Goal: Task Accomplishment & Management: Manage account settings

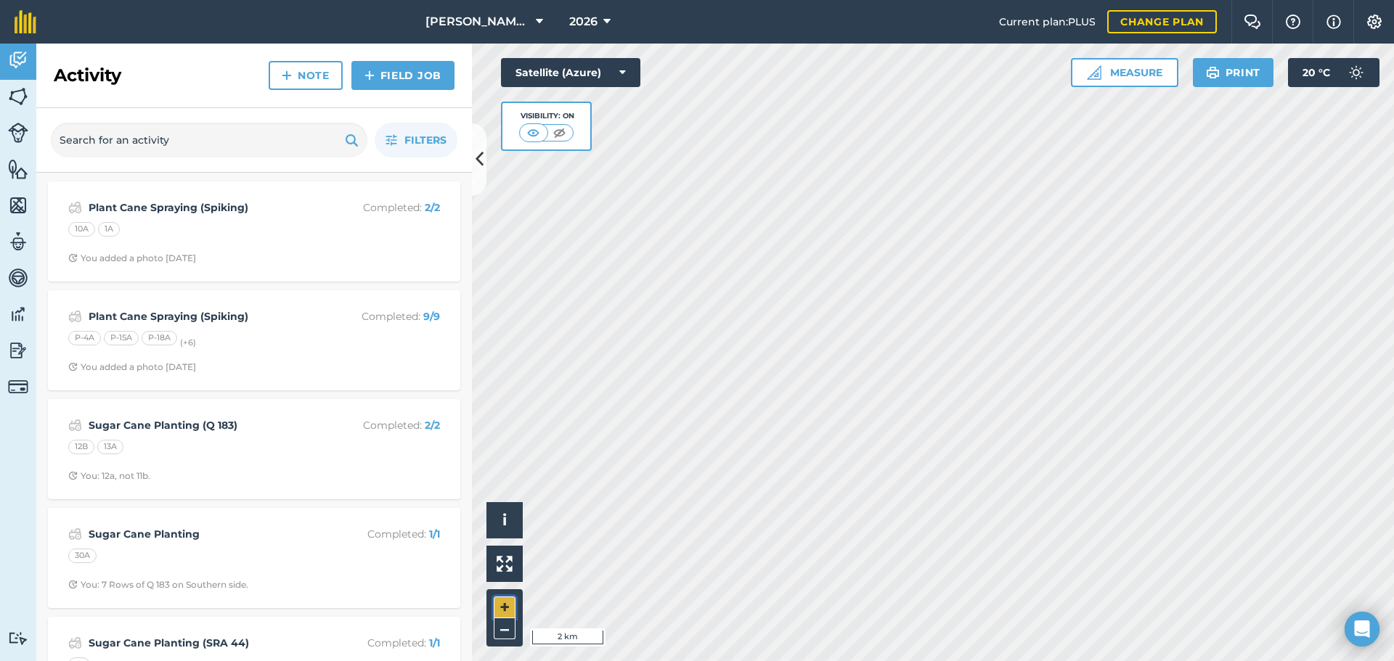
click at [508, 605] on button "+" at bounding box center [505, 608] width 22 height 22
click at [1018, 661] on html "[PERSON_NAME] Farming 2026 Current plan : PLUS Change plan Farm Chat Help Info …" at bounding box center [697, 330] width 1394 height 661
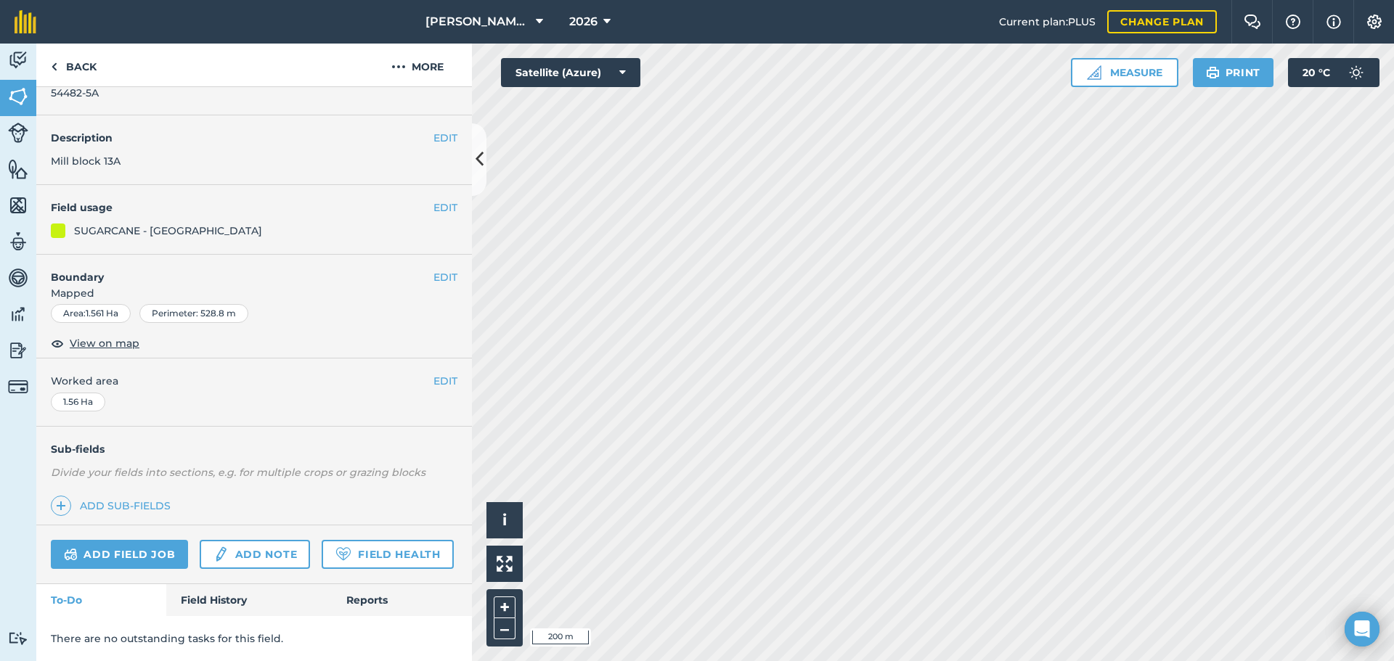
scroll to position [80, 0]
click at [232, 598] on link "Field History" at bounding box center [248, 601] width 165 height 32
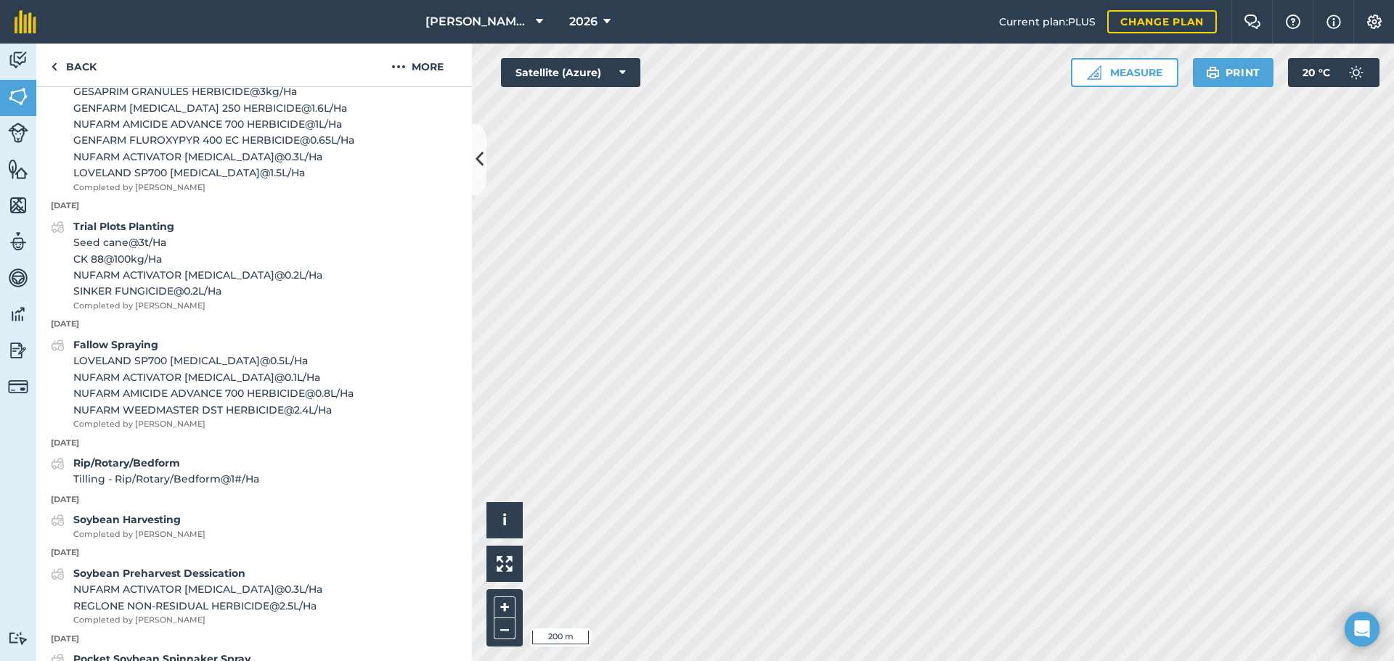
scroll to position [690, 0]
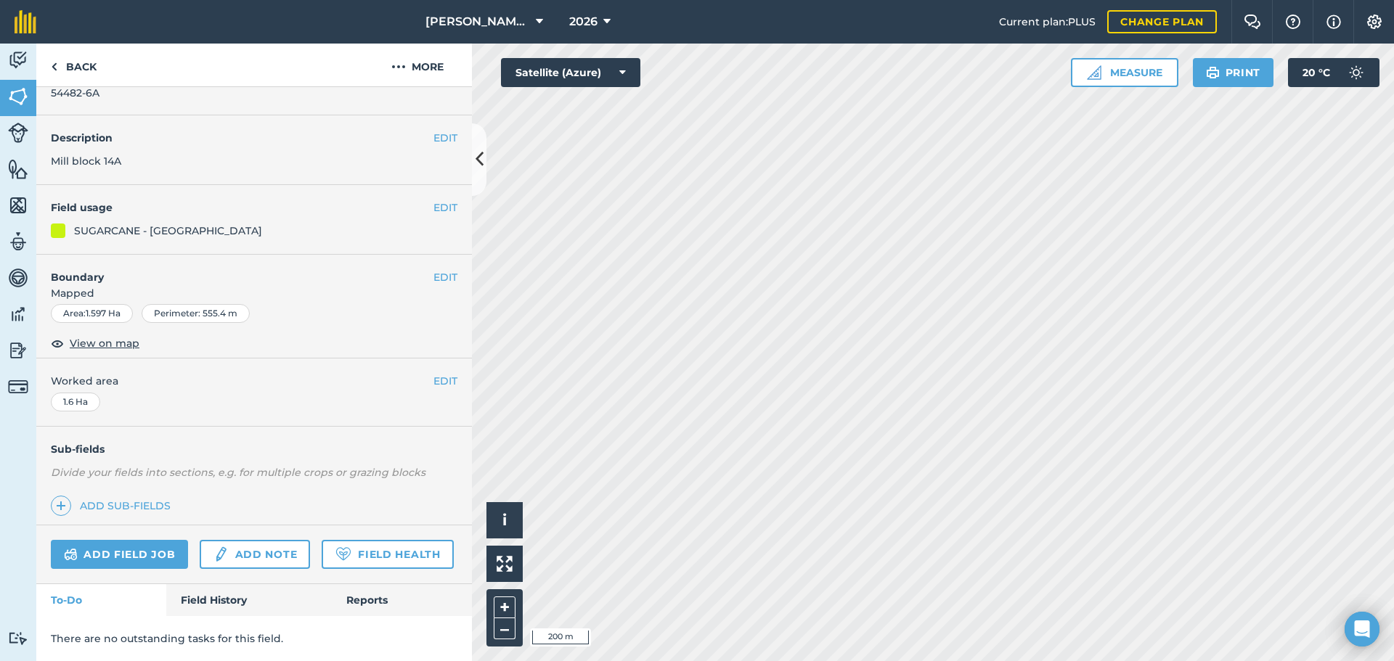
scroll to position [80, 0]
click at [227, 603] on link "Field History" at bounding box center [248, 601] width 165 height 32
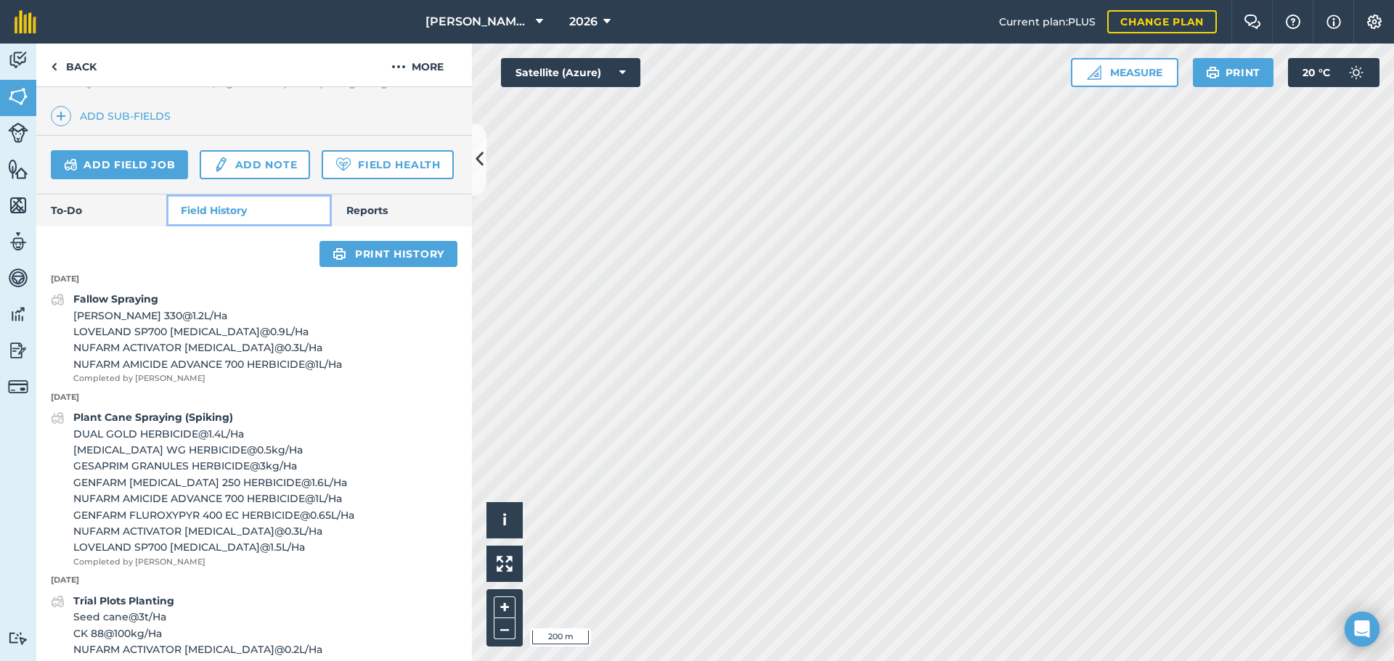
scroll to position [418, 0]
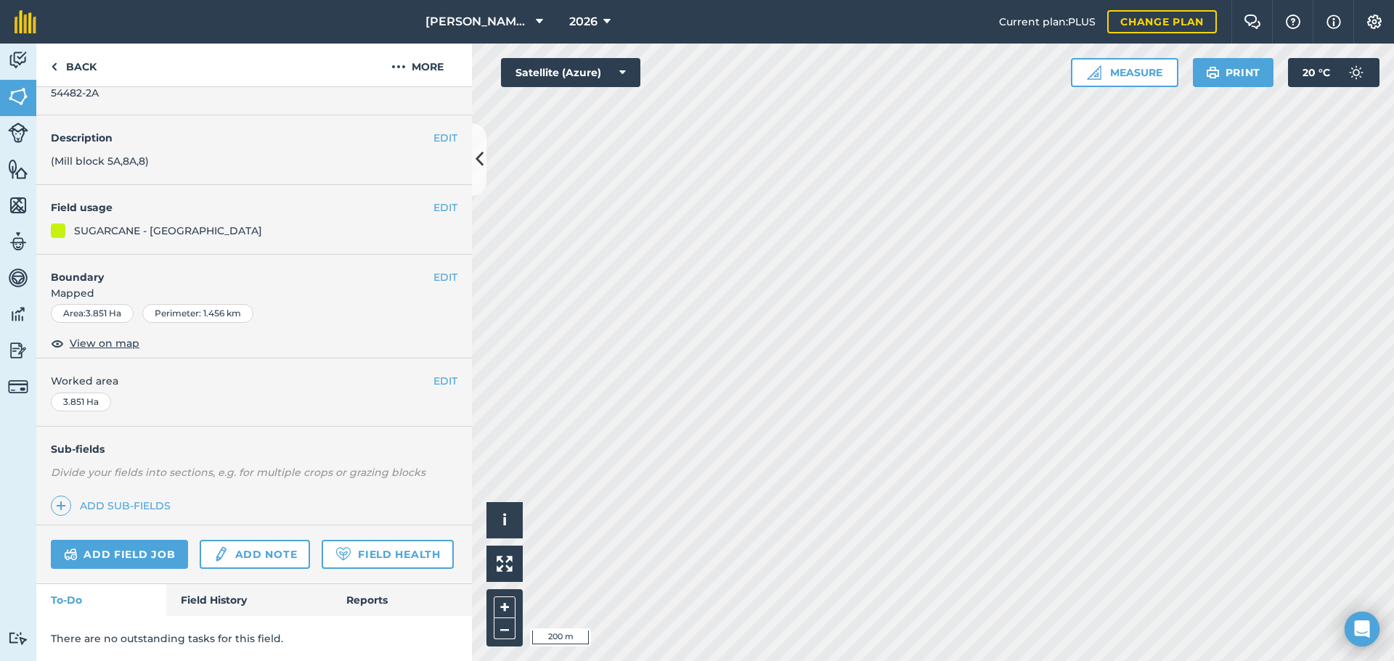
scroll to position [80, 0]
click at [148, 540] on link "Add field job" at bounding box center [119, 554] width 137 height 29
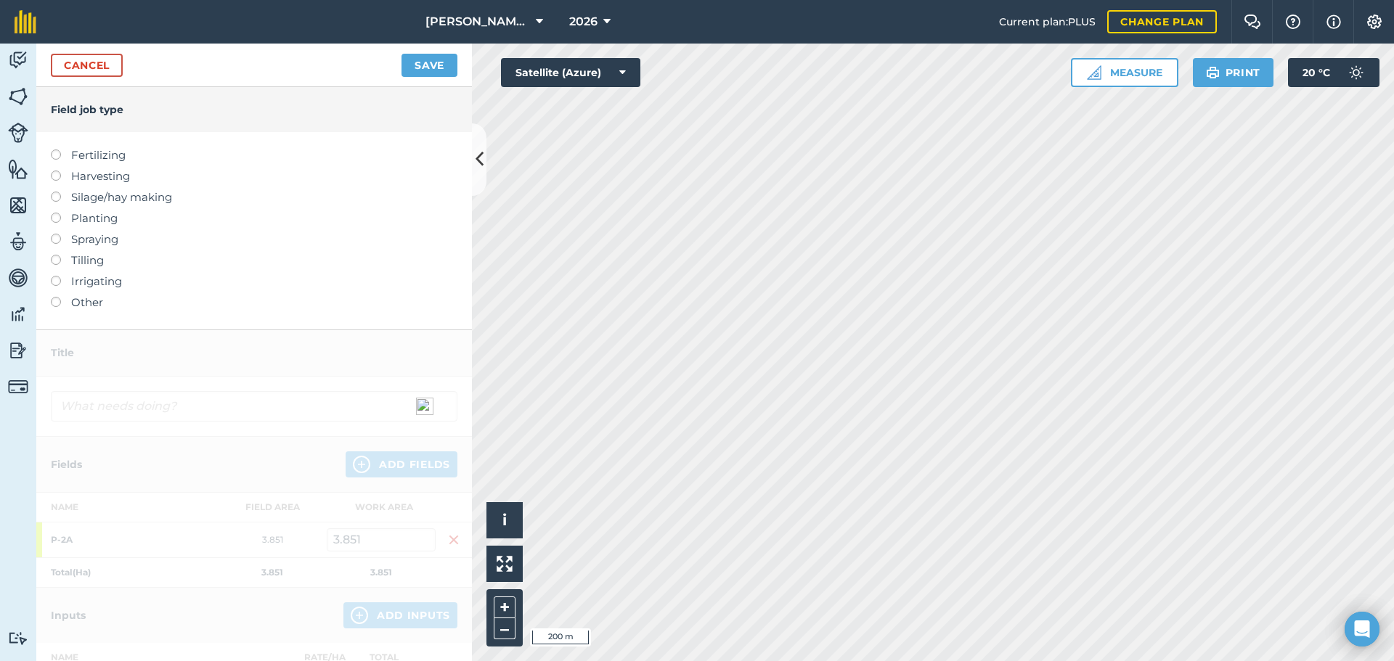
click at [57, 213] on label at bounding box center [61, 213] width 20 height 0
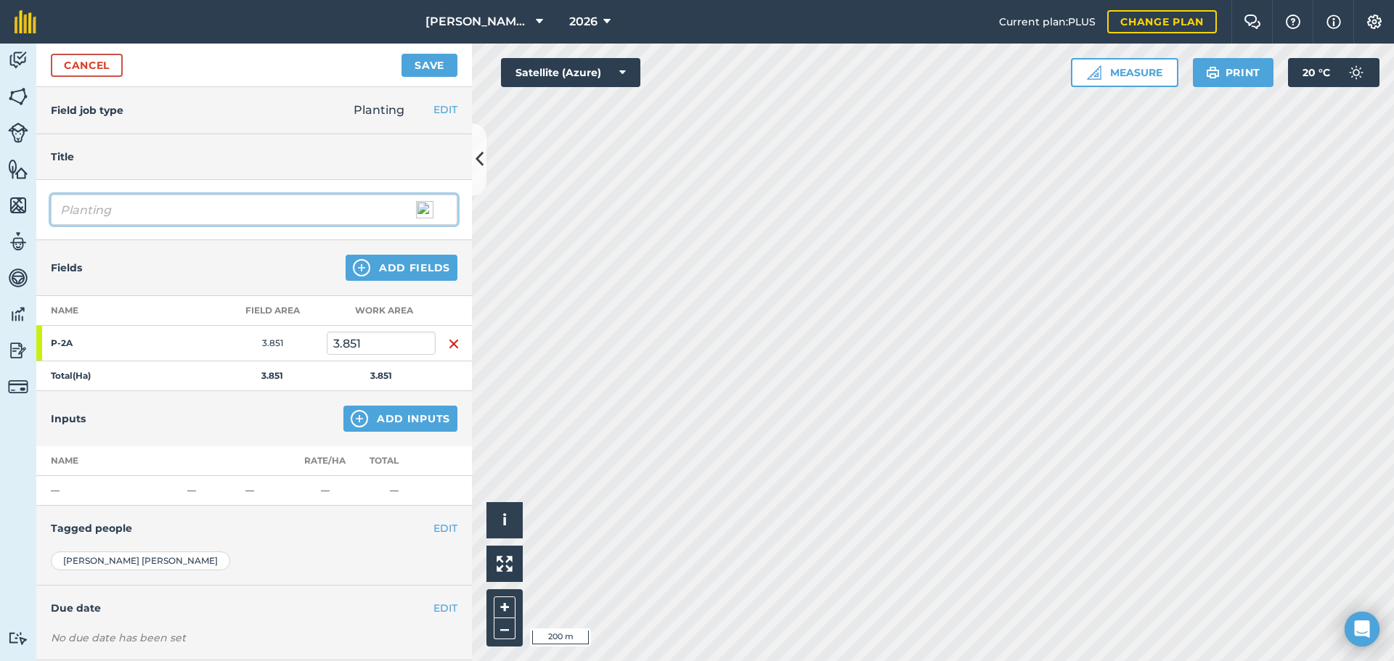
click at [121, 211] on input "Planting" at bounding box center [254, 210] width 407 height 30
click at [63, 209] on input "Planting" at bounding box center [254, 210] width 407 height 30
type input "Sugar Cane Planting"
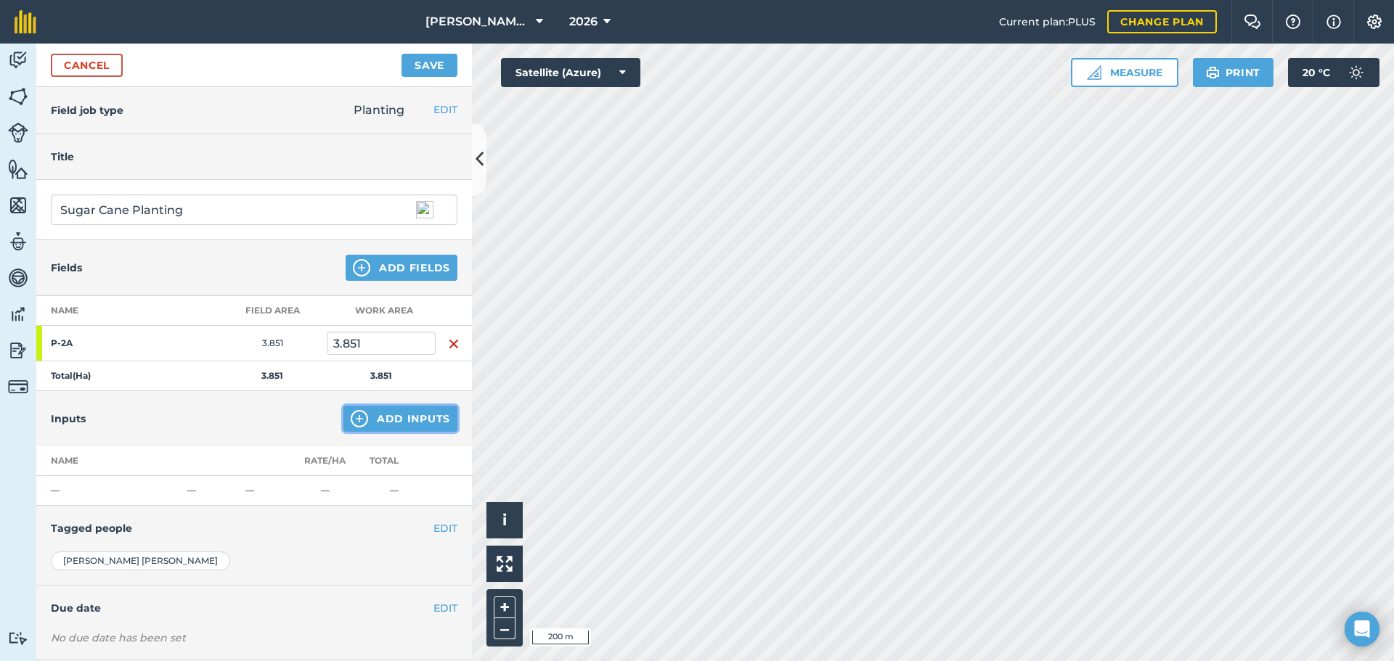
click at [351, 415] on img at bounding box center [359, 418] width 17 height 17
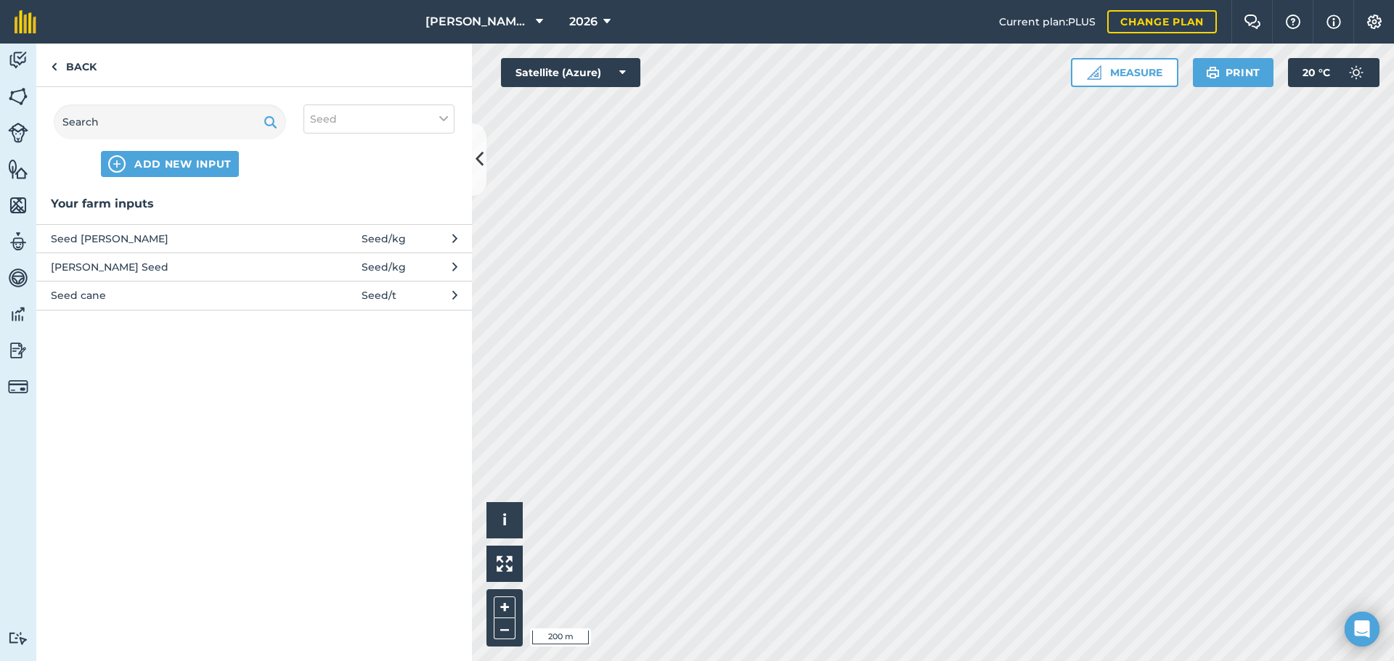
click at [405, 292] on button "Seed cane Seed / t" at bounding box center [254, 295] width 436 height 28
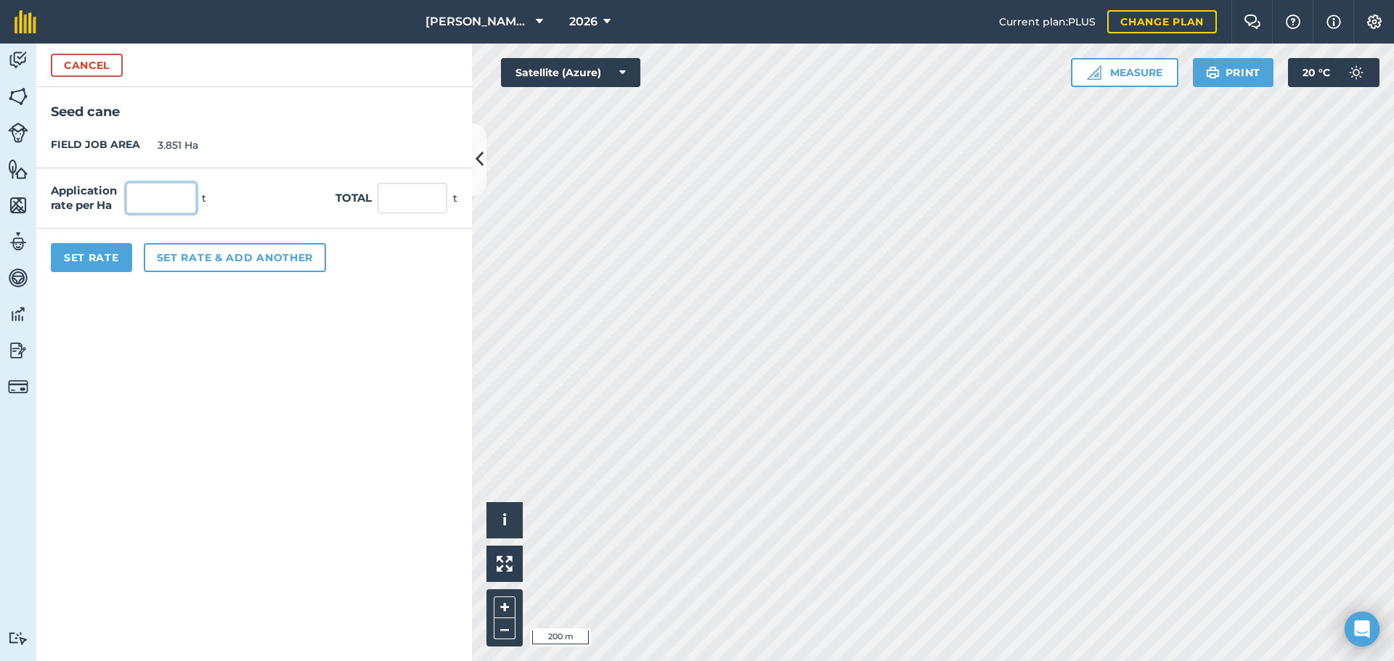
click at [177, 200] on input "text" at bounding box center [161, 198] width 70 height 30
type input "8"
type input "30.808"
click at [253, 265] on button "Set rate & add another" at bounding box center [235, 257] width 182 height 29
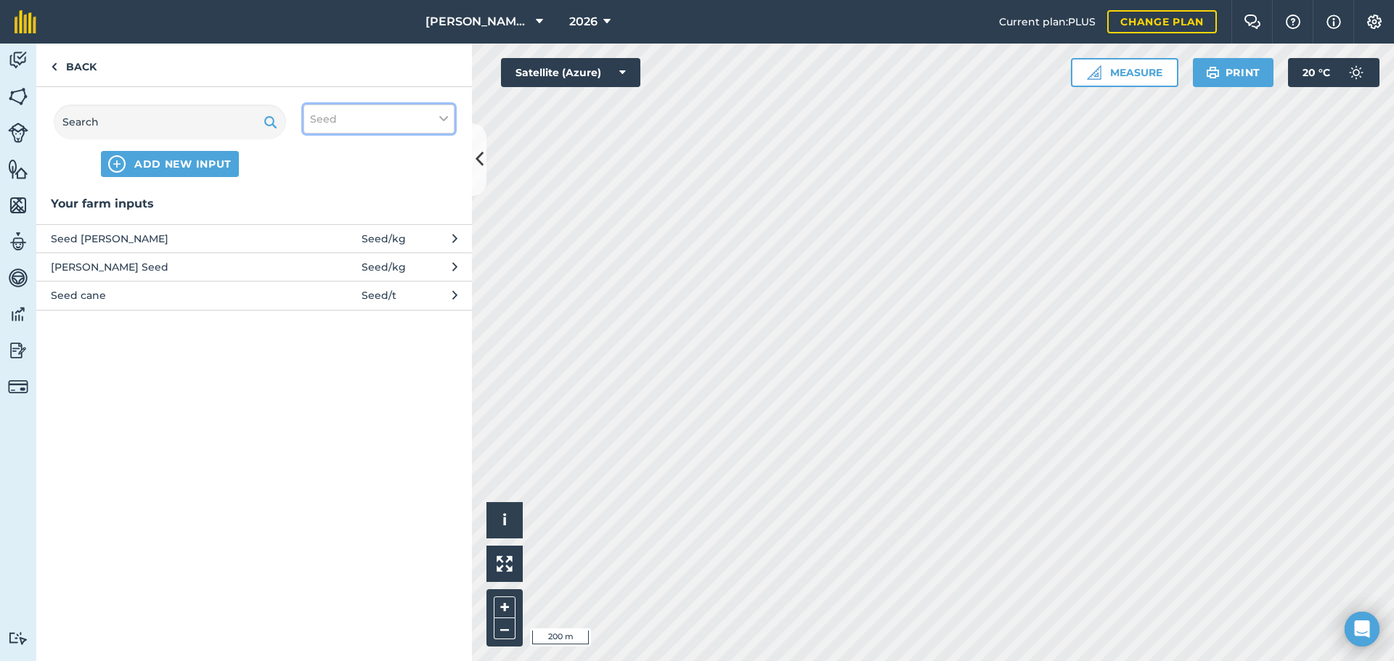
click at [443, 115] on icon at bounding box center [443, 119] width 9 height 16
click at [314, 174] on label "Fertilizer" at bounding box center [379, 175] width 138 height 15
click at [314, 174] on input "Fertilizer" at bounding box center [314, 172] width 9 height 9
checkbox input "true"
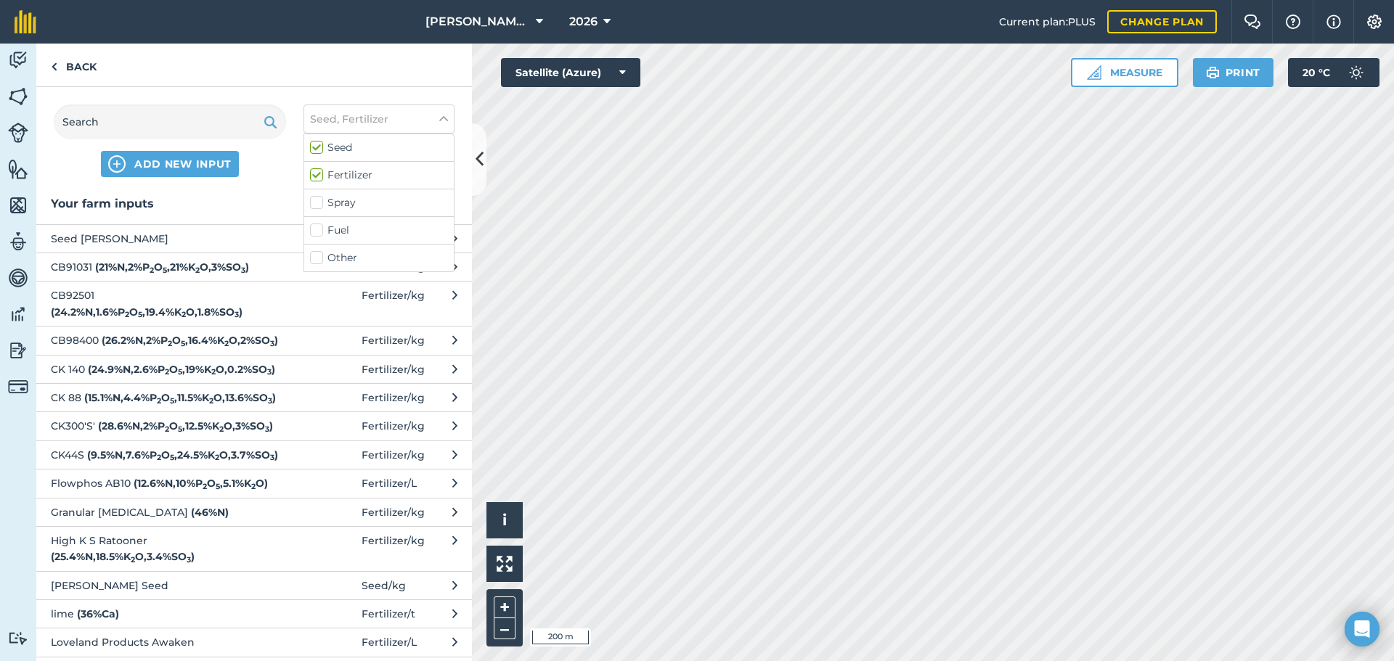
click at [314, 148] on label "Seed" at bounding box center [379, 147] width 138 height 15
click at [314, 148] on input "Seed" at bounding box center [314, 144] width 9 height 9
checkbox input "false"
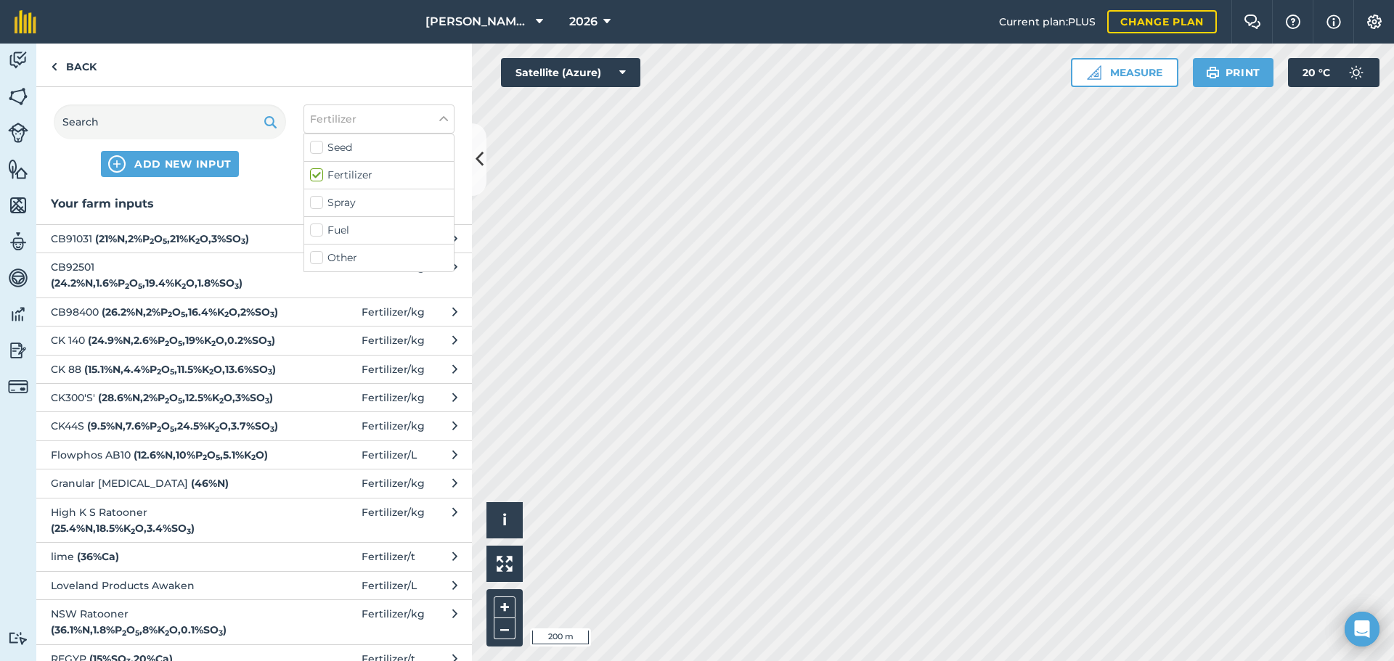
click at [353, 176] on label "Fertilizer" at bounding box center [379, 175] width 138 height 15
click at [319, 176] on input "Fertilizer" at bounding box center [314, 172] width 9 height 9
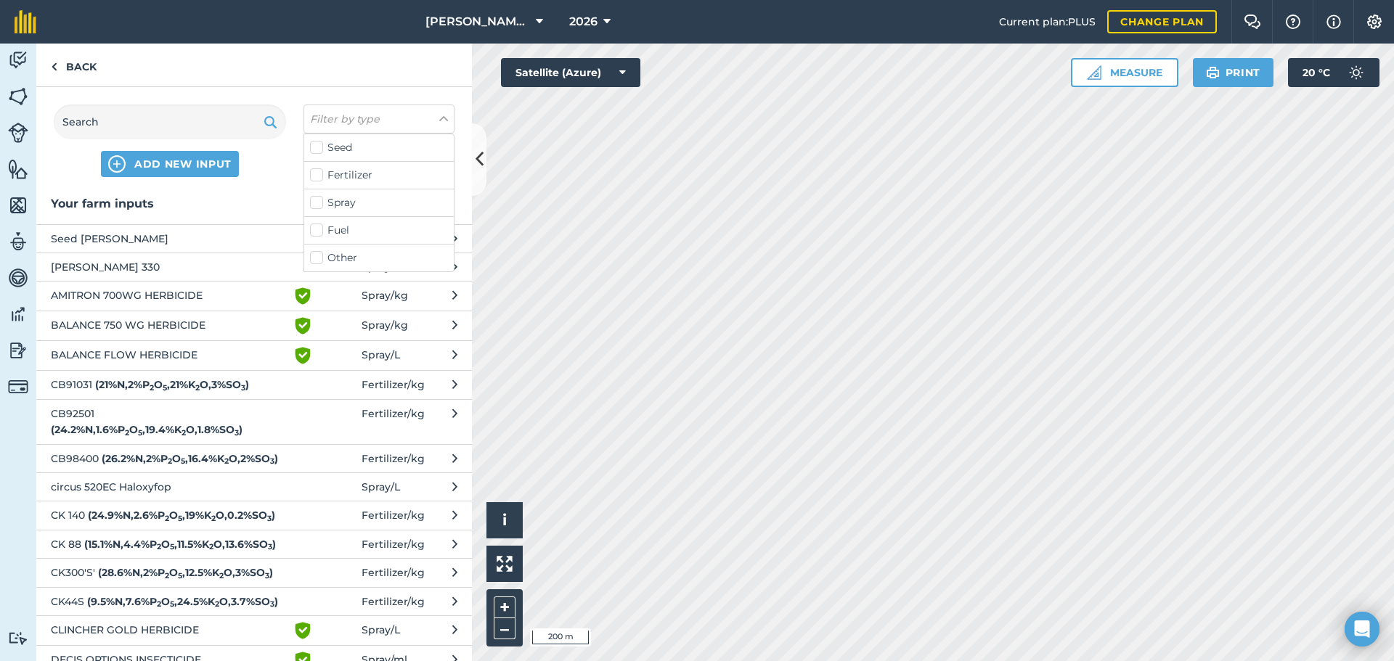
click at [353, 176] on label "Fertilizer" at bounding box center [379, 175] width 138 height 15
click at [319, 176] on input "Fertilizer" at bounding box center [314, 172] width 9 height 9
checkbox input "true"
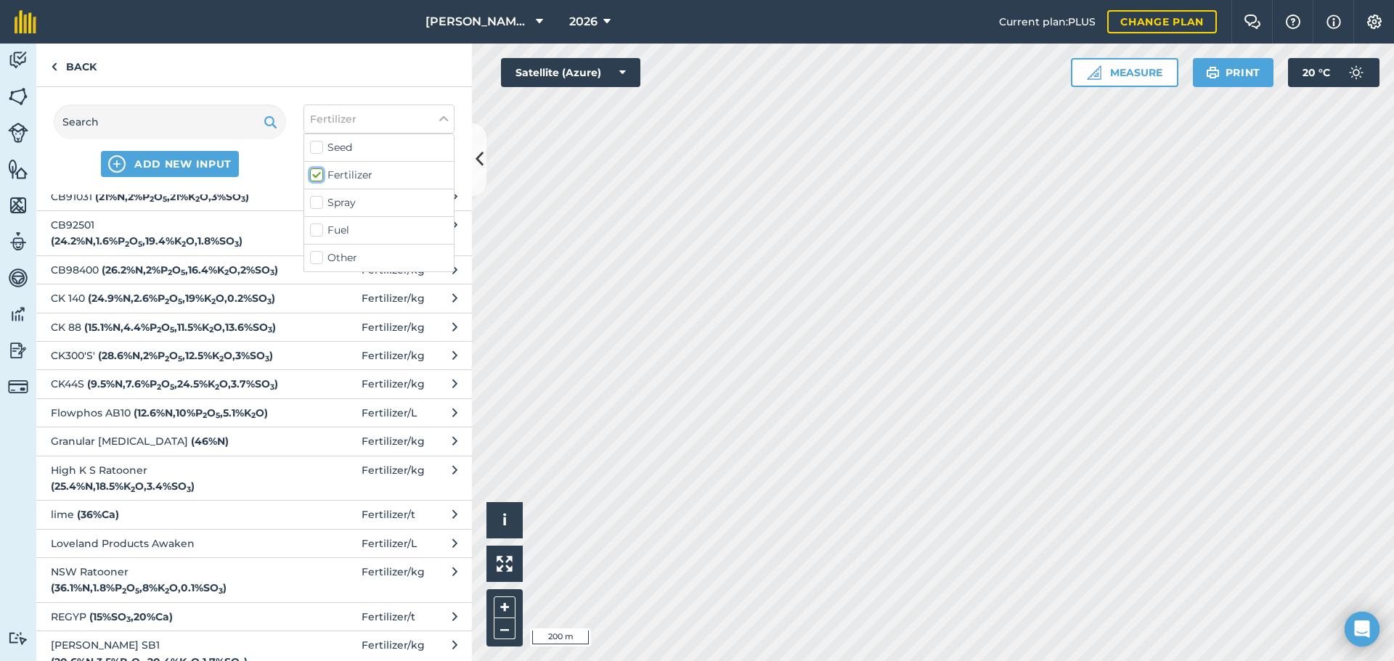
scroll to position [44, 0]
click at [420, 426] on button "Flowphos AB10 ( 12.6 % N , 10 % P 2 O 5 , 5.1 % K 2 O ) Fertilizer / L" at bounding box center [254, 411] width 436 height 28
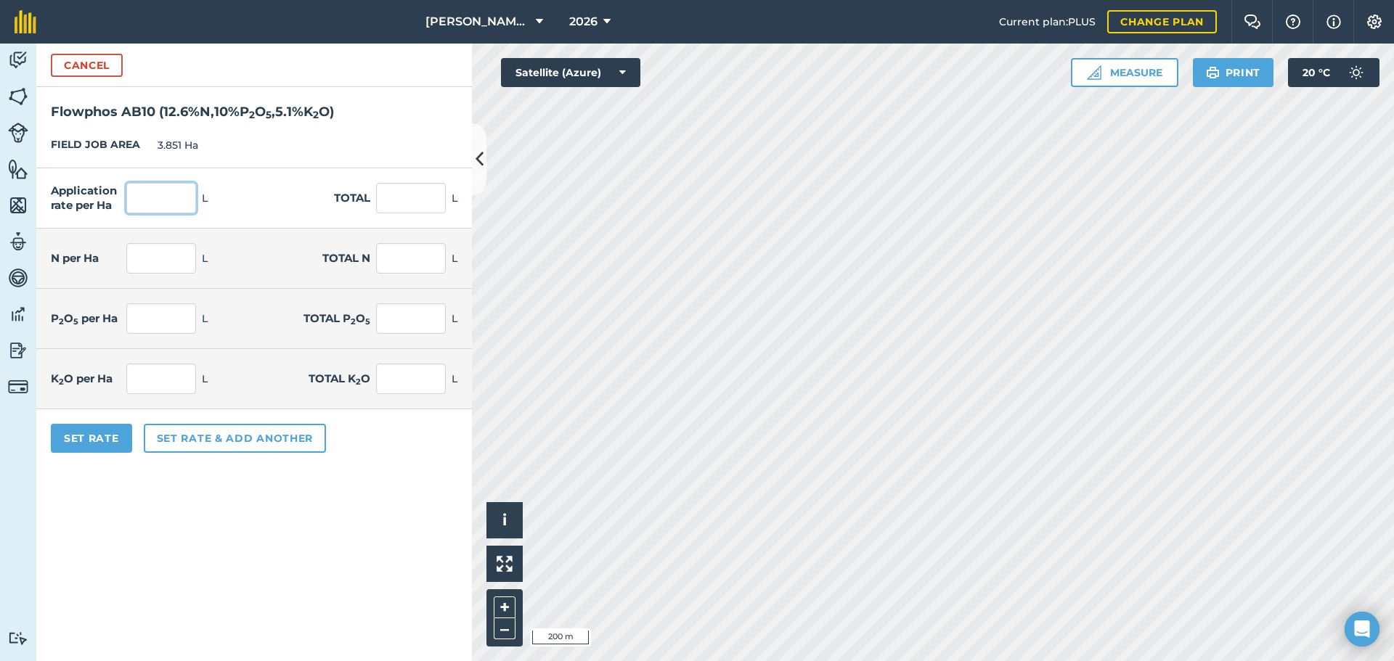
click at [169, 203] on input "text" at bounding box center [161, 198] width 70 height 30
type input "100"
type input "385.1"
type input "12.6"
type input "48.523"
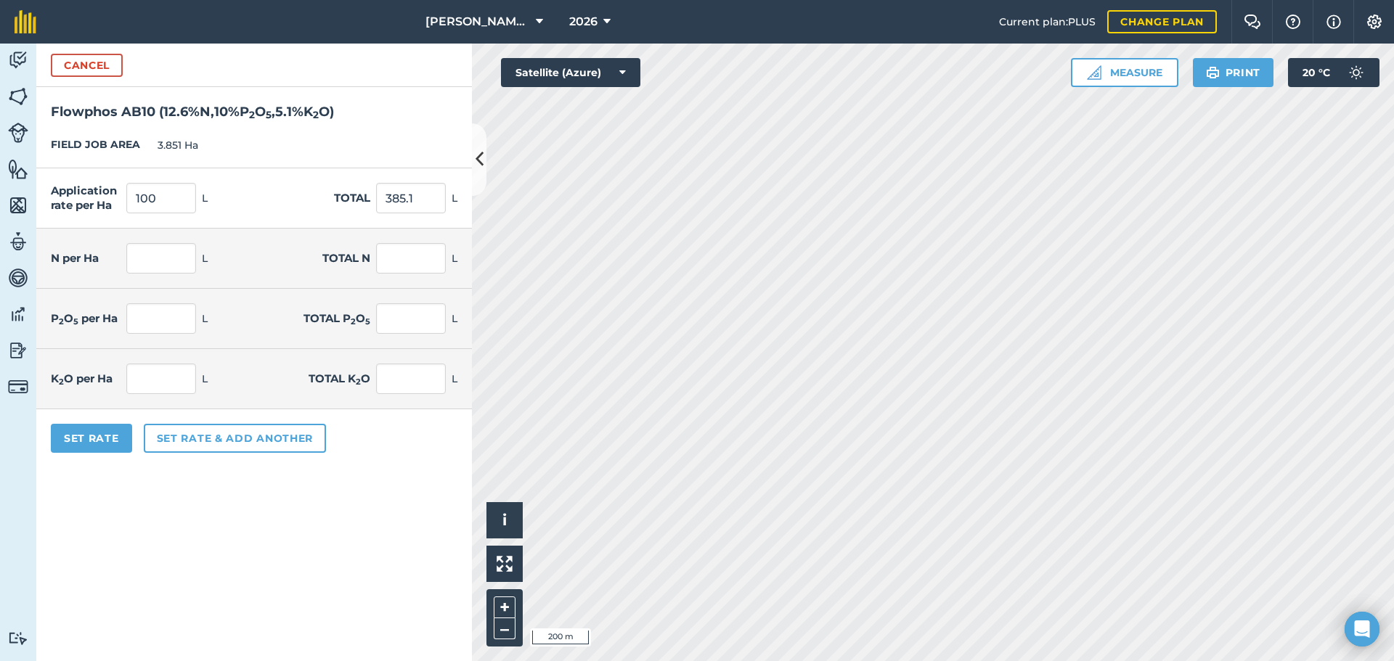
type input "10"
type input "38.51"
type input "5.1"
type input "19.64"
click at [304, 524] on form "Cancel Flowphos AB10 ( 12.6 % N , 10 % P 2 O 5 , 5.1 % K 2 O ) FIELD JOB AREA 3…" at bounding box center [254, 353] width 436 height 618
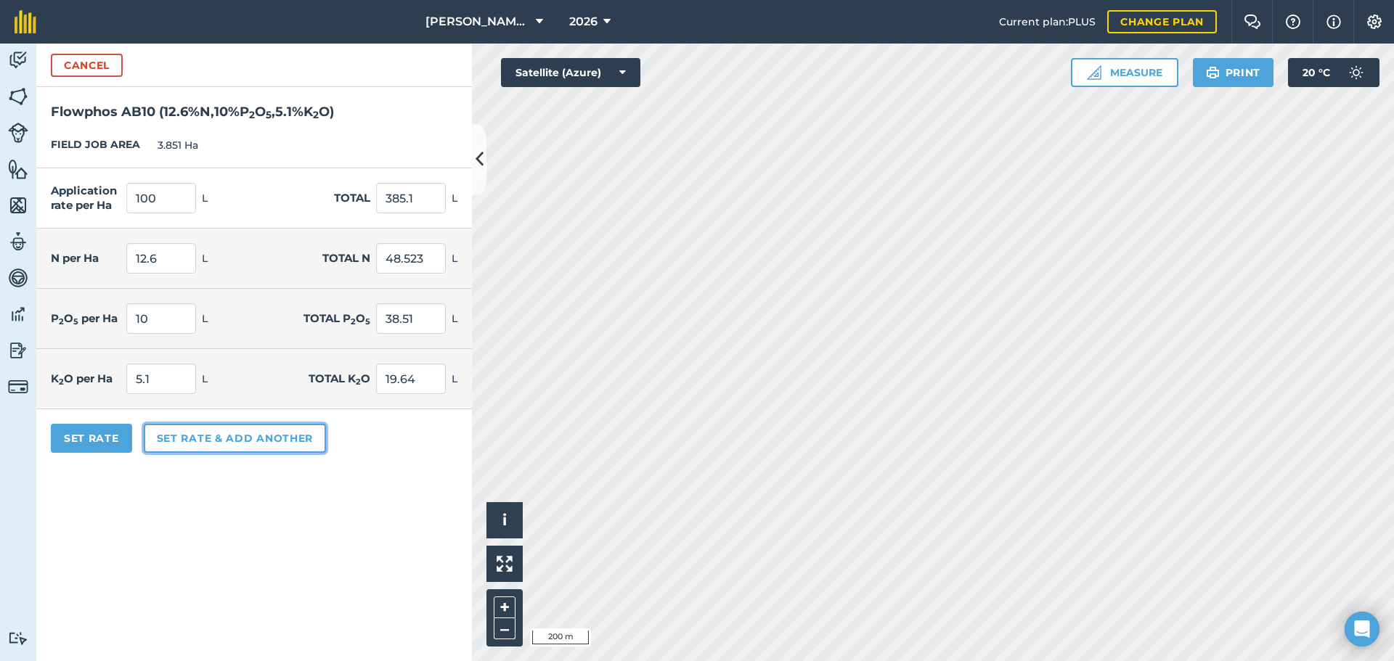
click at [227, 446] on button "Set rate & add another" at bounding box center [235, 438] width 182 height 29
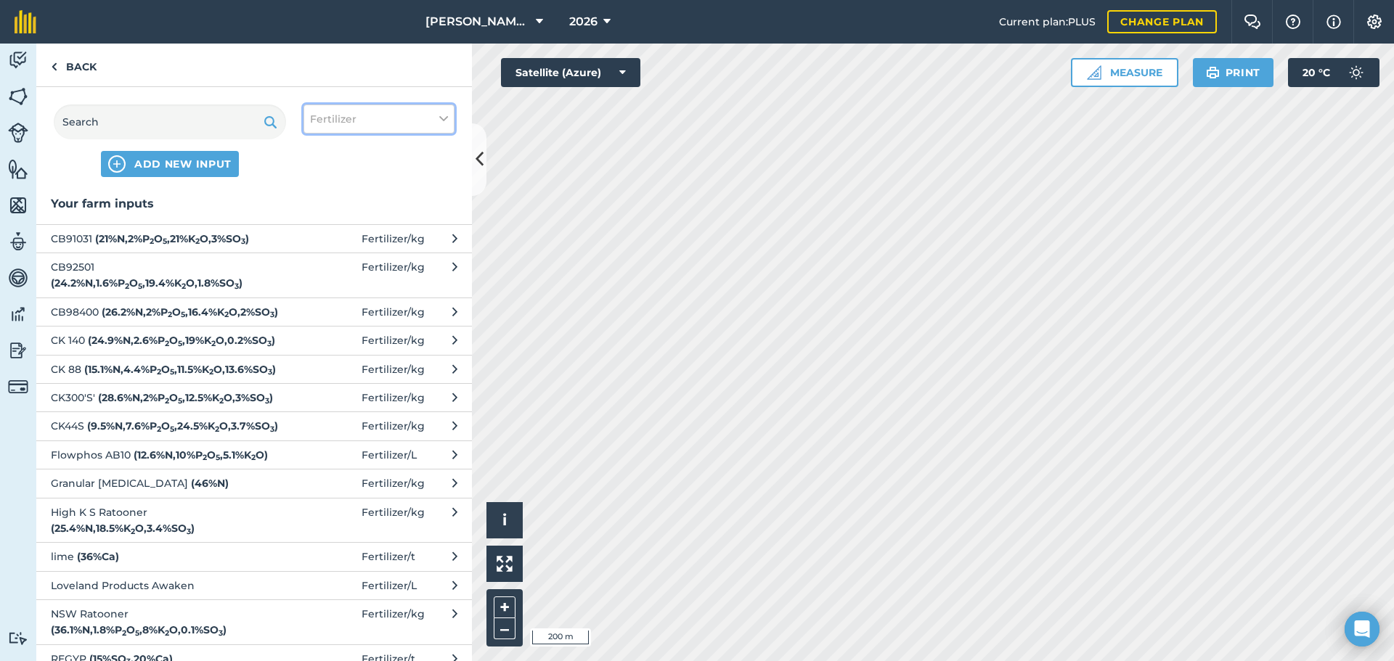
click at [447, 111] on icon at bounding box center [443, 119] width 9 height 16
click at [321, 203] on label "Spray" at bounding box center [379, 202] width 138 height 15
click at [319, 203] on input "Spray" at bounding box center [314, 199] width 9 height 9
checkbox input "true"
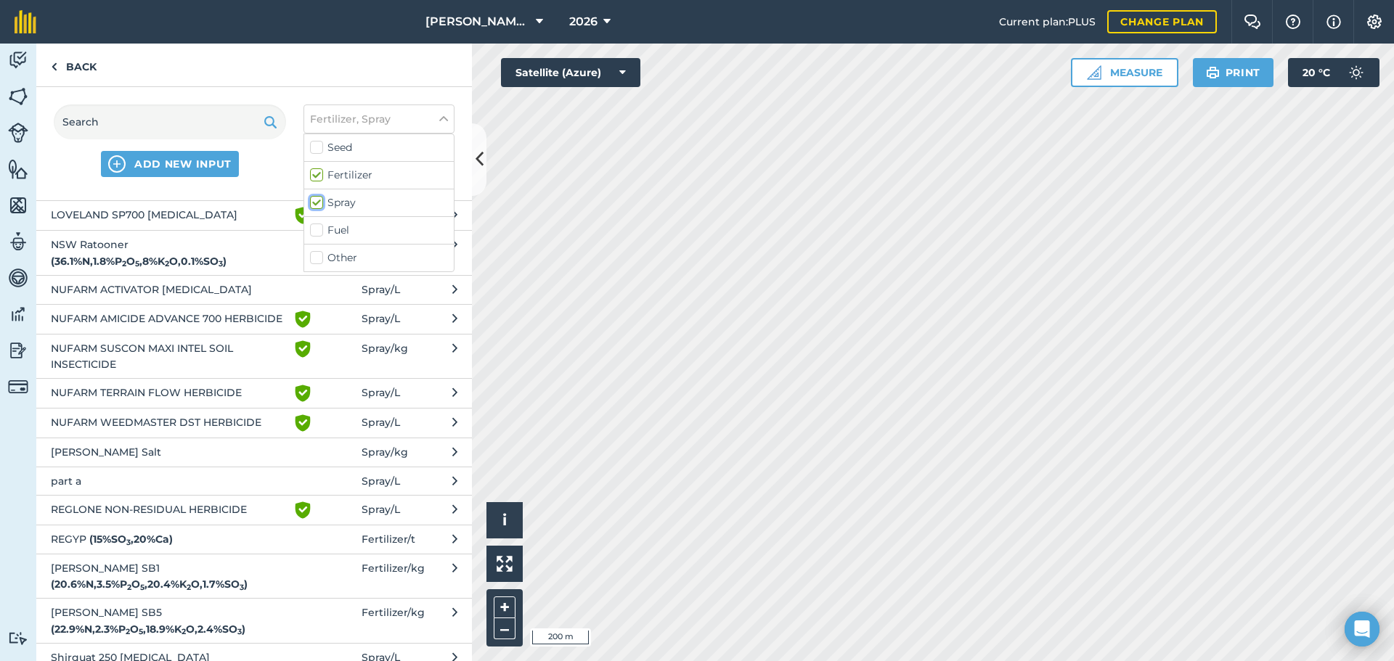
scroll to position [1235, 0]
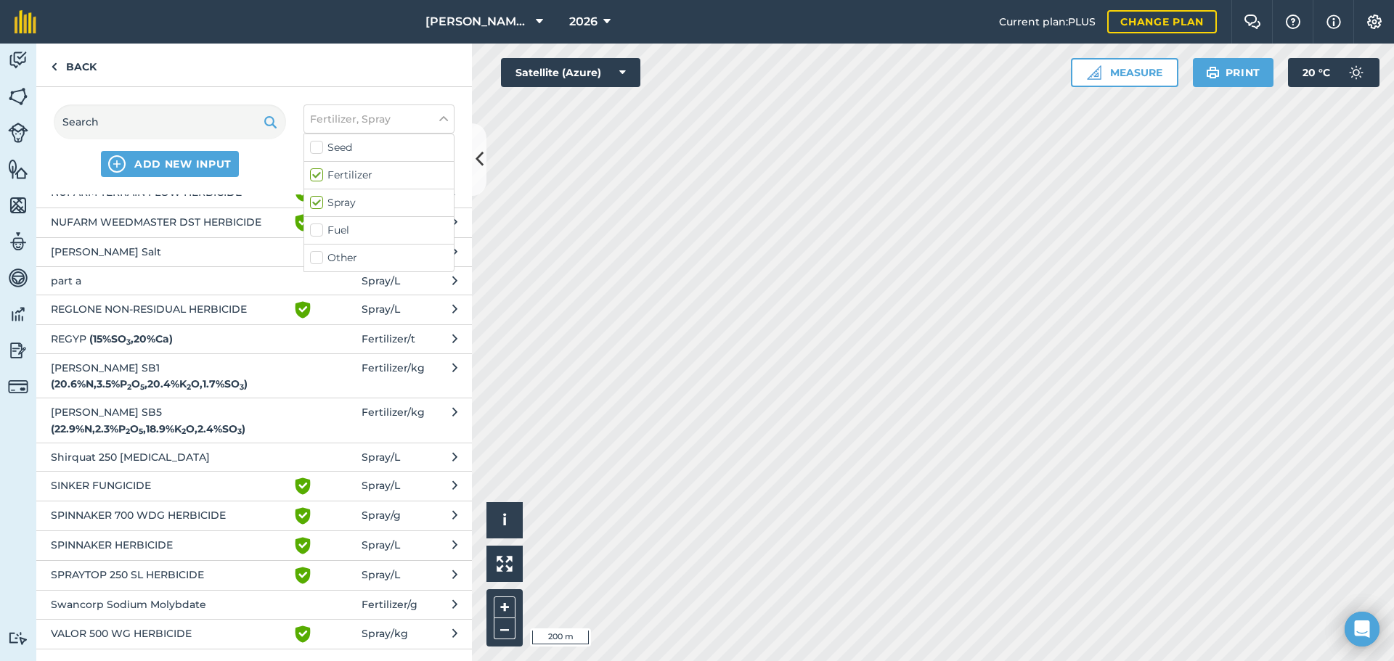
click at [319, 174] on label "Fertilizer" at bounding box center [379, 175] width 138 height 15
click at [319, 174] on input "Fertilizer" at bounding box center [314, 172] width 9 height 9
checkbox input "false"
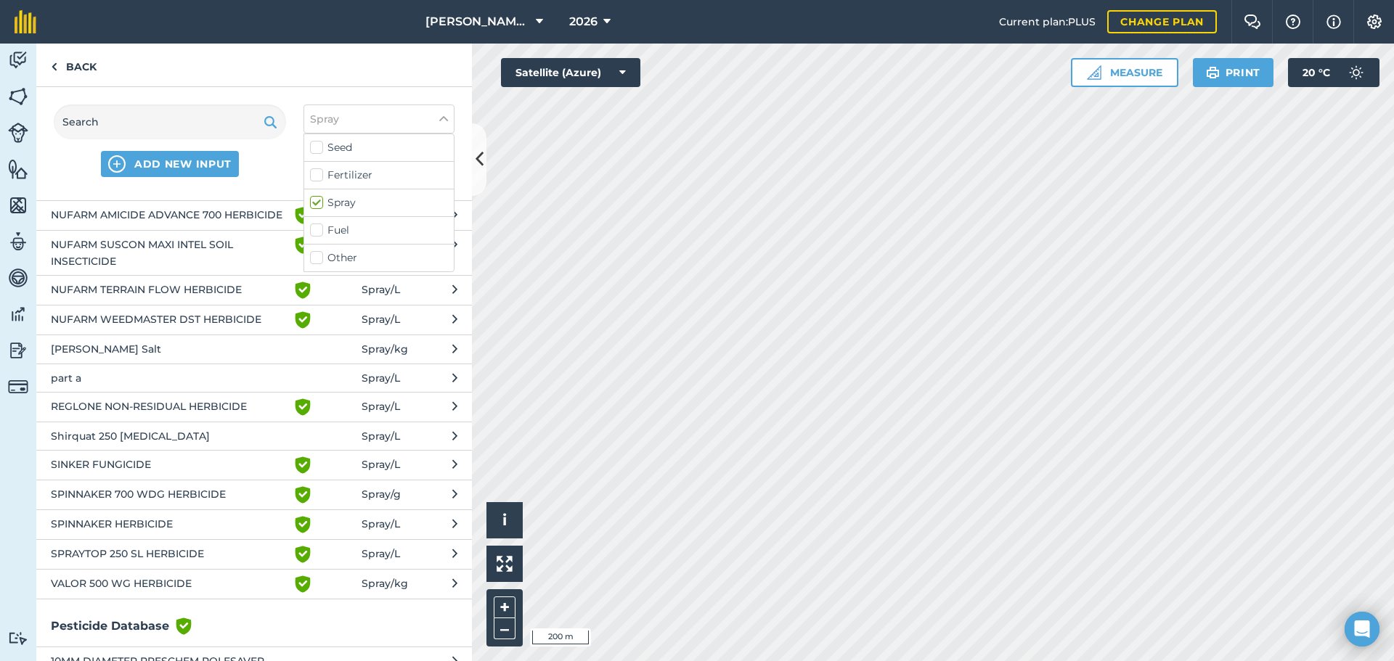
click at [432, 480] on button "SINKER FUNGICIDE Green shield with white tick Spray / L" at bounding box center [254, 465] width 436 height 30
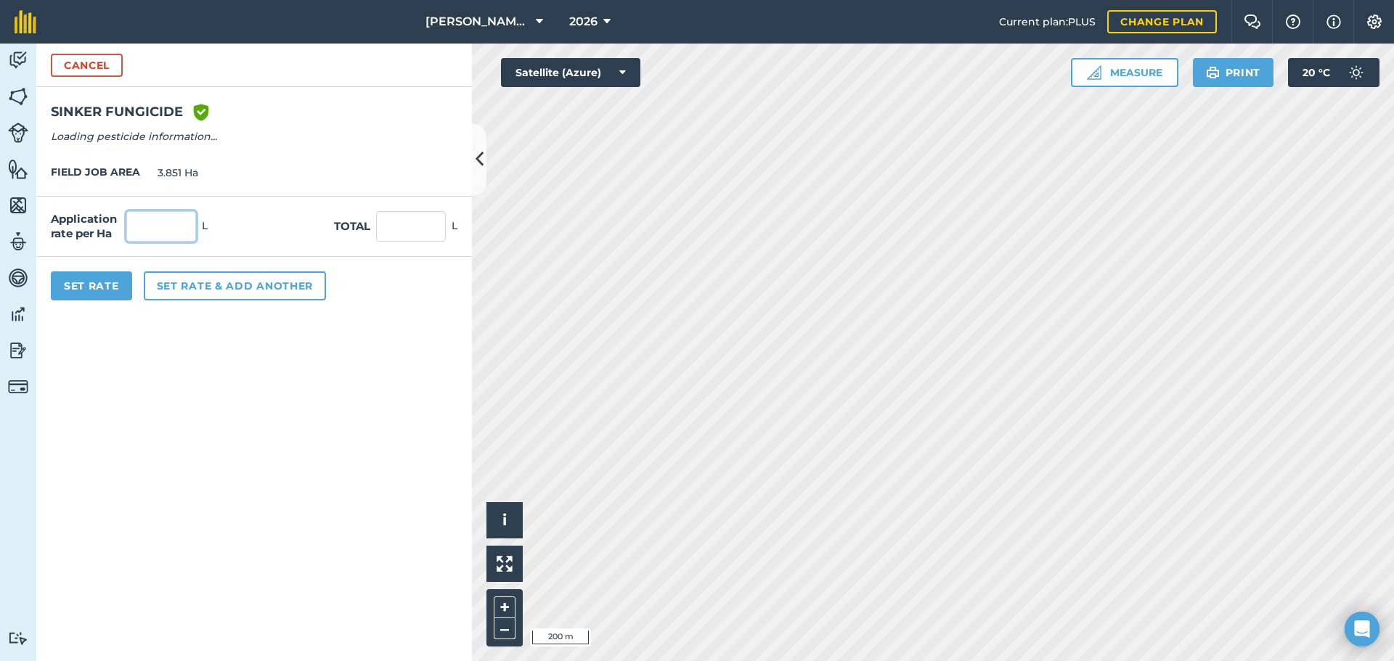
click at [166, 226] on input "text" at bounding box center [161, 226] width 70 height 30
type input "0.2"
type input "0.77"
click at [229, 224] on div "Application rate per Ha 0.2 L Total 0.77 L" at bounding box center [254, 227] width 436 height 60
click at [101, 290] on button "Set Rate" at bounding box center [91, 286] width 81 height 29
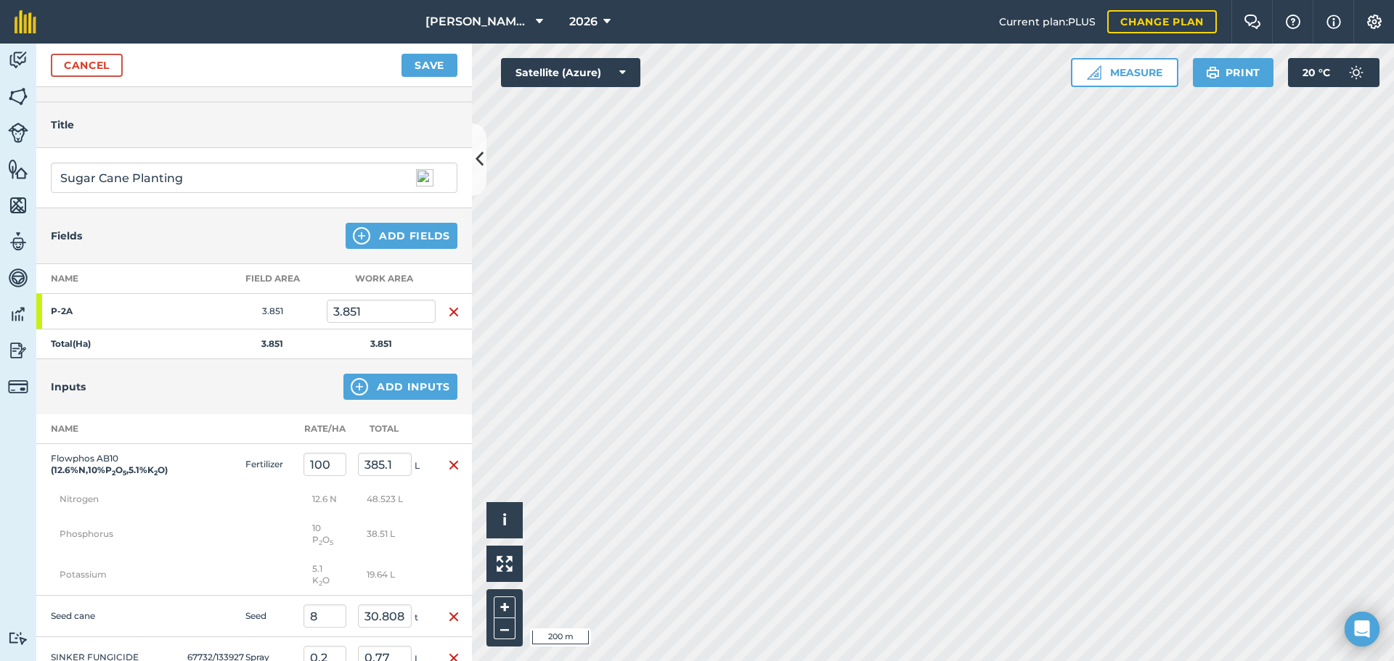
scroll to position [0, 0]
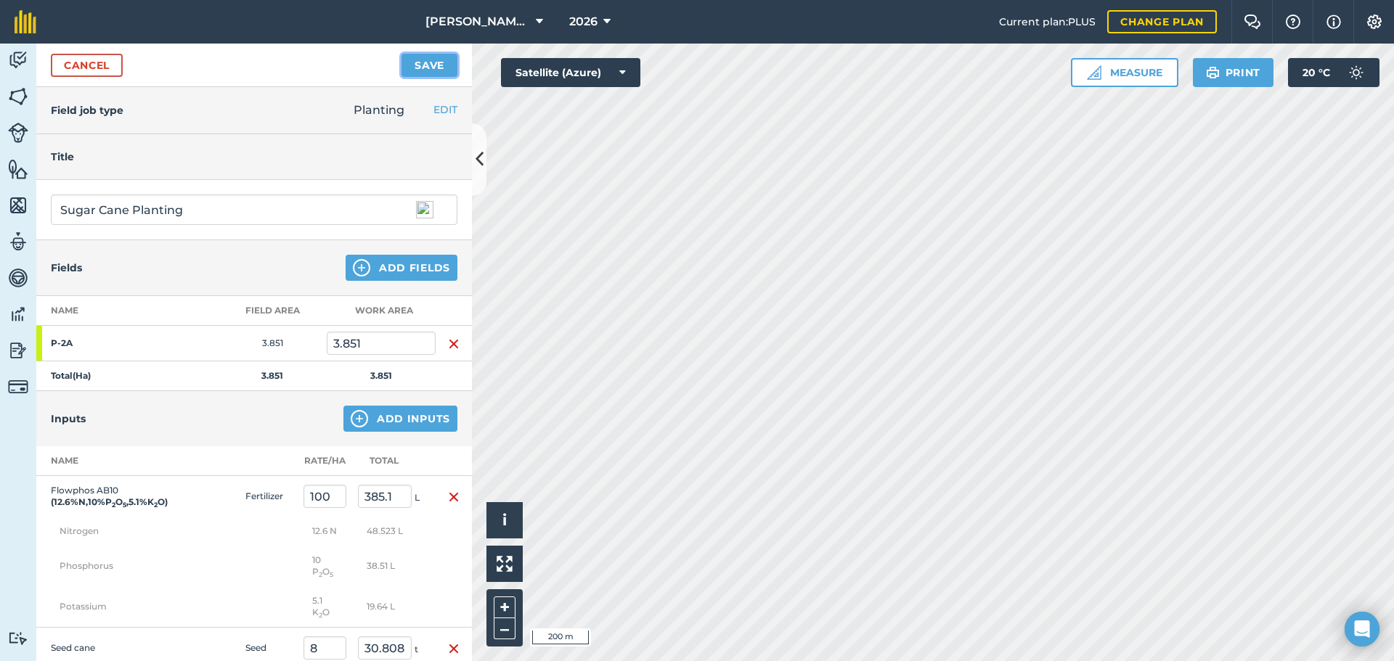
click at [413, 65] on button "Save" at bounding box center [430, 65] width 56 height 23
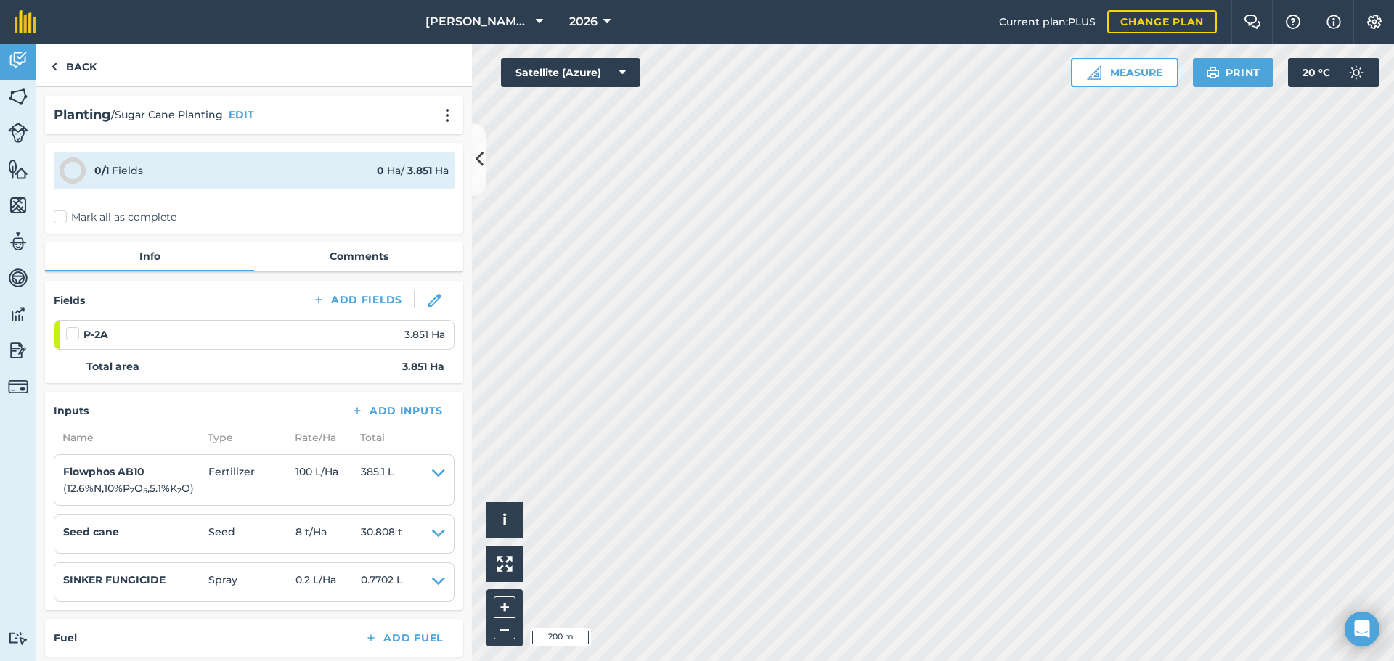
click at [57, 219] on label "Mark all as complete" at bounding box center [115, 217] width 123 height 15
click at [57, 219] on input "Mark all as complete" at bounding box center [58, 214] width 9 height 9
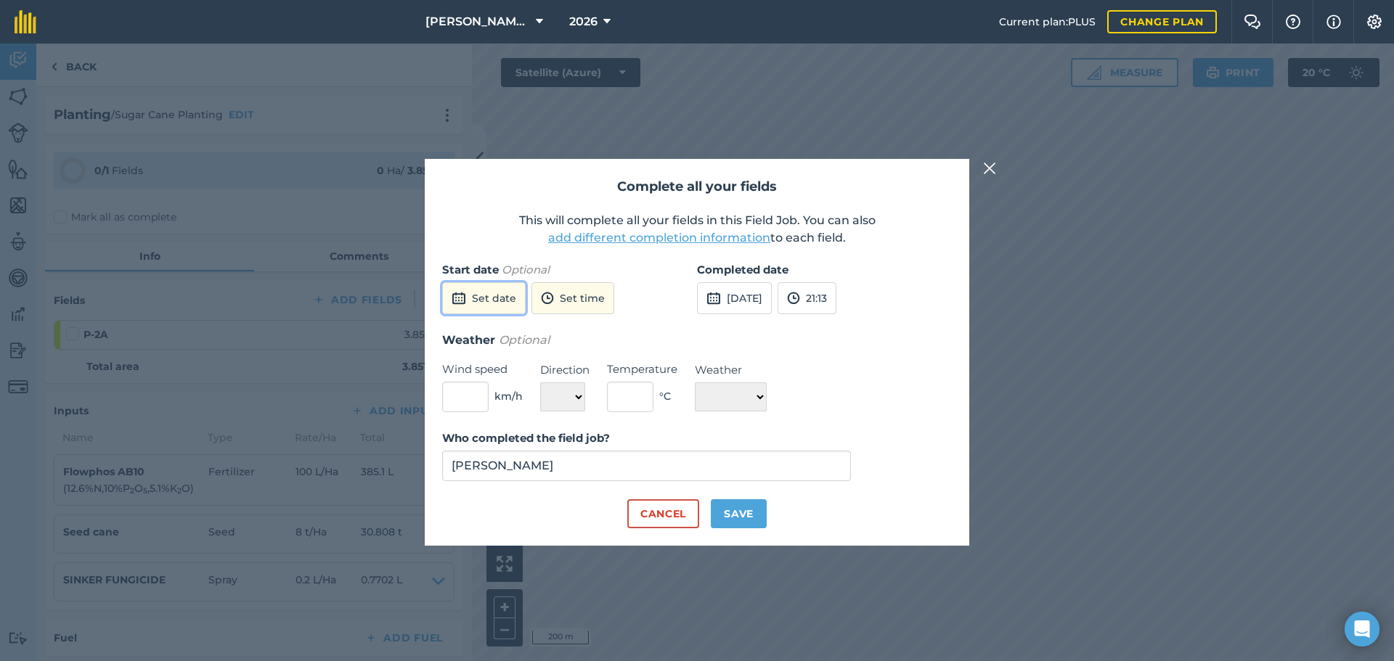
click at [498, 298] on button "Set date" at bounding box center [484, 298] width 84 height 32
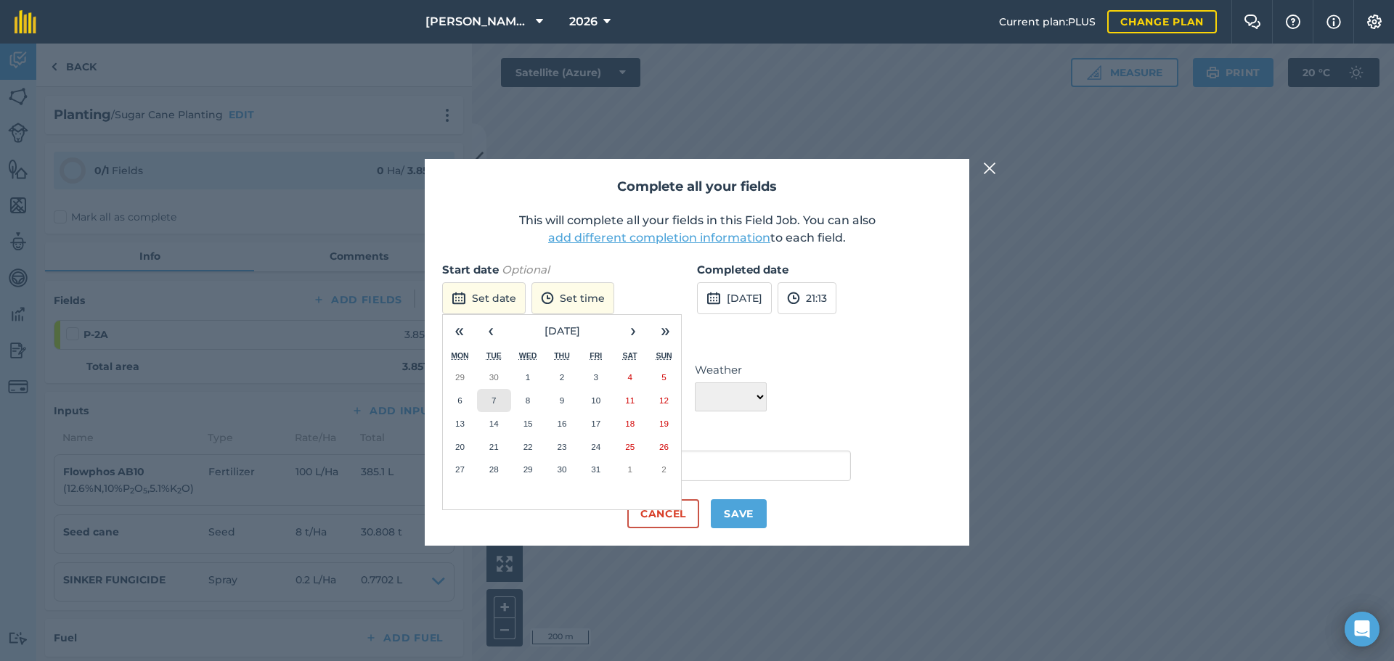
click at [485, 401] on button "7" at bounding box center [494, 400] width 34 height 23
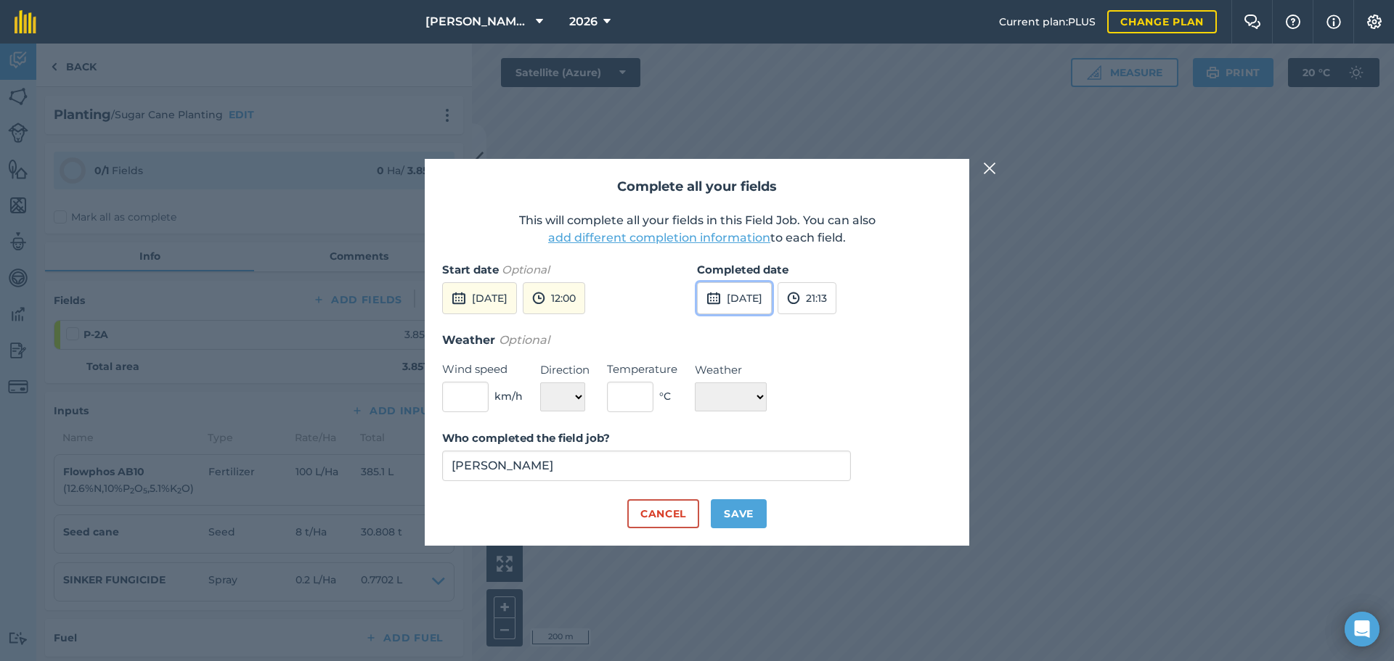
click at [751, 297] on button "[DATE]" at bounding box center [734, 298] width 75 height 32
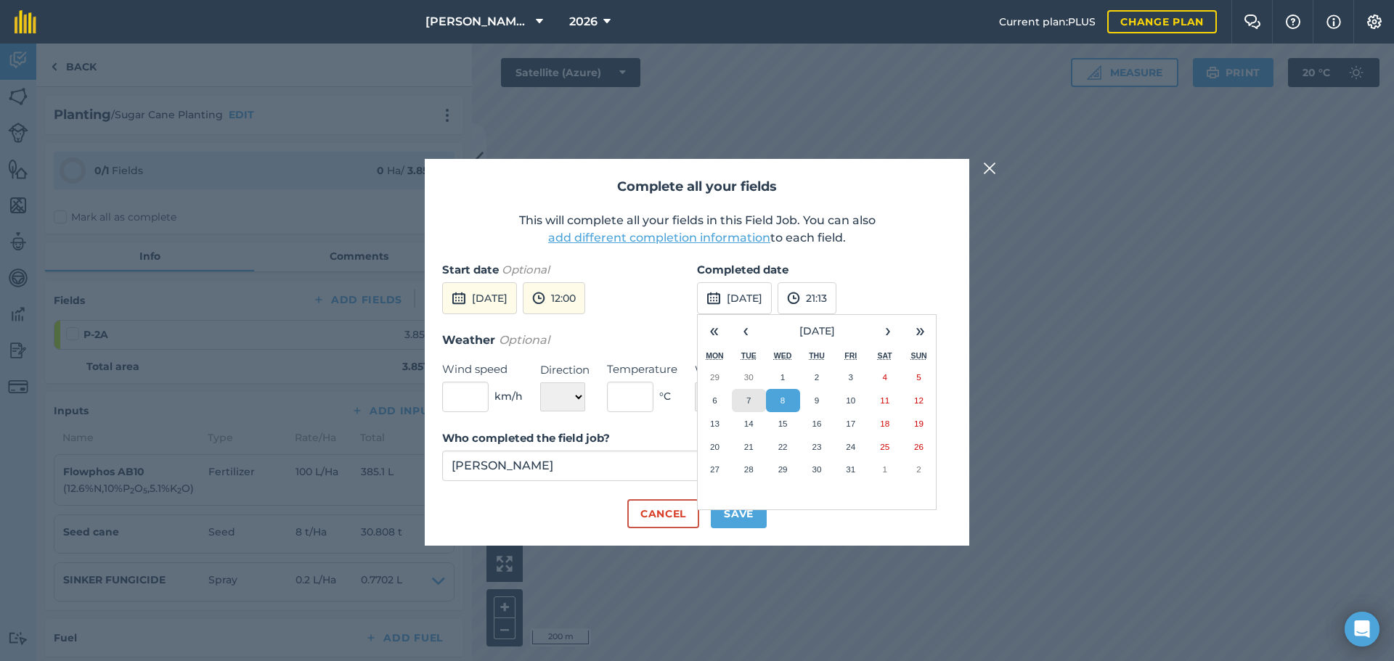
click at [749, 406] on button "7" at bounding box center [749, 400] width 34 height 23
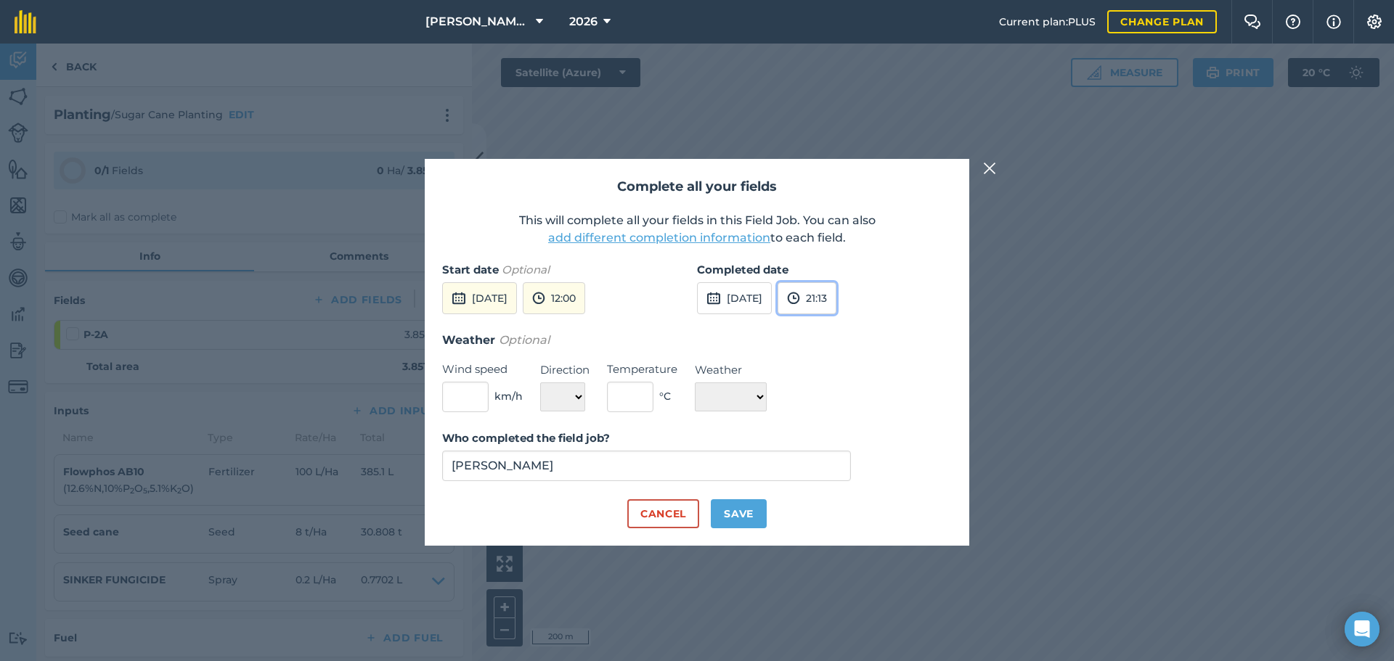
click at [836, 298] on button "21:13" at bounding box center [807, 298] width 59 height 32
click at [842, 354] on button "15:00" at bounding box center [812, 355] width 68 height 23
click at [741, 513] on button "Save" at bounding box center [739, 514] width 56 height 29
checkbox input "true"
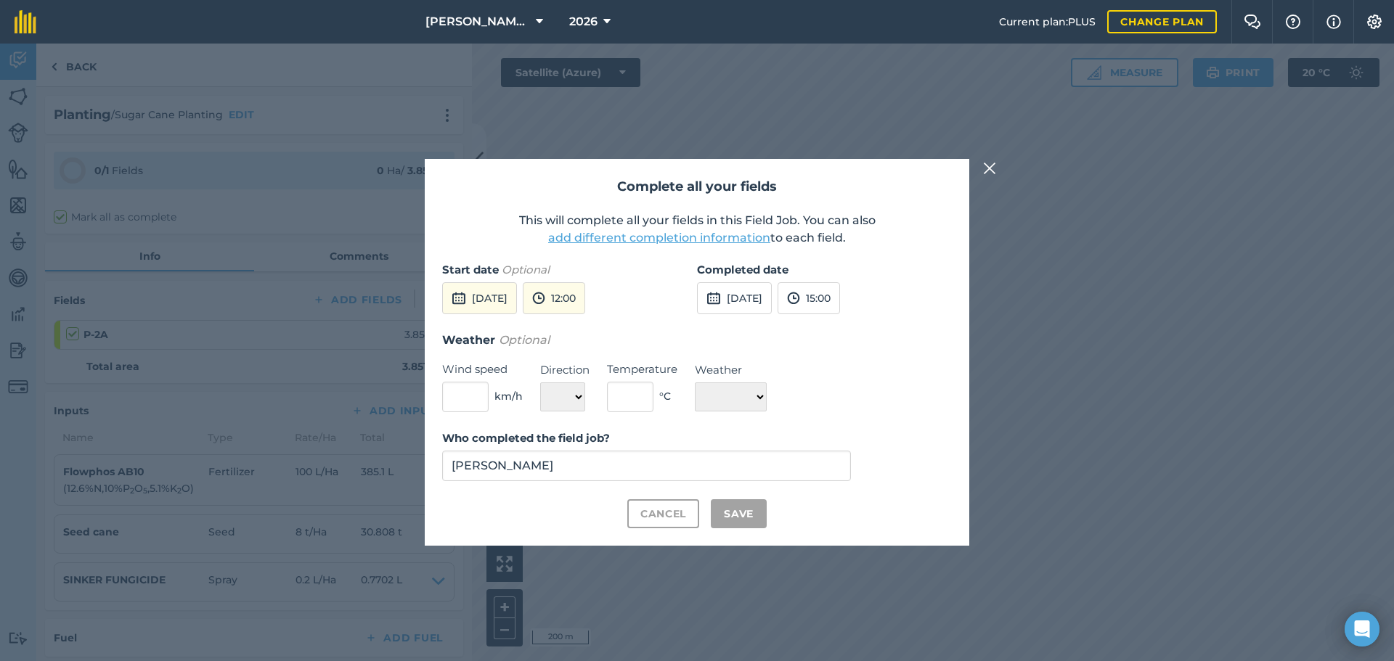
checkbox input "true"
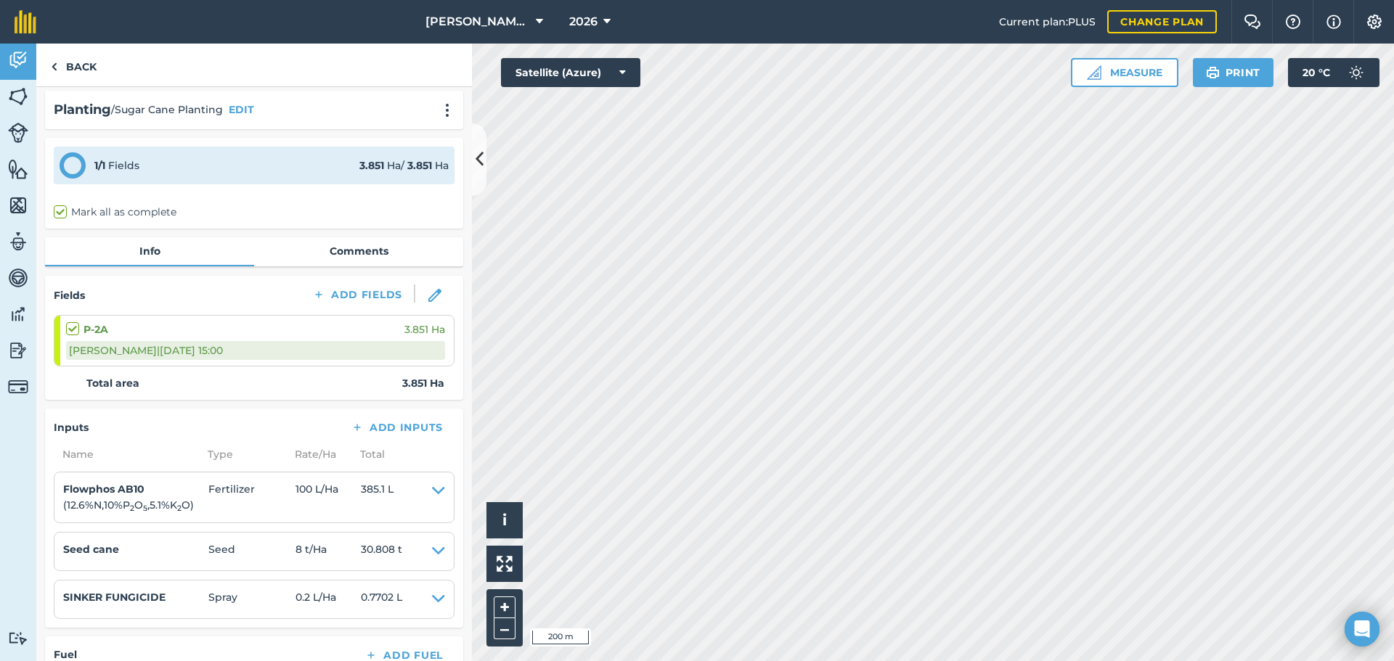
scroll to position [0, 0]
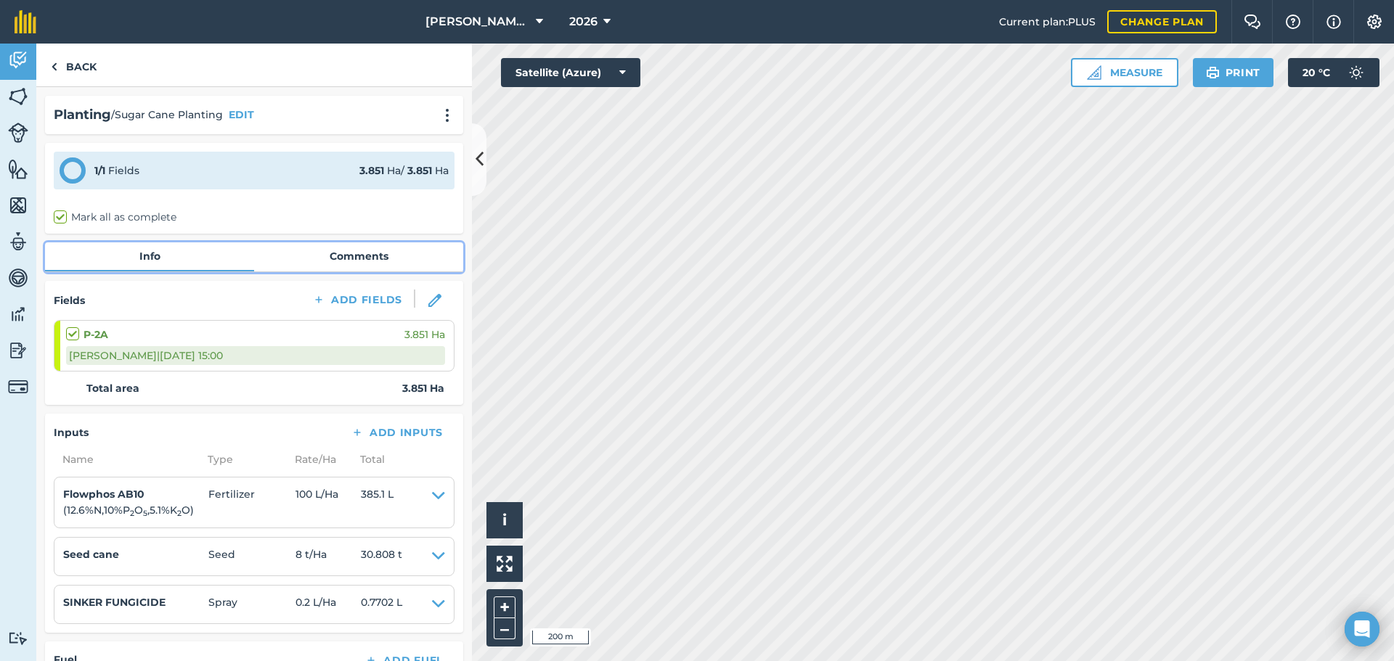
click at [373, 262] on link "Comments" at bounding box center [358, 257] width 209 height 28
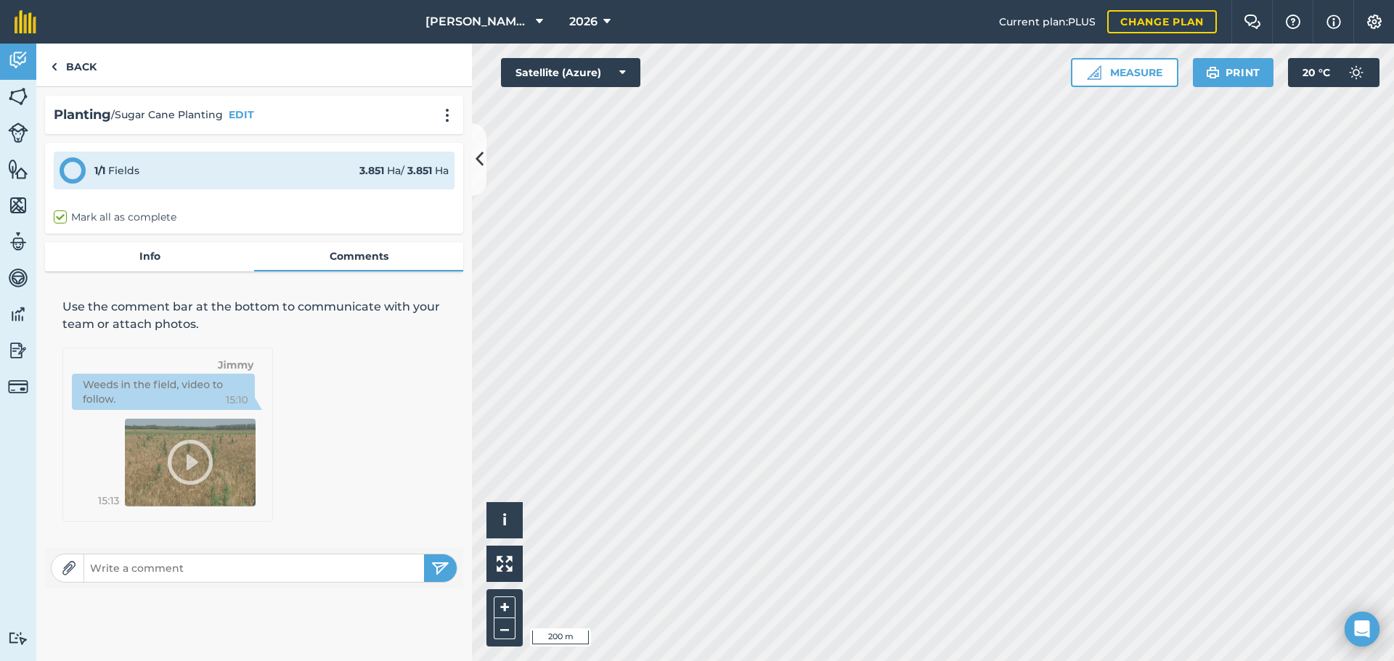
click at [140, 566] on input "text" at bounding box center [254, 568] width 340 height 20
type input "Planted with Q208, setts came from Block P-3A."
click at [436, 575] on img "submit" at bounding box center [440, 568] width 18 height 17
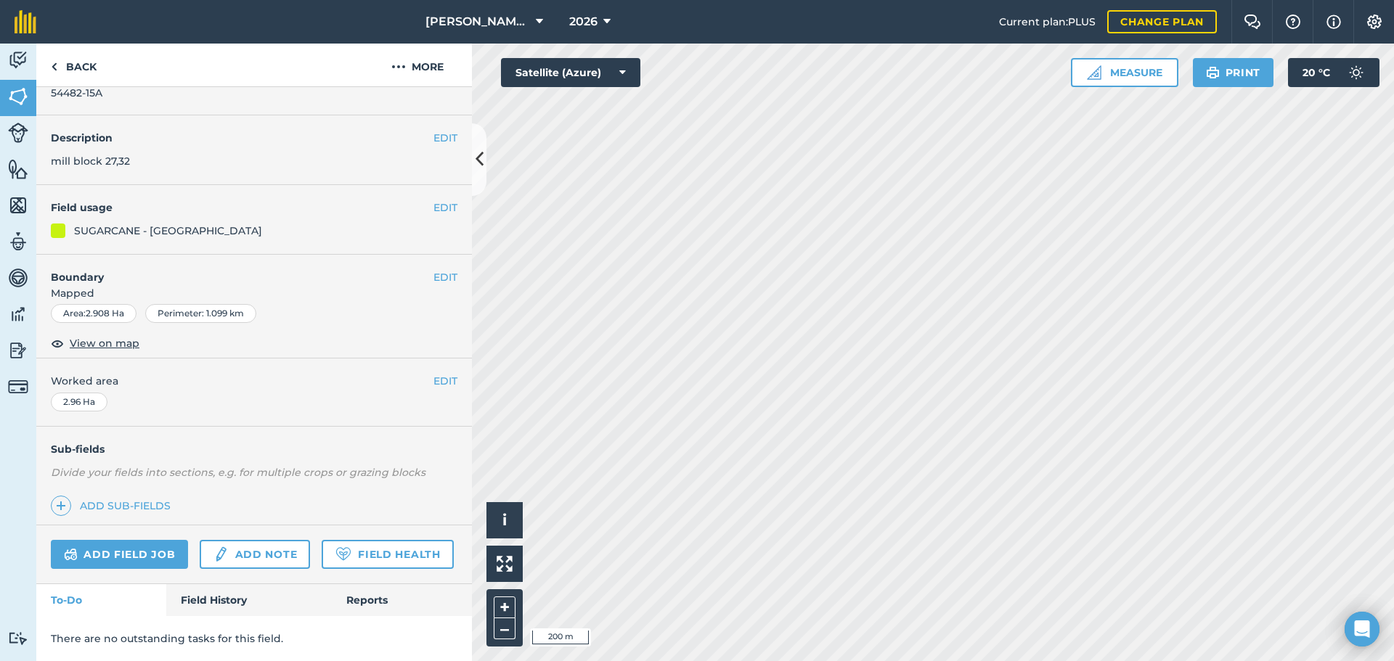
scroll to position [80, 0]
click at [248, 599] on link "Field History" at bounding box center [248, 601] width 165 height 32
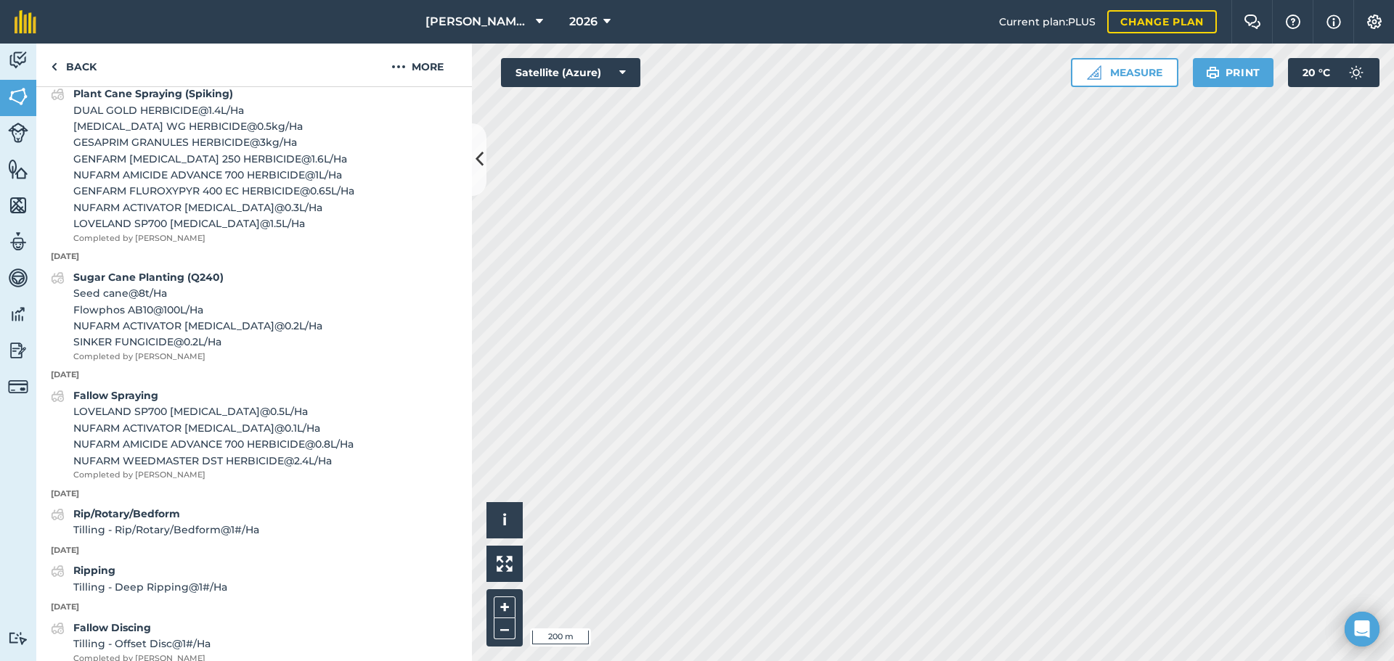
scroll to position [637, 0]
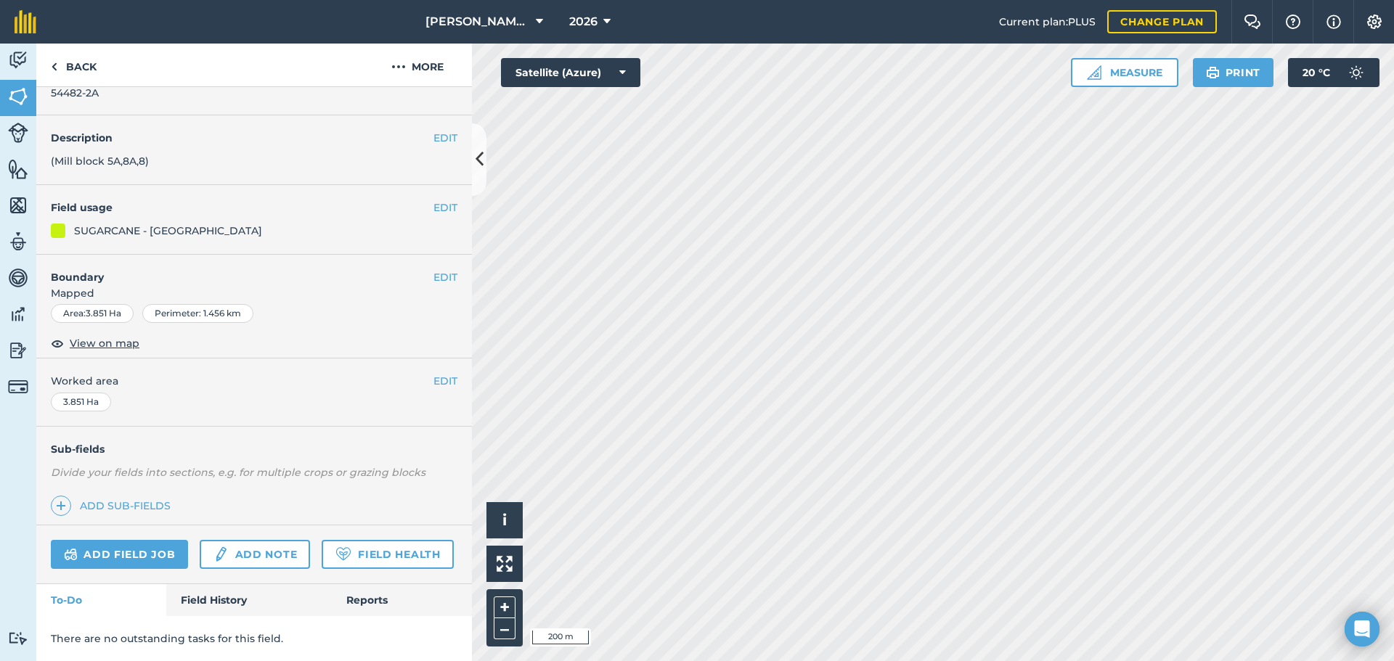
scroll to position [80, 0]
click at [219, 596] on link "Field History" at bounding box center [248, 601] width 165 height 32
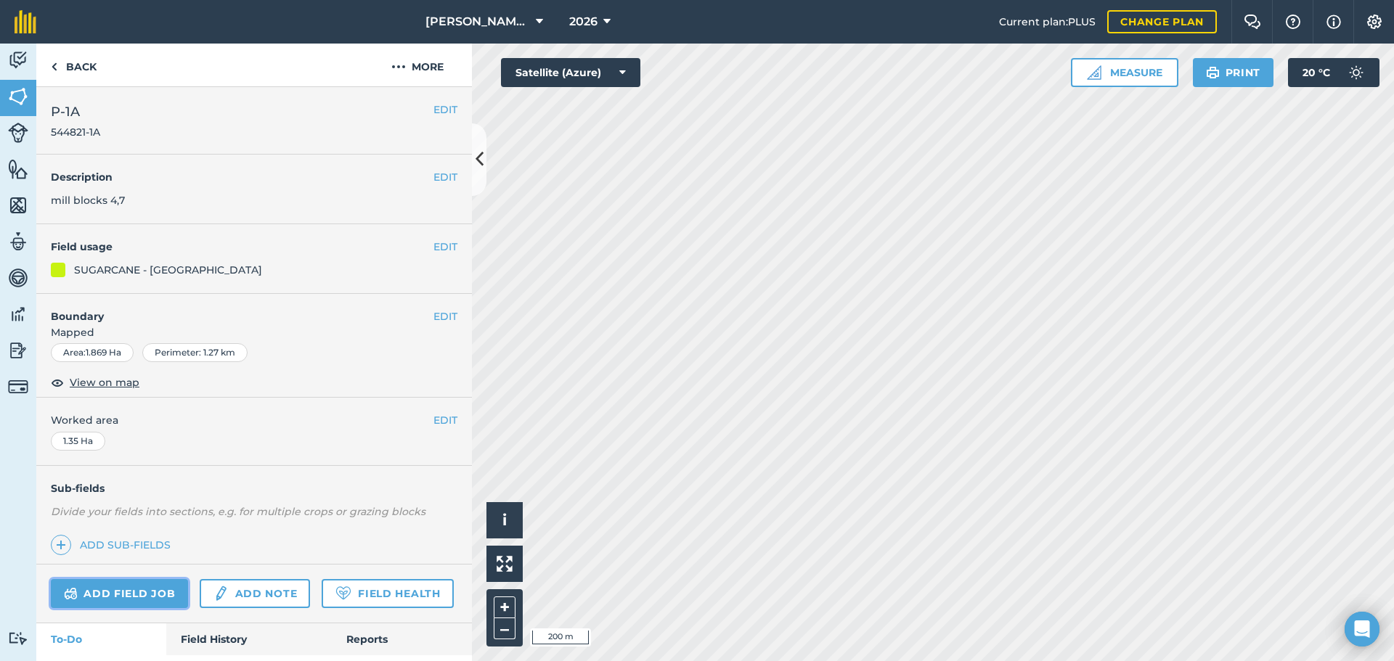
click at [134, 593] on link "Add field job" at bounding box center [119, 593] width 137 height 29
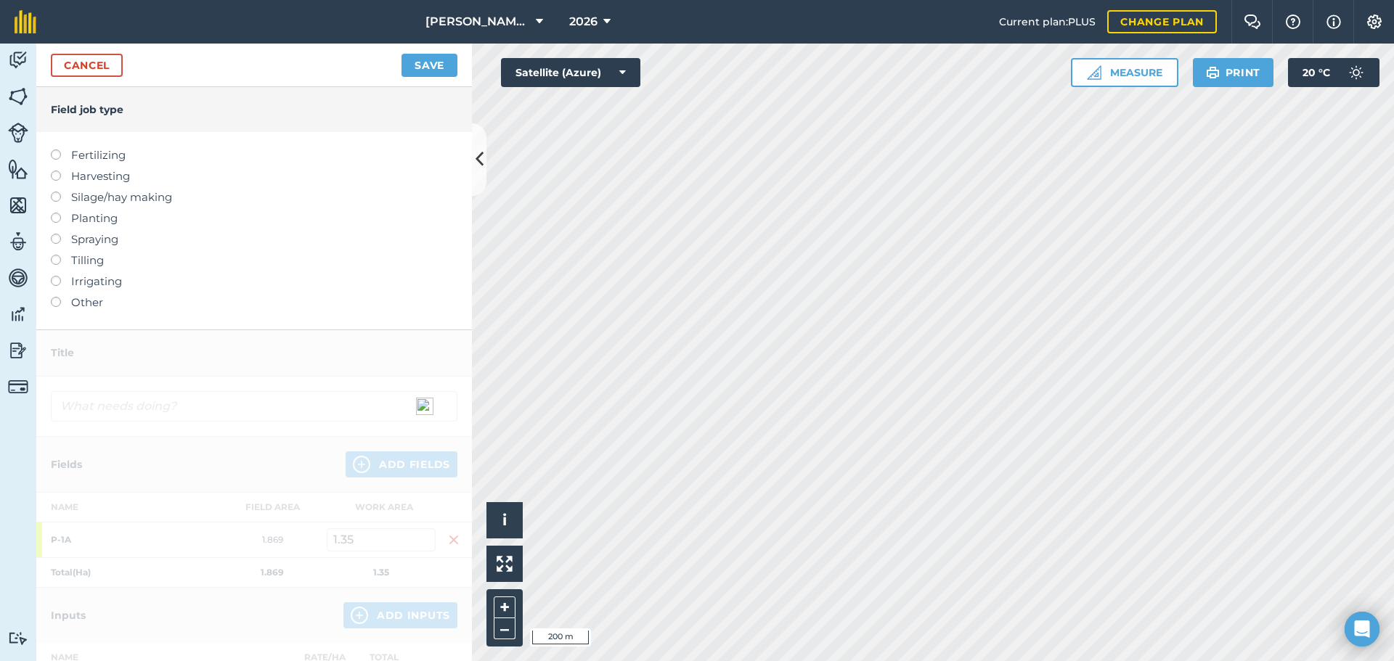
click at [56, 213] on label at bounding box center [61, 213] width 20 height 0
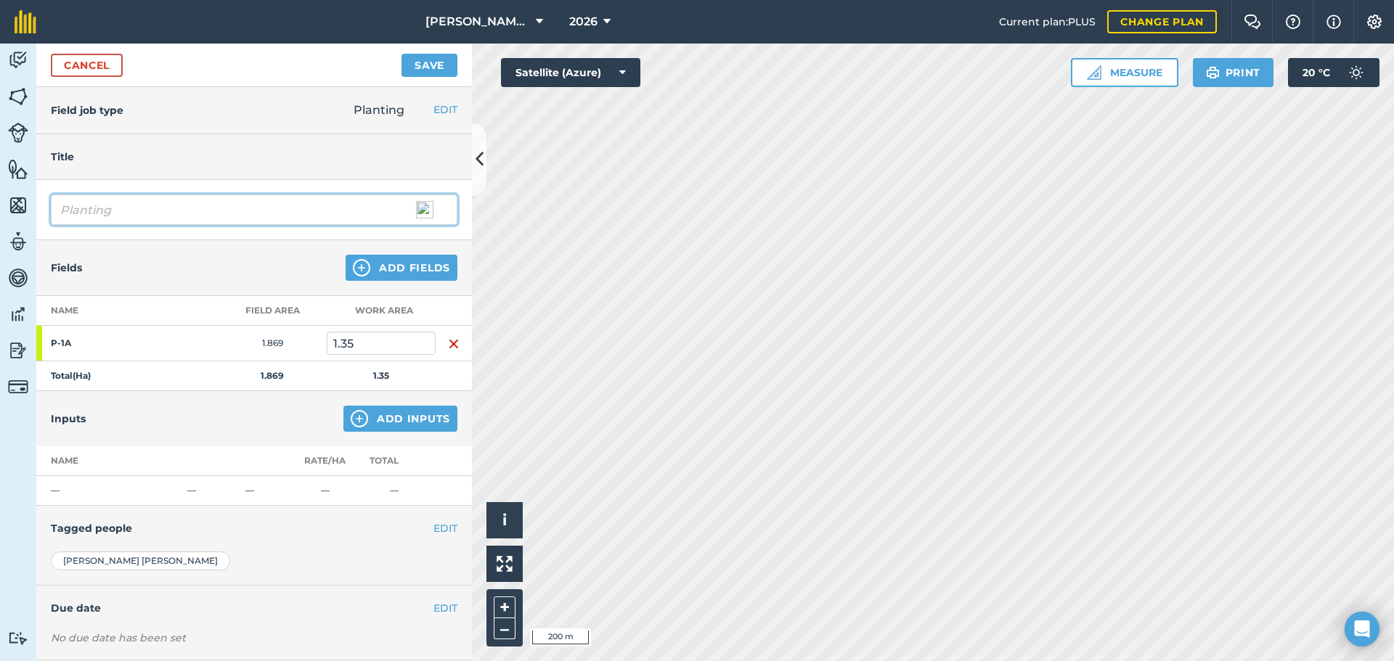
click at [60, 210] on input "Planting" at bounding box center [254, 210] width 407 height 30
type input "Sugar Cane Planting"
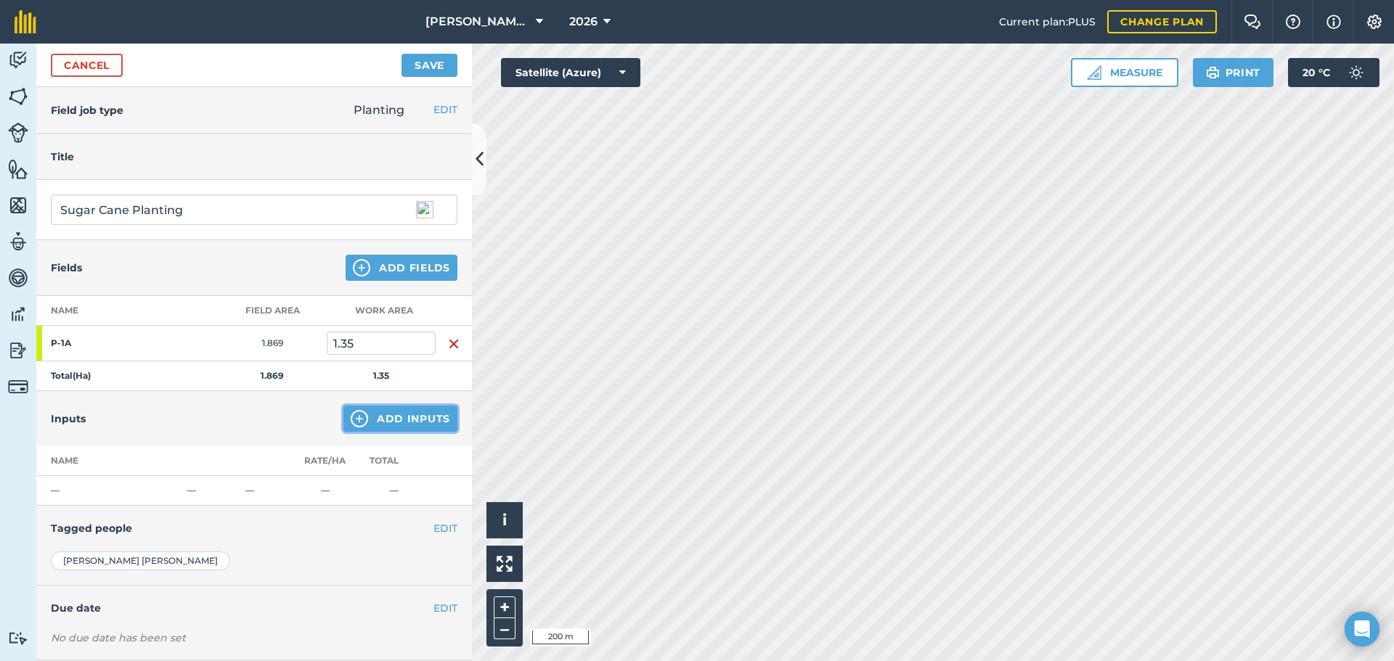
click at [351, 418] on img at bounding box center [359, 418] width 17 height 17
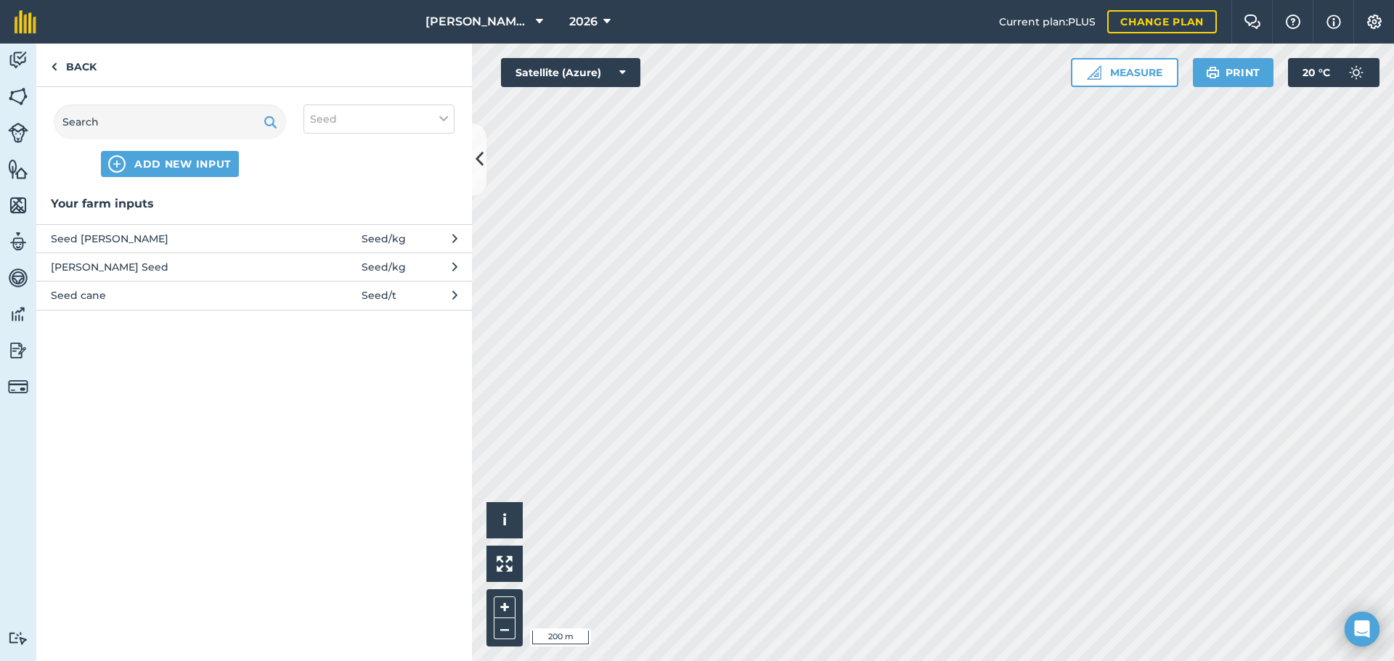
click at [452, 301] on button "Seed cane Seed / t" at bounding box center [254, 295] width 436 height 28
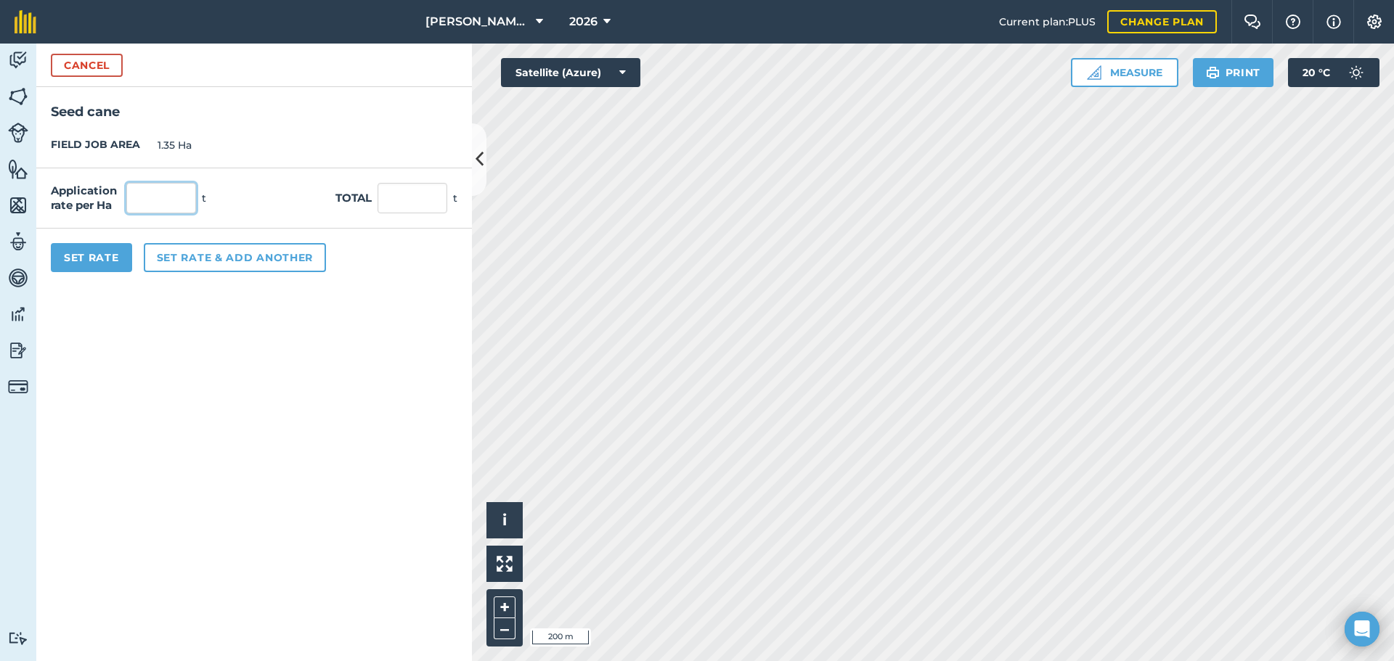
click at [180, 198] on input "text" at bounding box center [161, 198] width 70 height 30
type input "8"
type input "10.8"
click at [241, 256] on button "Set rate & add another" at bounding box center [235, 257] width 182 height 29
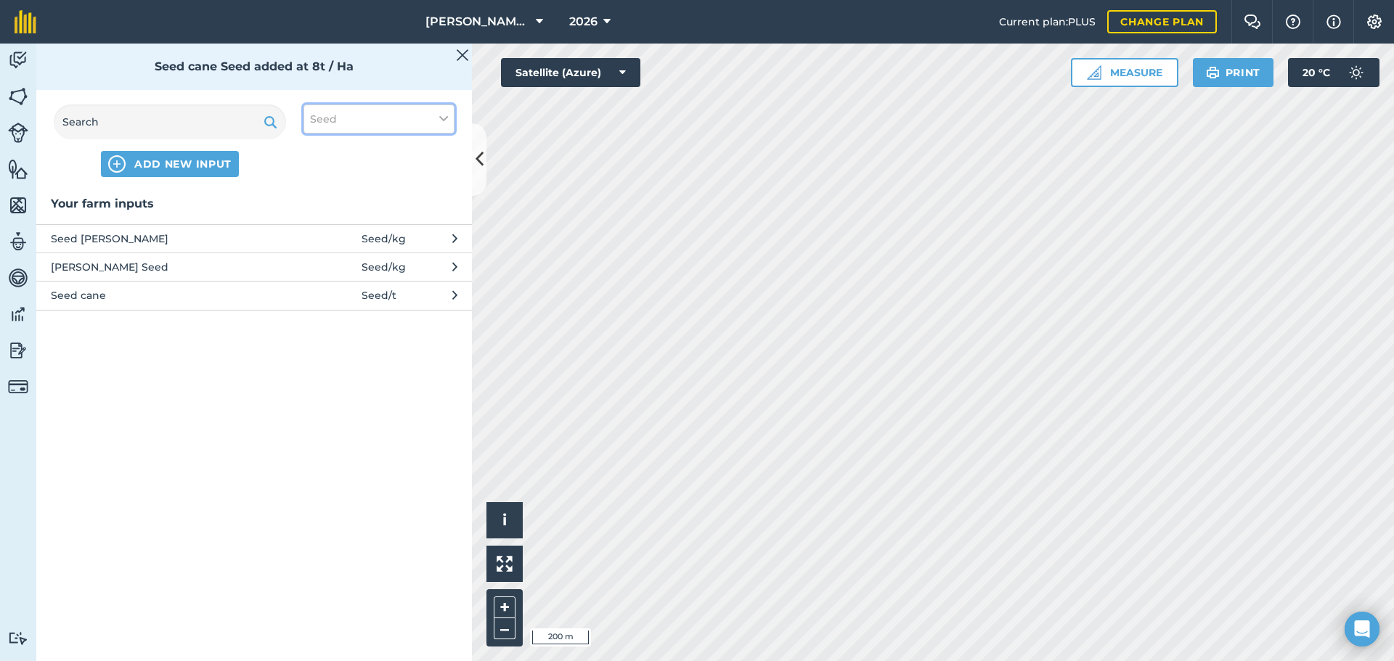
click at [446, 112] on icon at bounding box center [443, 119] width 9 height 16
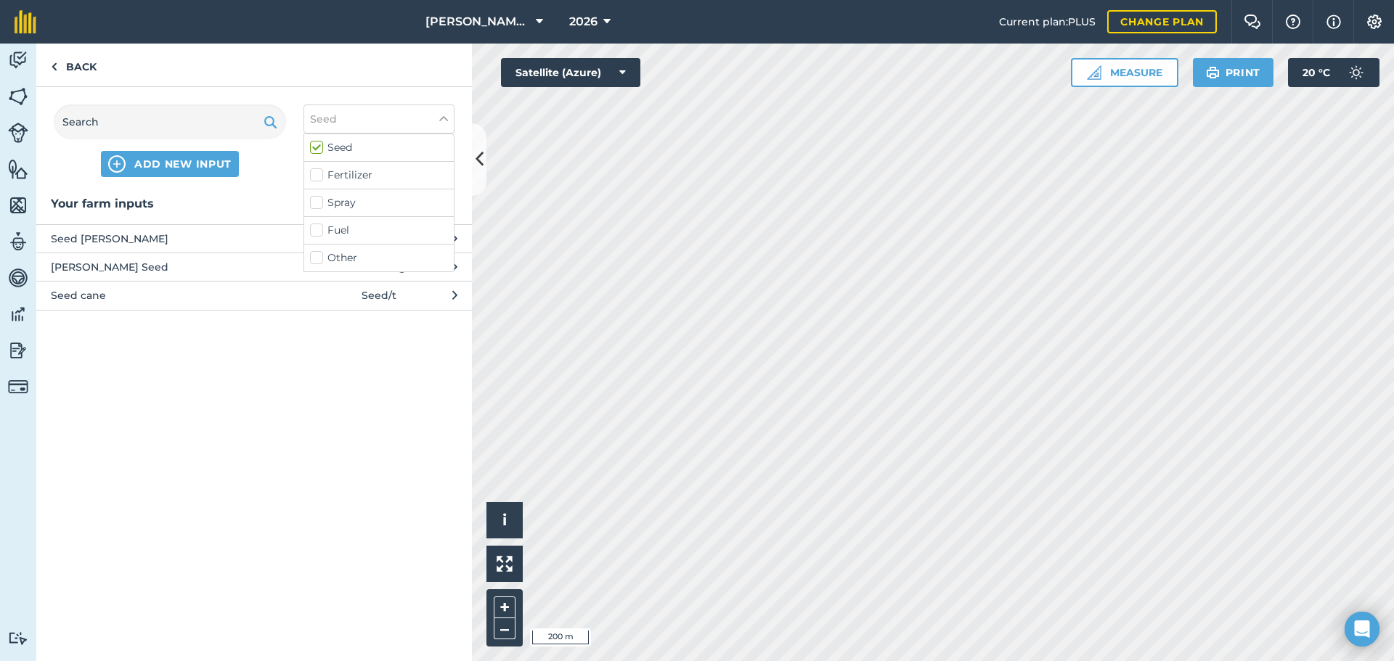
click at [319, 178] on label "Fertilizer" at bounding box center [379, 175] width 138 height 15
click at [319, 177] on input "Fertilizer" at bounding box center [314, 172] width 9 height 9
checkbox input "true"
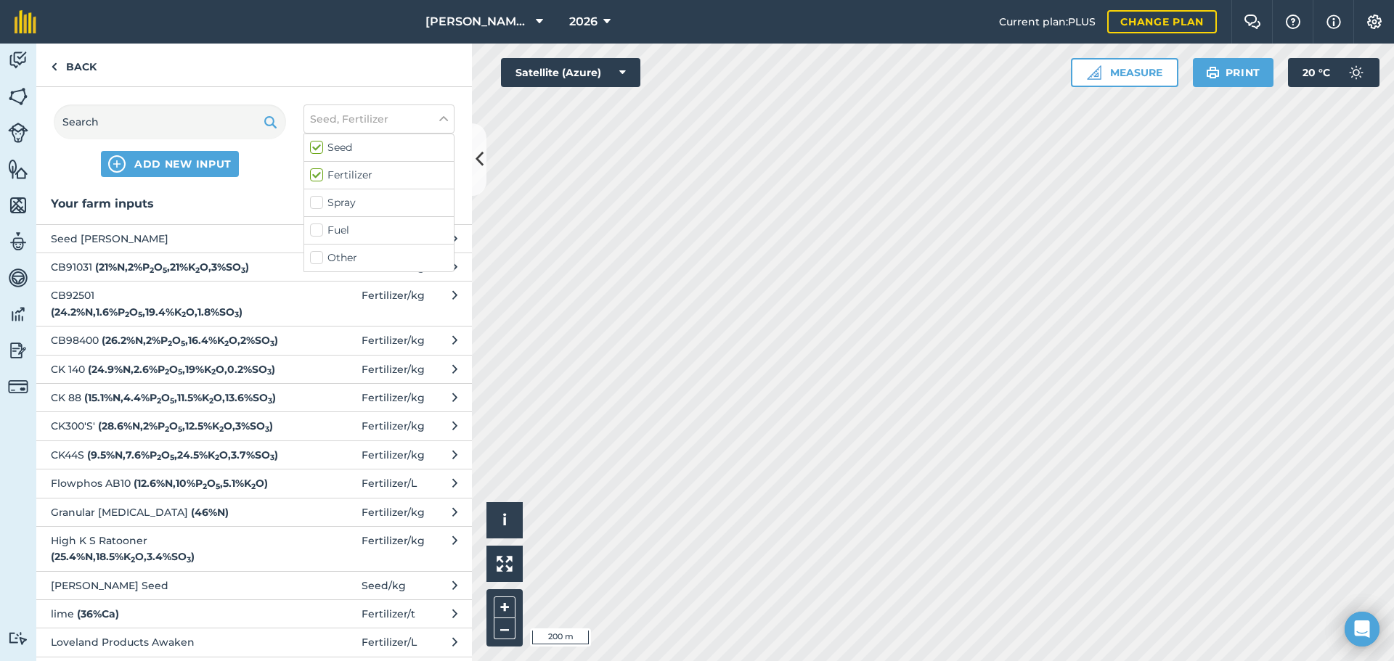
click at [318, 147] on label "Seed" at bounding box center [379, 147] width 138 height 15
click at [318, 147] on input "Seed" at bounding box center [314, 144] width 9 height 9
checkbox input "false"
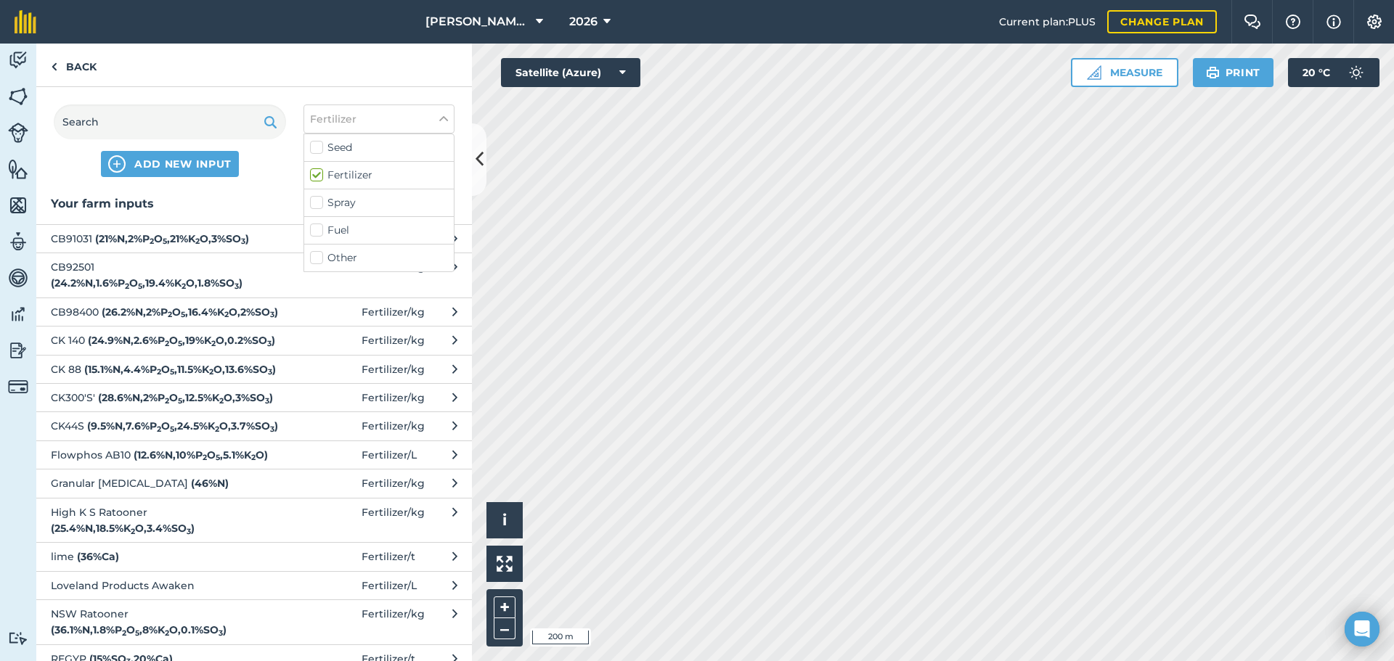
click at [278, 463] on span "Flowphos AB10 ( 12.6 % N , 10 % P 2 O 5 , 5.1 % K 2 O )" at bounding box center [169, 455] width 237 height 16
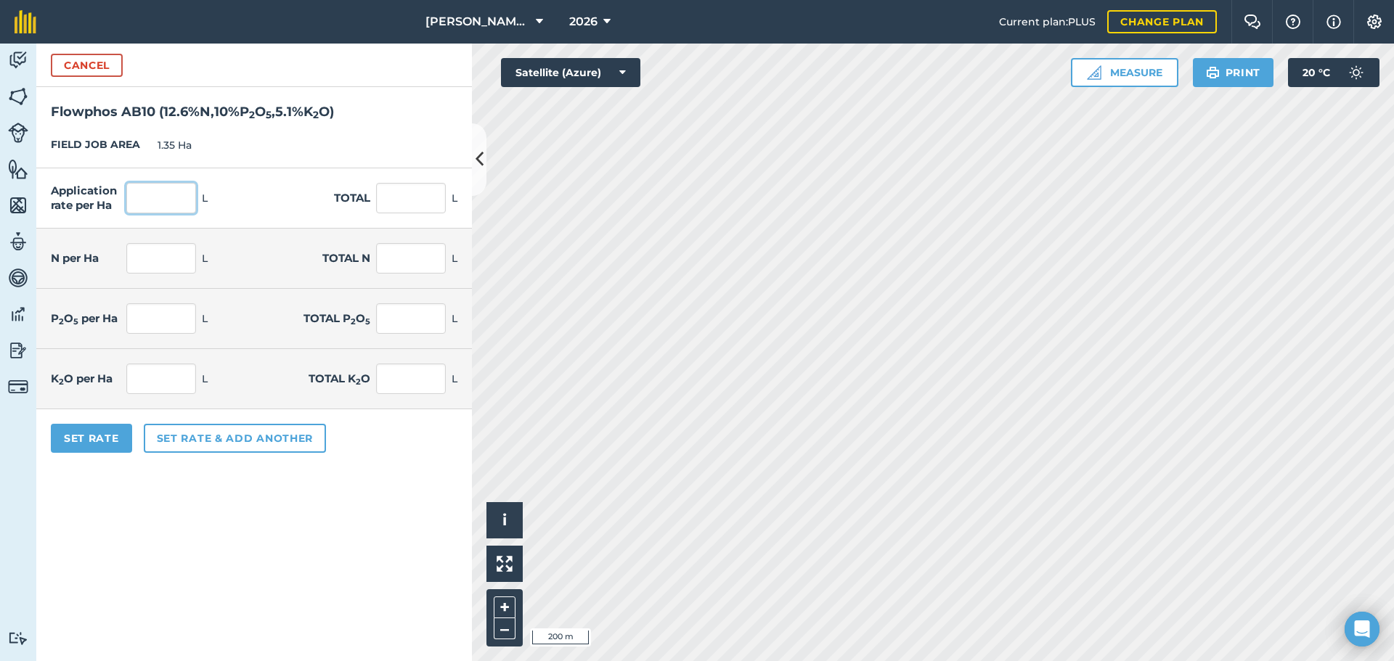
click at [154, 195] on input "text" at bounding box center [161, 198] width 70 height 30
type input "100"
type input "135"
type input "12.6"
type input "17.01"
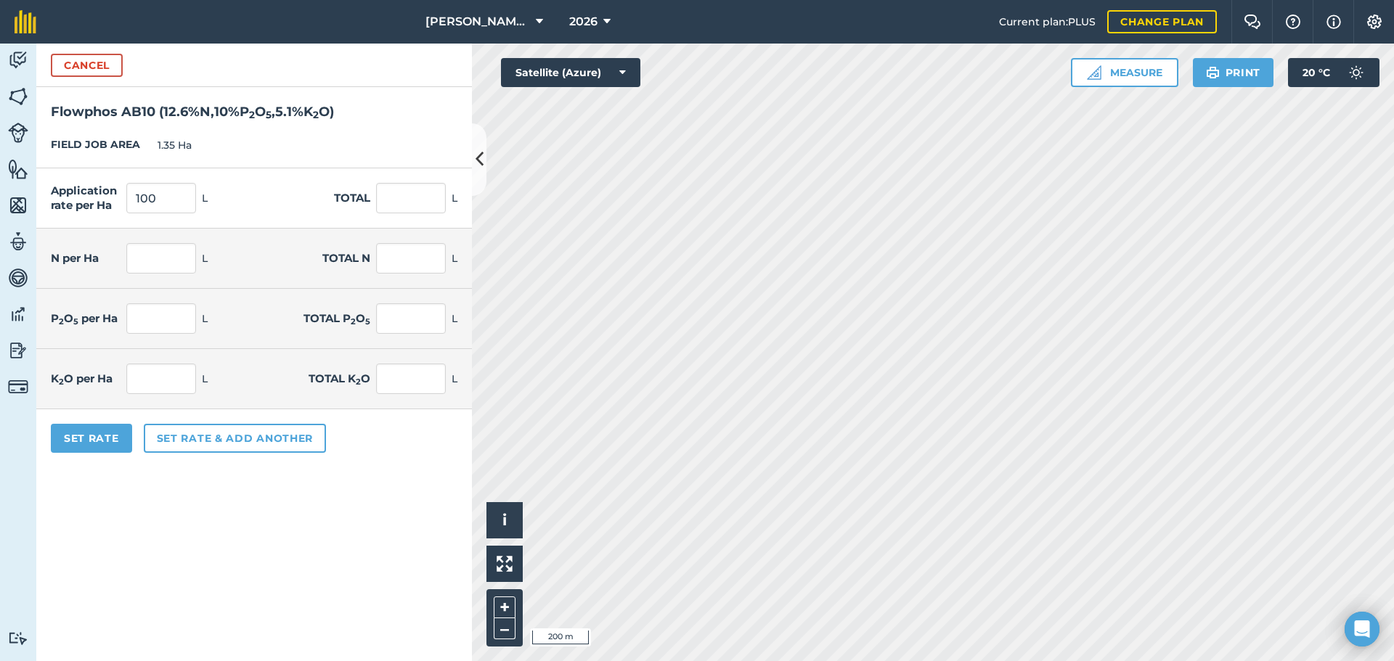
type input "10"
type input "13.5"
type input "5.1"
type input "6.885"
click at [288, 541] on form "Cancel Flowphos AB10 ( 12.6 % N , 10 % P 2 O 5 , 5.1 % K 2 O ) FIELD JOB AREA 1…" at bounding box center [254, 353] width 436 height 618
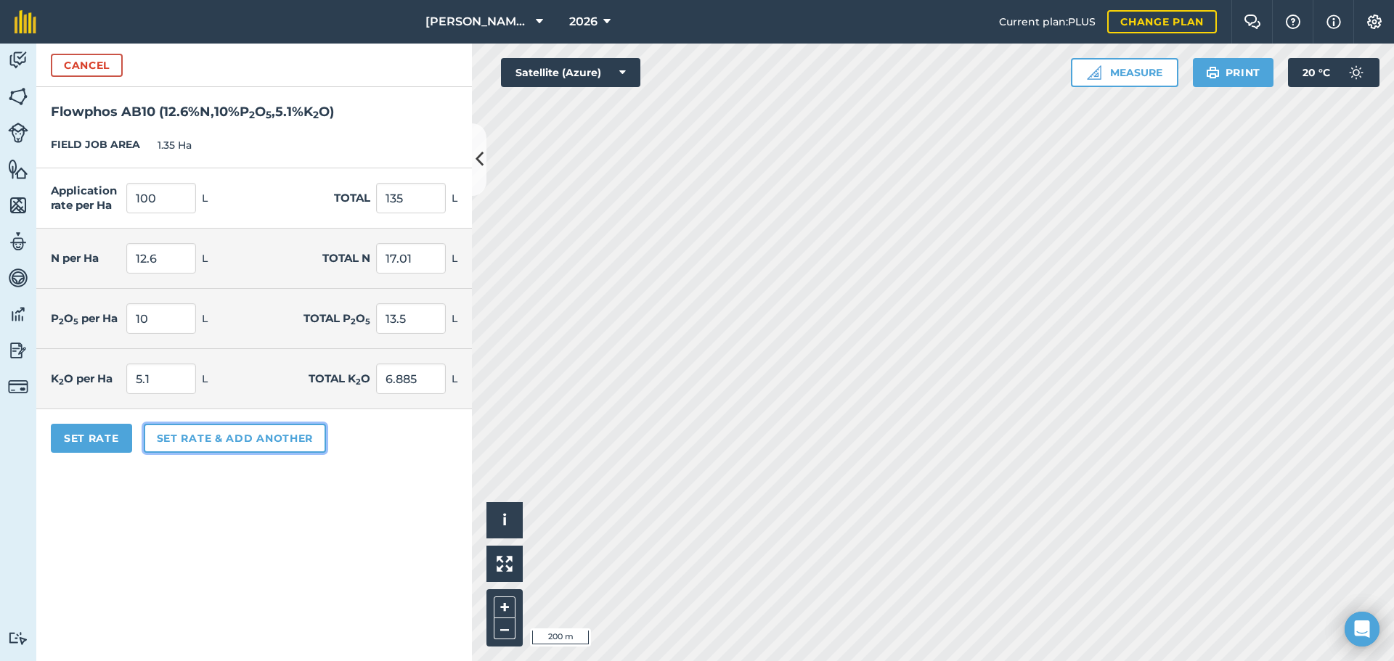
click at [278, 435] on button "Set rate & add another" at bounding box center [235, 438] width 182 height 29
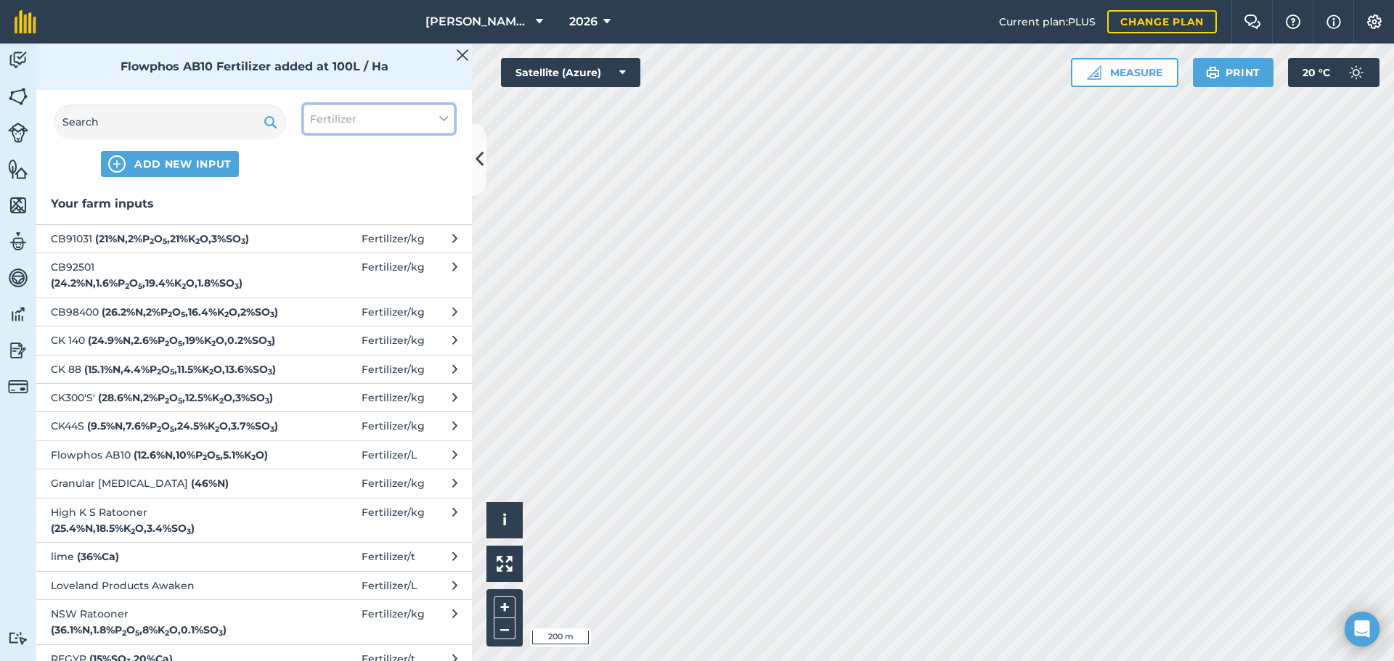
click at [449, 118] on button "Fertilizer" at bounding box center [379, 119] width 151 height 29
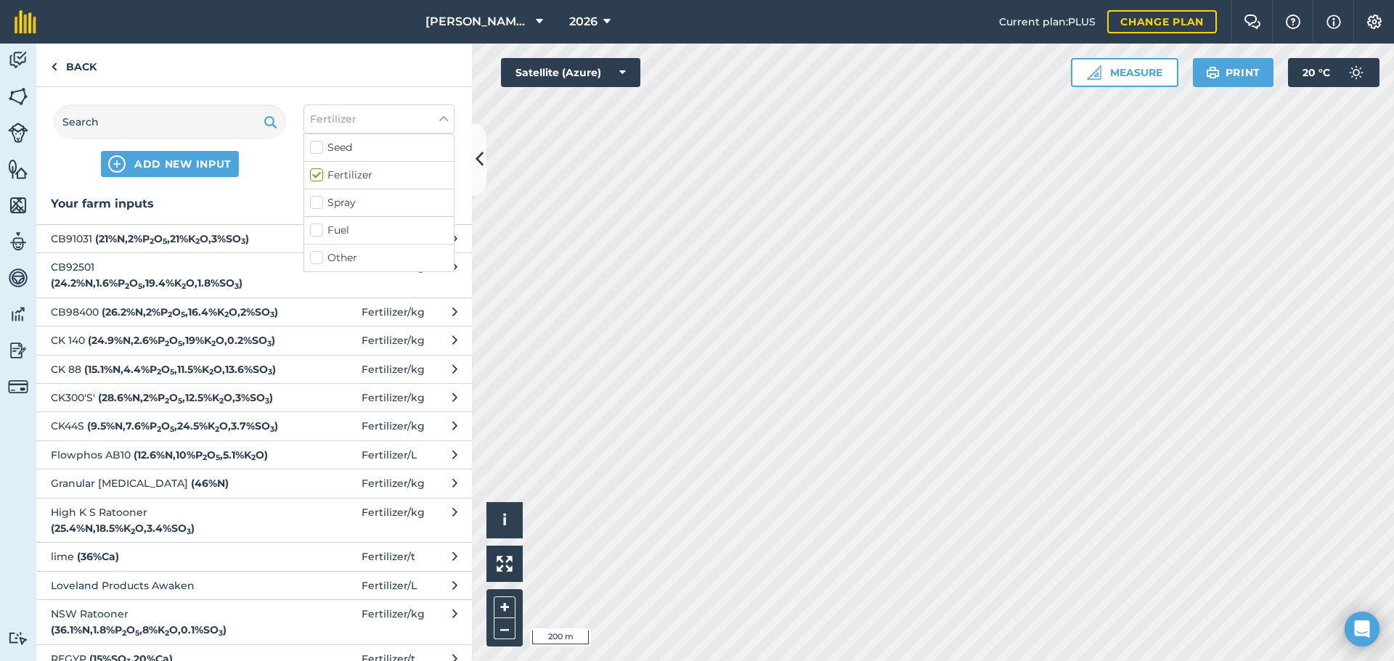
click at [319, 202] on label "Spray" at bounding box center [379, 202] width 138 height 15
click at [319, 202] on input "Spray" at bounding box center [314, 199] width 9 height 9
checkbox input "true"
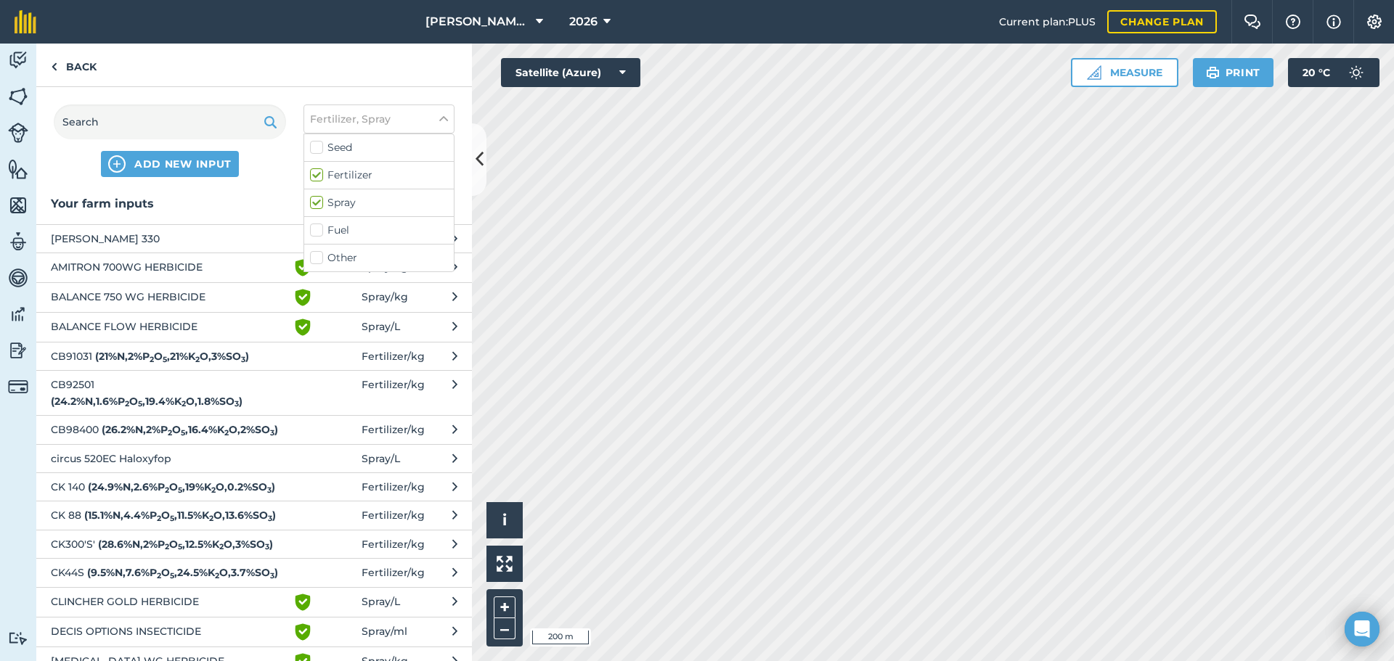
click at [319, 177] on label "Fertilizer" at bounding box center [379, 175] width 138 height 15
click at [319, 177] on input "Fertilizer" at bounding box center [314, 172] width 9 height 9
checkbox input "false"
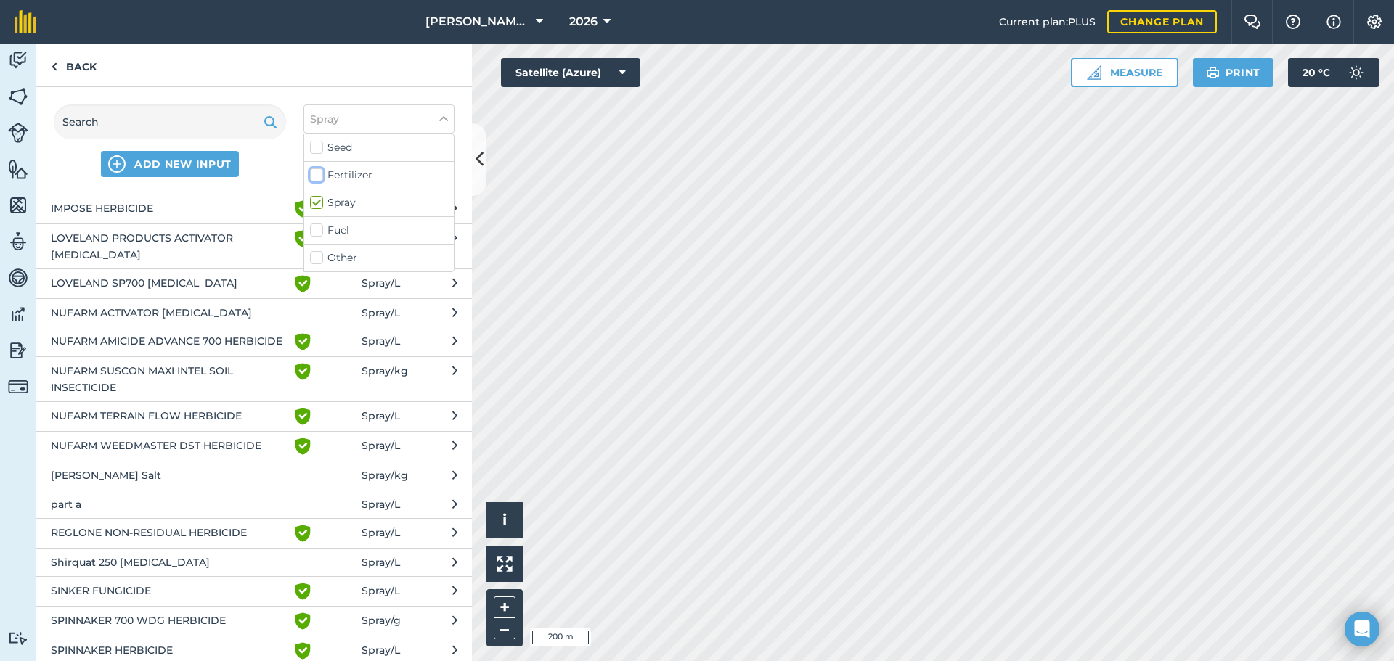
scroll to position [662, 0]
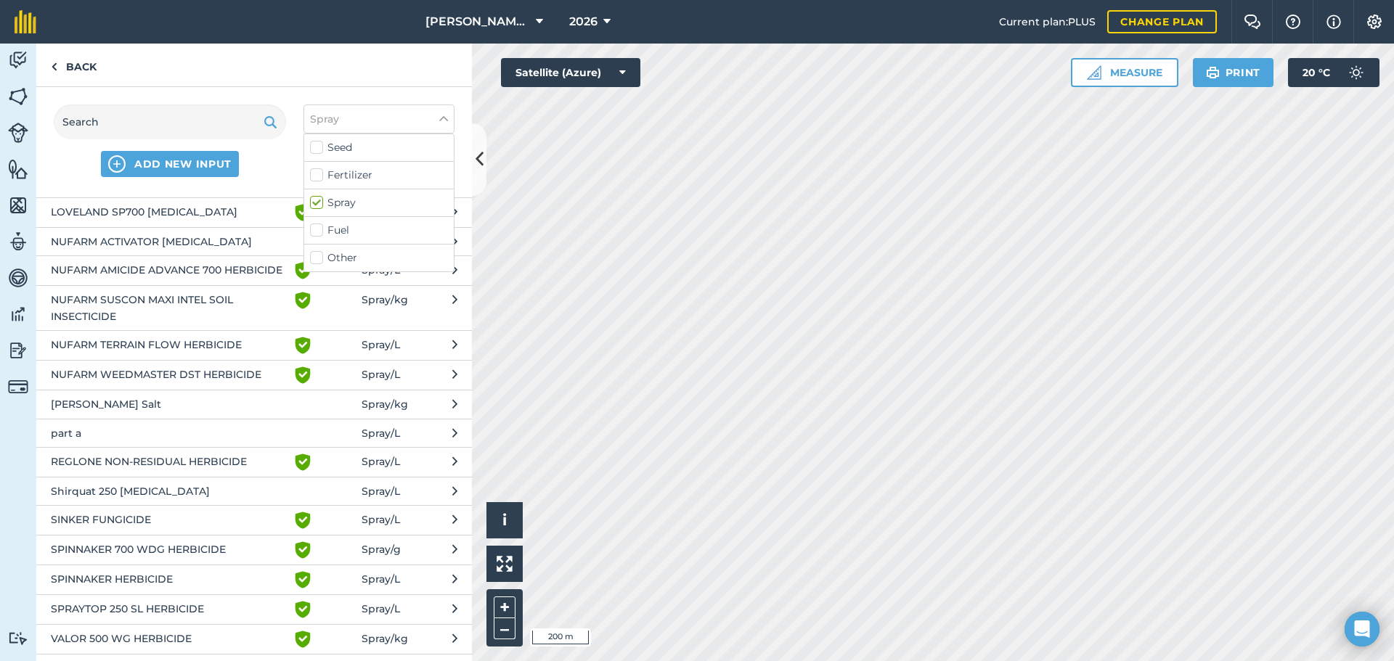
click at [134, 529] on span "SINKER FUNGICIDE" at bounding box center [169, 520] width 237 height 17
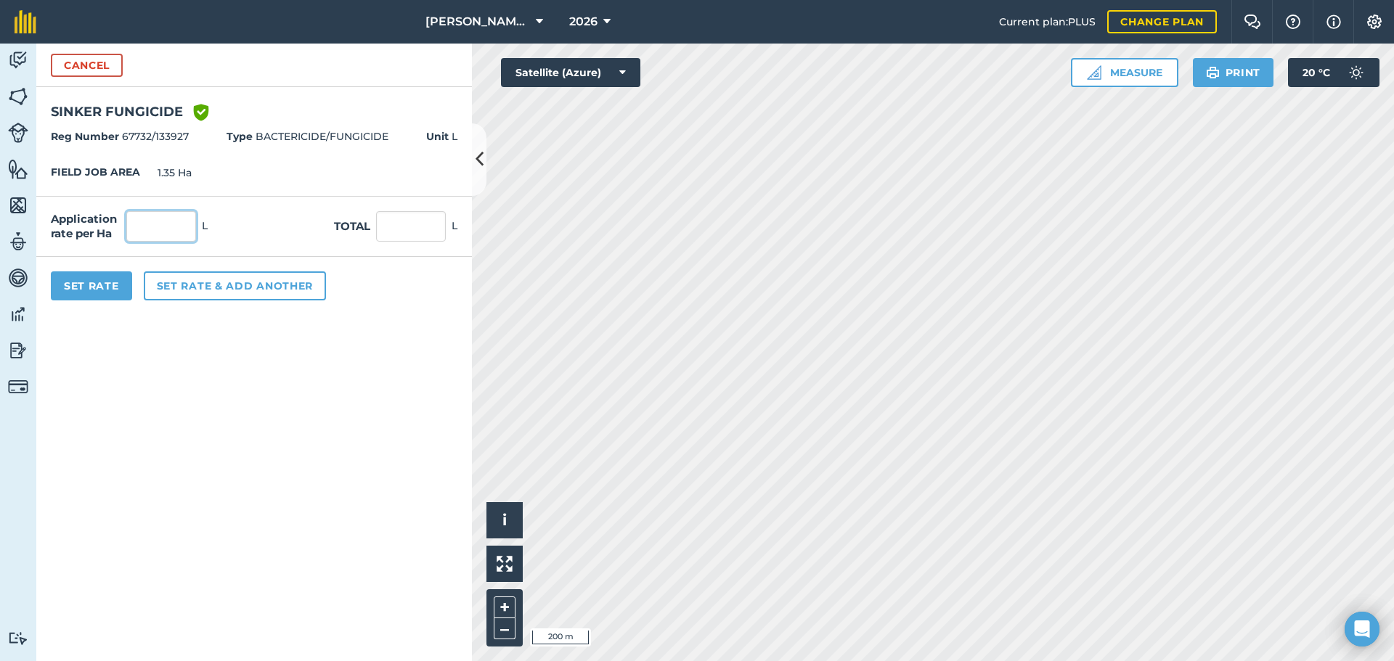
click at [147, 220] on input "text" at bounding box center [161, 226] width 70 height 30
type input "0.2"
type input "0.27"
click at [97, 296] on button "Set Rate" at bounding box center [91, 286] width 81 height 29
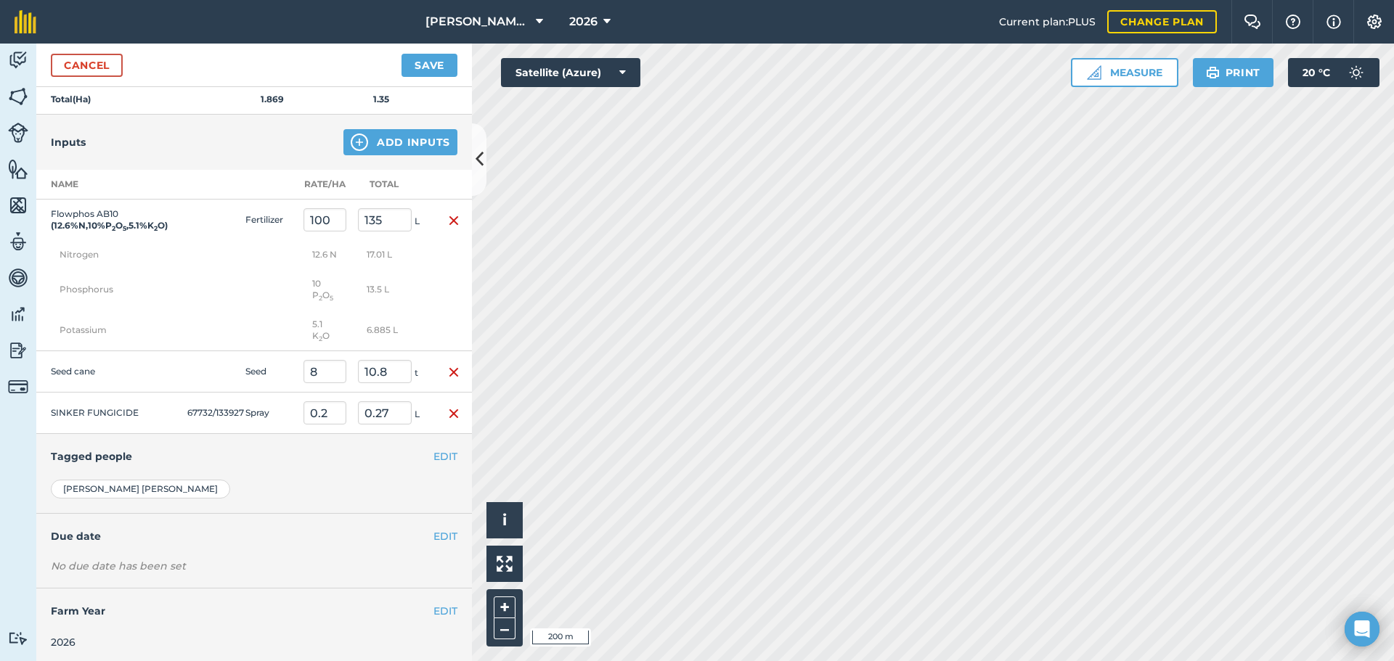
scroll to position [281, 0]
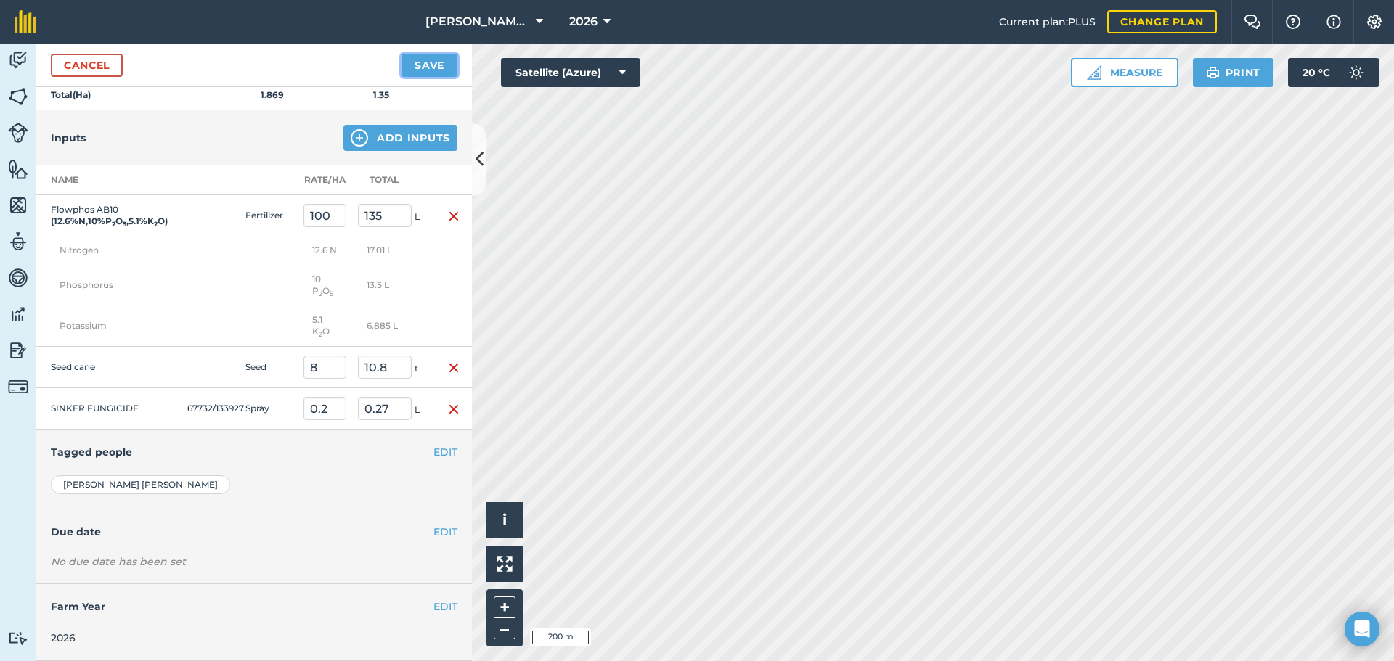
click at [426, 69] on button "Save" at bounding box center [430, 65] width 56 height 23
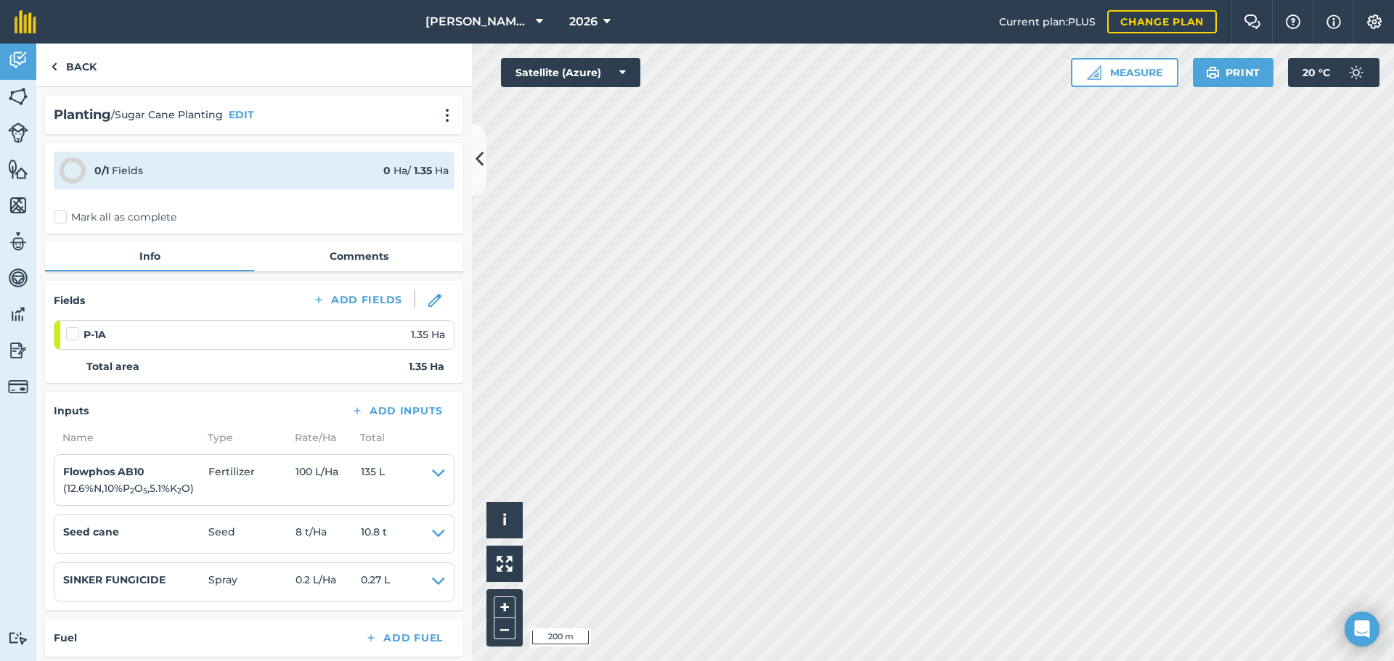
click at [63, 216] on label "Mark all as complete" at bounding box center [115, 217] width 123 height 15
click at [63, 216] on input "Mark all as complete" at bounding box center [58, 214] width 9 height 9
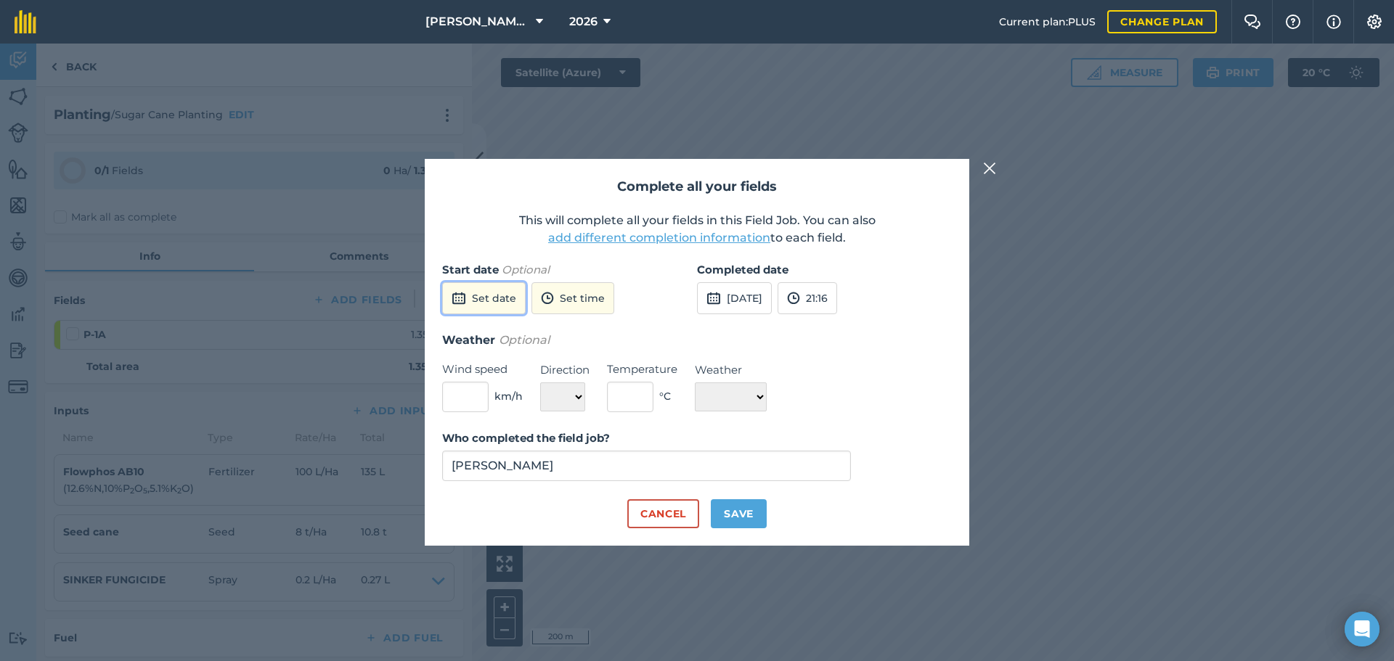
click at [503, 304] on button "Set date" at bounding box center [484, 298] width 84 height 32
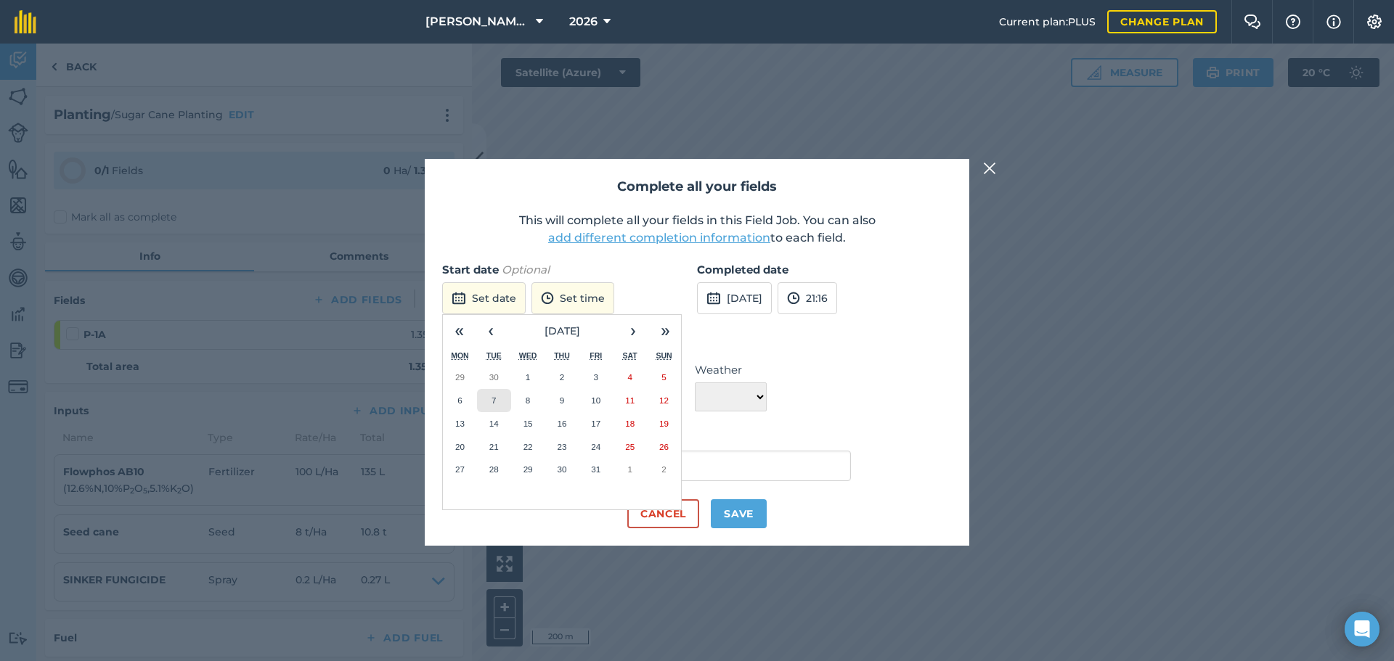
click at [491, 399] on button "7" at bounding box center [494, 400] width 34 height 23
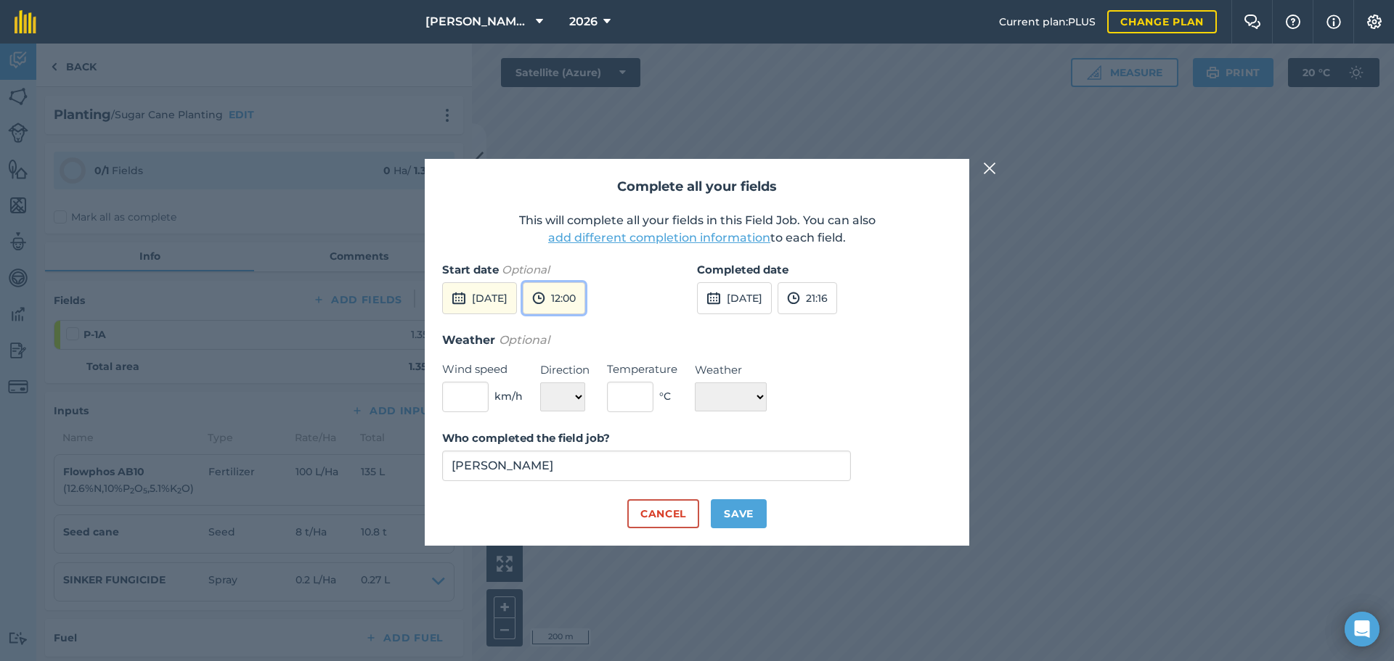
click at [585, 303] on button "12:00" at bounding box center [554, 298] width 62 height 32
click at [561, 419] on button "15:00" at bounding box center [558, 419] width 68 height 23
click at [837, 299] on button "21:16" at bounding box center [808, 298] width 60 height 32
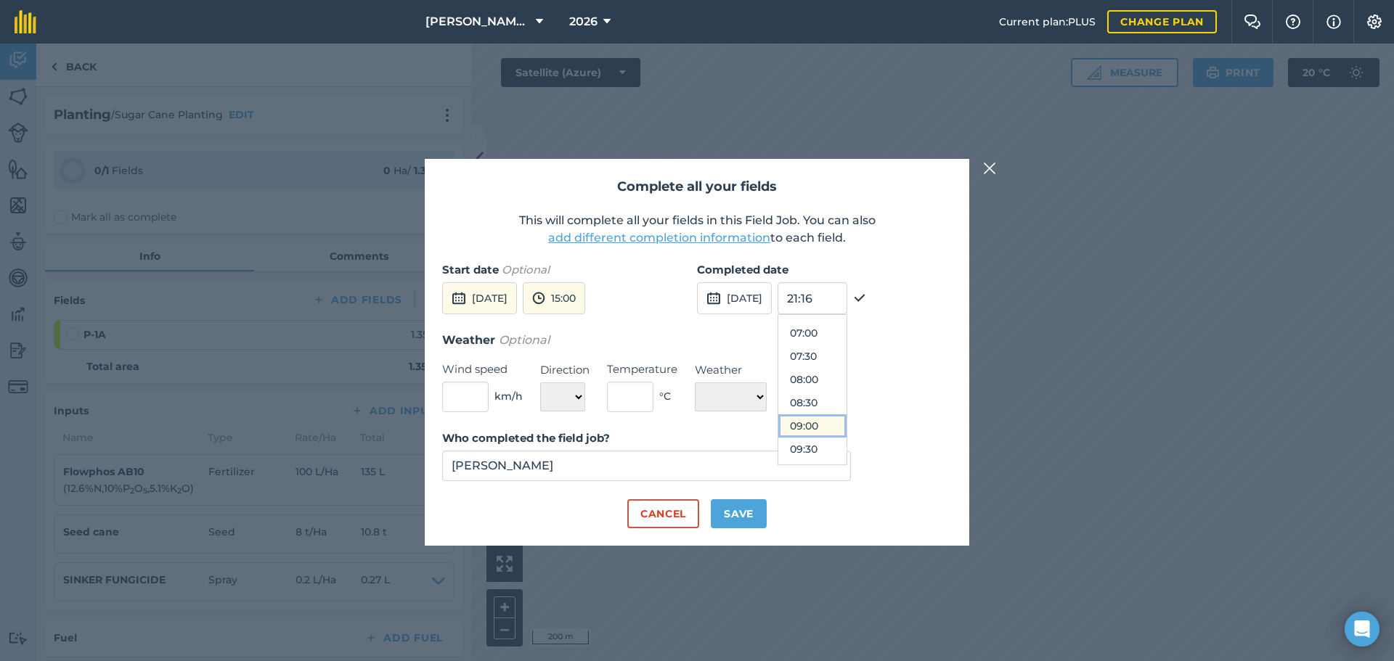
click at [847, 425] on button "09:00" at bounding box center [812, 426] width 68 height 23
click at [738, 512] on button "Save" at bounding box center [739, 514] width 56 height 29
checkbox input "true"
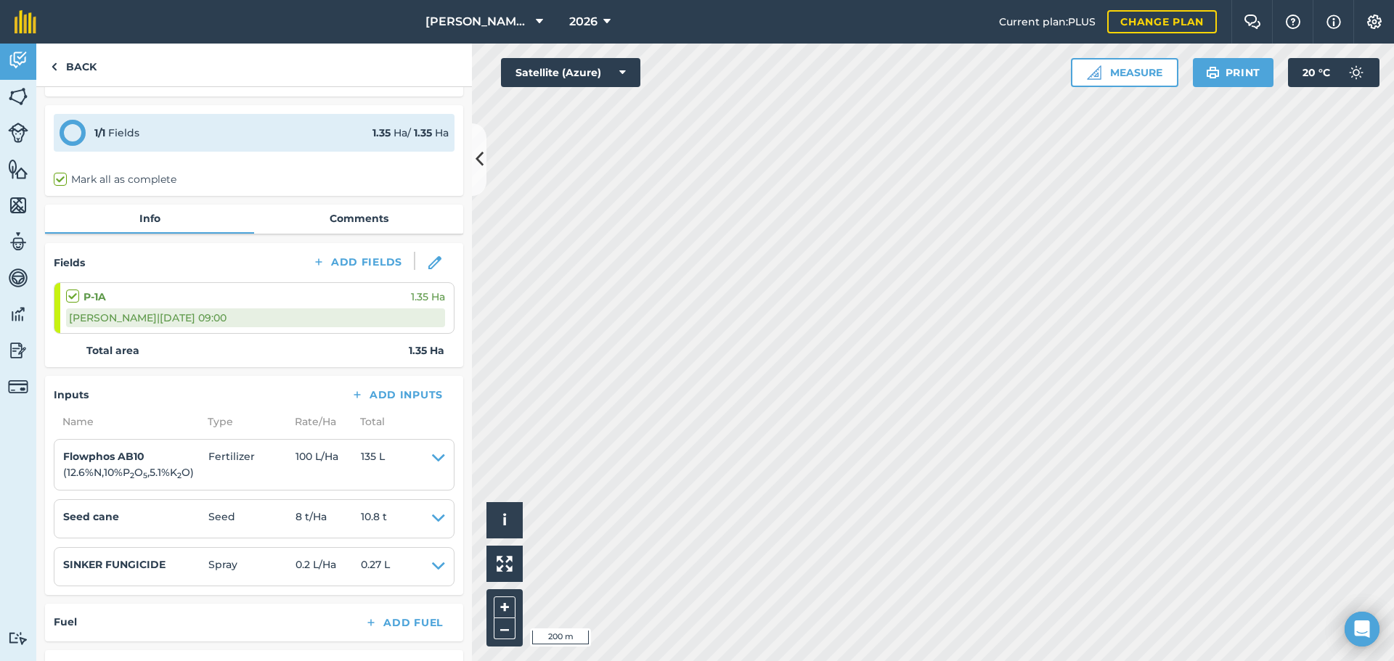
scroll to position [0, 0]
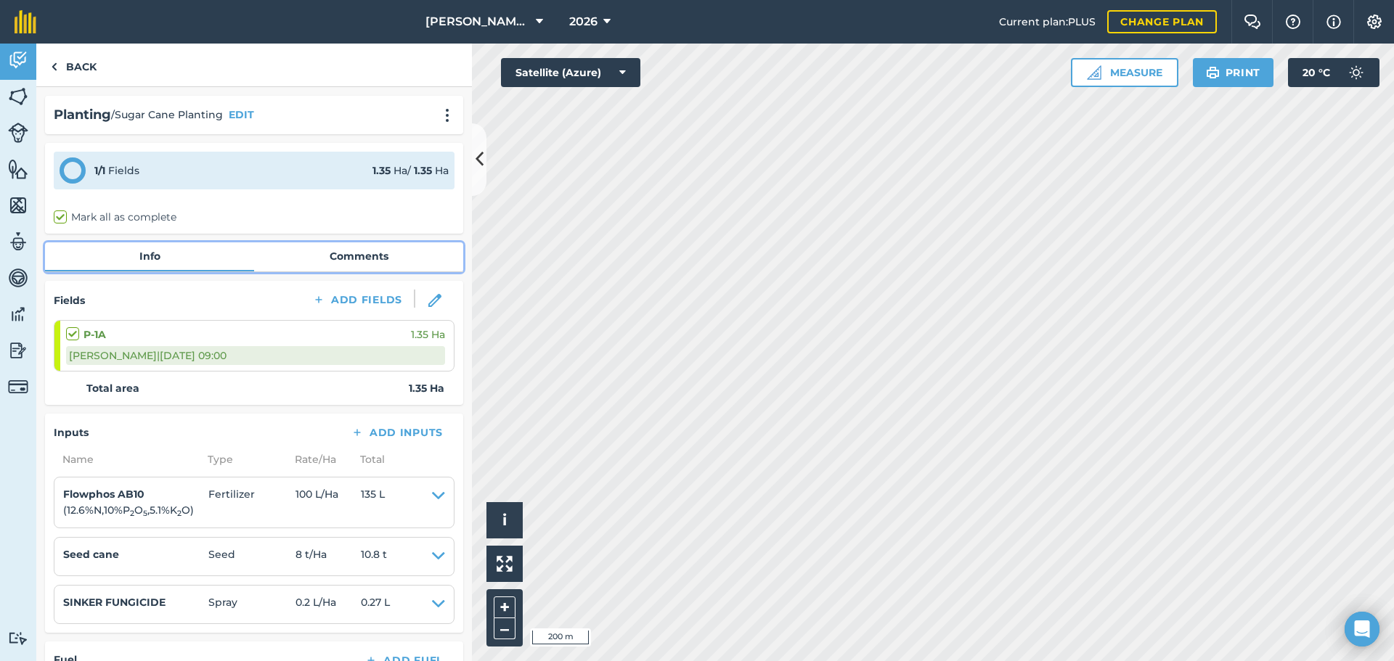
click at [360, 247] on link "Comments" at bounding box center [358, 257] width 209 height 28
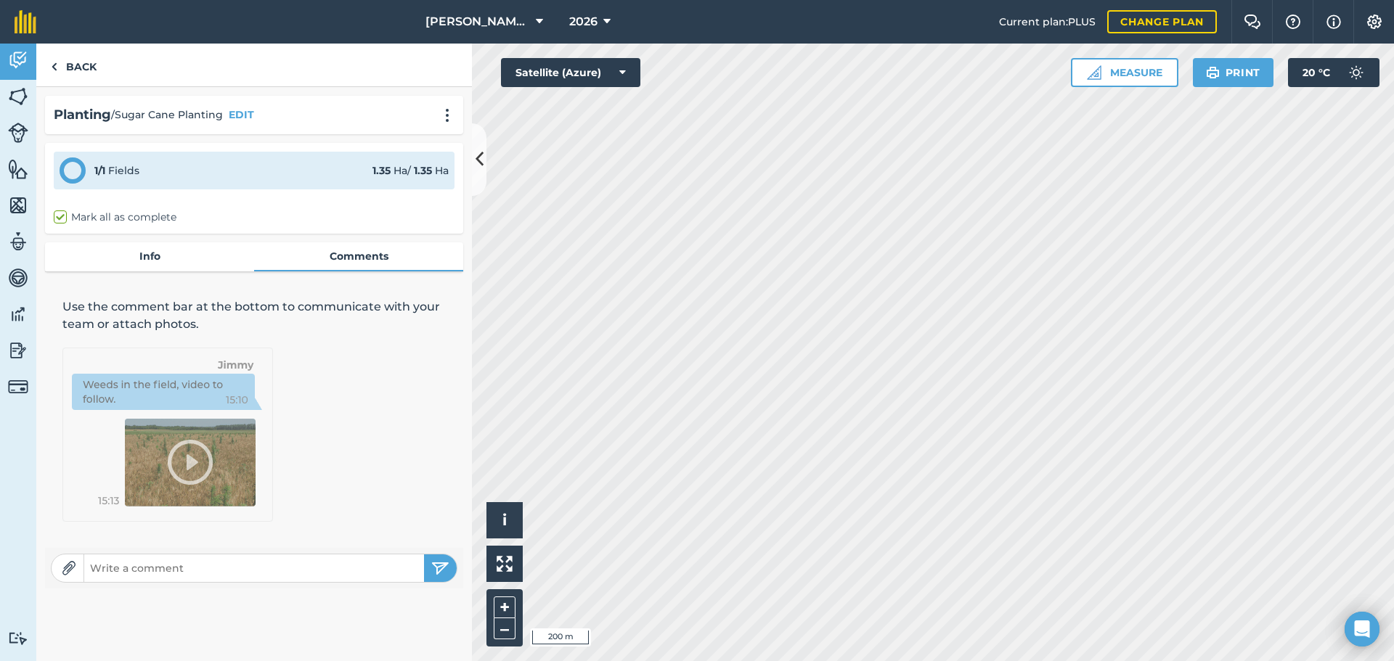
click at [179, 561] on input "text" at bounding box center [254, 568] width 340 height 20
type input "Planted with Q208, setts from Block P-3A."
click at [451, 574] on button "submit" at bounding box center [440, 569] width 33 height 28
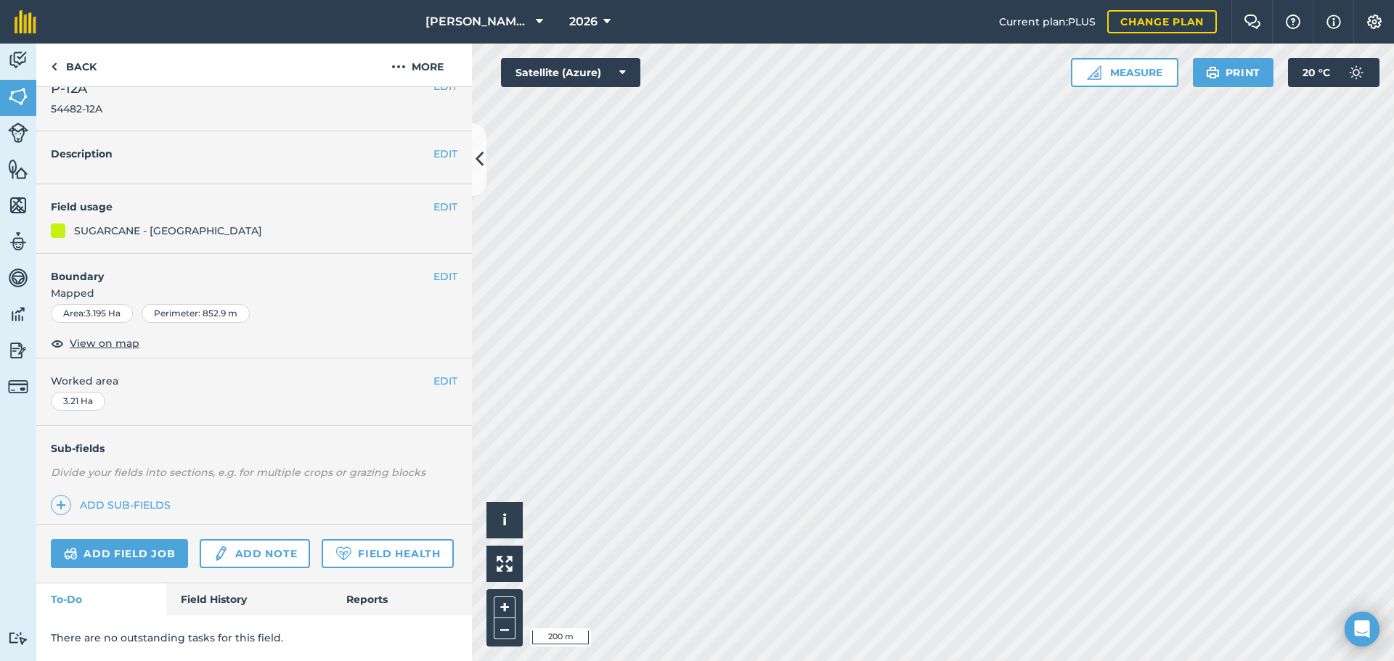
scroll to position [64, 0]
click at [212, 601] on link "Field History" at bounding box center [248, 600] width 165 height 32
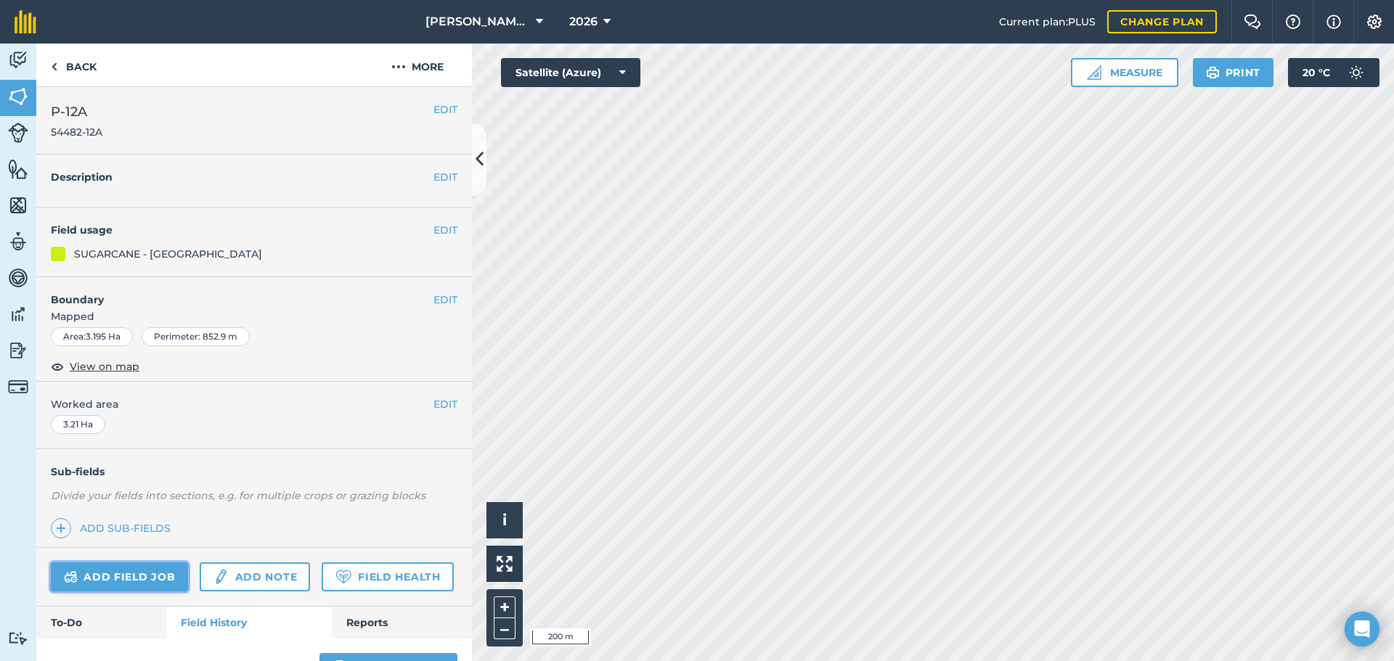
click at [139, 573] on link "Add field job" at bounding box center [119, 577] width 137 height 29
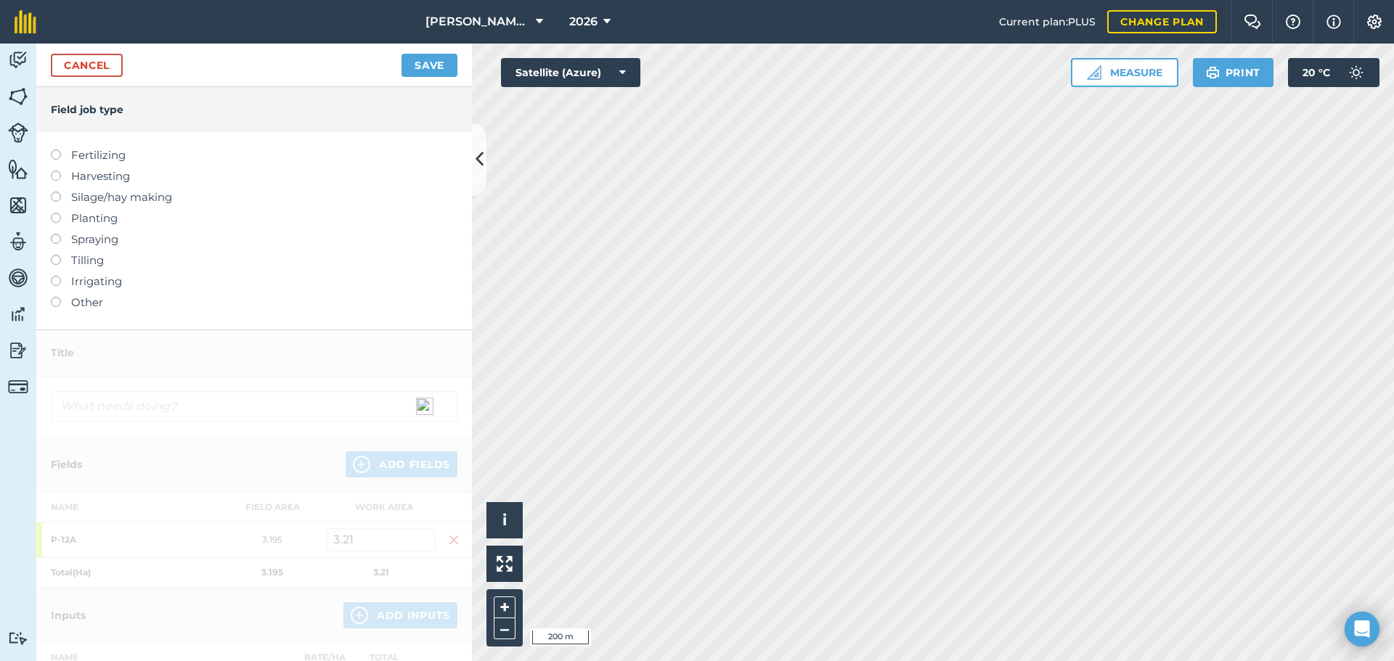
click at [54, 213] on label at bounding box center [61, 213] width 20 height 0
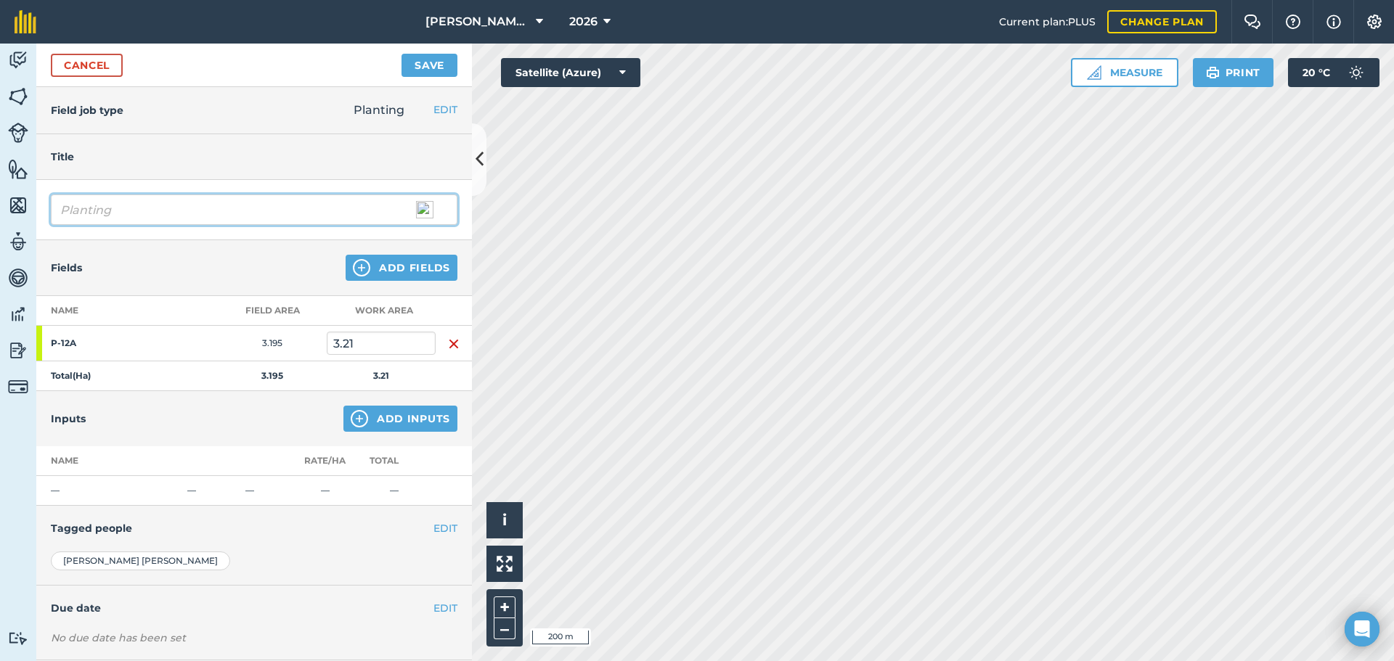
click at [63, 211] on input "Planting" at bounding box center [254, 210] width 407 height 30
type input "Sugar Cane Planting"
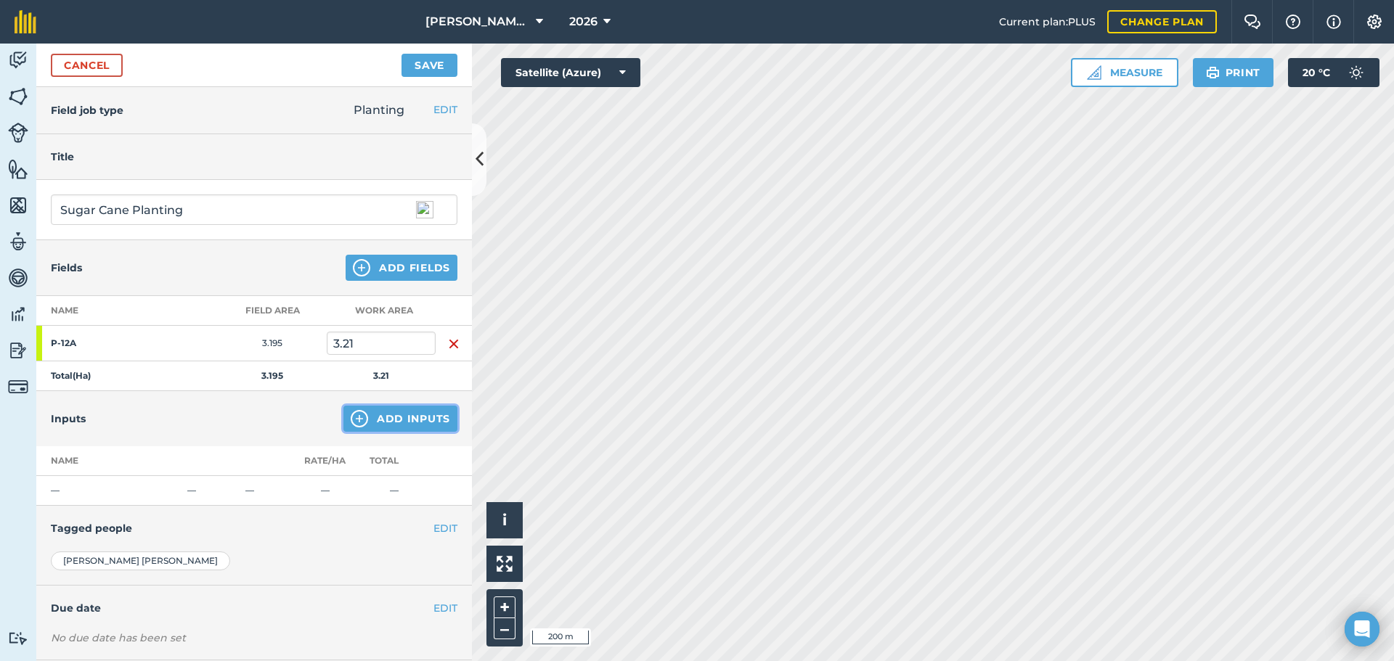
click at [351, 420] on img at bounding box center [359, 418] width 17 height 17
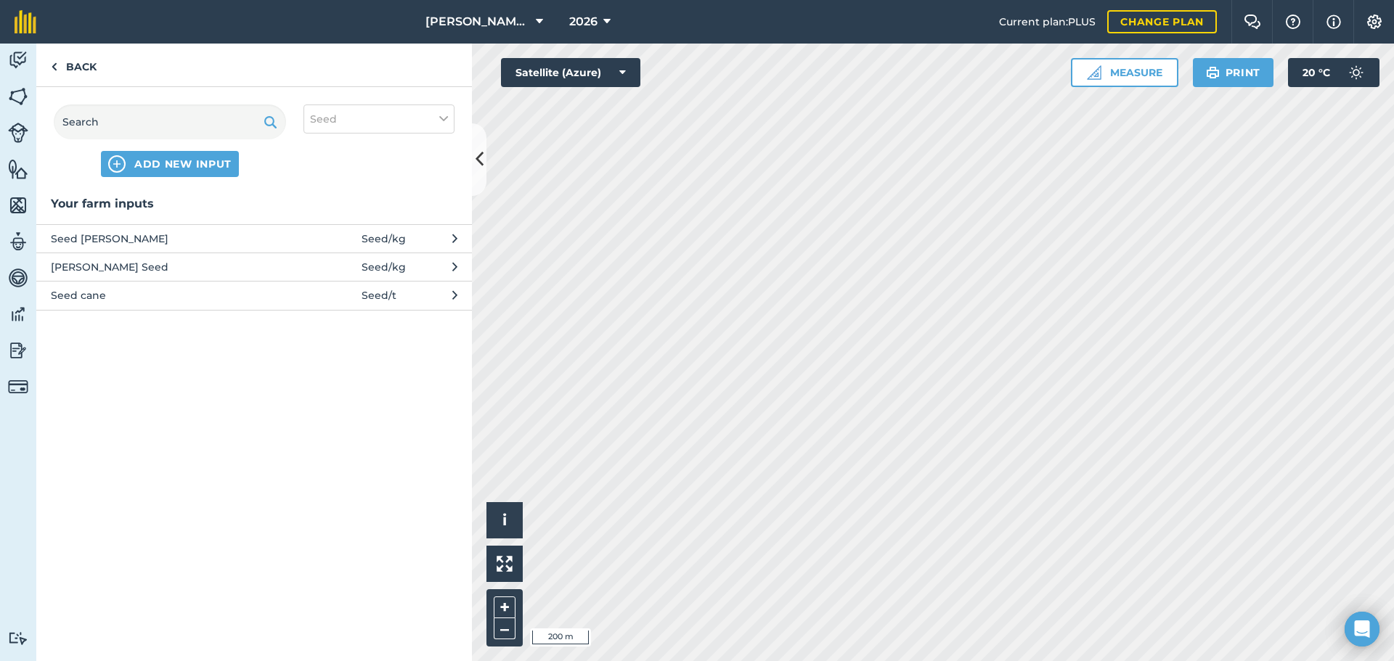
click at [437, 298] on button "Seed cane Seed / t" at bounding box center [254, 295] width 436 height 28
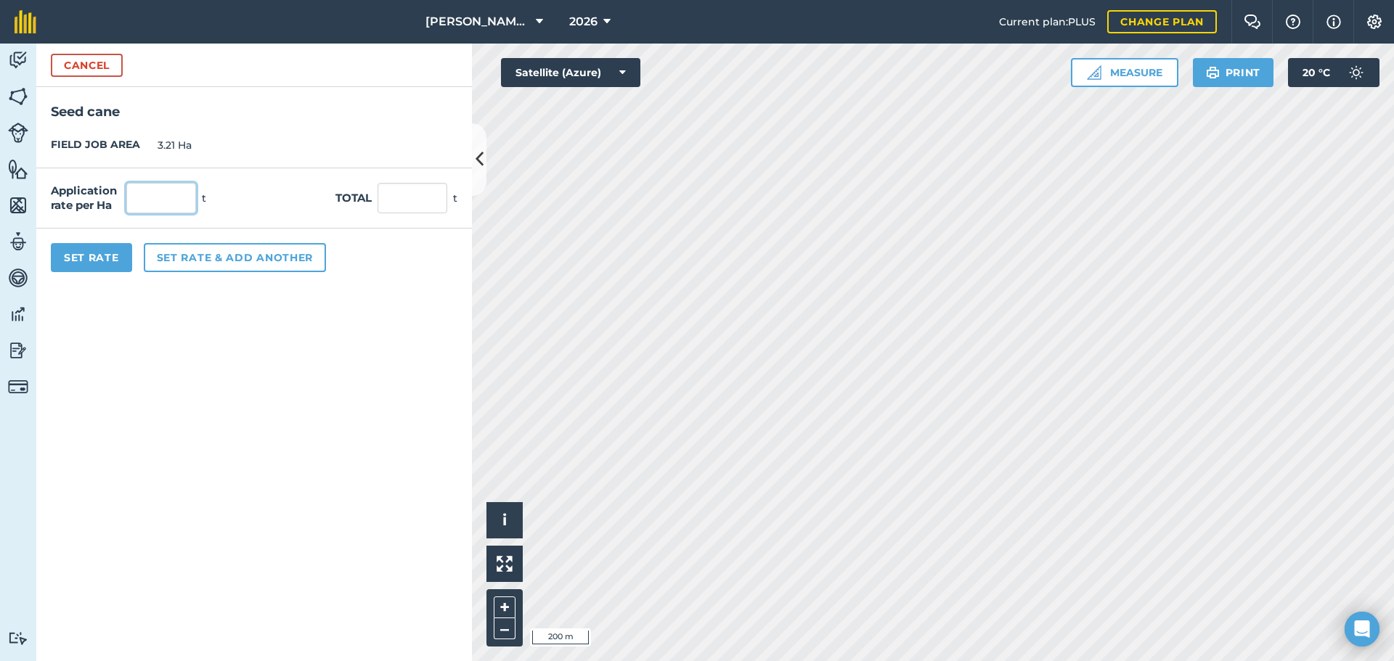
click at [153, 195] on input "text" at bounding box center [161, 198] width 70 height 30
type input "8"
type input "25.68"
click at [193, 257] on button "Set rate & add another" at bounding box center [235, 257] width 182 height 29
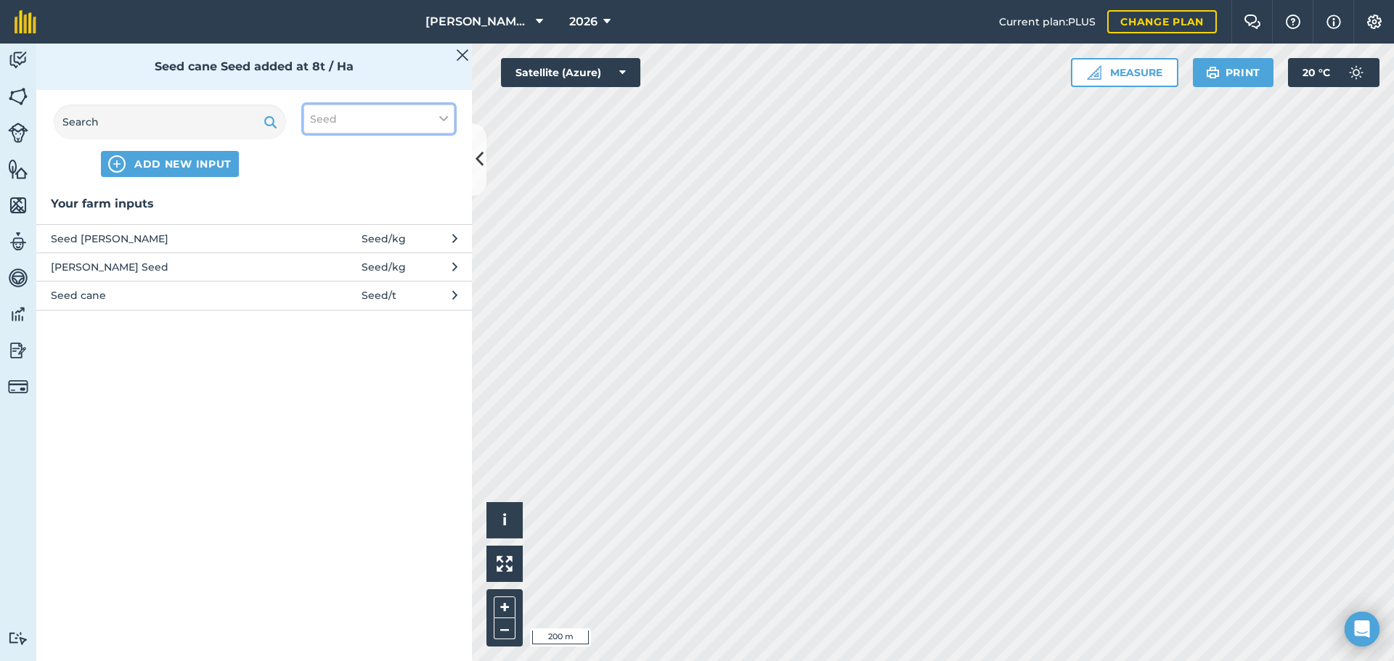
click at [444, 118] on icon at bounding box center [443, 119] width 9 height 16
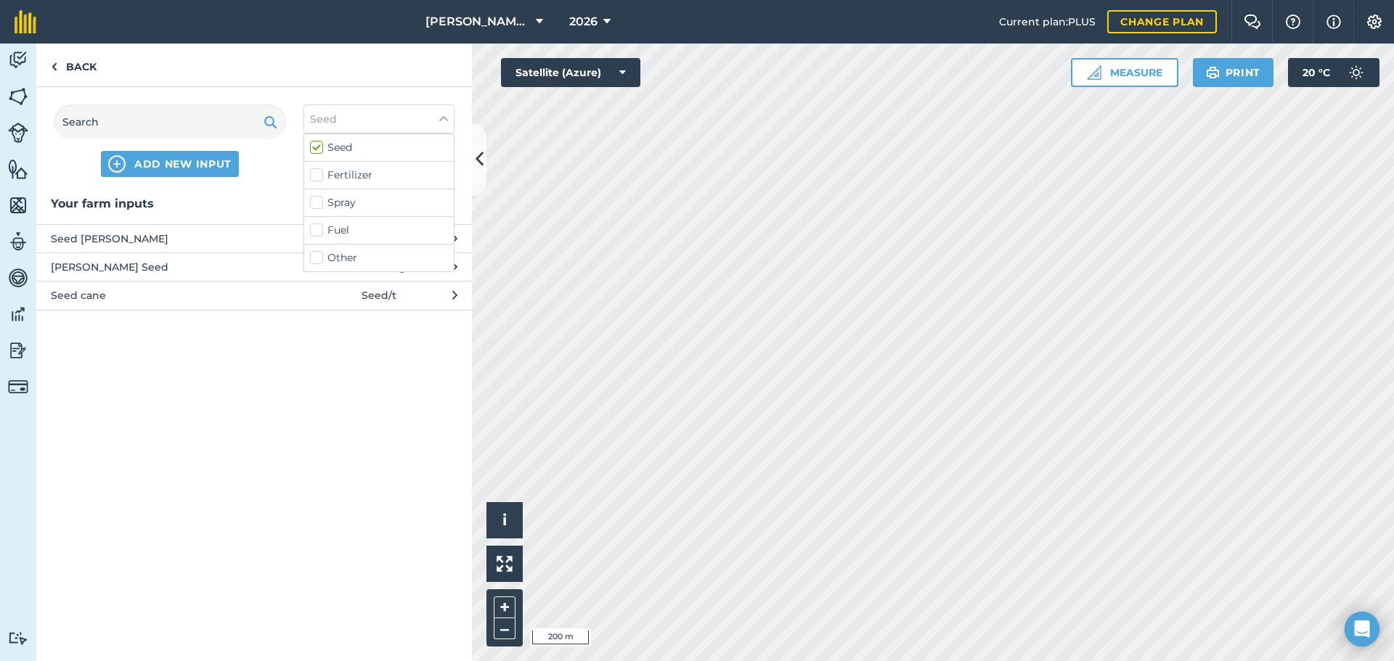
click at [318, 174] on label "Fertilizer" at bounding box center [379, 175] width 138 height 15
click at [318, 174] on input "Fertilizer" at bounding box center [314, 172] width 9 height 9
checkbox input "true"
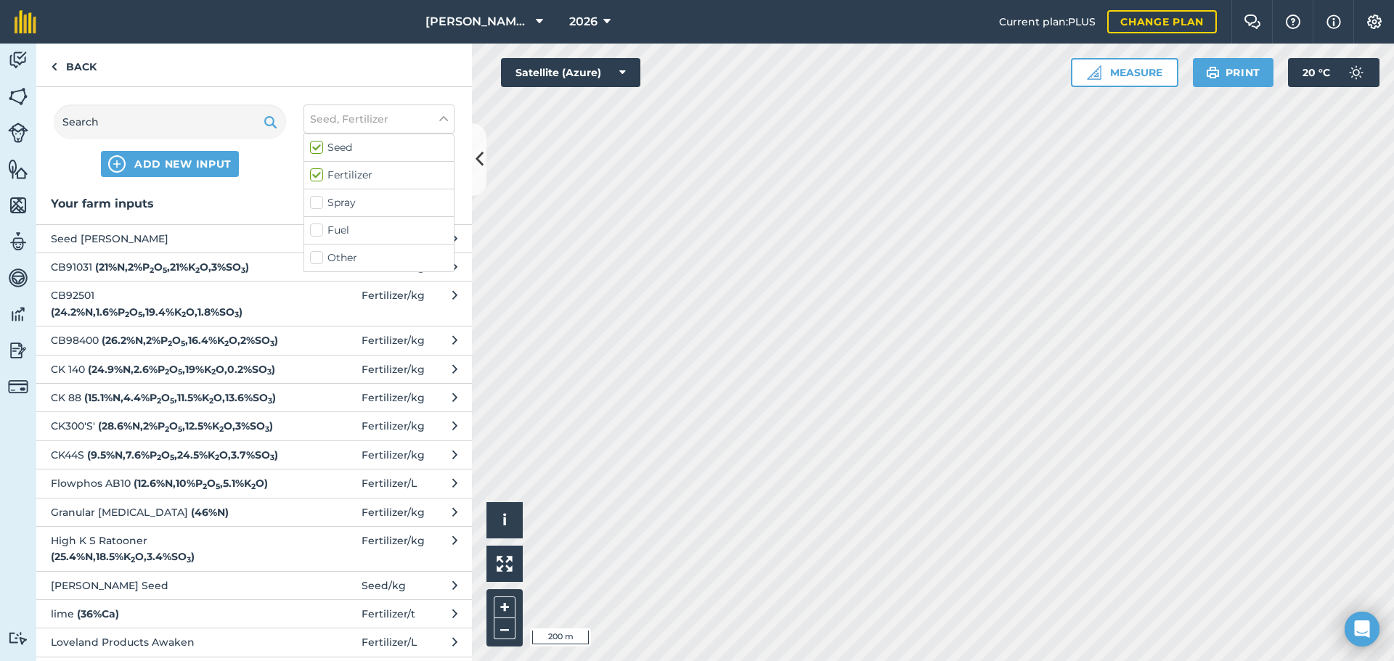
click at [318, 149] on label "Seed" at bounding box center [379, 147] width 138 height 15
click at [318, 149] on input "Seed" at bounding box center [314, 144] width 9 height 9
checkbox input "false"
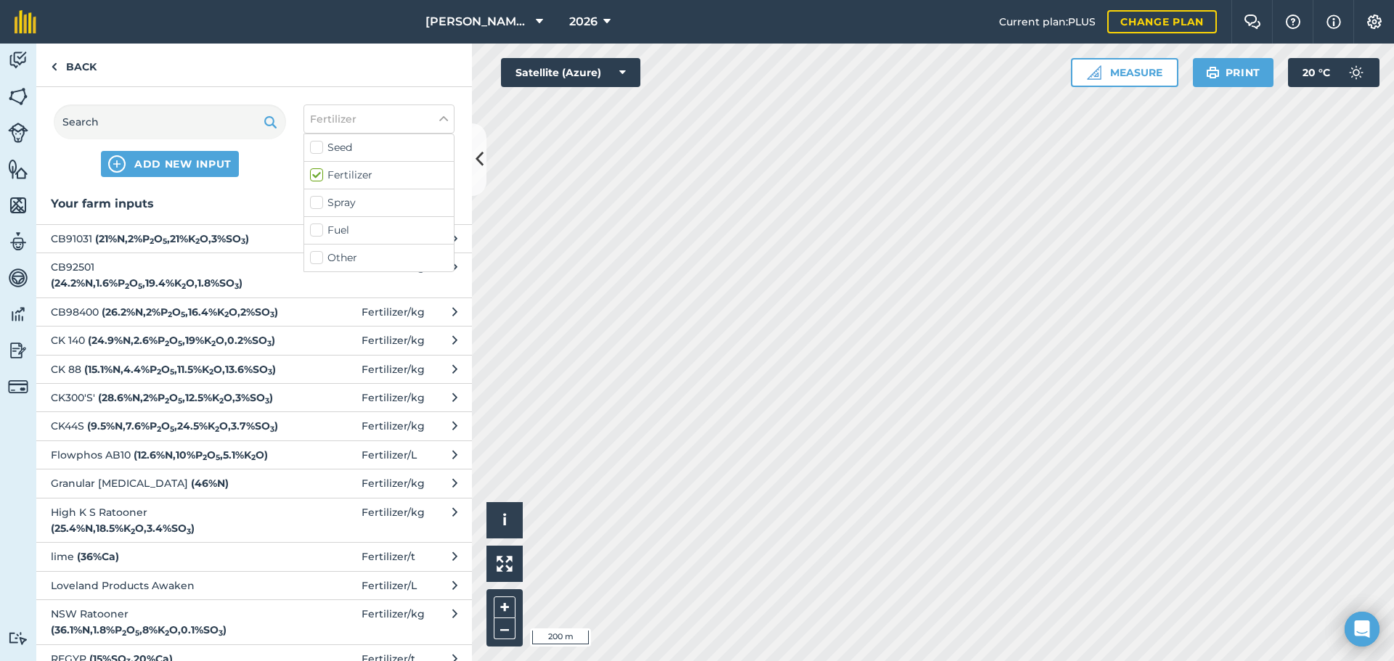
click at [174, 463] on span "Flowphos AB10 ( 12.6 % N , 10 % P 2 O 5 , 5.1 % K 2 O )" at bounding box center [169, 455] width 237 height 16
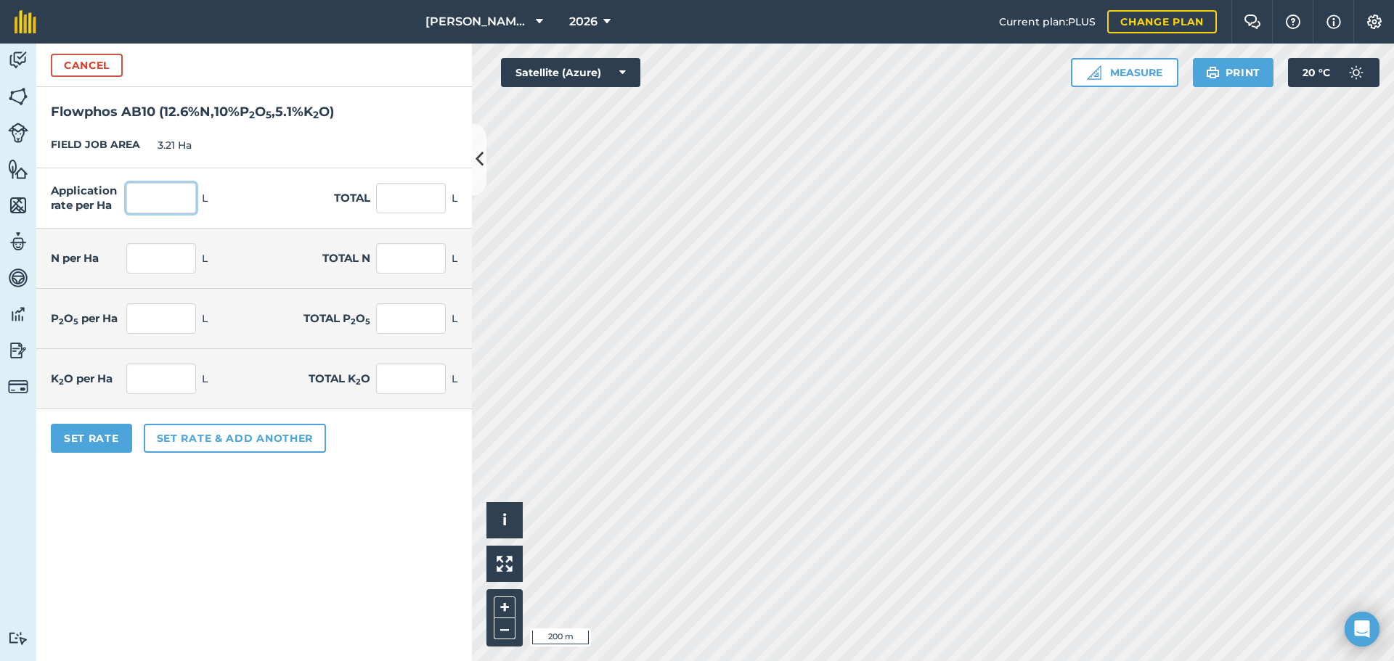
click at [173, 203] on input "text" at bounding box center [161, 198] width 70 height 30
type input "100"
type input "321"
type input "12.6"
type input "40.446"
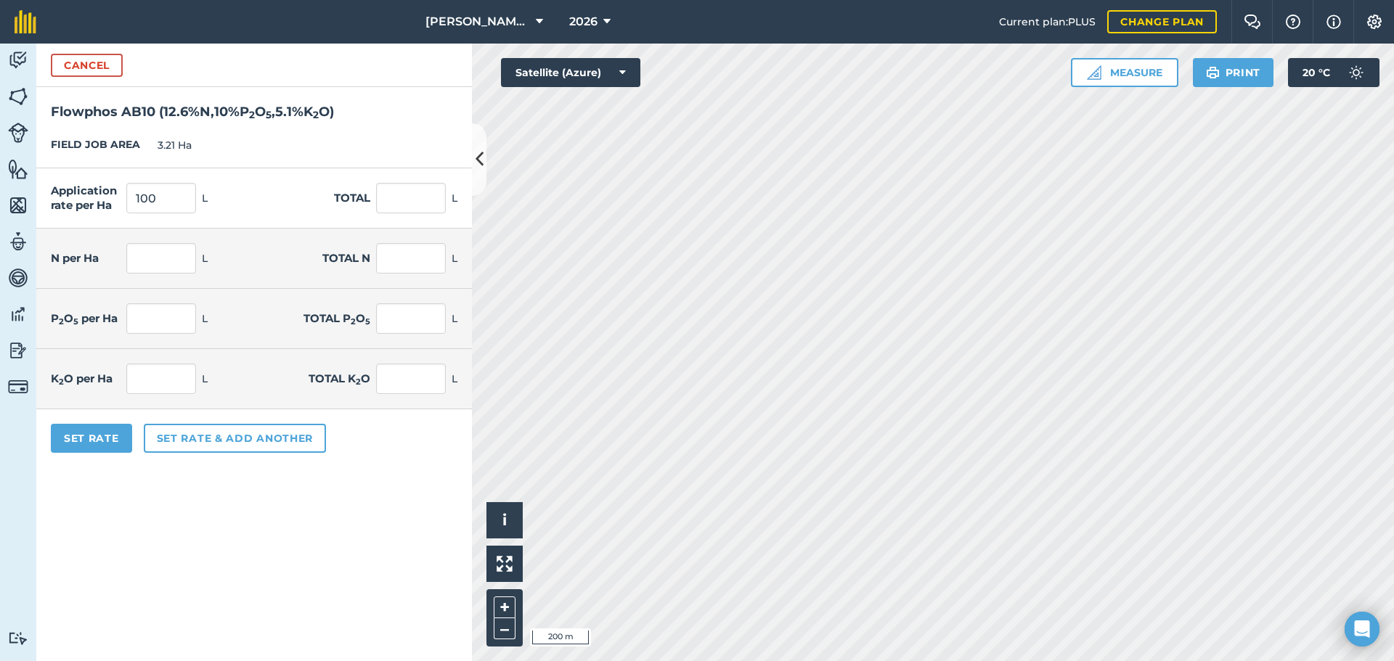
type input "10"
type input "32.1"
type input "5.1"
type input "16.371"
click at [301, 517] on form "Cancel Flowphos AB10 ( 12.6 % N , 10 % P 2 O 5 , 5.1 % K 2 O ) FIELD JOB AREA 3…" at bounding box center [254, 353] width 436 height 618
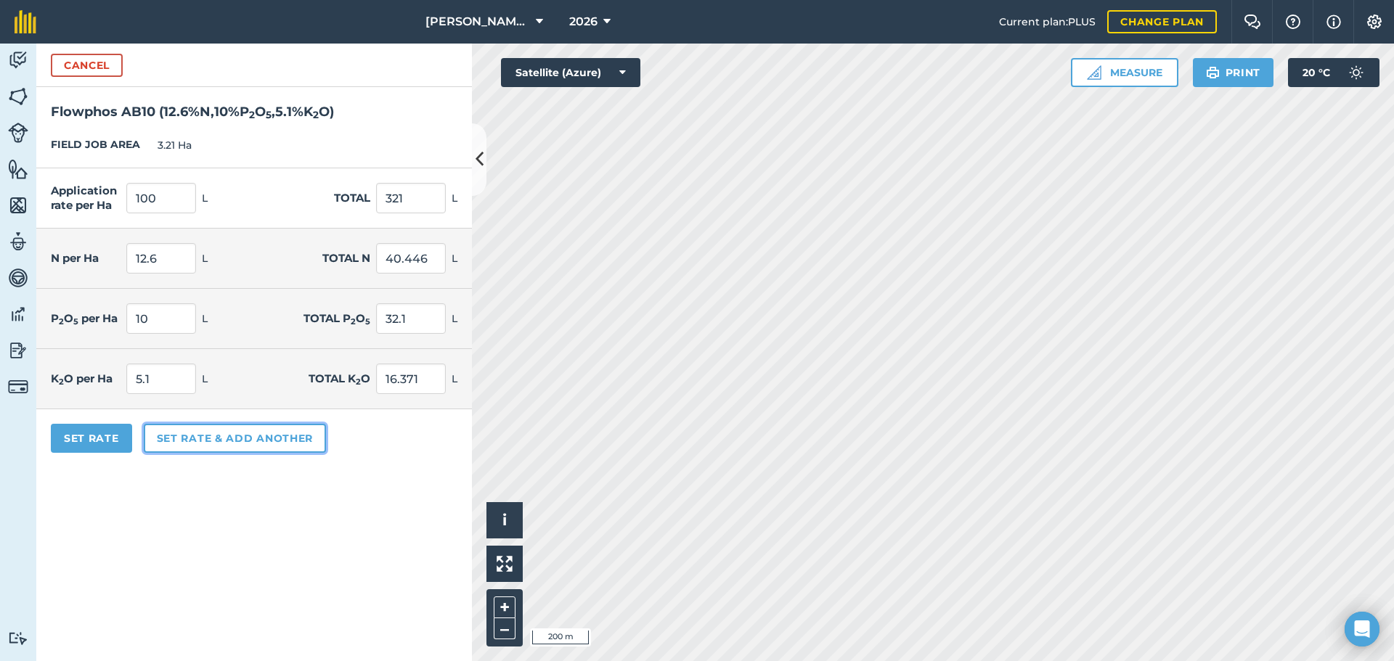
click at [235, 444] on button "Set rate & add another" at bounding box center [235, 438] width 182 height 29
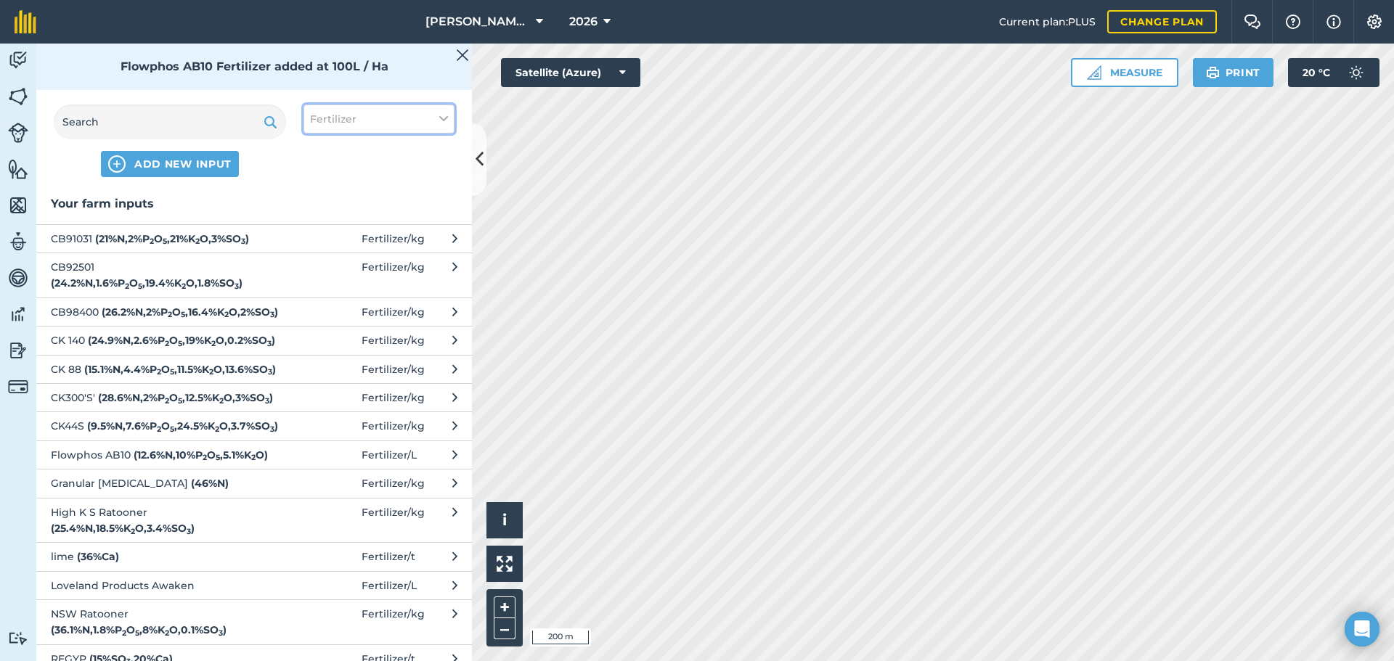
click at [434, 116] on button "Fertilizer" at bounding box center [379, 119] width 151 height 29
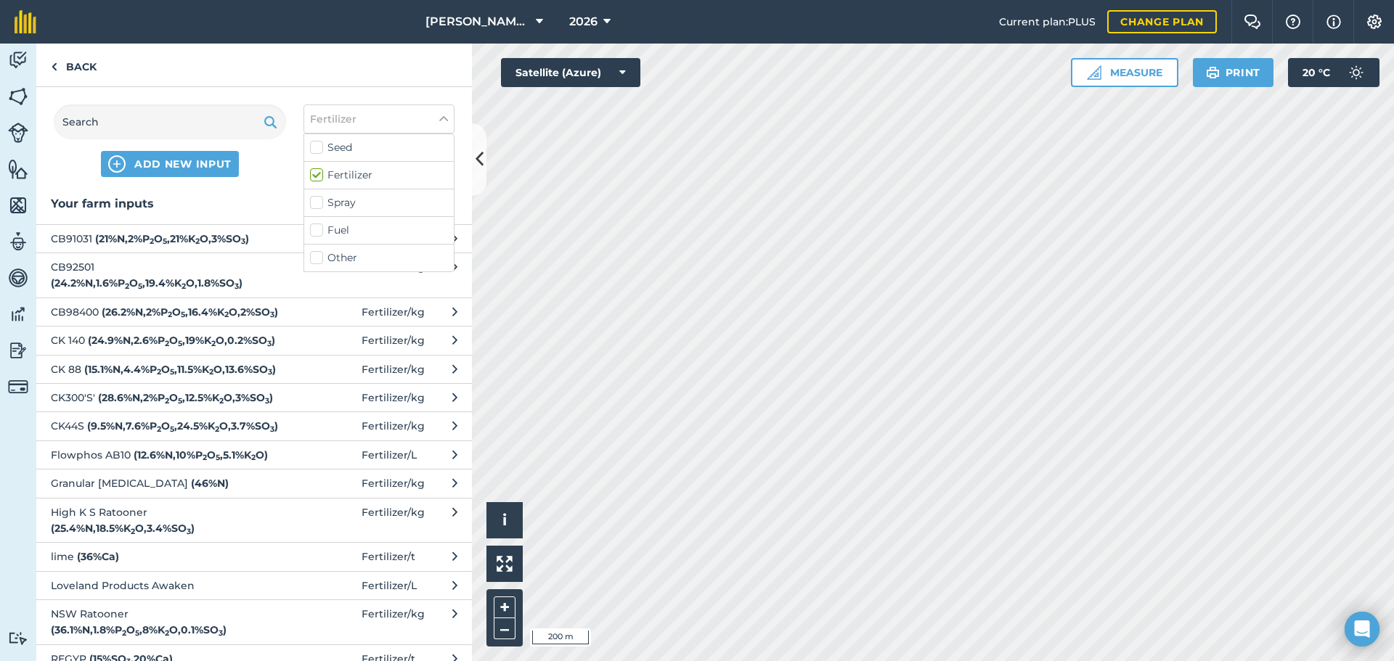
click at [312, 203] on label "Spray" at bounding box center [379, 202] width 138 height 15
click at [312, 203] on input "Spray" at bounding box center [314, 199] width 9 height 9
checkbox input "true"
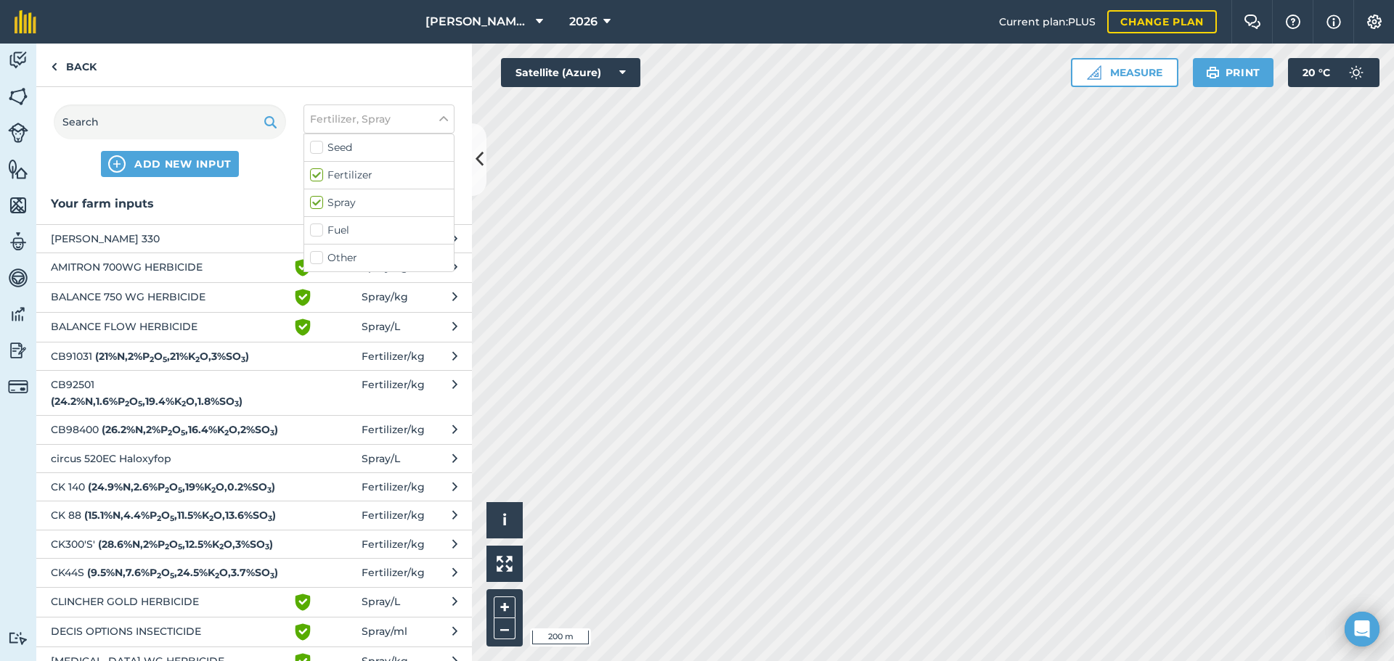
click at [314, 181] on label "Fertilizer" at bounding box center [379, 175] width 138 height 15
click at [314, 177] on input "Fertilizer" at bounding box center [314, 172] width 9 height 9
checkbox input "false"
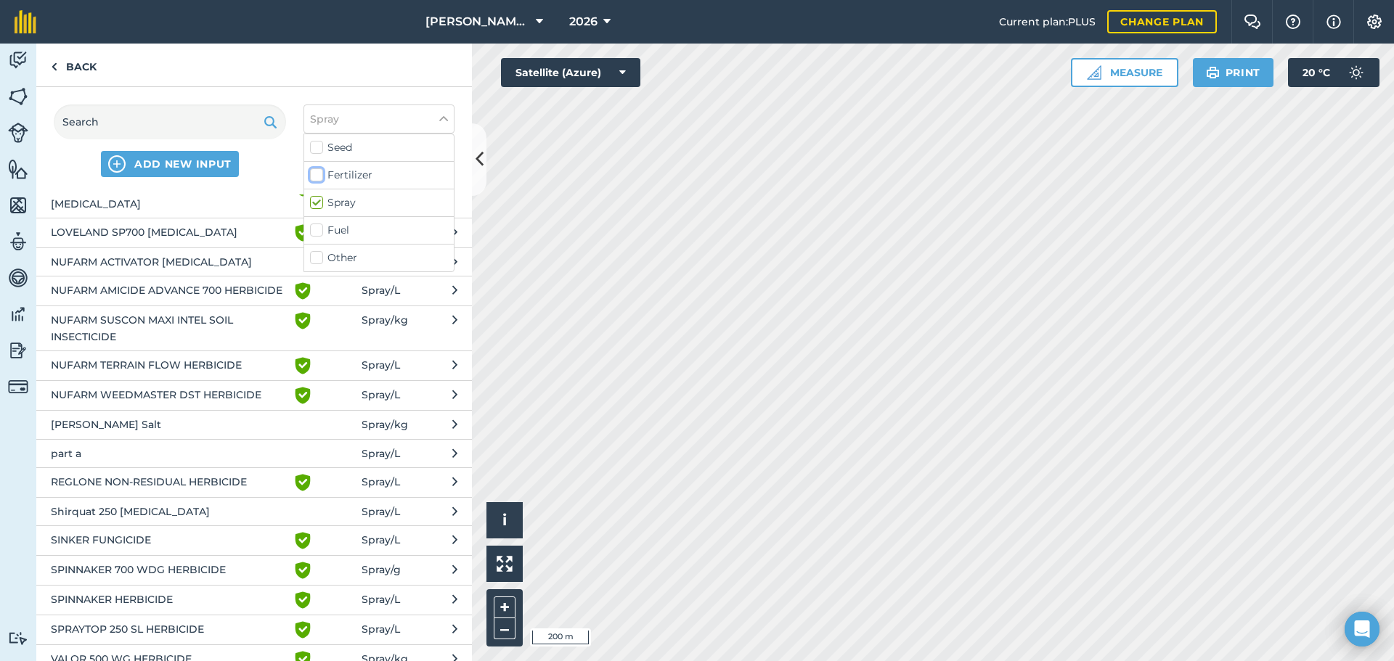
scroll to position [643, 0]
click at [335, 548] on span "Green shield with white tick" at bounding box center [328, 539] width 68 height 17
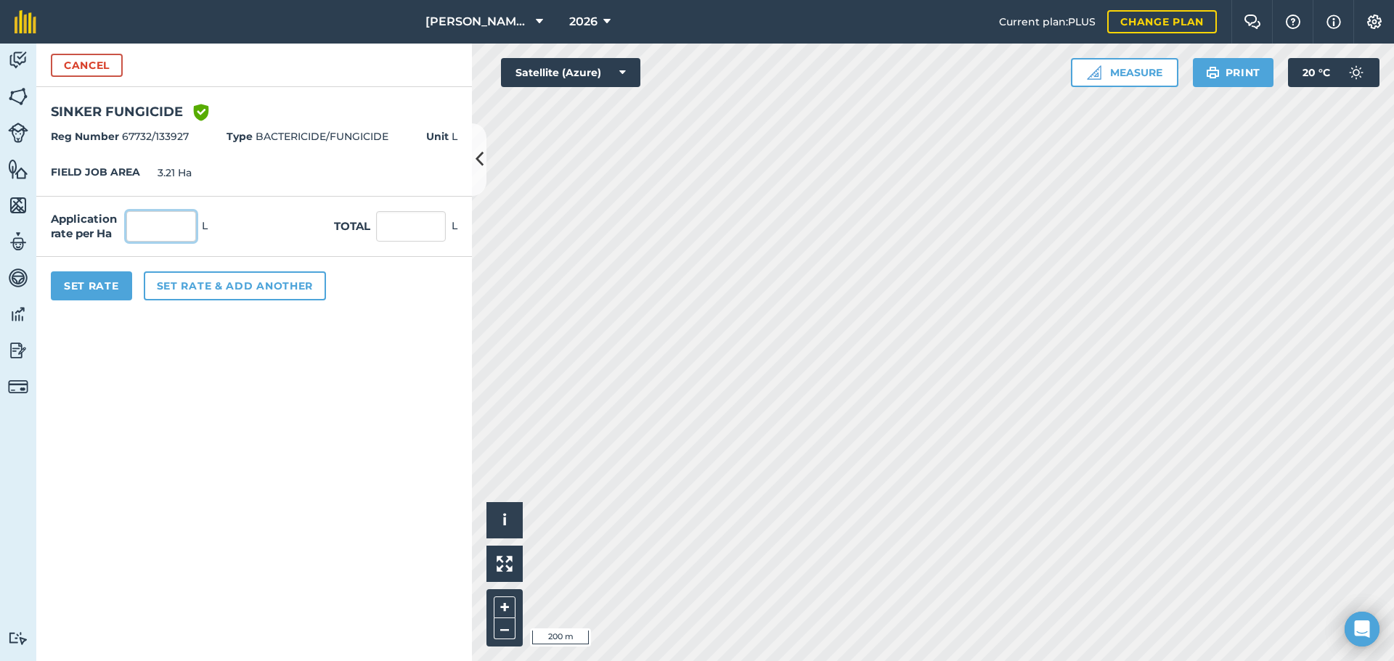
click at [137, 221] on input "text" at bounding box center [161, 226] width 70 height 30
type input "0.2"
type input "0.642"
click at [252, 232] on div "Application rate per Ha 0.2 L Total 0.642 L" at bounding box center [254, 227] width 436 height 60
click at [97, 289] on button "Set Rate" at bounding box center [91, 286] width 81 height 29
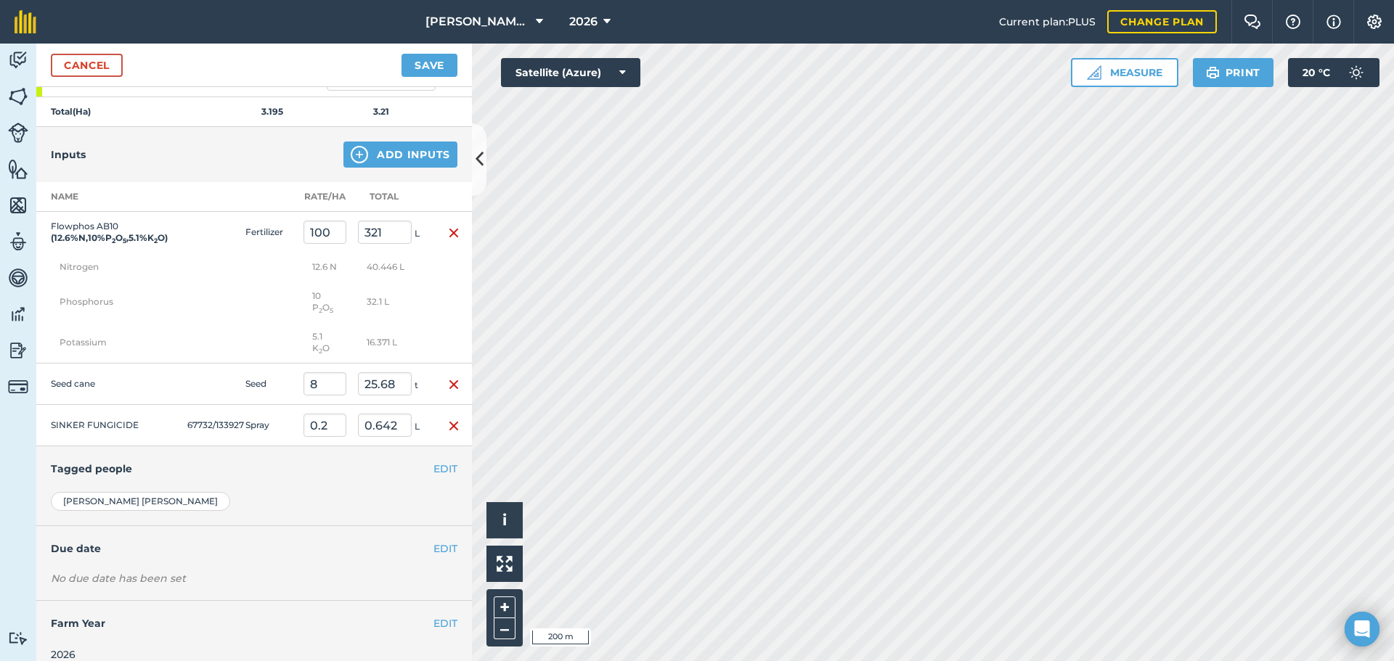
scroll to position [281, 0]
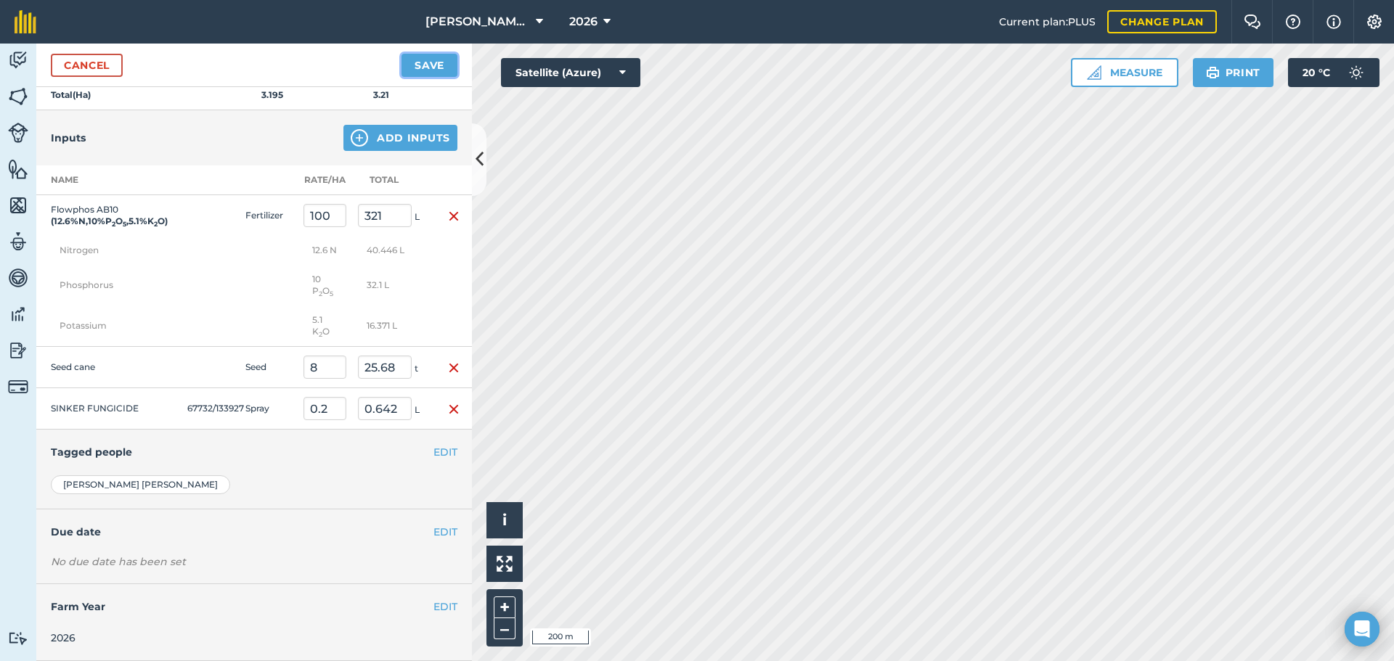
click at [435, 63] on button "Save" at bounding box center [430, 65] width 56 height 23
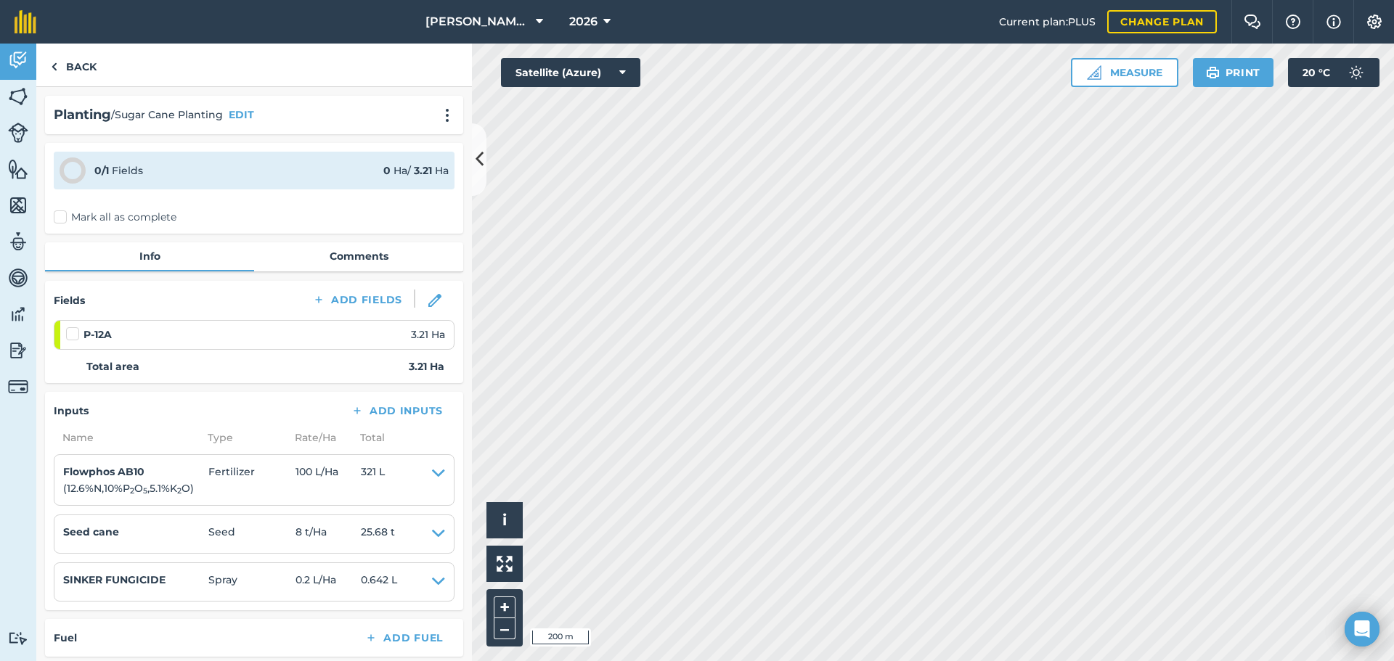
click at [58, 213] on label "Mark all as complete" at bounding box center [115, 217] width 123 height 15
click at [58, 213] on input "Mark all as complete" at bounding box center [58, 214] width 9 height 9
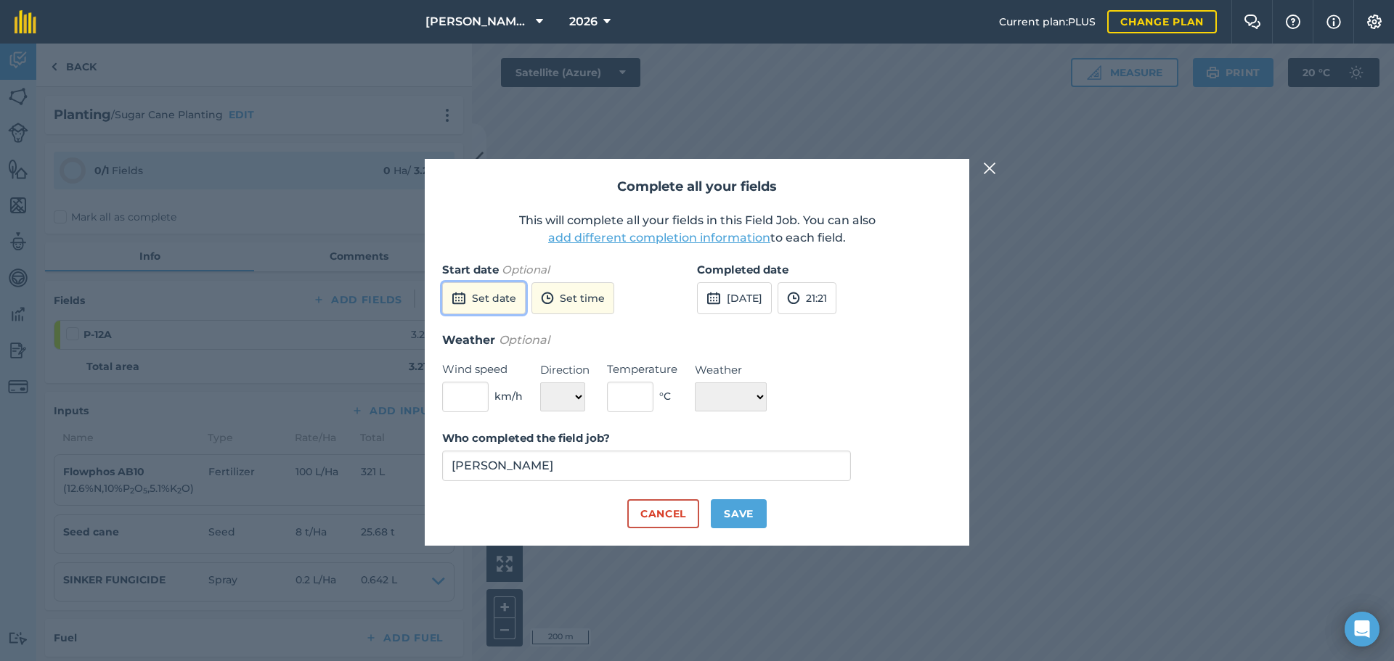
click at [485, 306] on button "Set date" at bounding box center [484, 298] width 84 height 32
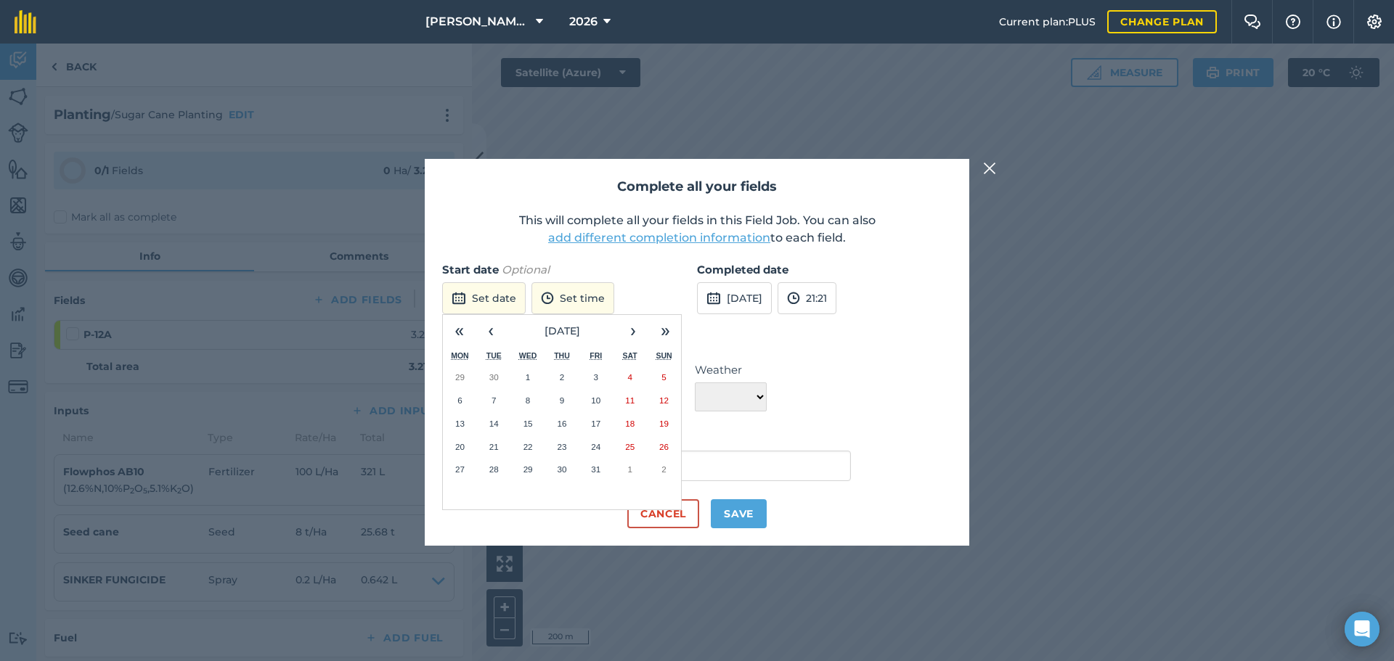
click at [526, 402] on abbr "8" at bounding box center [528, 400] width 4 height 9
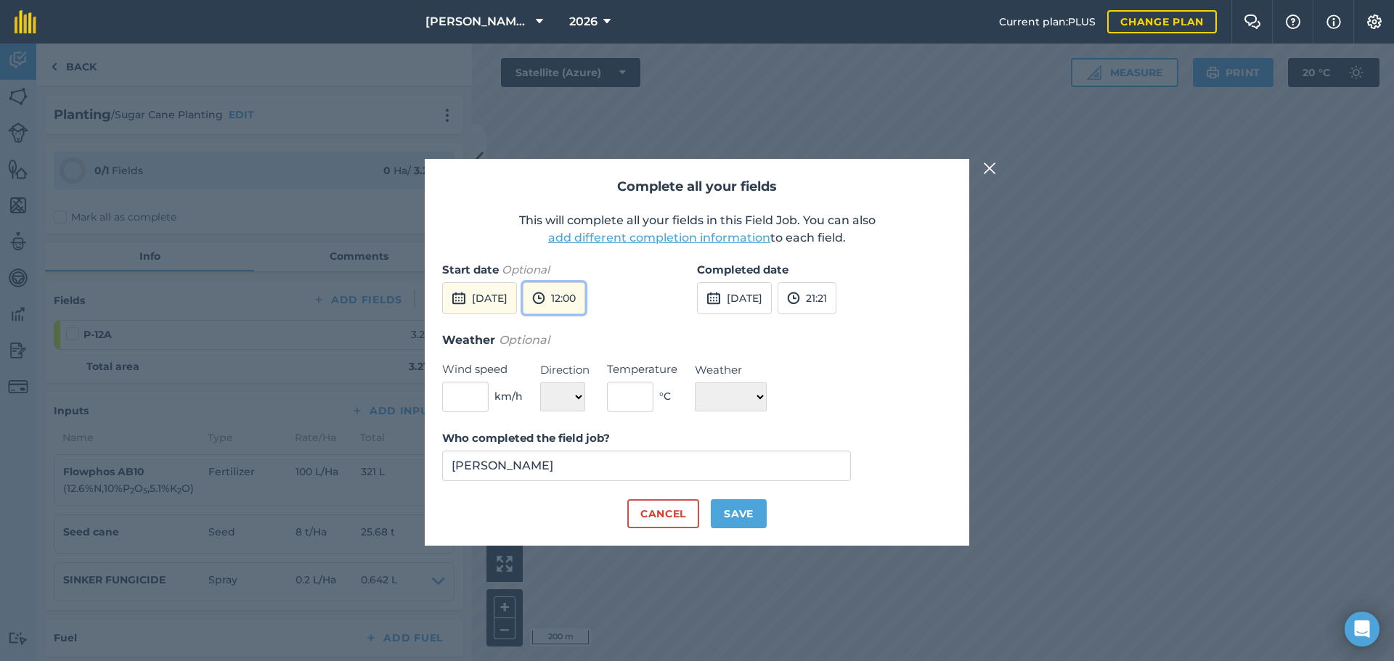
click at [585, 296] on button "12:00" at bounding box center [554, 298] width 62 height 32
click at [577, 347] on button "09:00" at bounding box center [558, 344] width 68 height 23
click at [836, 298] on button "21:21" at bounding box center [807, 298] width 59 height 32
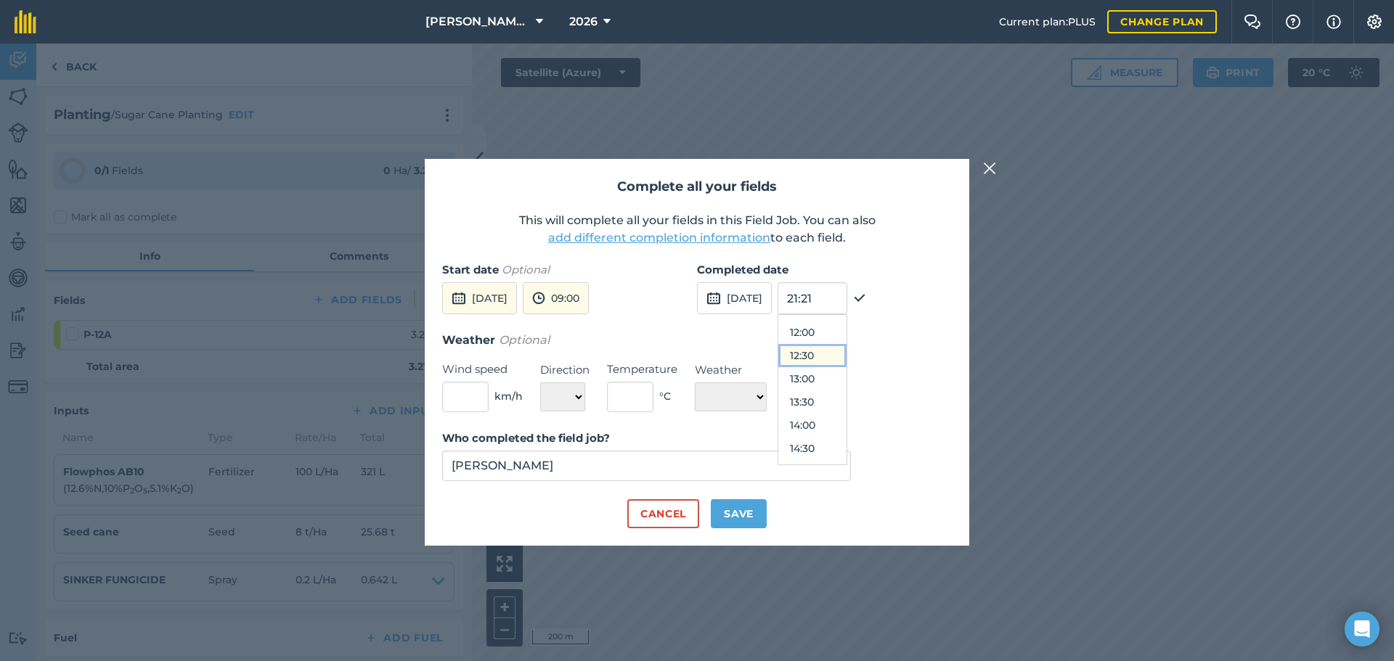
click at [847, 359] on button "12:30" at bounding box center [812, 355] width 68 height 23
click at [752, 510] on button "Save" at bounding box center [739, 514] width 56 height 29
checkbox input "true"
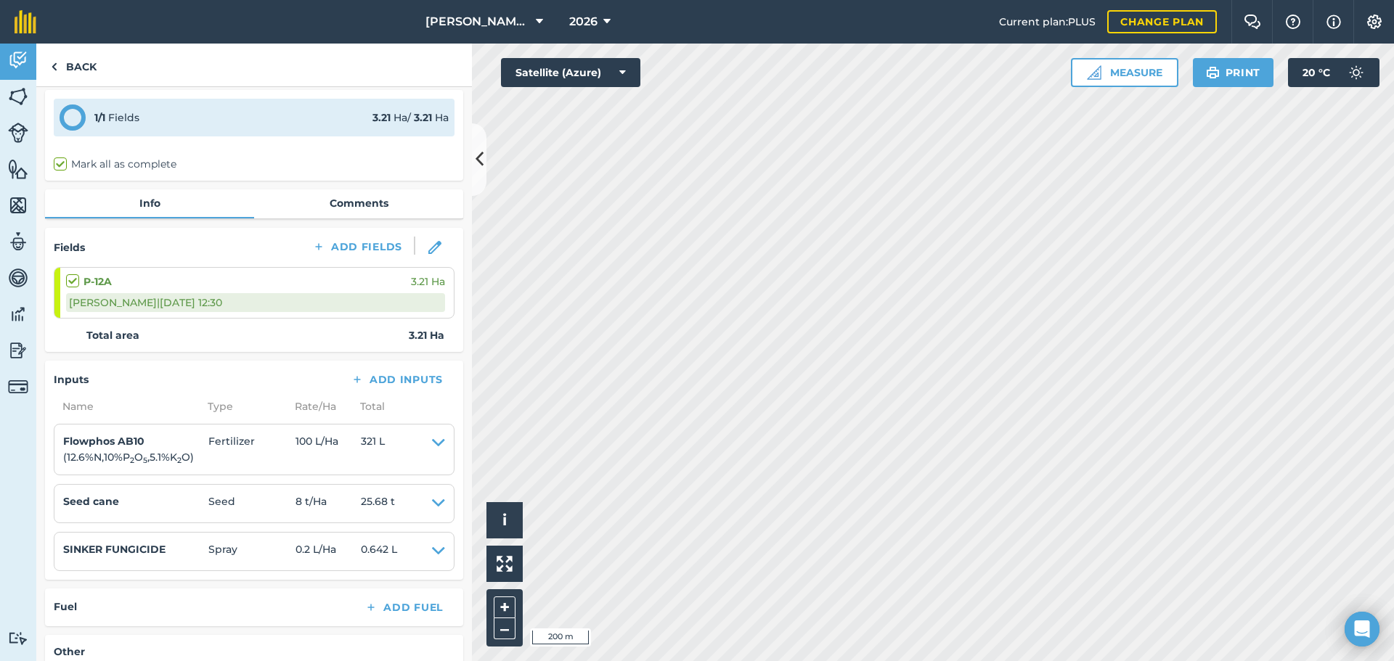
scroll to position [0, 0]
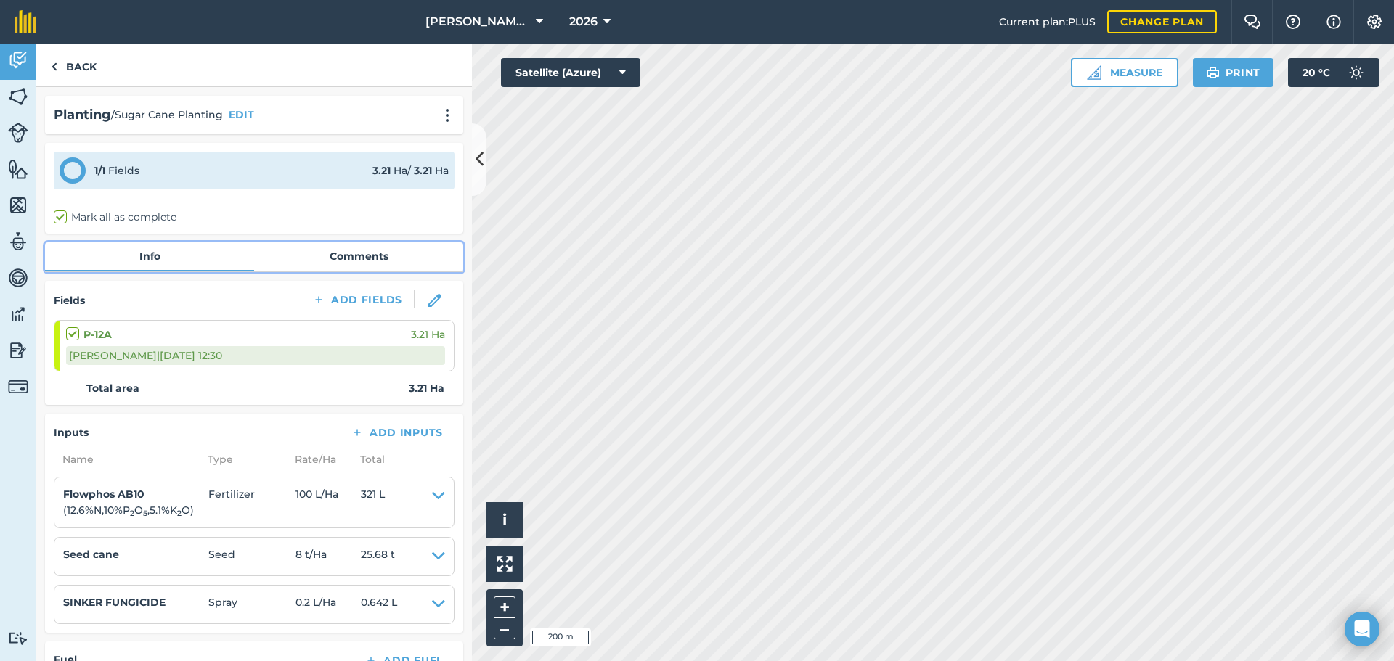
click at [367, 250] on link "Comments" at bounding box center [358, 257] width 209 height 28
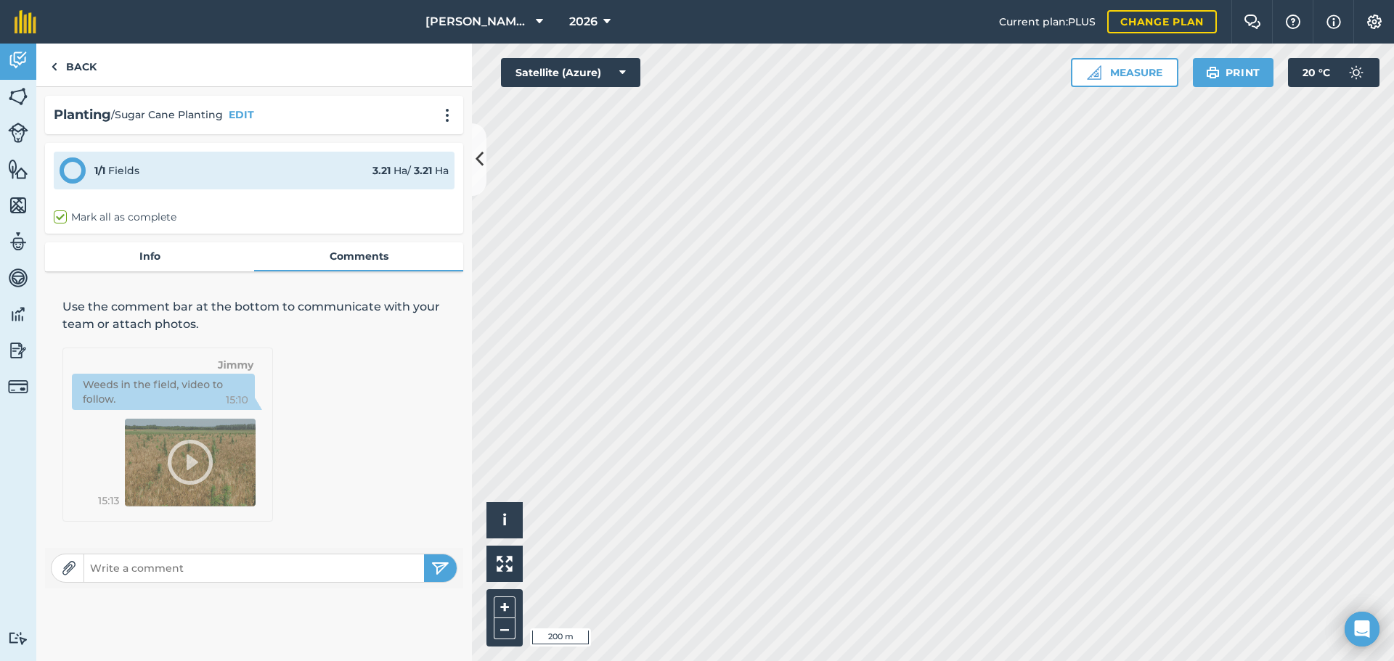
click at [264, 565] on input "text" at bounding box center [254, 568] width 340 height 20
type input "Q208, Setts from Block P-3A."
click at [433, 564] on img "submit" at bounding box center [440, 568] width 18 height 17
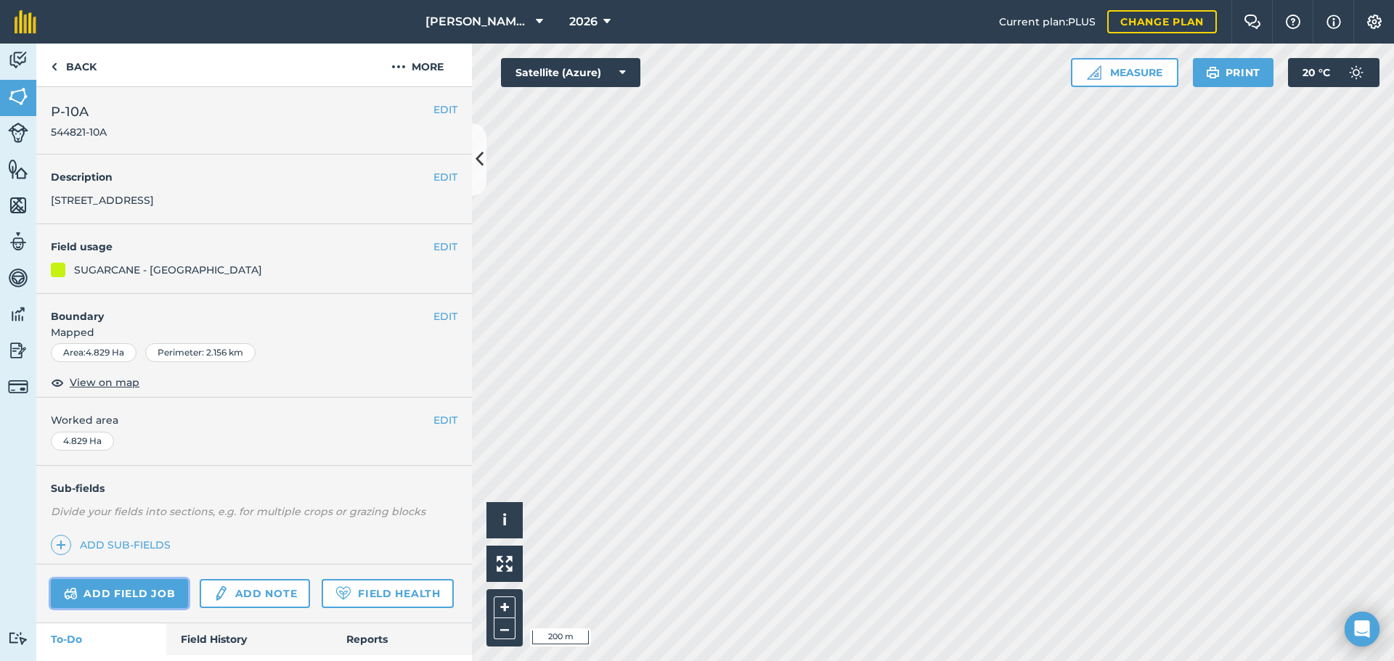
click at [160, 594] on link "Add field job" at bounding box center [119, 593] width 137 height 29
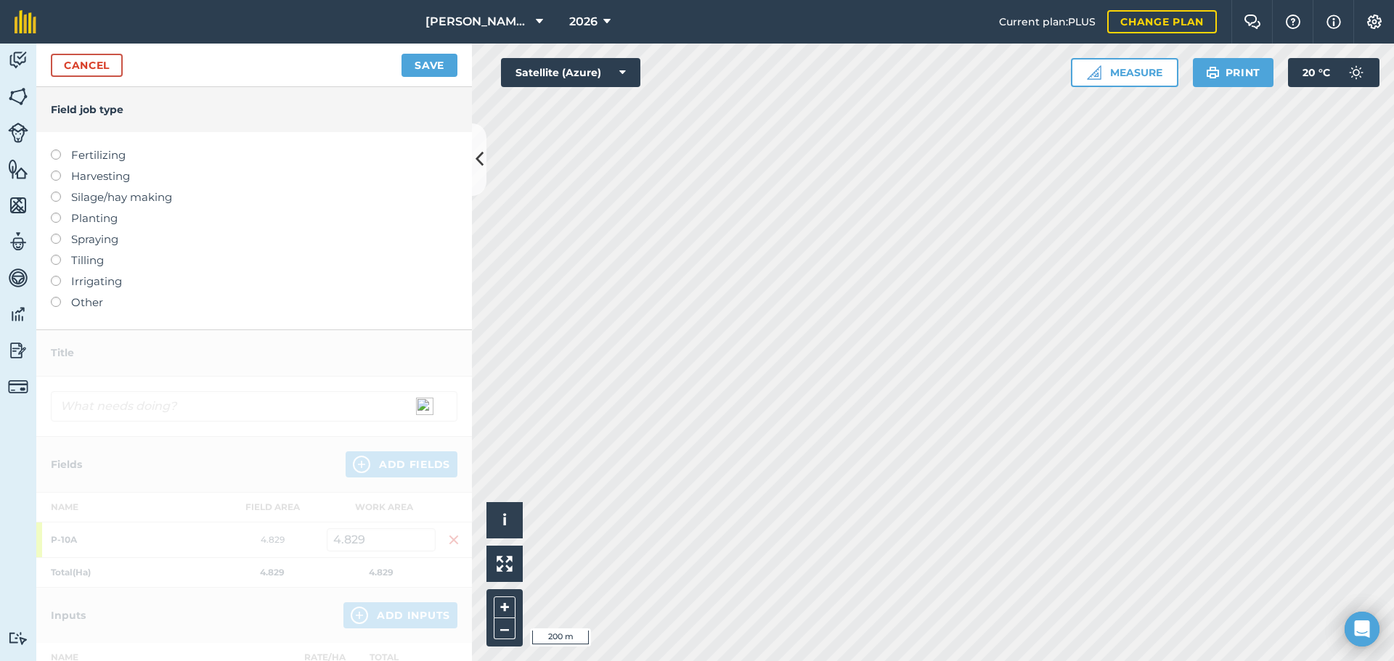
click at [52, 213] on label at bounding box center [61, 213] width 20 height 0
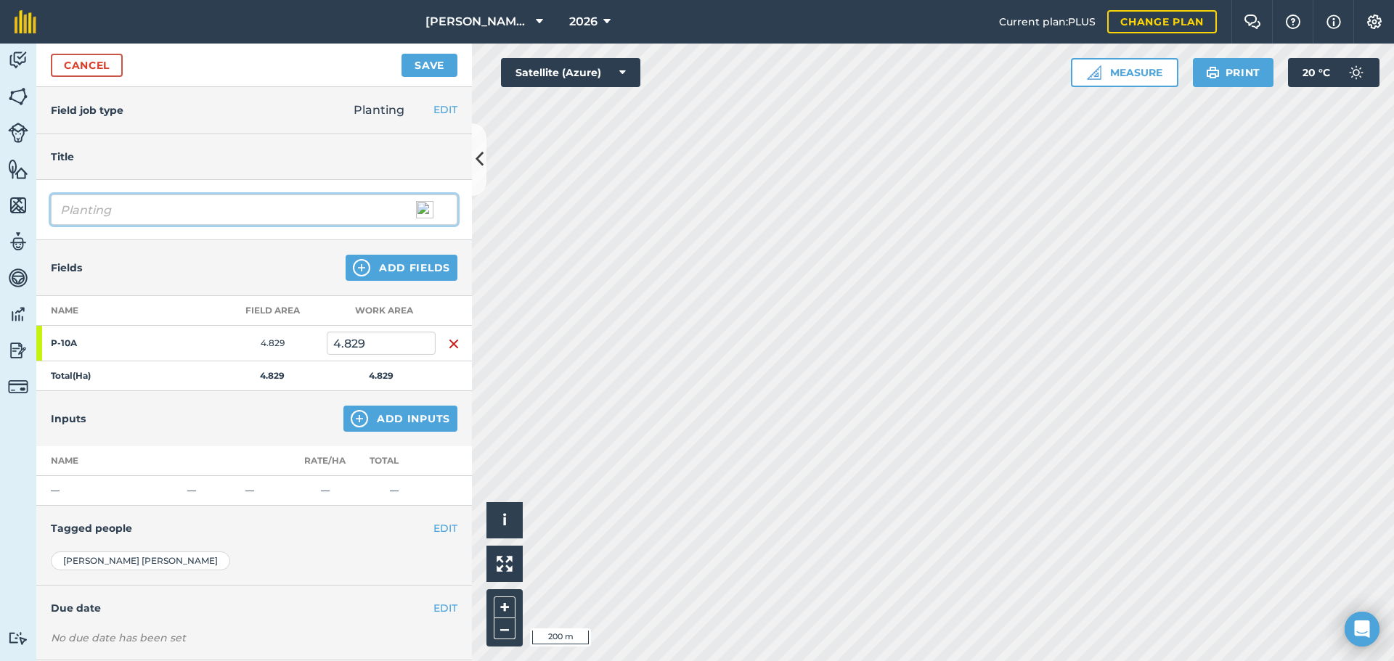
click at [59, 206] on input "Planting" at bounding box center [254, 210] width 407 height 30
type input "Sugar Cane Planting"
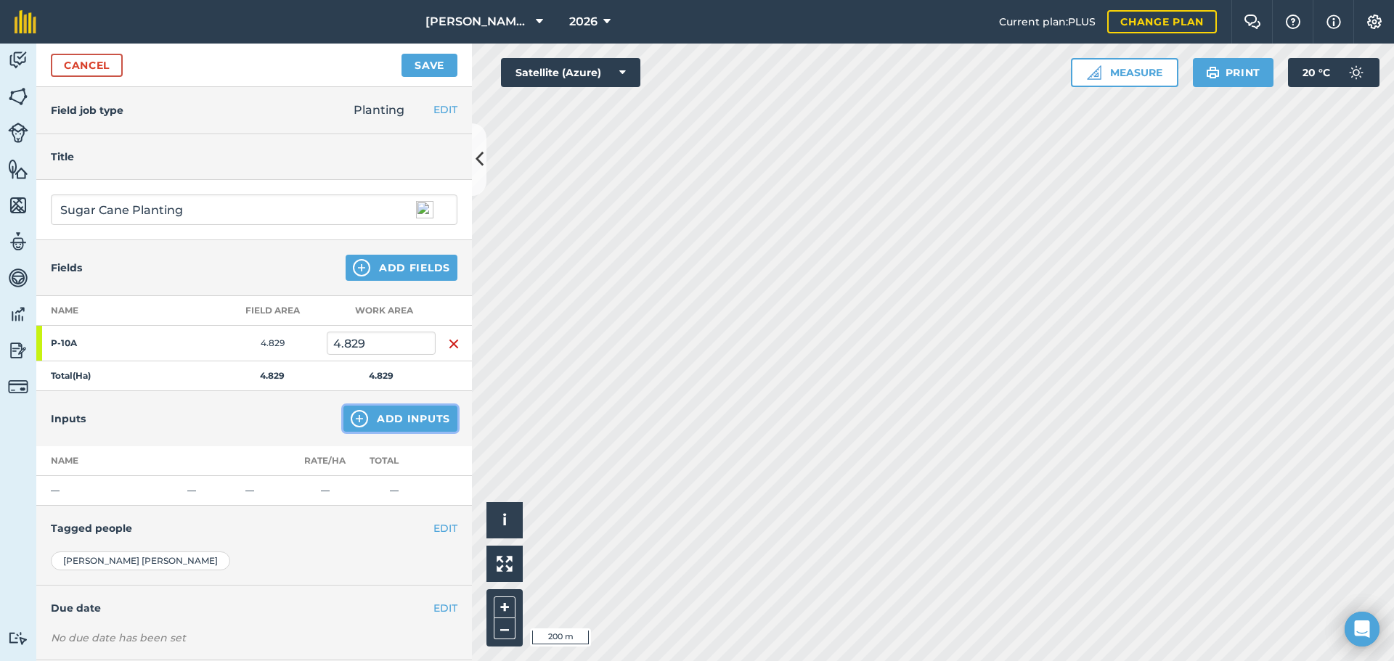
click at [351, 416] on img at bounding box center [359, 418] width 17 height 17
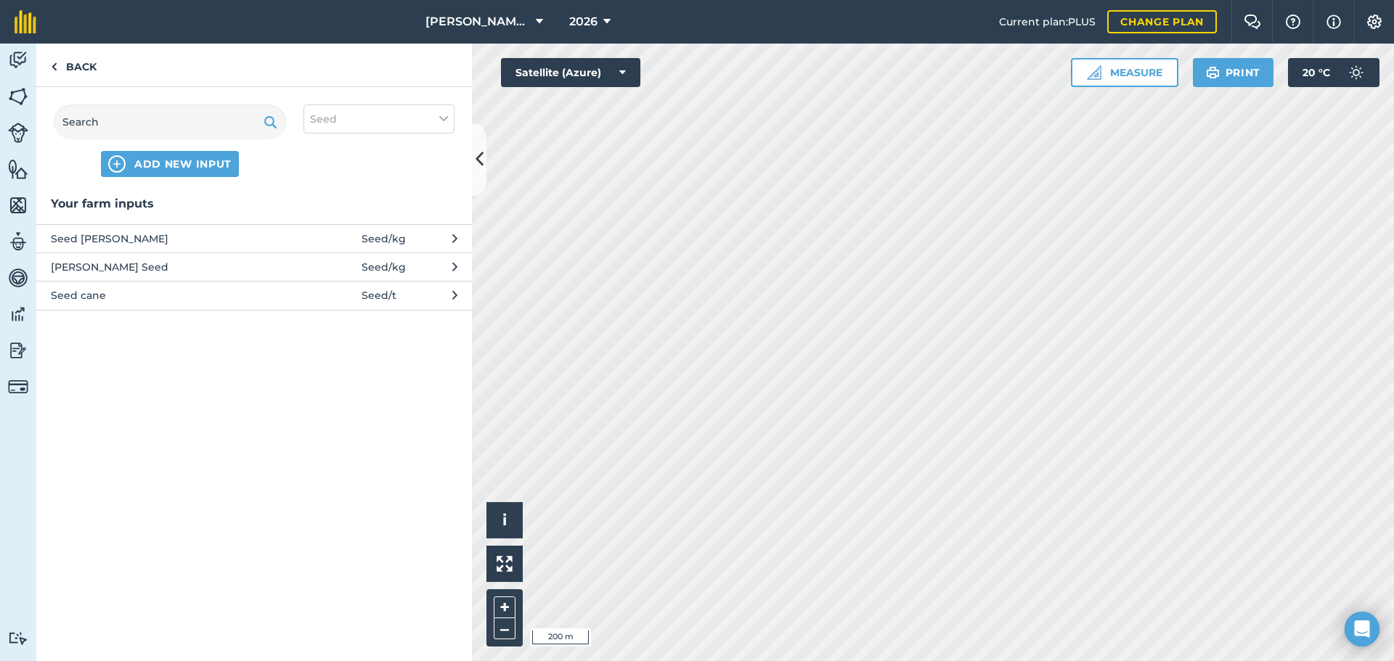
click at [412, 298] on button "Seed cane Seed / t" at bounding box center [254, 295] width 436 height 28
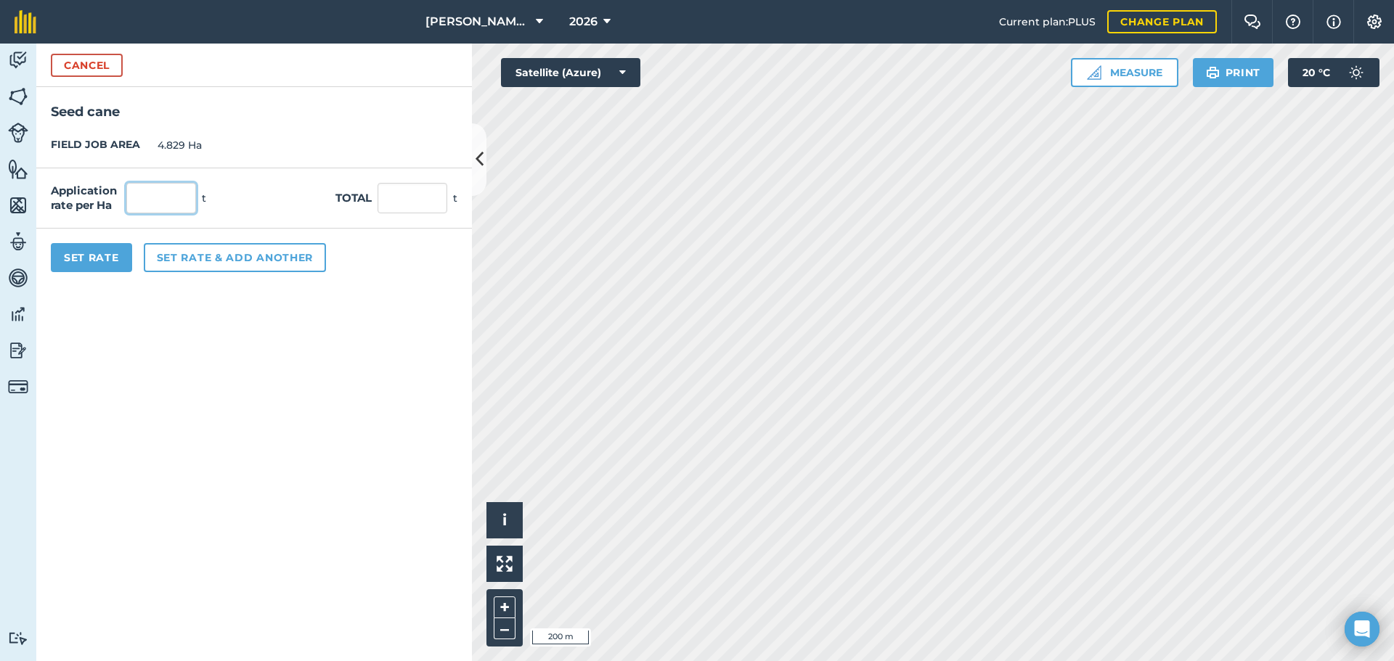
click at [160, 191] on input "text" at bounding box center [161, 198] width 70 height 30
type input "8"
type input "38.632"
click at [230, 258] on button "Set rate & add another" at bounding box center [235, 257] width 182 height 29
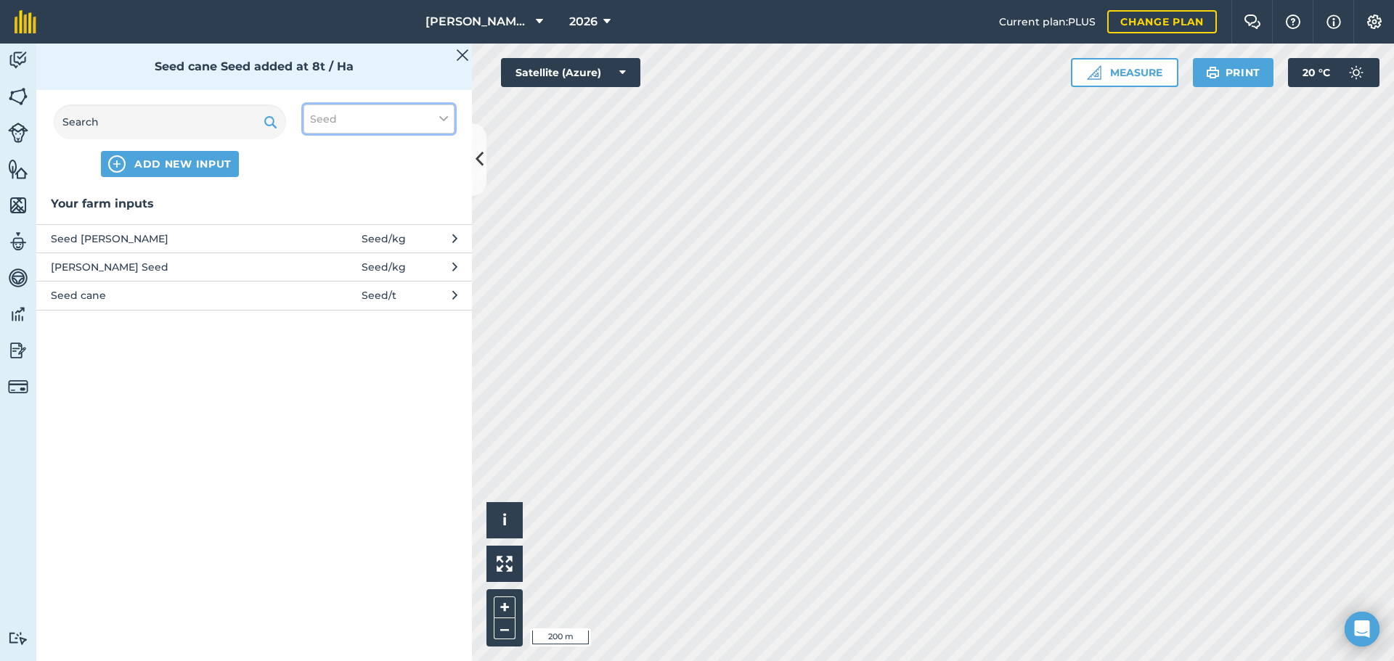
click at [452, 117] on button "Seed" at bounding box center [379, 119] width 151 height 29
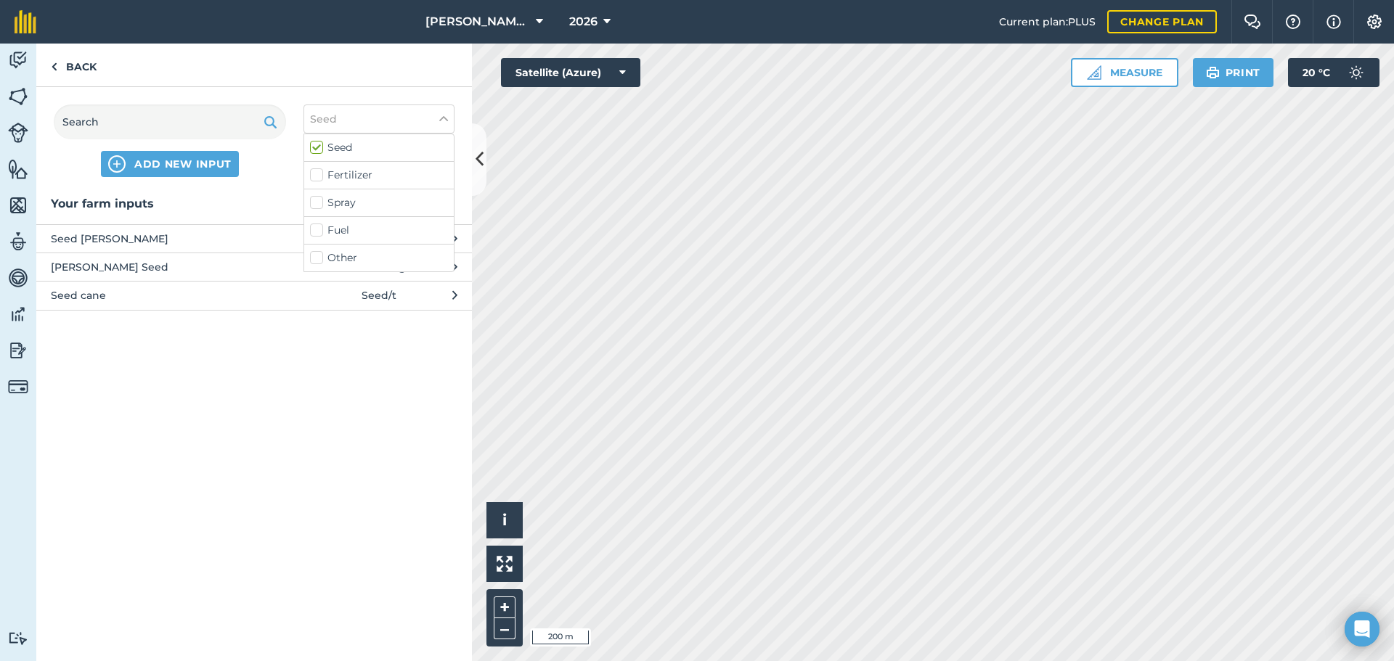
click at [312, 173] on label "Fertilizer" at bounding box center [379, 175] width 138 height 15
click at [312, 173] on input "Fertilizer" at bounding box center [314, 172] width 9 height 9
checkbox input "true"
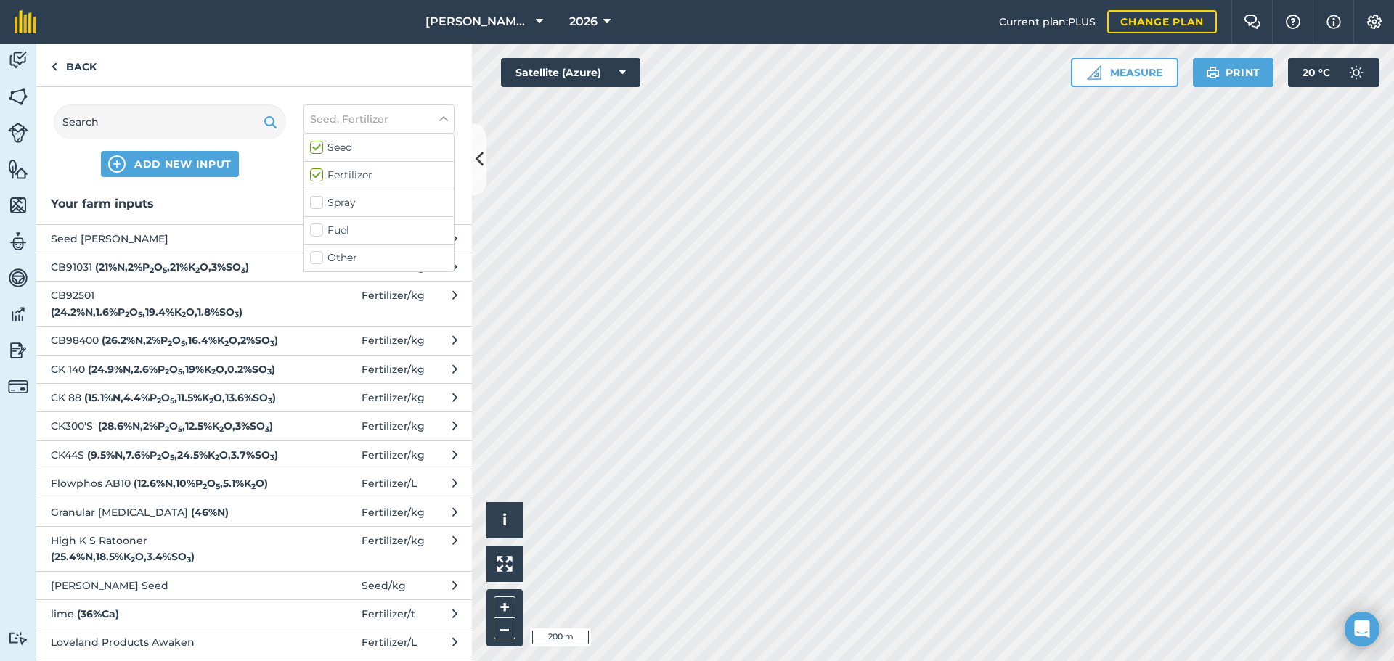
click at [314, 151] on label "Seed" at bounding box center [379, 147] width 138 height 15
click at [314, 150] on input "Seed" at bounding box center [314, 144] width 9 height 9
checkbox input "false"
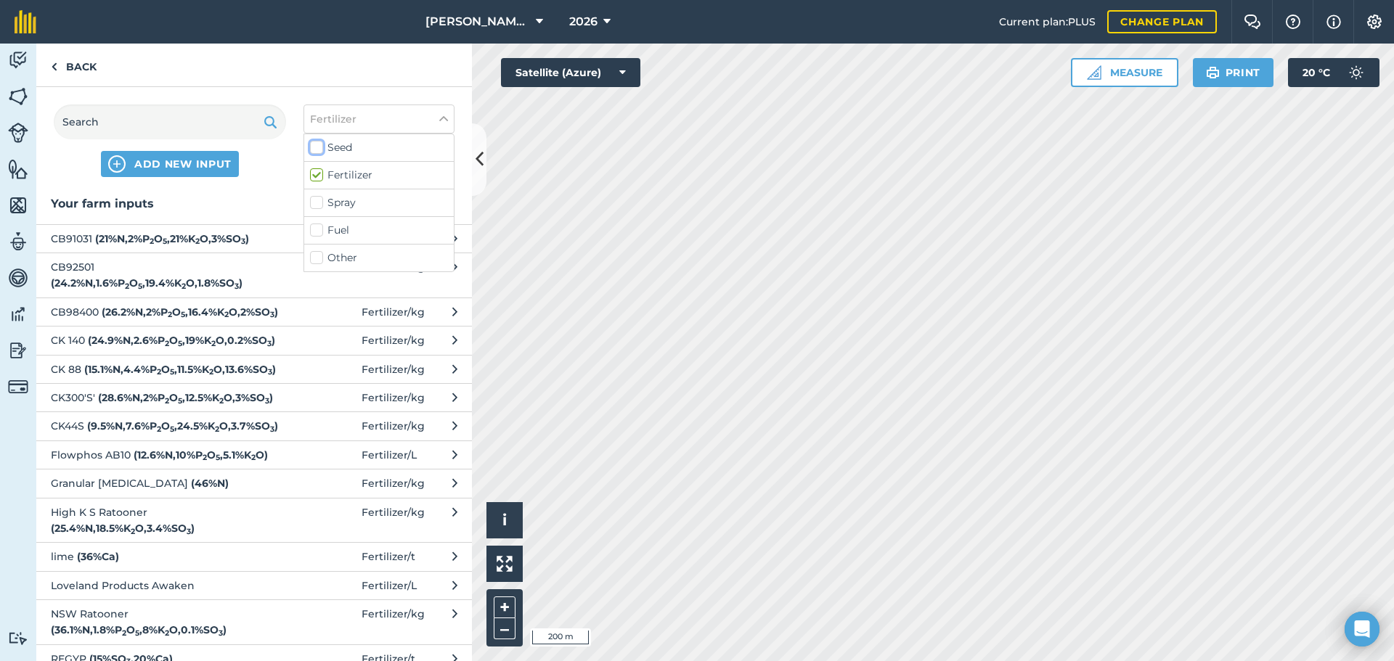
scroll to position [73, 0]
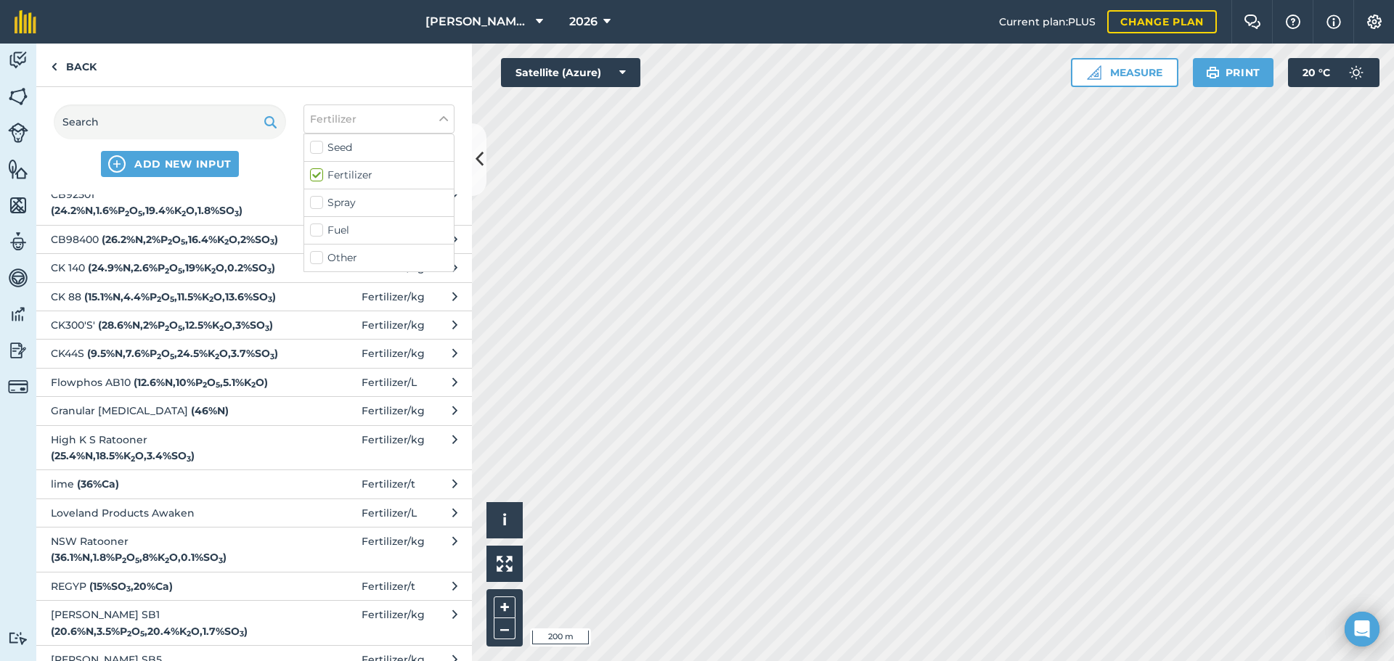
click at [171, 391] on span "Flowphos AB10 ( 12.6 % N , 10 % P 2 O 5 , 5.1 % K 2 O )" at bounding box center [169, 383] width 237 height 16
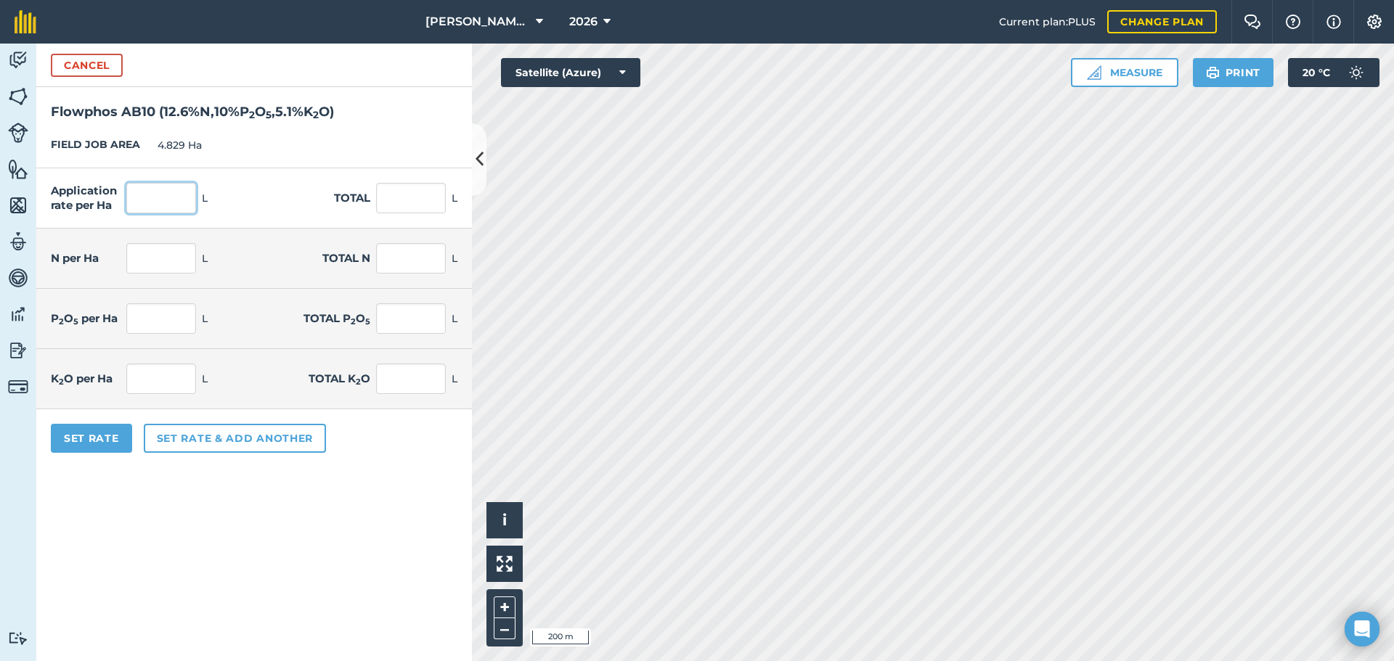
click at [151, 204] on input "text" at bounding box center [161, 198] width 70 height 30
type input "100"
type input "482.9"
type input "12.6"
type input "60.845"
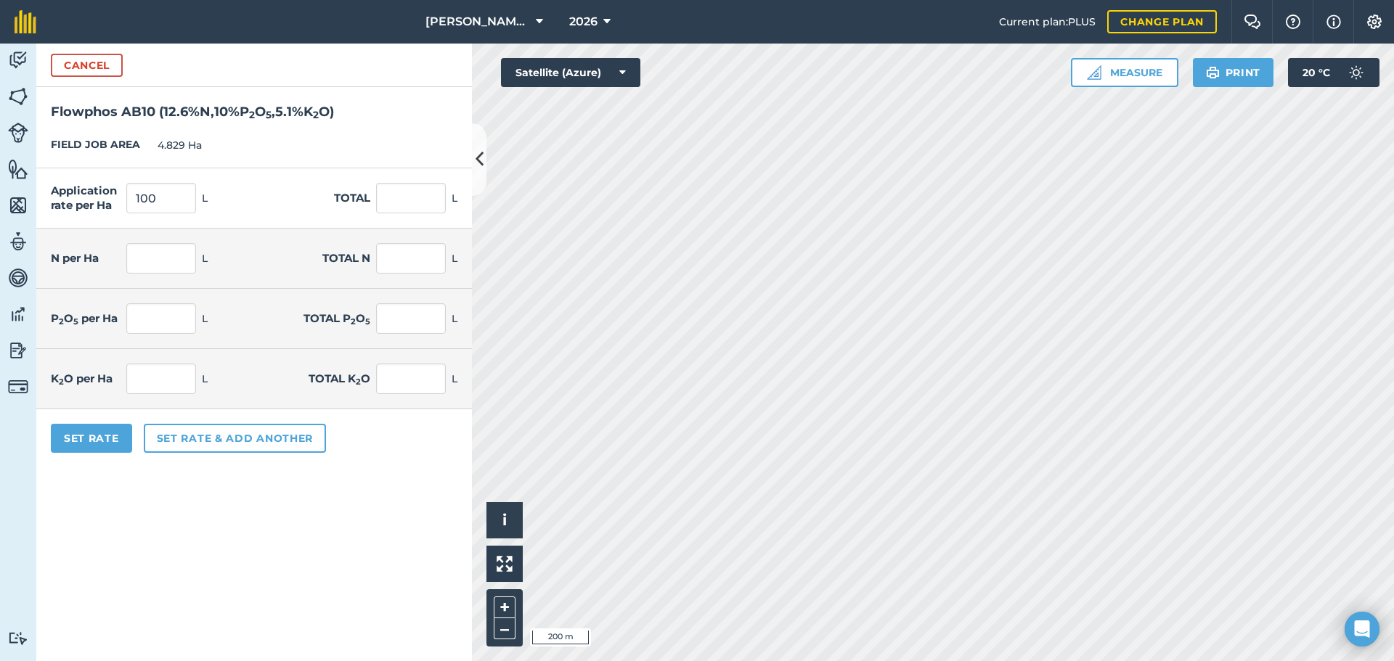
type input "10"
type input "48.29"
type input "5.1"
type input "24.628"
click at [399, 445] on div "Set Rate Set rate & add another" at bounding box center [254, 439] width 436 height 58
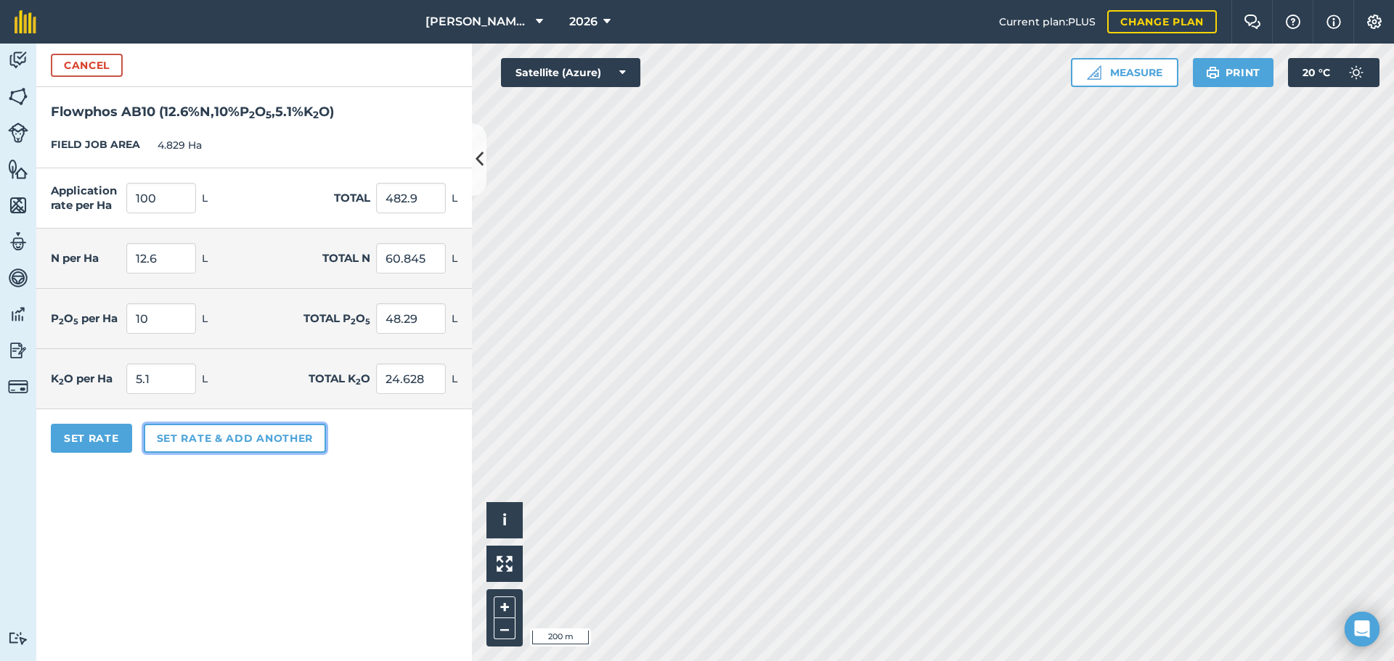
click at [213, 441] on button "Set rate & add another" at bounding box center [235, 438] width 182 height 29
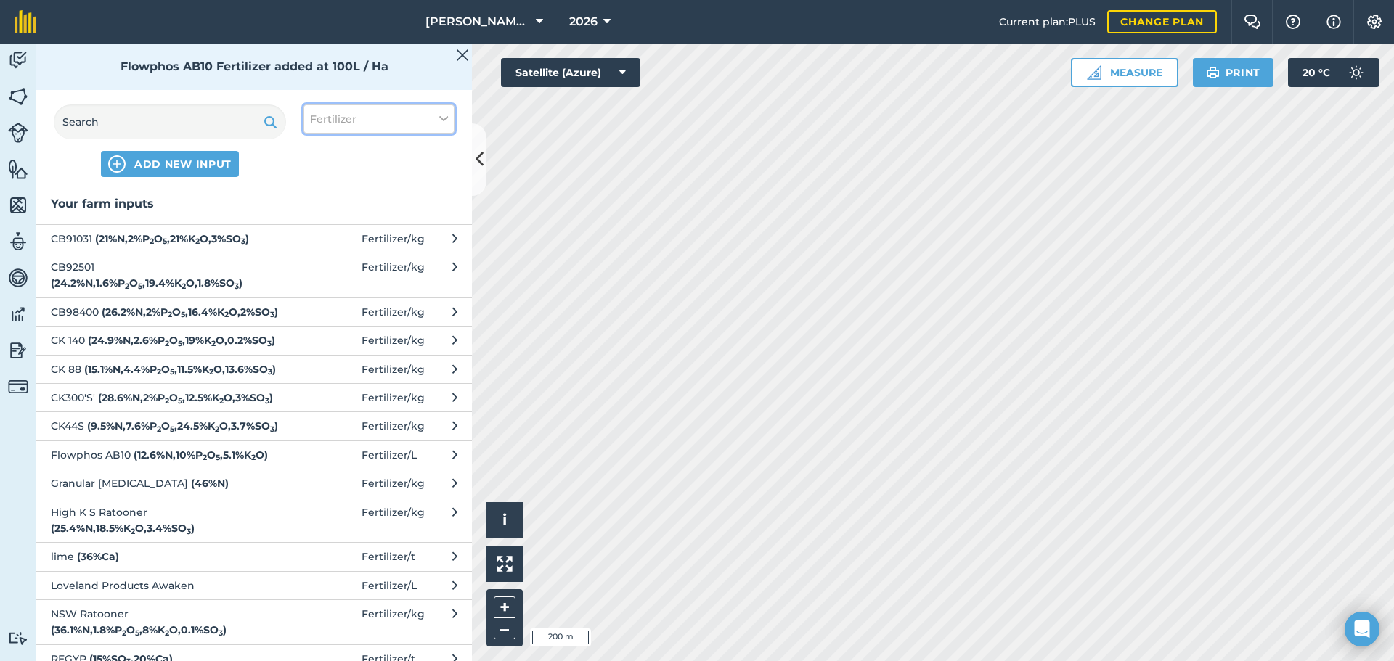
click at [433, 119] on button "Fertilizer" at bounding box center [379, 119] width 151 height 29
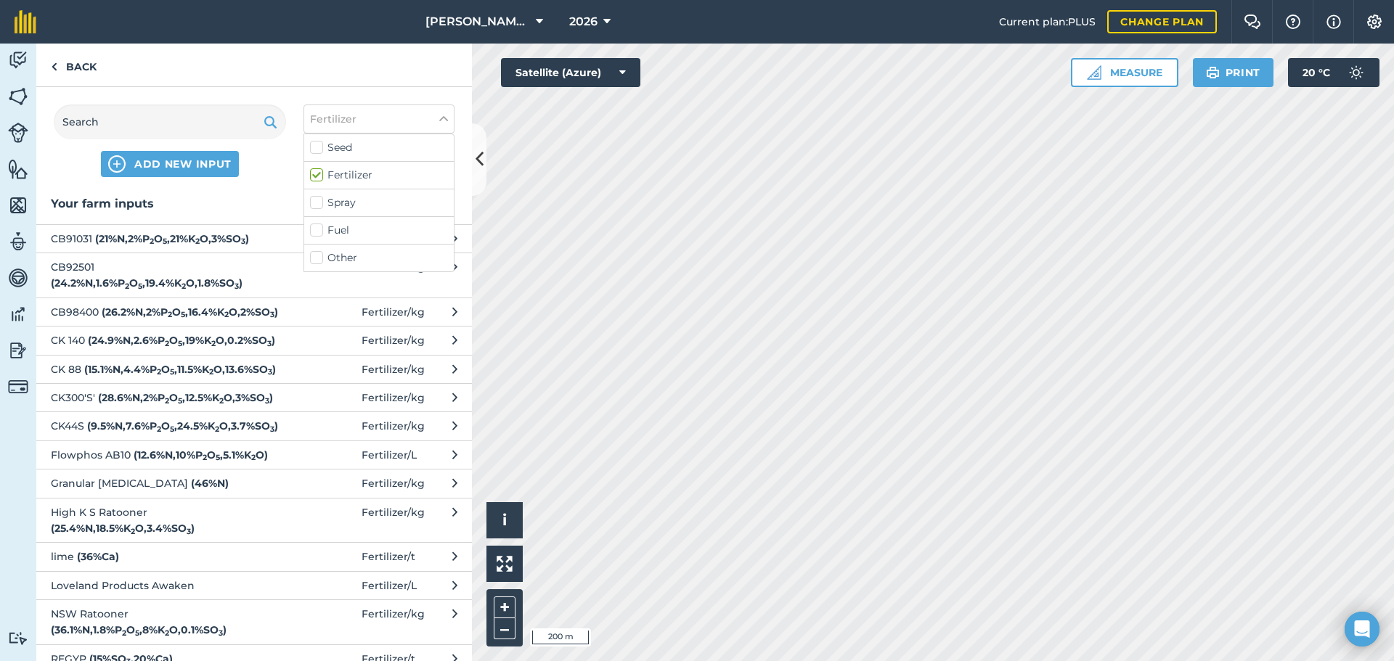
click at [319, 206] on label "Spray" at bounding box center [379, 202] width 138 height 15
click at [319, 205] on input "Spray" at bounding box center [314, 199] width 9 height 9
checkbox input "true"
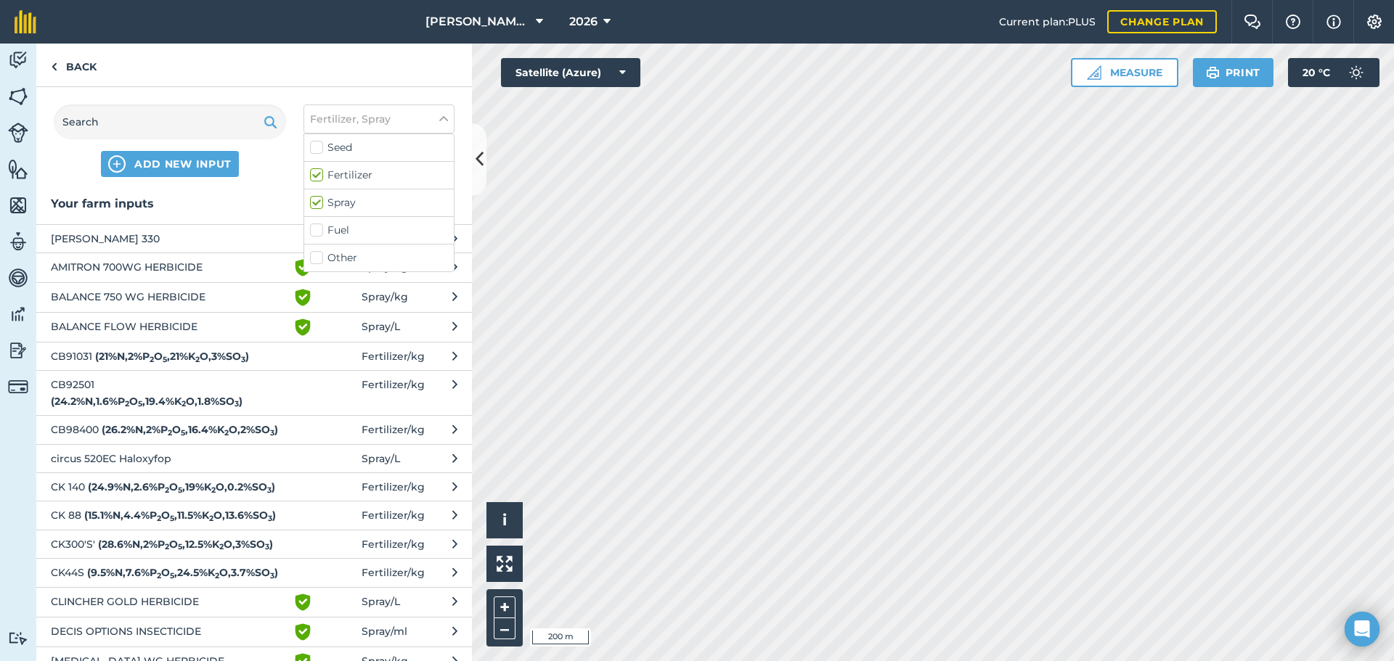
click at [319, 173] on label "Fertilizer" at bounding box center [379, 175] width 138 height 15
click at [319, 173] on input "Fertilizer" at bounding box center [314, 172] width 9 height 9
checkbox input "false"
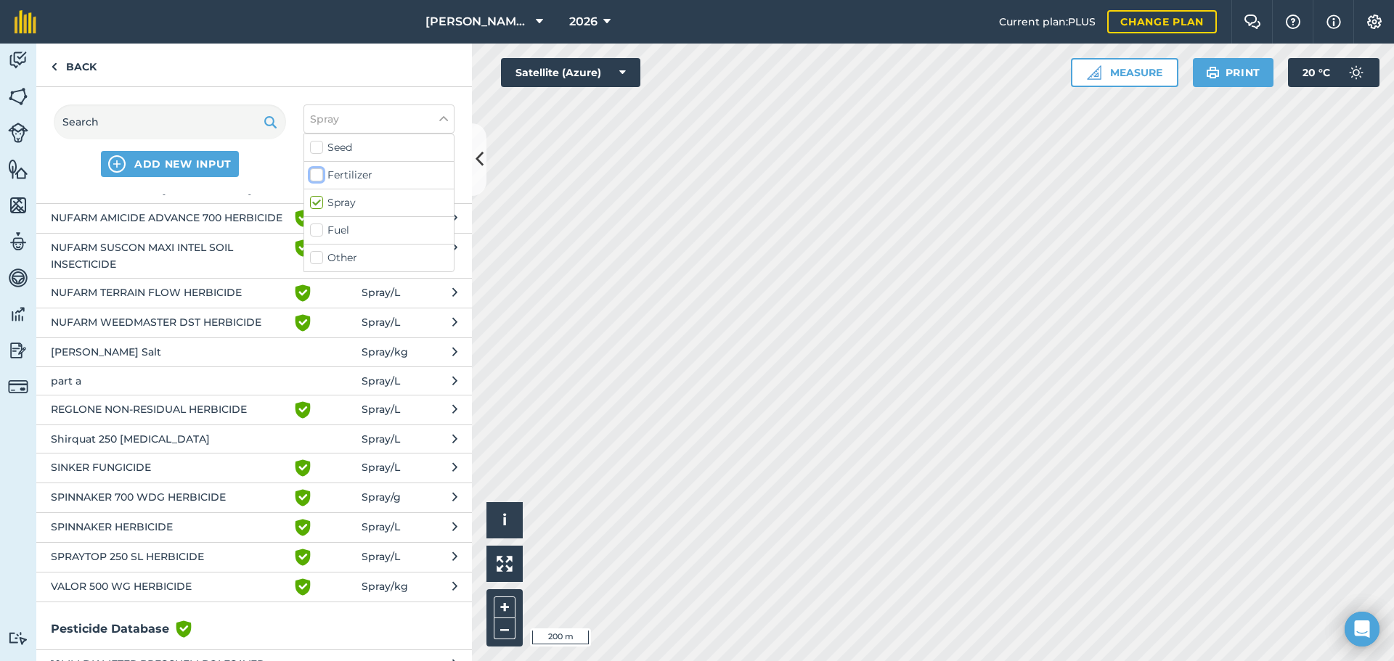
scroll to position [720, 0]
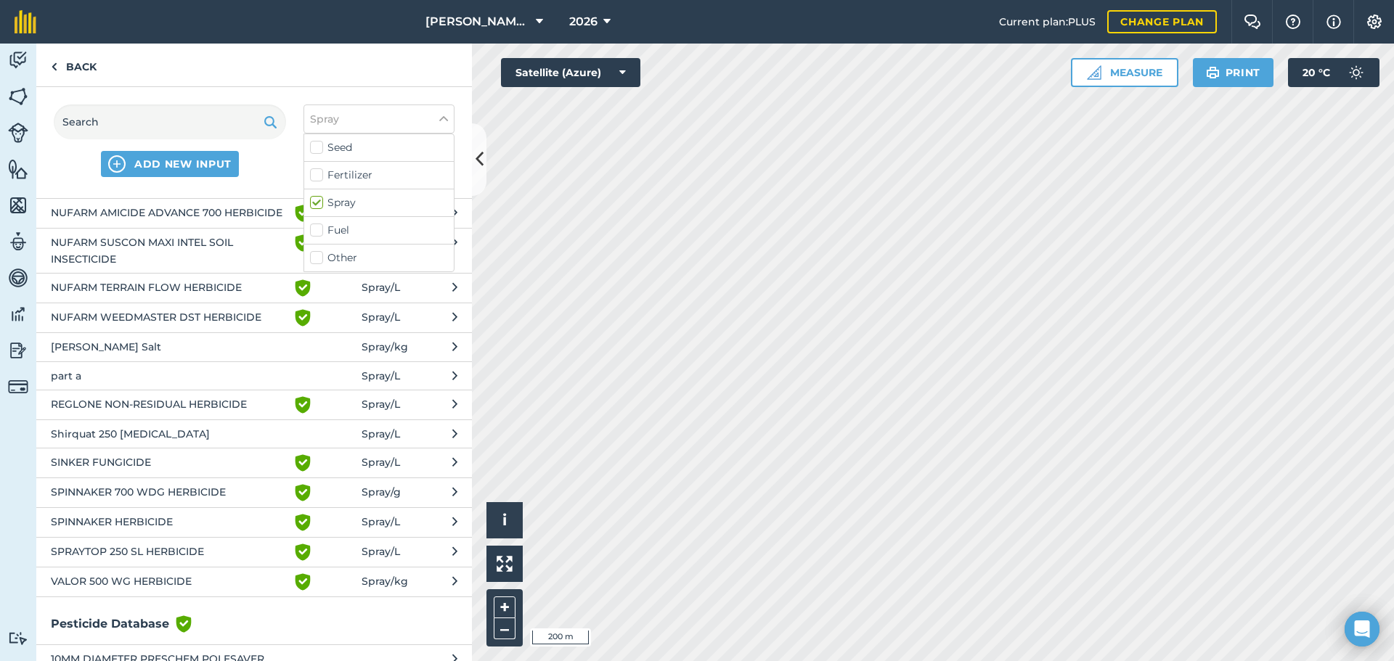
click at [137, 472] on span "SINKER FUNGICIDE" at bounding box center [169, 463] width 237 height 17
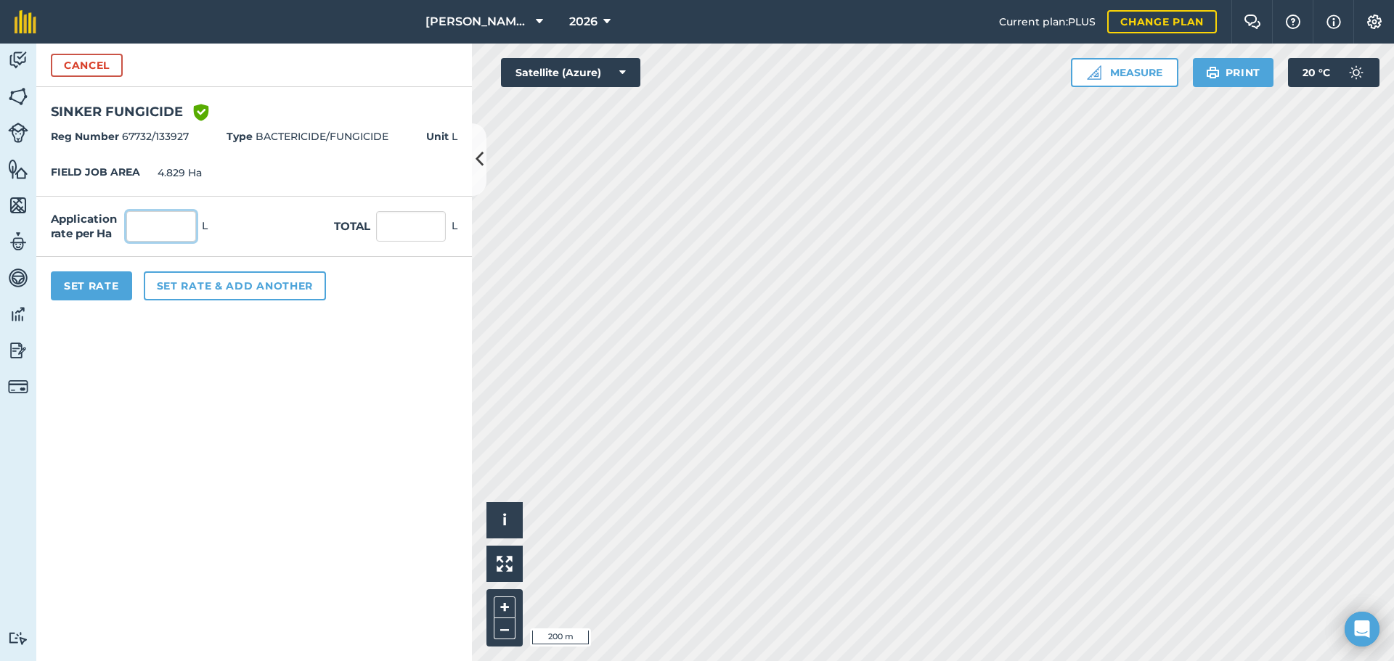
click at [147, 233] on input "text" at bounding box center [161, 226] width 70 height 30
type input "0.2"
type input "0.966"
click at [235, 345] on form "Cancel SINKER FUNGICIDE Green shield with white tick Reg Number 67732/133927 Ty…" at bounding box center [254, 353] width 436 height 618
click at [106, 285] on button "Set Rate" at bounding box center [91, 286] width 81 height 29
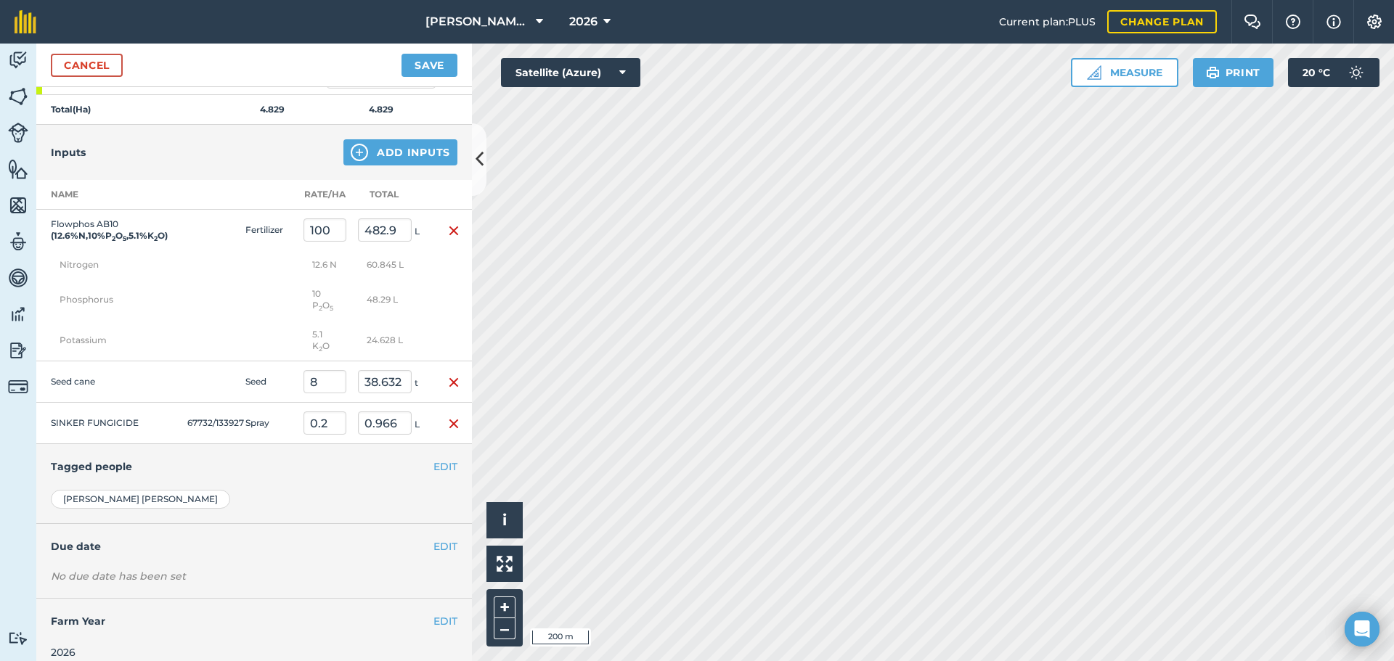
scroll to position [281, 0]
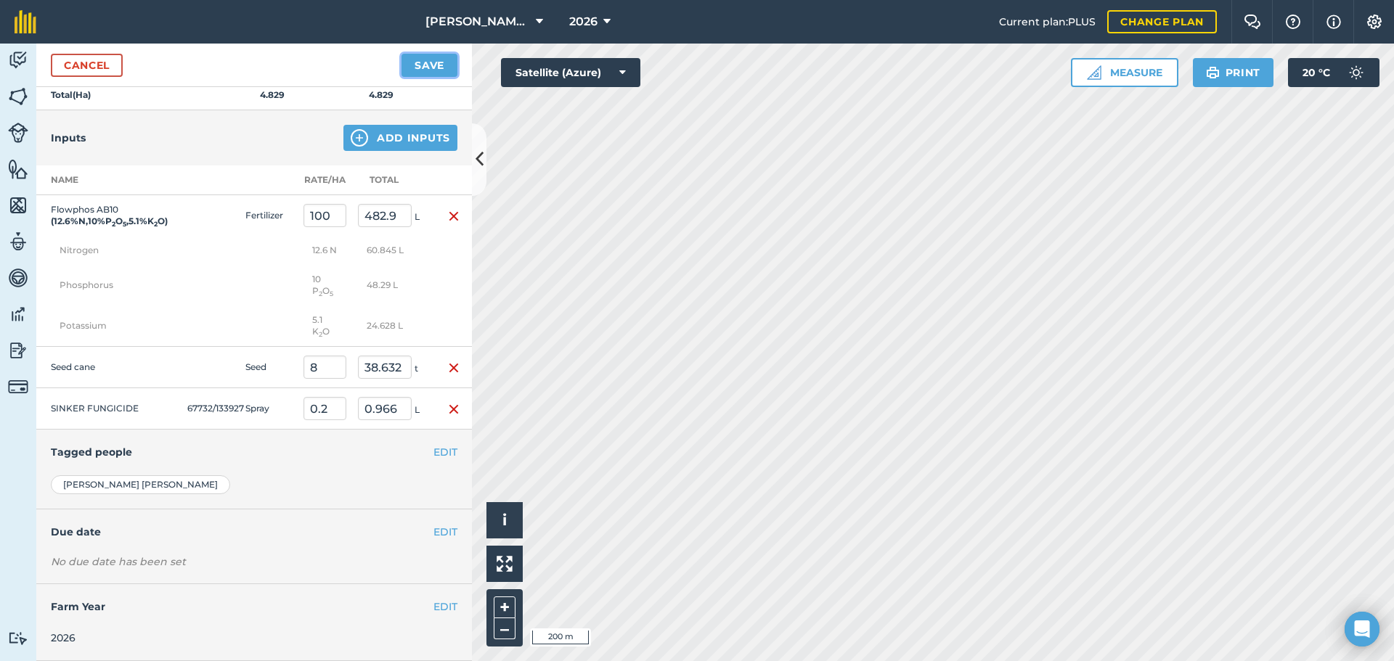
click at [431, 65] on button "Save" at bounding box center [430, 65] width 56 height 23
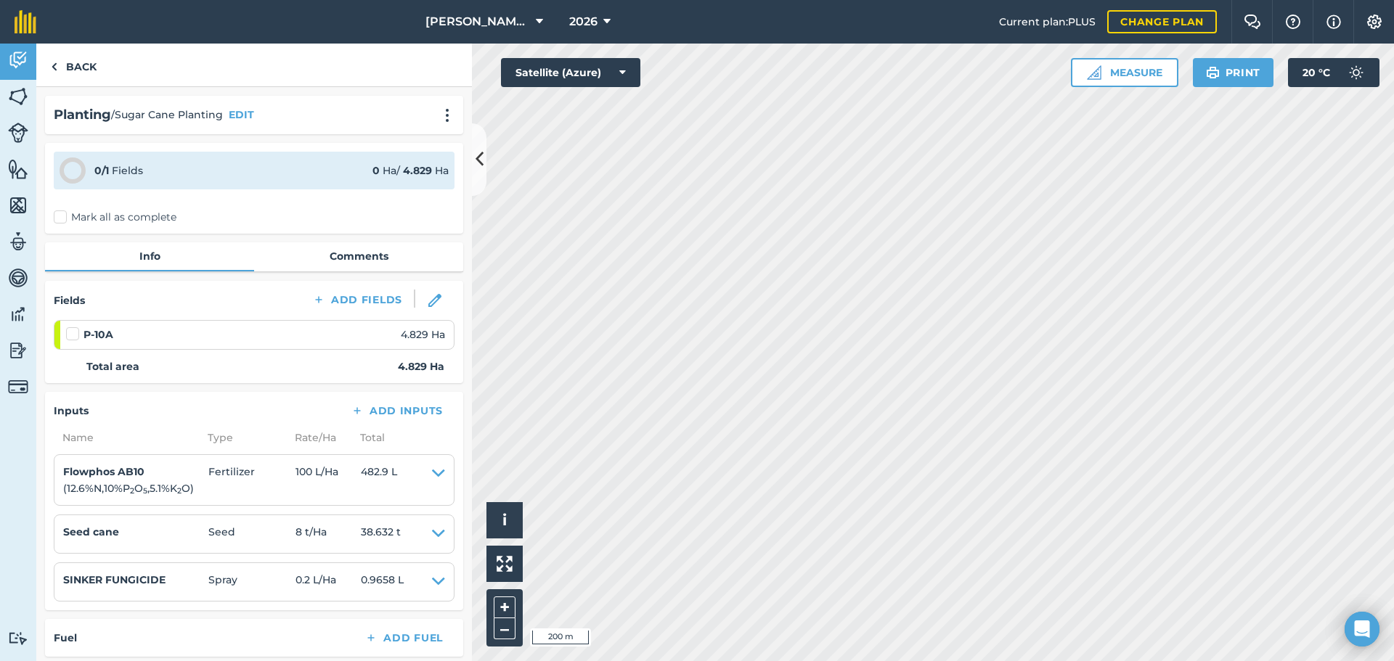
click at [65, 219] on label "Mark all as complete" at bounding box center [115, 217] width 123 height 15
click at [63, 219] on input "Mark all as complete" at bounding box center [58, 214] width 9 height 9
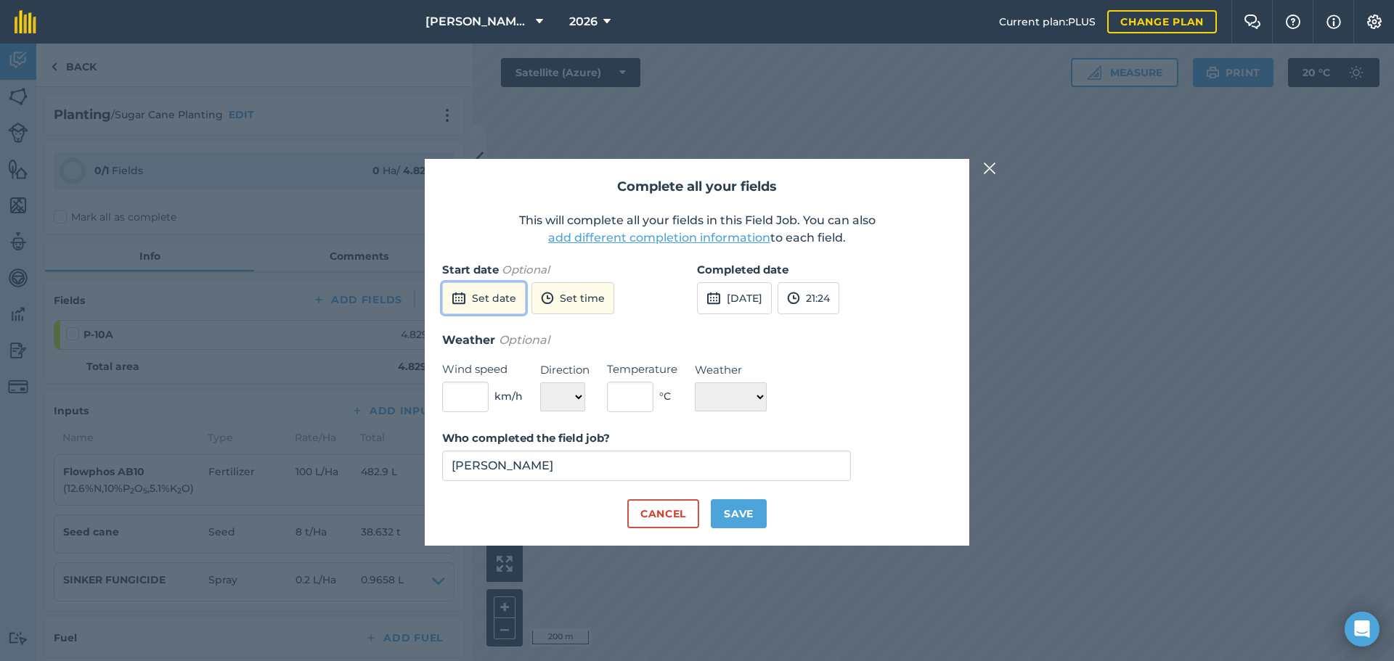
click at [497, 299] on button "Set date" at bounding box center [484, 298] width 84 height 32
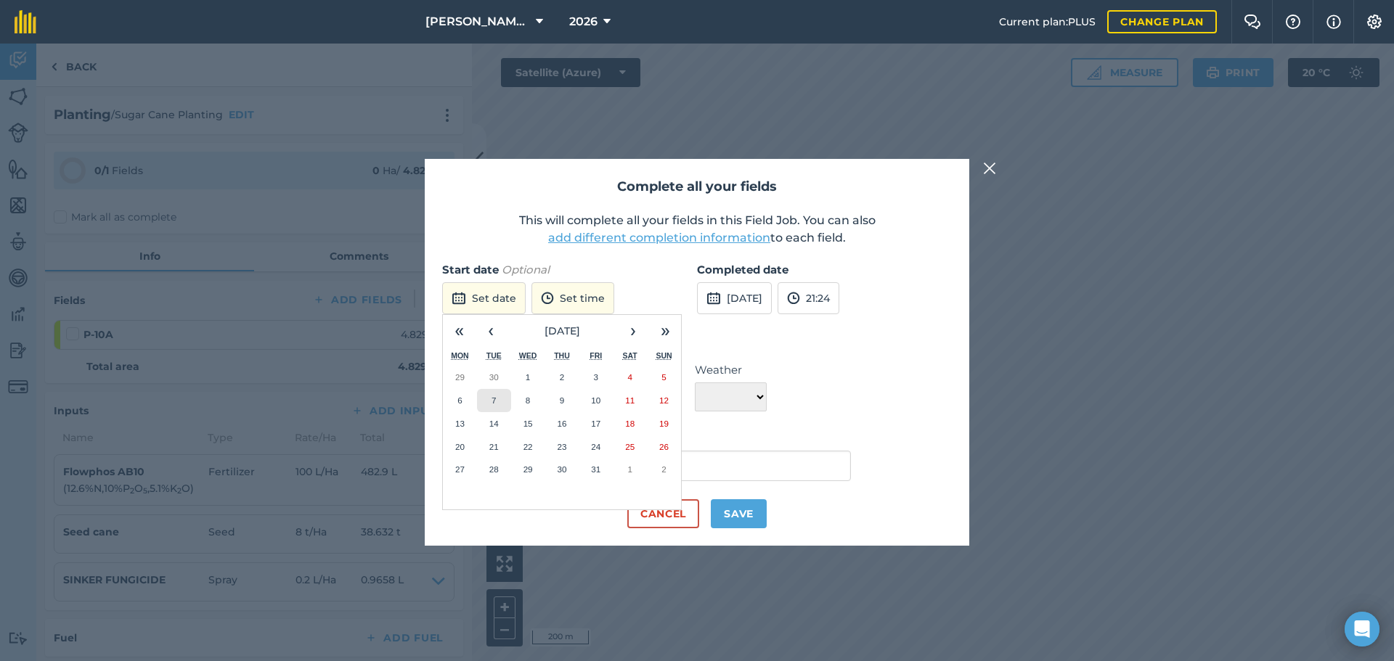
click at [497, 397] on button "7" at bounding box center [494, 400] width 34 height 23
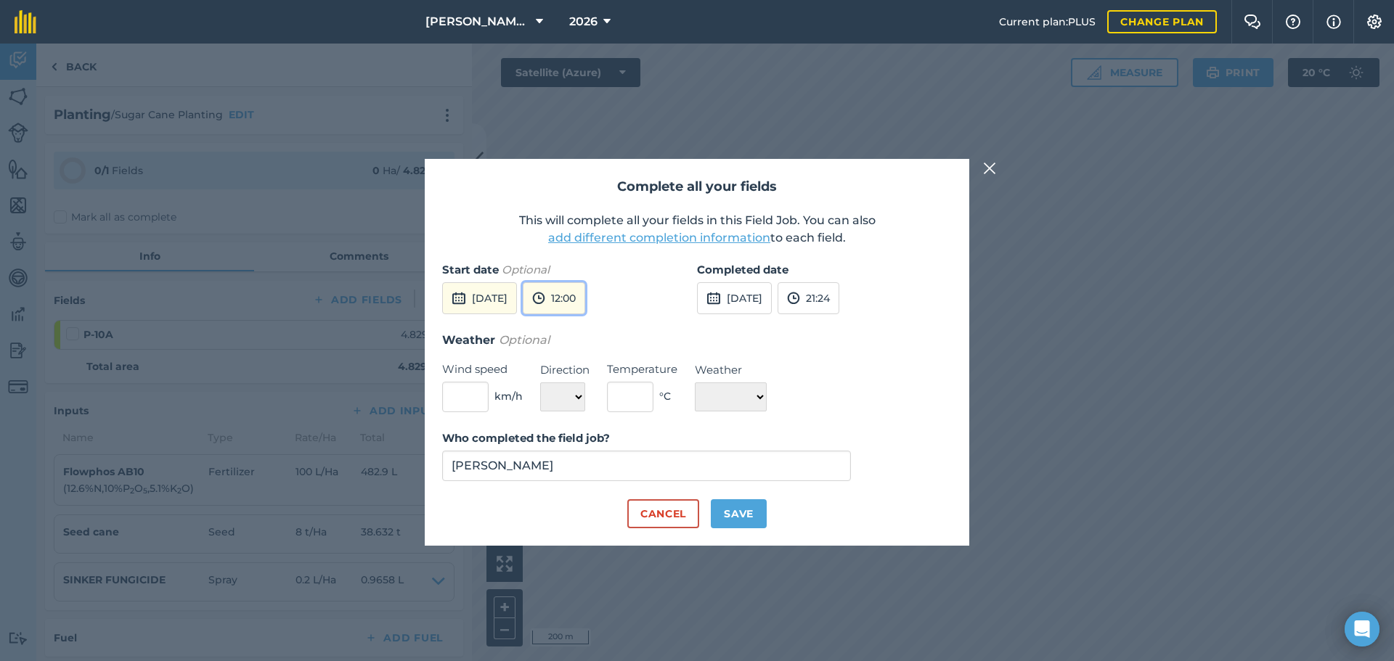
click at [585, 300] on button "12:00" at bounding box center [554, 298] width 62 height 32
click at [586, 335] on button "07:30" at bounding box center [558, 332] width 68 height 23
click at [839, 300] on button "21:24" at bounding box center [809, 298] width 62 height 32
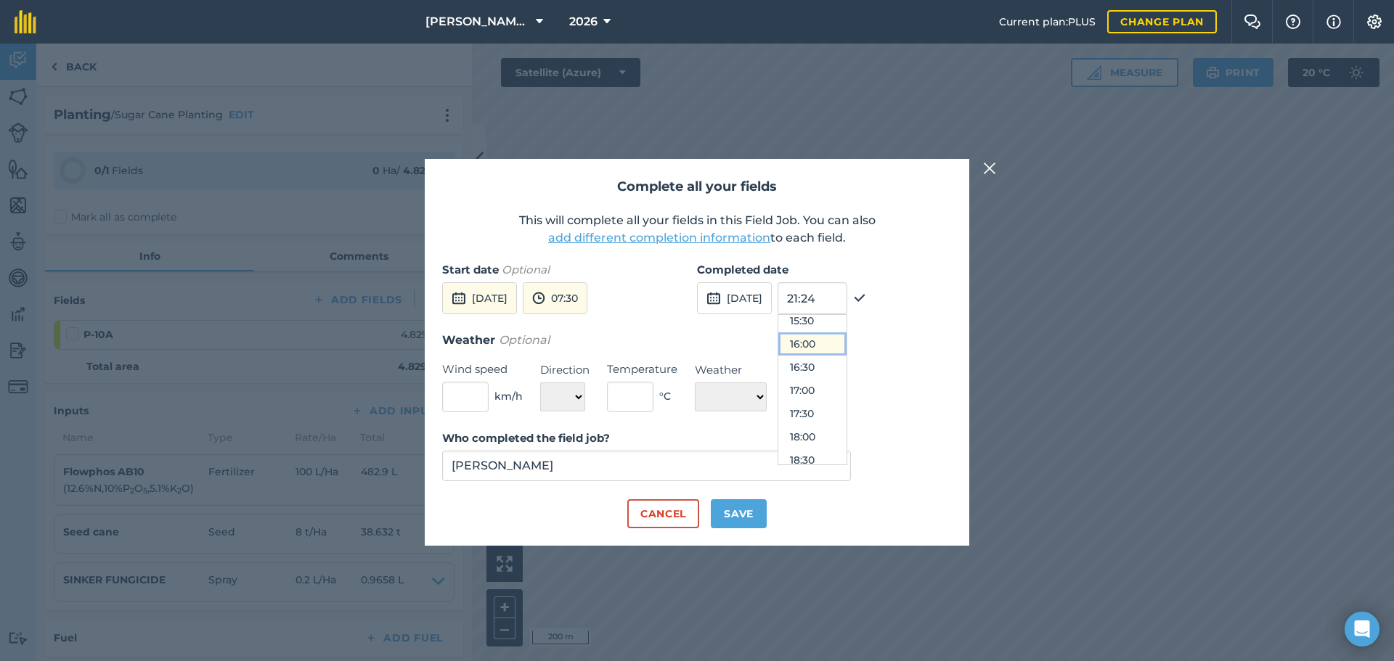
click at [818, 338] on button "16:00" at bounding box center [812, 344] width 68 height 23
click at [748, 513] on button "Save" at bounding box center [739, 514] width 56 height 29
checkbox input "true"
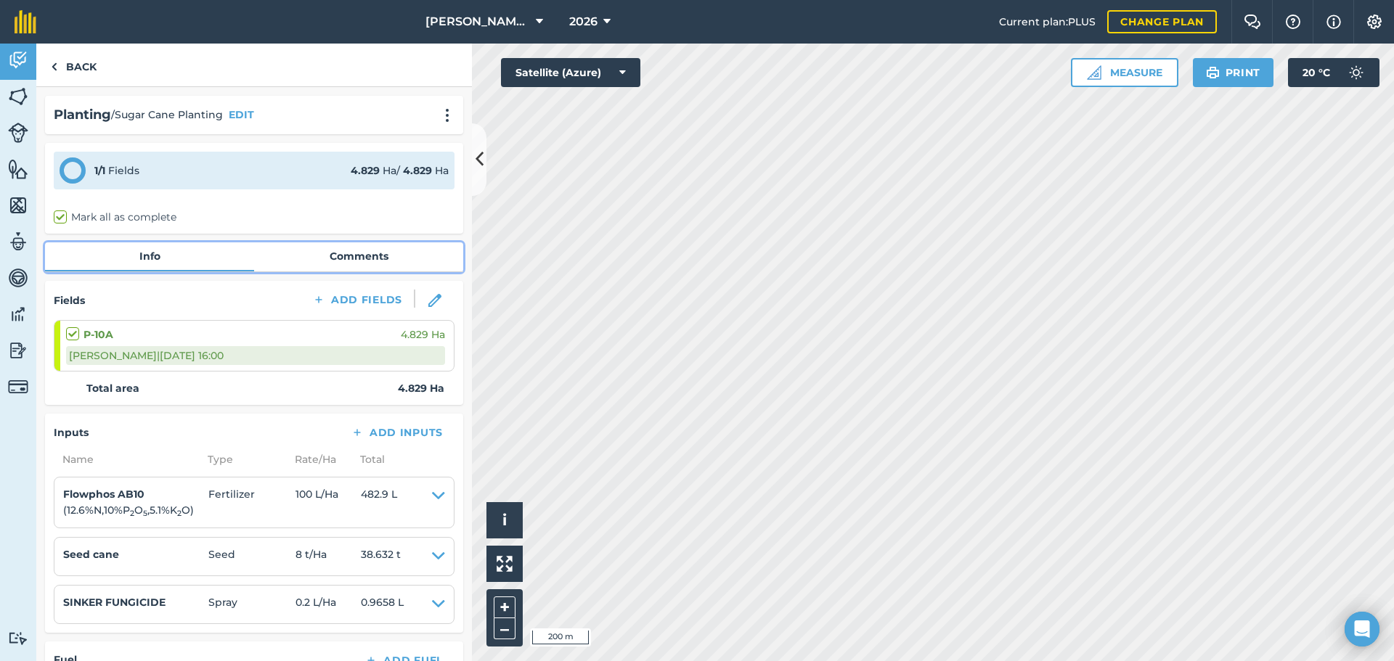
click at [357, 248] on link "Comments" at bounding box center [358, 257] width 209 height 28
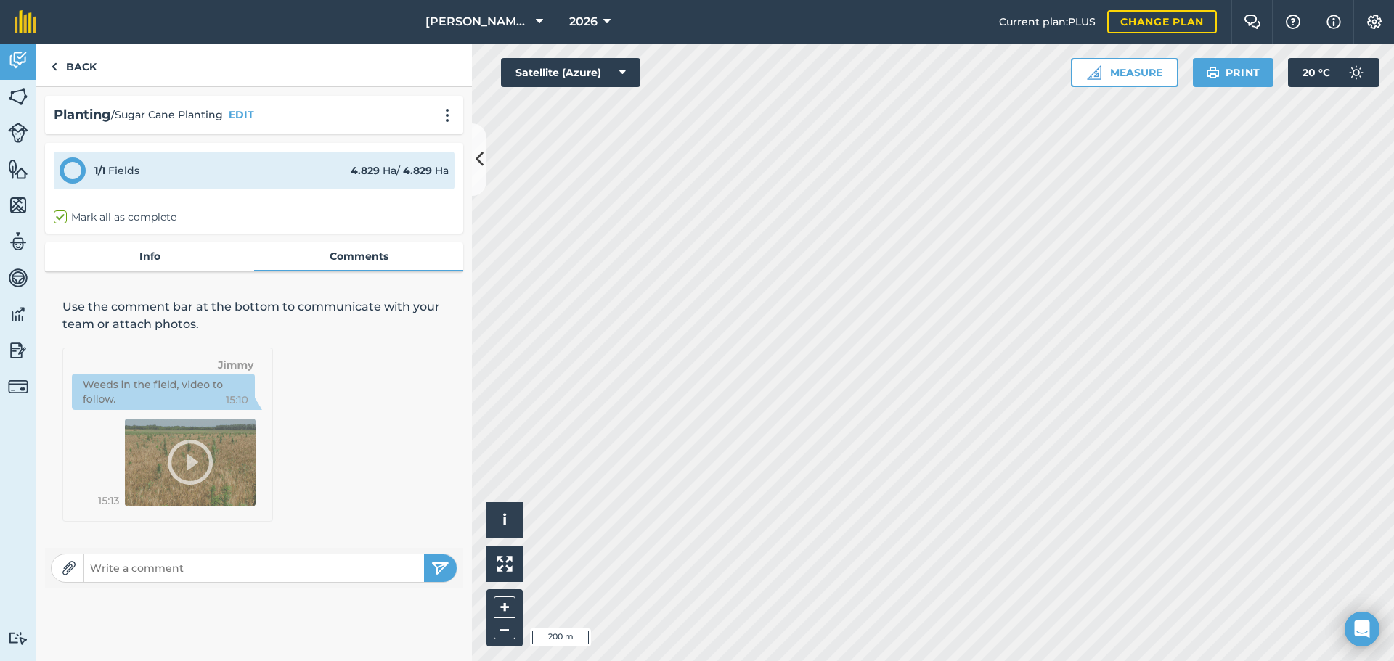
click at [206, 575] on input "text" at bounding box center [254, 568] width 340 height 20
type input "Southern Side of Irrigator Run is planted with Q240, setts from Block P-17A."
click at [440, 564] on img "submit" at bounding box center [440, 568] width 18 height 17
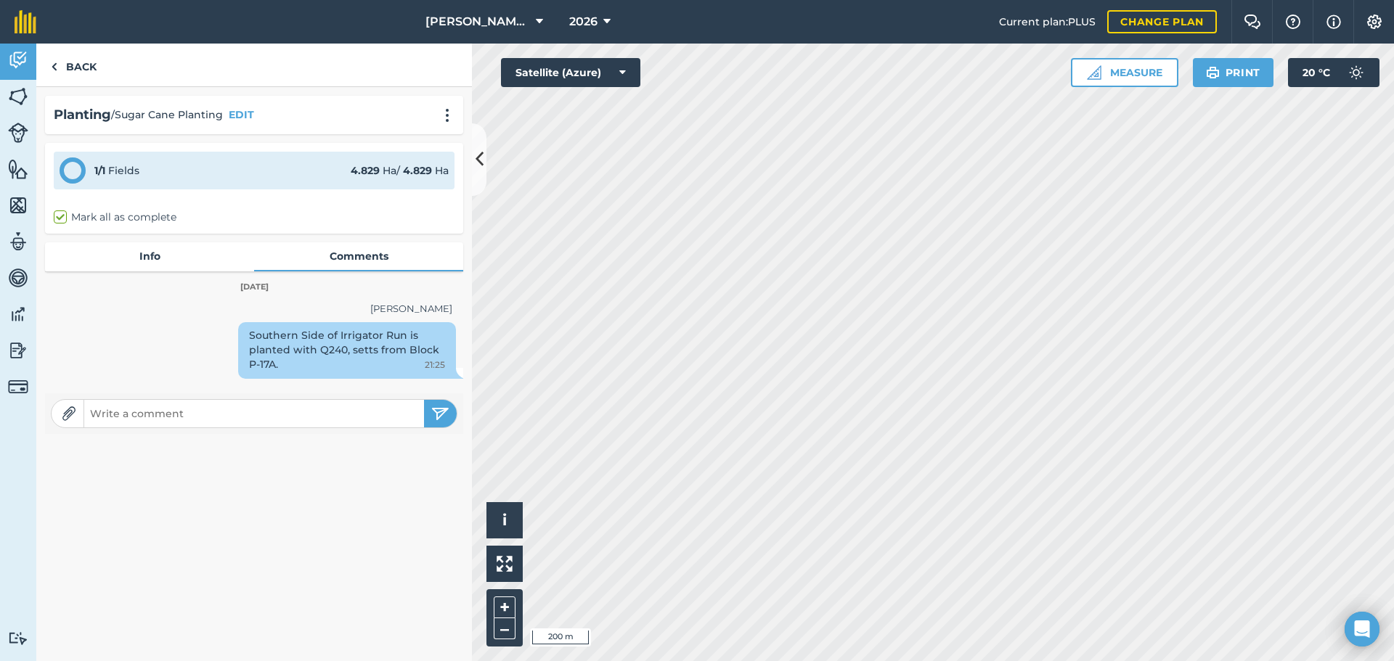
click at [97, 418] on input "text" at bounding box center [254, 414] width 340 height 20
type input "Northern Side of Irrigator Run is planted with Q208, setts from Blocks P-3A and…"
click at [445, 415] on img "submit" at bounding box center [440, 413] width 18 height 17
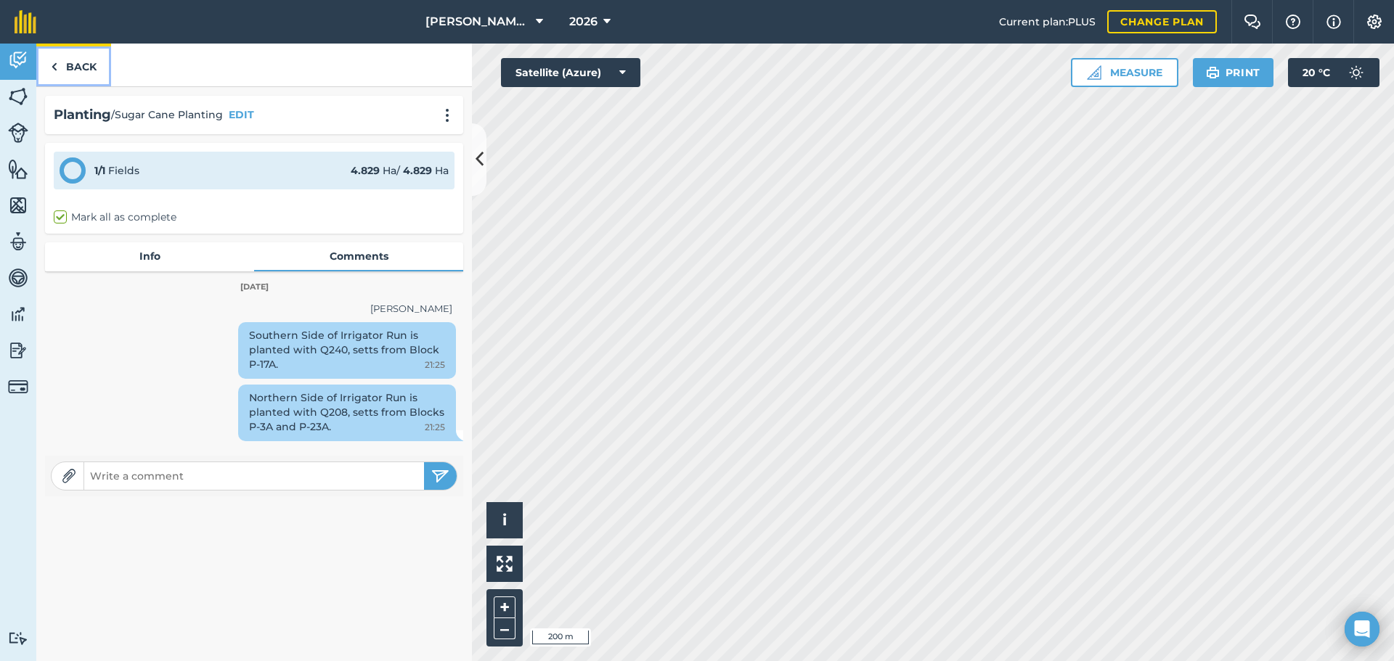
click at [71, 70] on link "Back" at bounding box center [73, 65] width 75 height 43
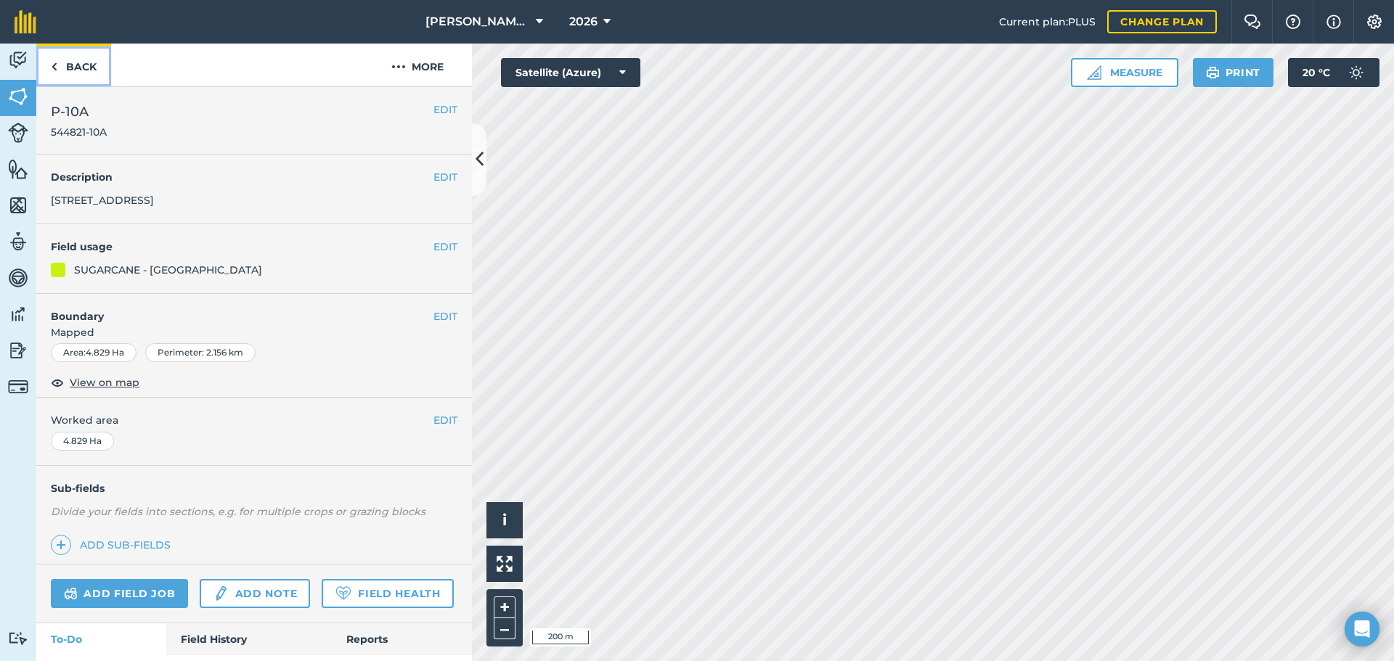
click at [66, 68] on link "Back" at bounding box center [73, 65] width 75 height 43
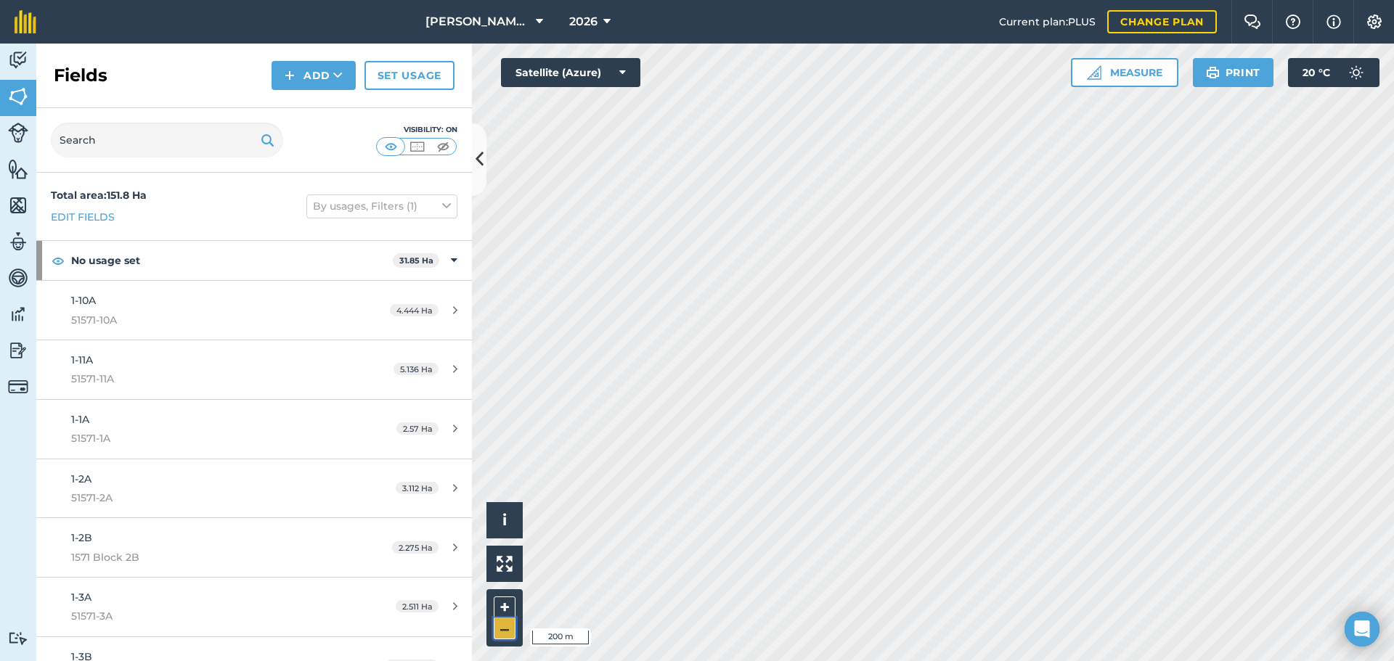
click at [510, 631] on button "–" at bounding box center [505, 629] width 22 height 21
click at [508, 601] on button "+" at bounding box center [505, 608] width 22 height 22
click at [339, 73] on icon at bounding box center [337, 75] width 9 height 15
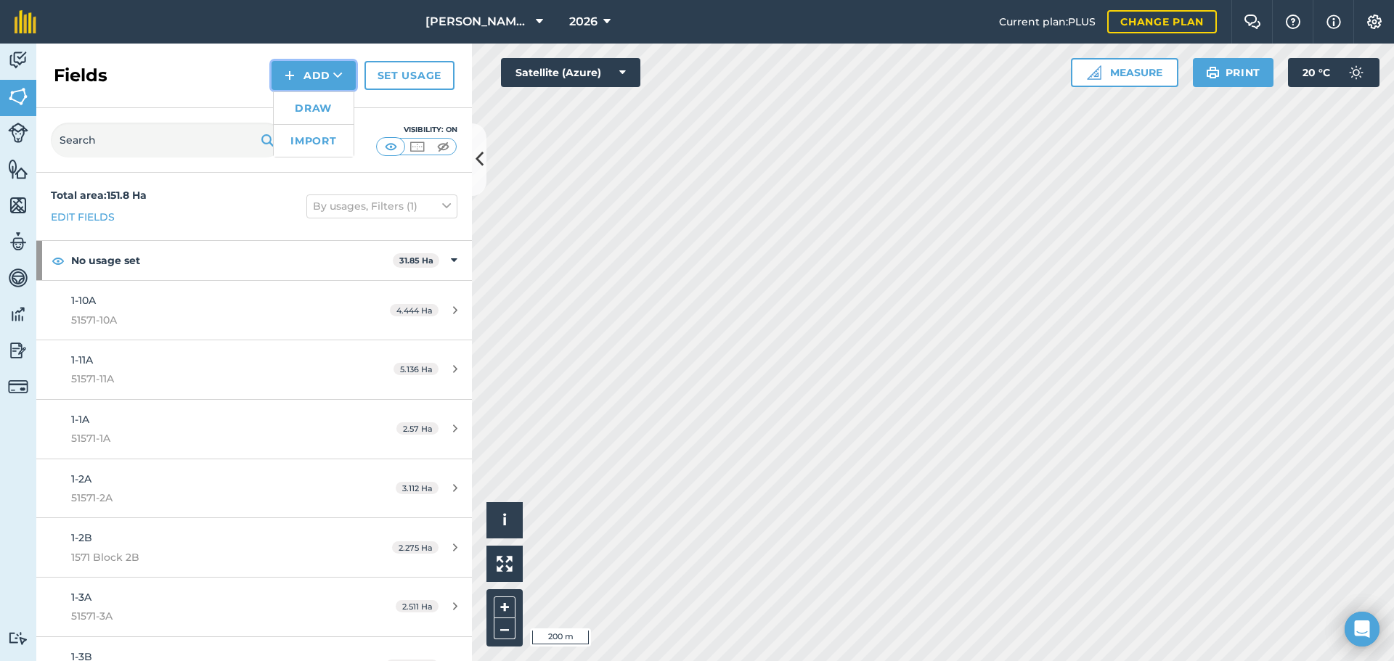
click at [339, 73] on icon at bounding box center [337, 75] width 9 height 15
click at [28, 57] on link "Activity" at bounding box center [18, 62] width 36 height 36
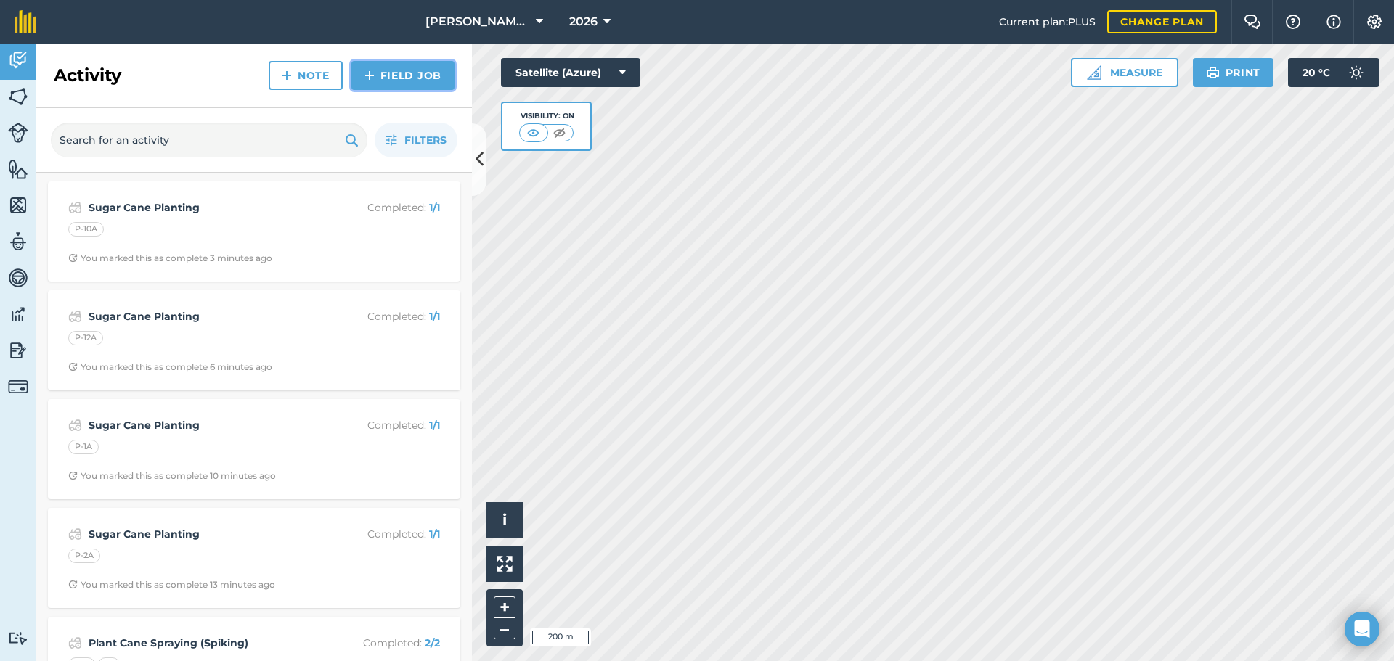
click at [374, 75] on img at bounding box center [370, 75] width 10 height 17
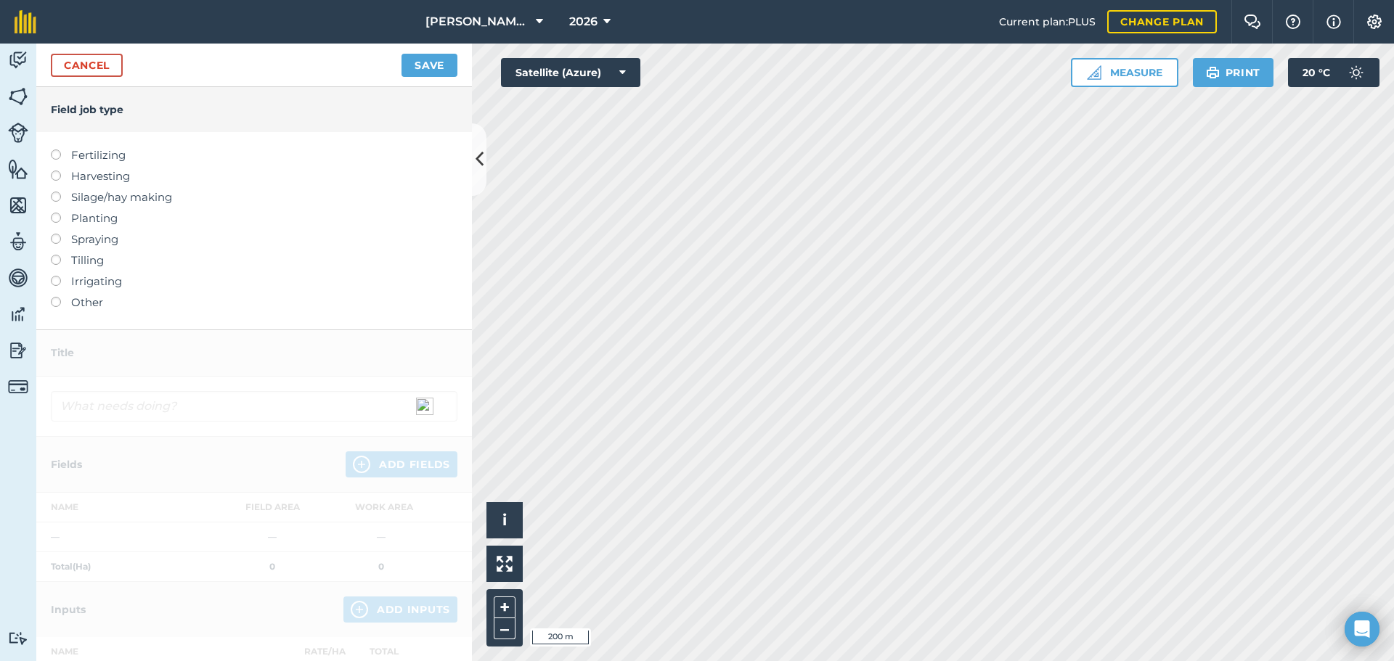
click at [58, 150] on label at bounding box center [61, 150] width 20 height 0
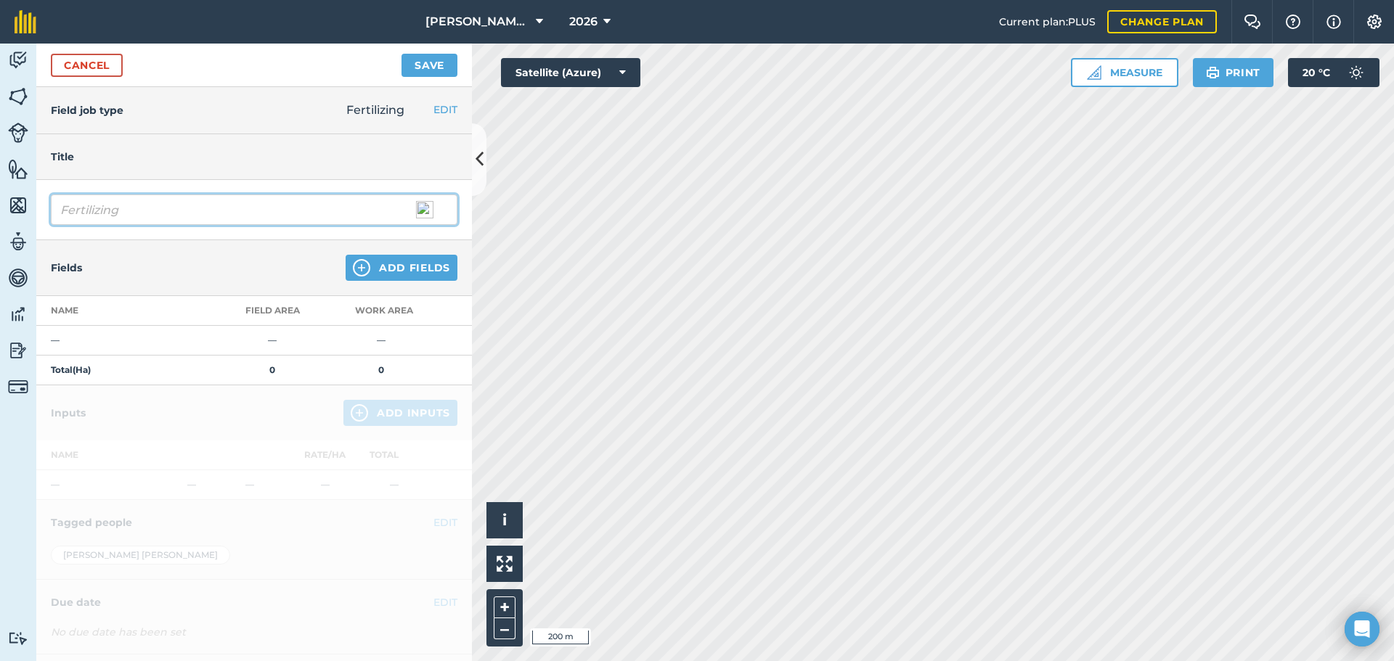
click at [62, 209] on input "Fertilizing" at bounding box center [254, 210] width 407 height 30
type input "g"
type input "IP Ratoon Cane Fertilising"
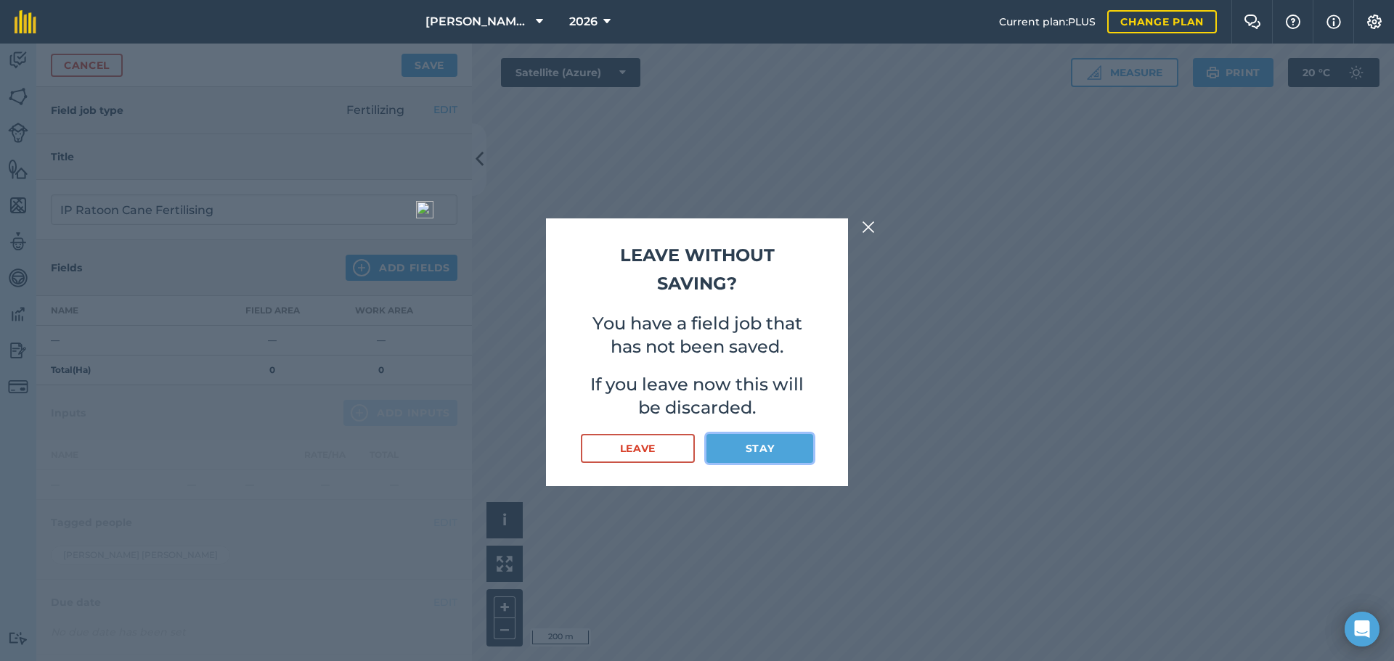
click at [762, 449] on button "Stay" at bounding box center [760, 448] width 107 height 29
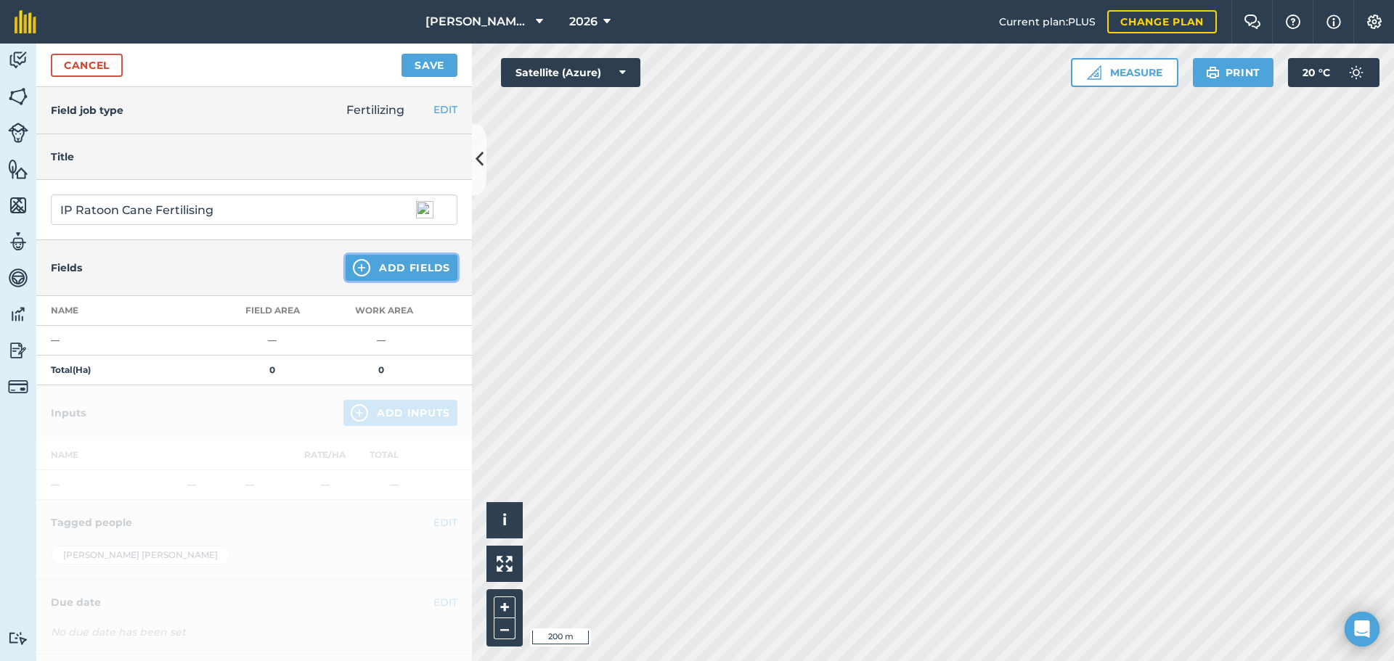
click at [353, 263] on img at bounding box center [361, 267] width 17 height 17
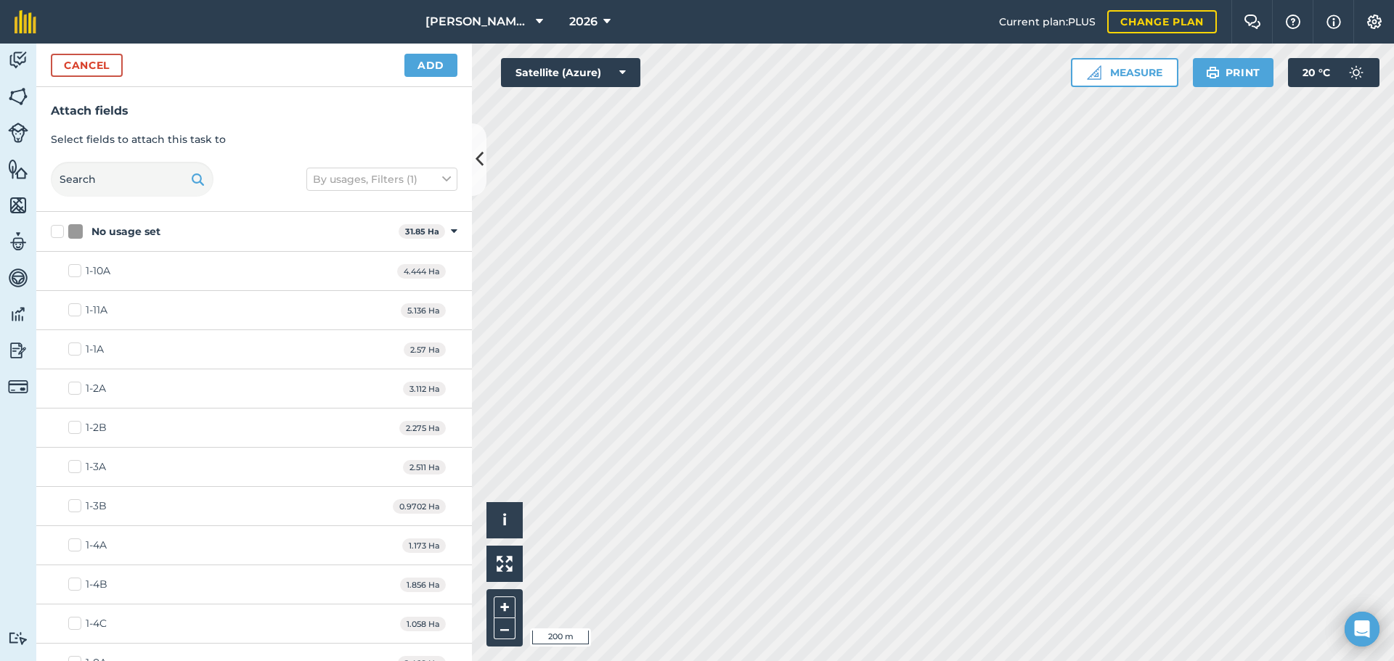
checkbox input "true"
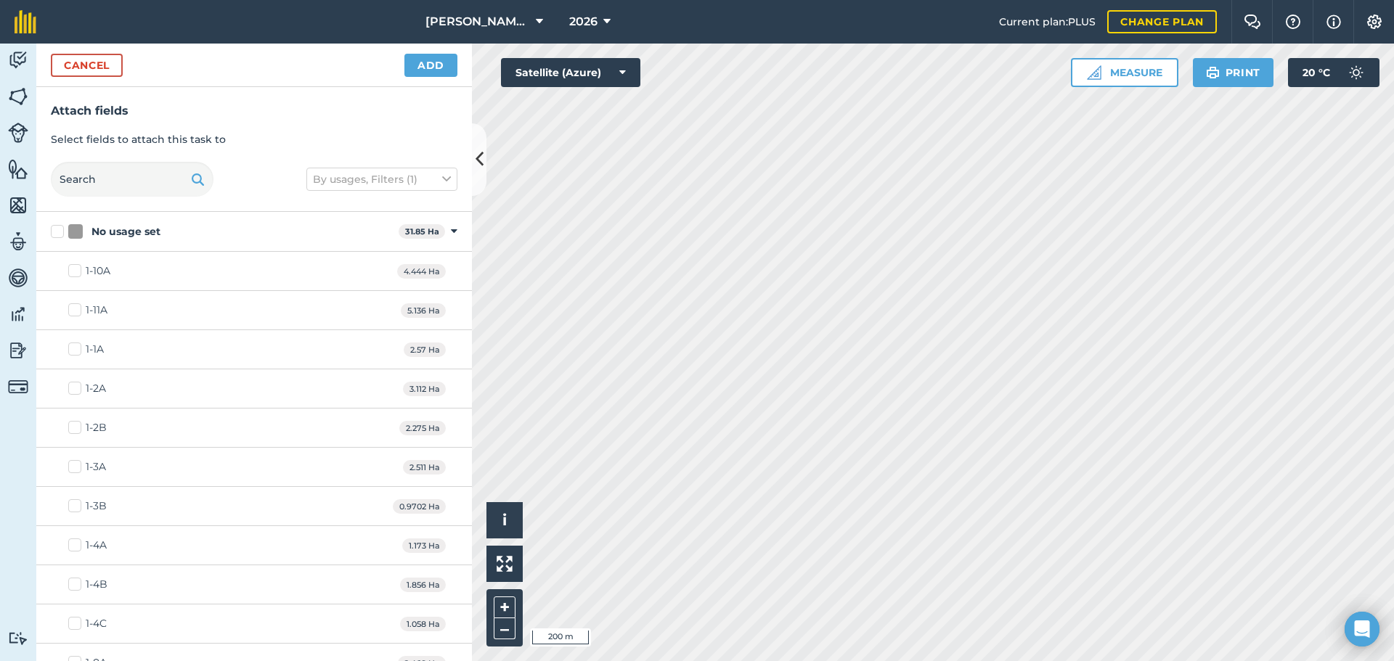
checkbox input "true"
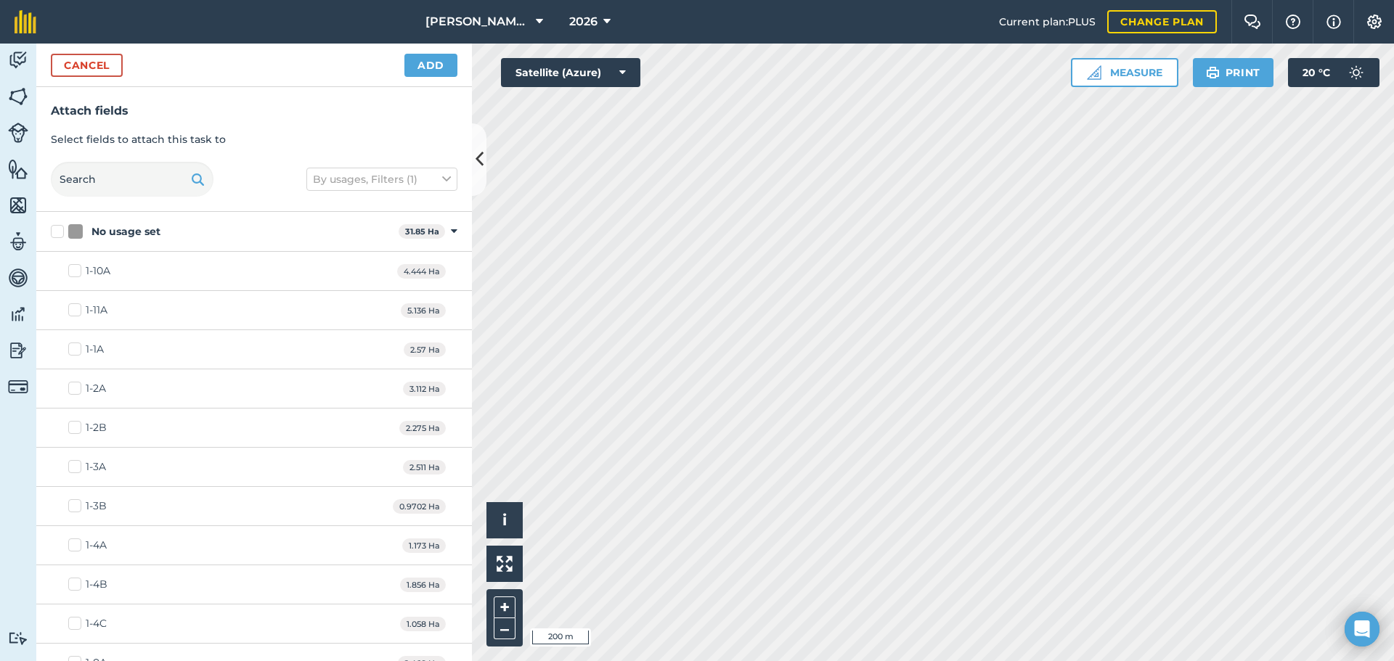
checkbox input "true"
checkbox input "false"
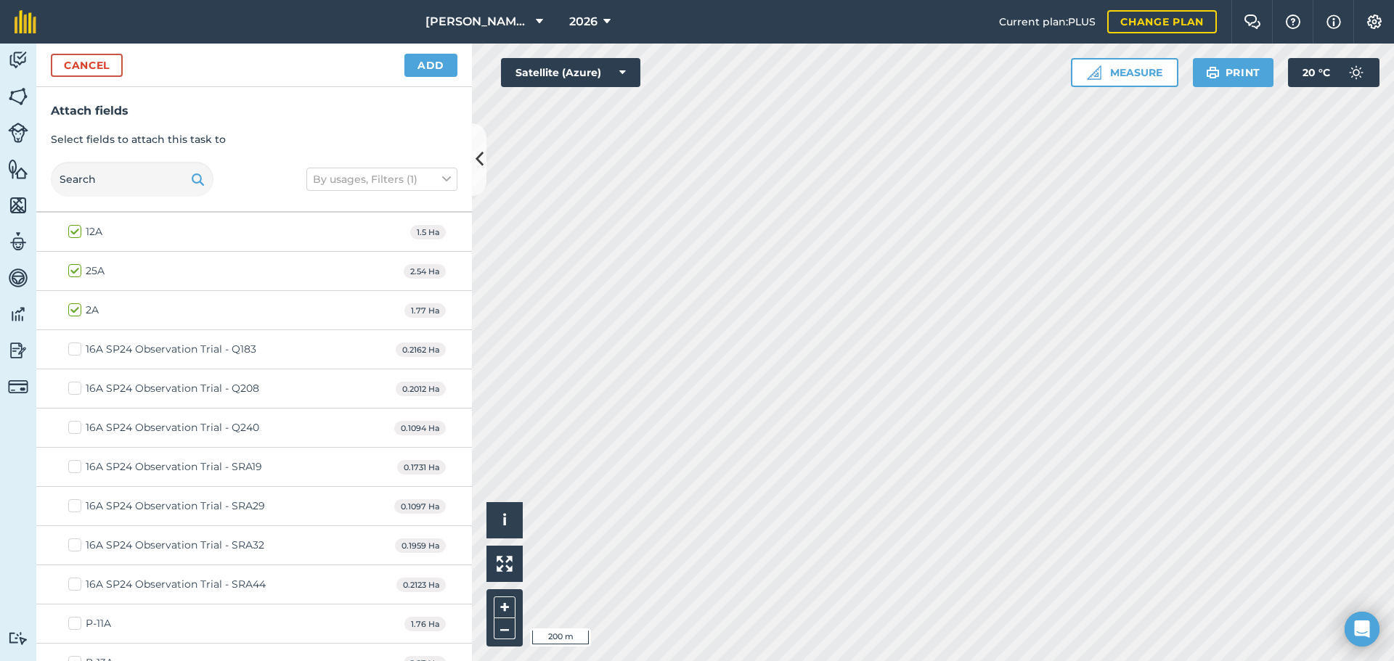
scroll to position [1607, 0]
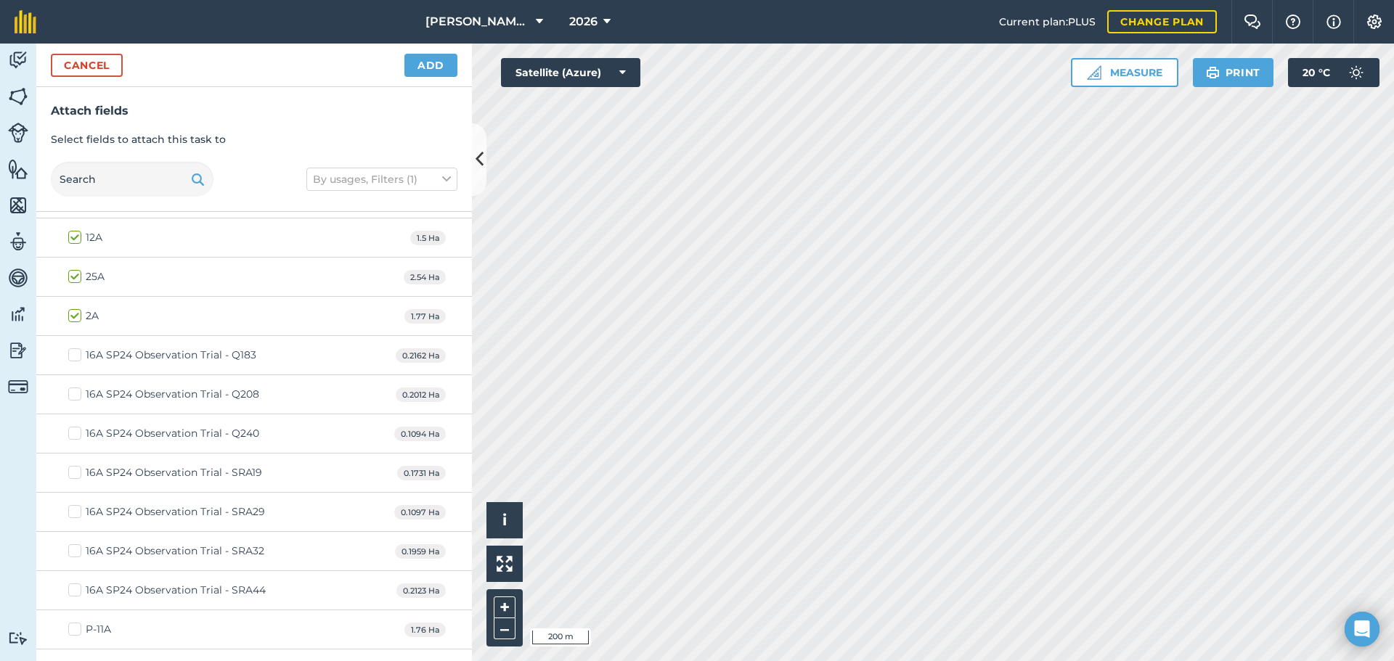
click at [73, 354] on label "16A SP24 Observation Trial - Q183" at bounding box center [162, 355] width 188 height 15
click at [73, 354] on input "16A SP24 Observation Trial - Q183" at bounding box center [72, 352] width 9 height 9
checkbox input "true"
click at [77, 396] on label "16A SP24 Observation Trial - Q208" at bounding box center [163, 394] width 191 height 15
click at [77, 396] on input "16A SP24 Observation Trial - Q208" at bounding box center [72, 391] width 9 height 9
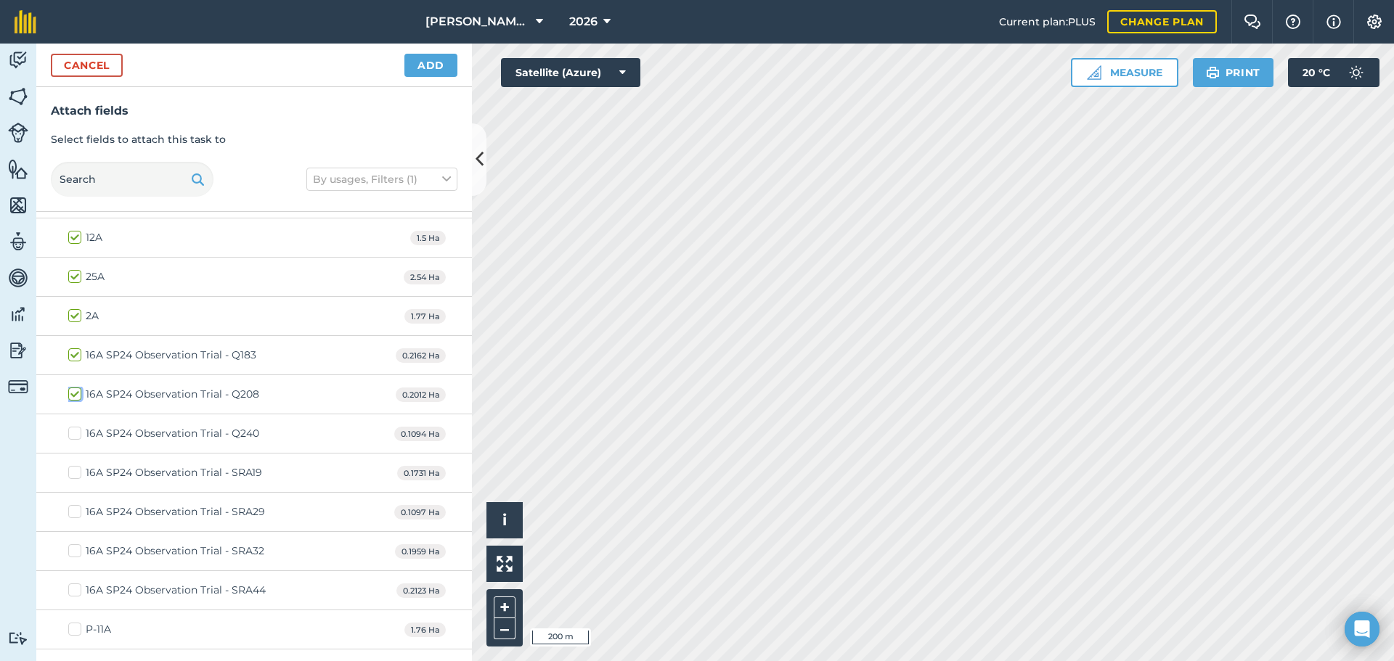
checkbox input "true"
click at [79, 433] on label "16A SP24 Observation Trial - Q240" at bounding box center [163, 433] width 191 height 15
click at [78, 433] on input "16A SP24 Observation Trial - Q240" at bounding box center [72, 430] width 9 height 9
checkbox input "true"
click at [78, 473] on label "16A SP24 Observation Trial - SRA19" at bounding box center [165, 472] width 194 height 15
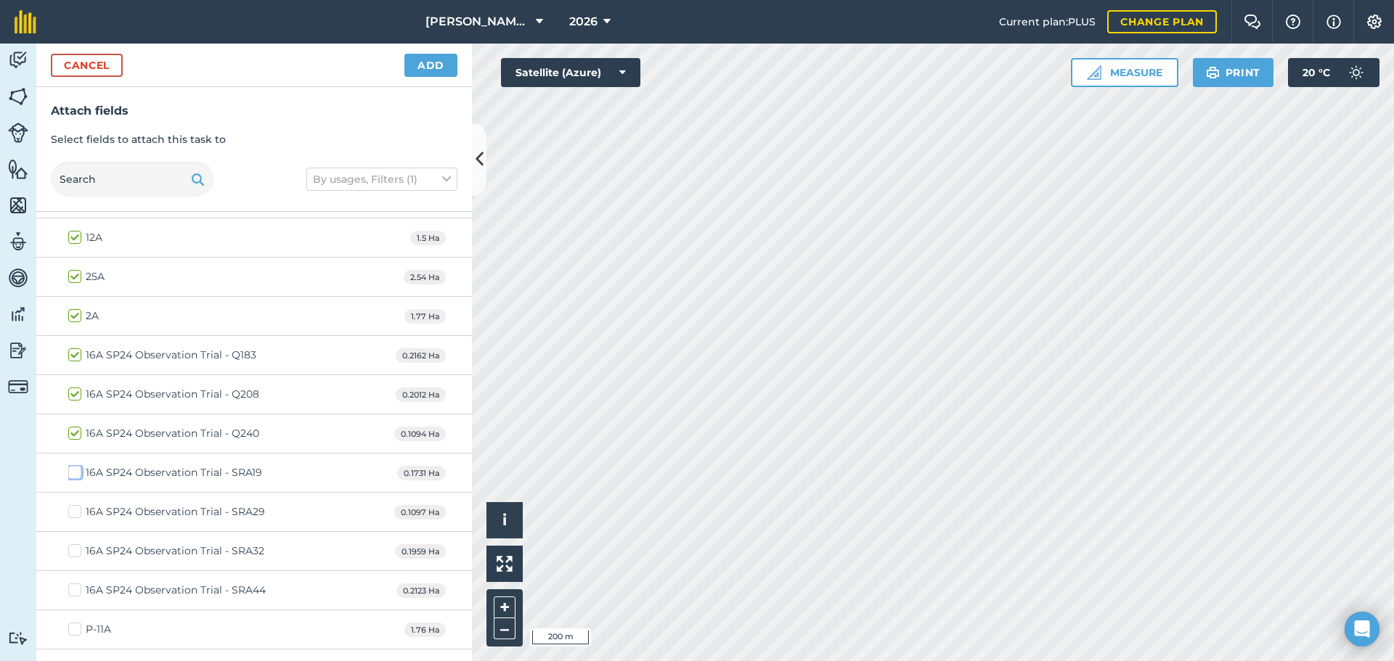
click at [78, 473] on input "16A SP24 Observation Trial - SRA19" at bounding box center [72, 469] width 9 height 9
checkbox input "true"
click at [77, 512] on label "16A SP24 Observation Trial - SRA29" at bounding box center [166, 512] width 197 height 15
click at [77, 512] on input "16A SP24 Observation Trial - SRA29" at bounding box center [72, 509] width 9 height 9
checkbox input "true"
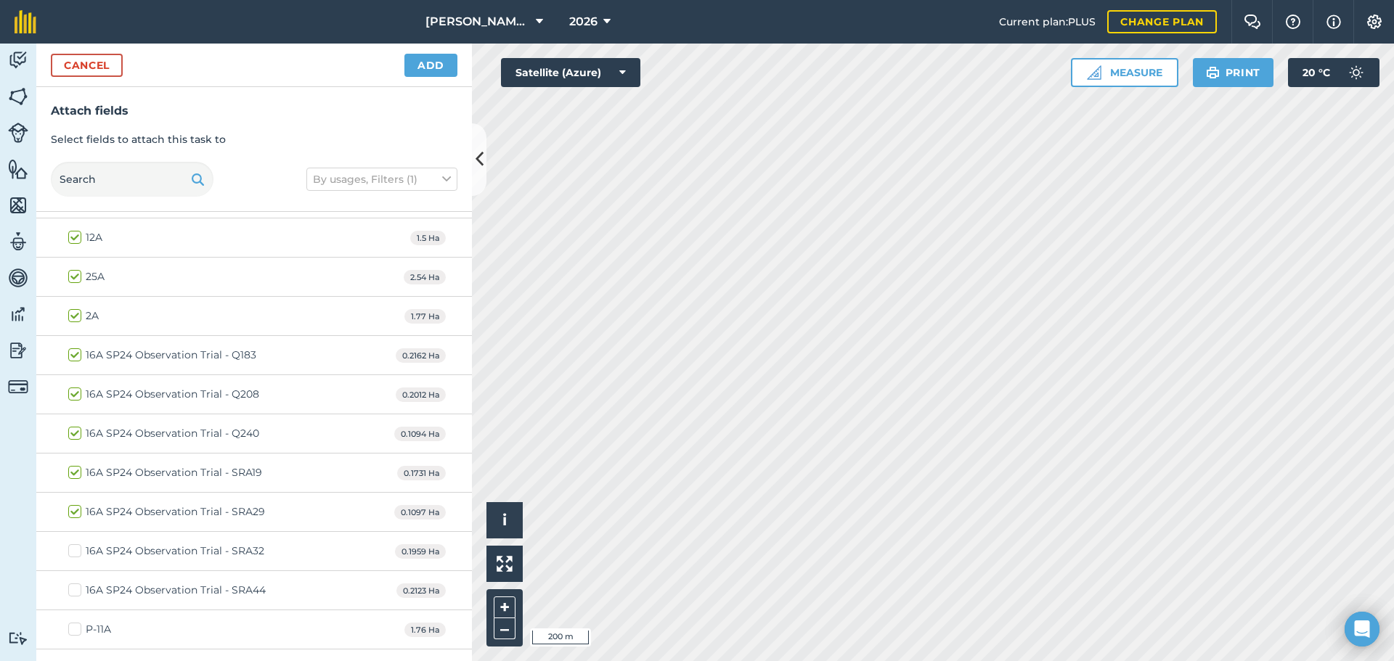
click at [71, 550] on label "16A SP24 Observation Trial - SRA32" at bounding box center [166, 551] width 196 height 15
click at [71, 550] on input "16A SP24 Observation Trial - SRA32" at bounding box center [72, 548] width 9 height 9
checkbox input "true"
click at [73, 590] on label "16A SP24 Observation Trial - SRA44" at bounding box center [167, 590] width 198 height 15
click at [73, 590] on input "16A SP24 Observation Trial - SRA44" at bounding box center [72, 587] width 9 height 9
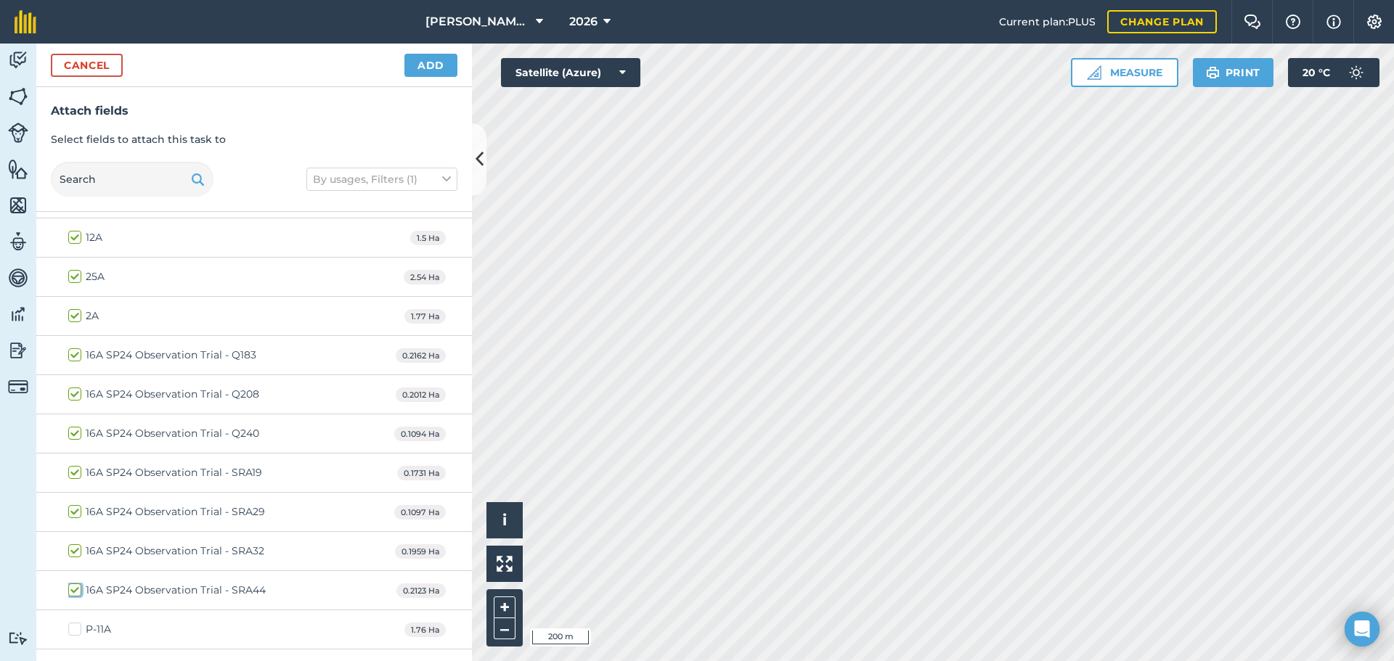
checkbox input "true"
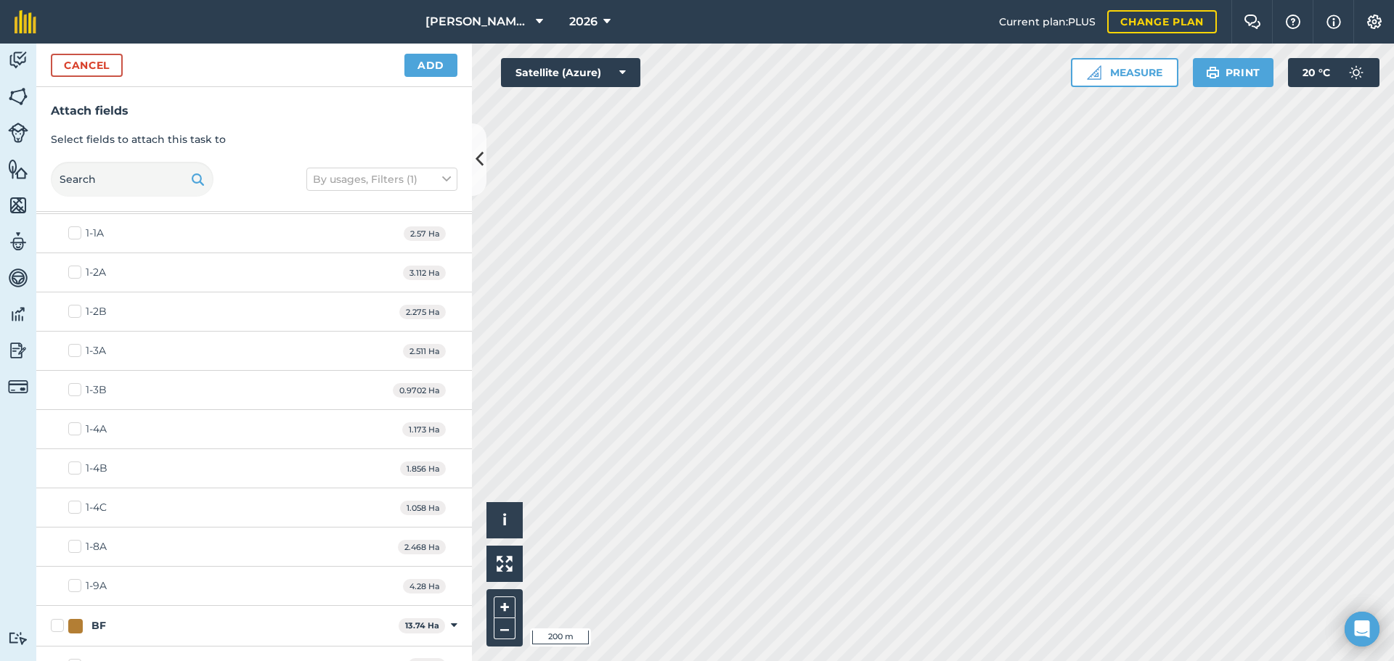
scroll to position [0, 0]
click at [436, 64] on button "Add" at bounding box center [430, 65] width 53 height 23
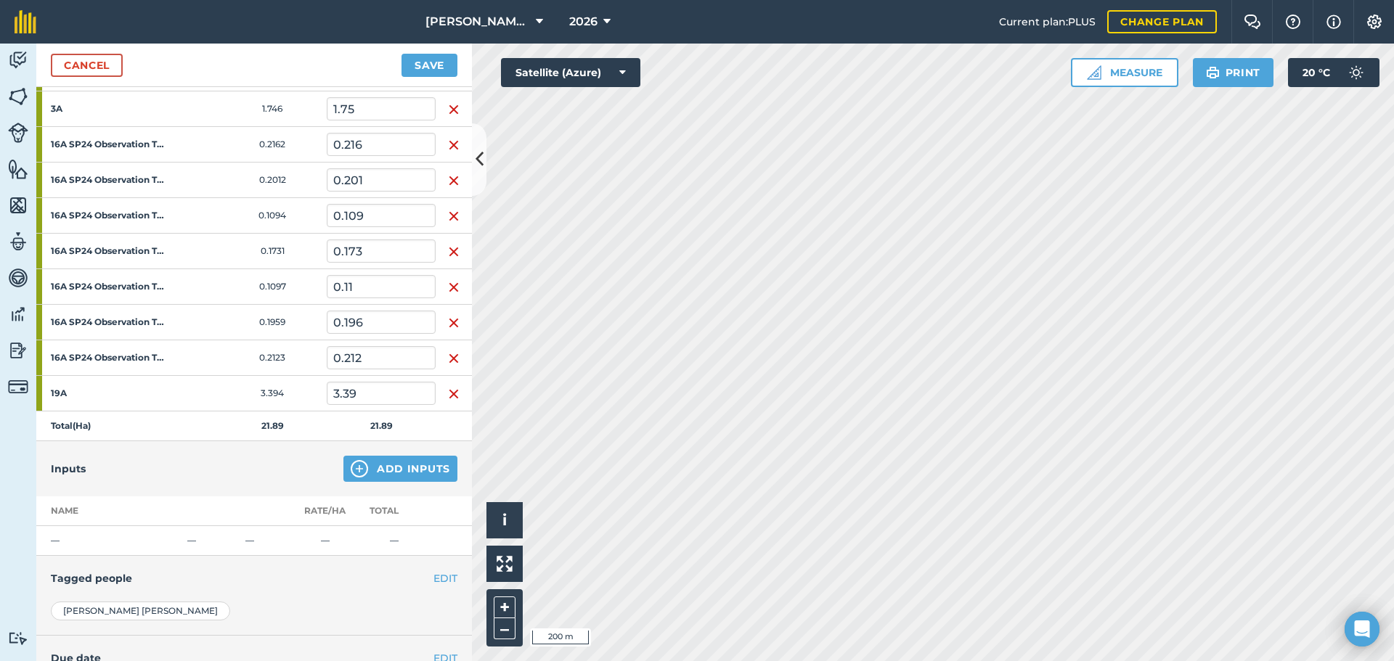
scroll to position [585, 0]
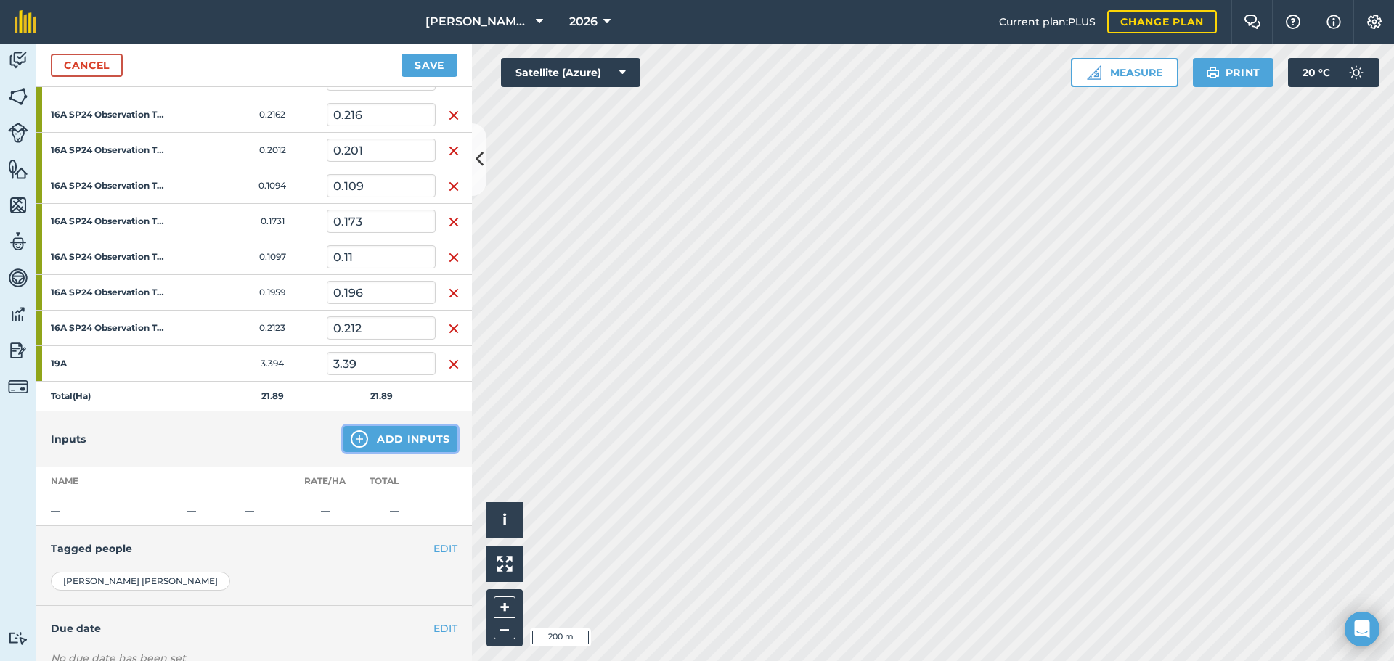
click at [361, 436] on button "Add Inputs" at bounding box center [400, 439] width 114 height 26
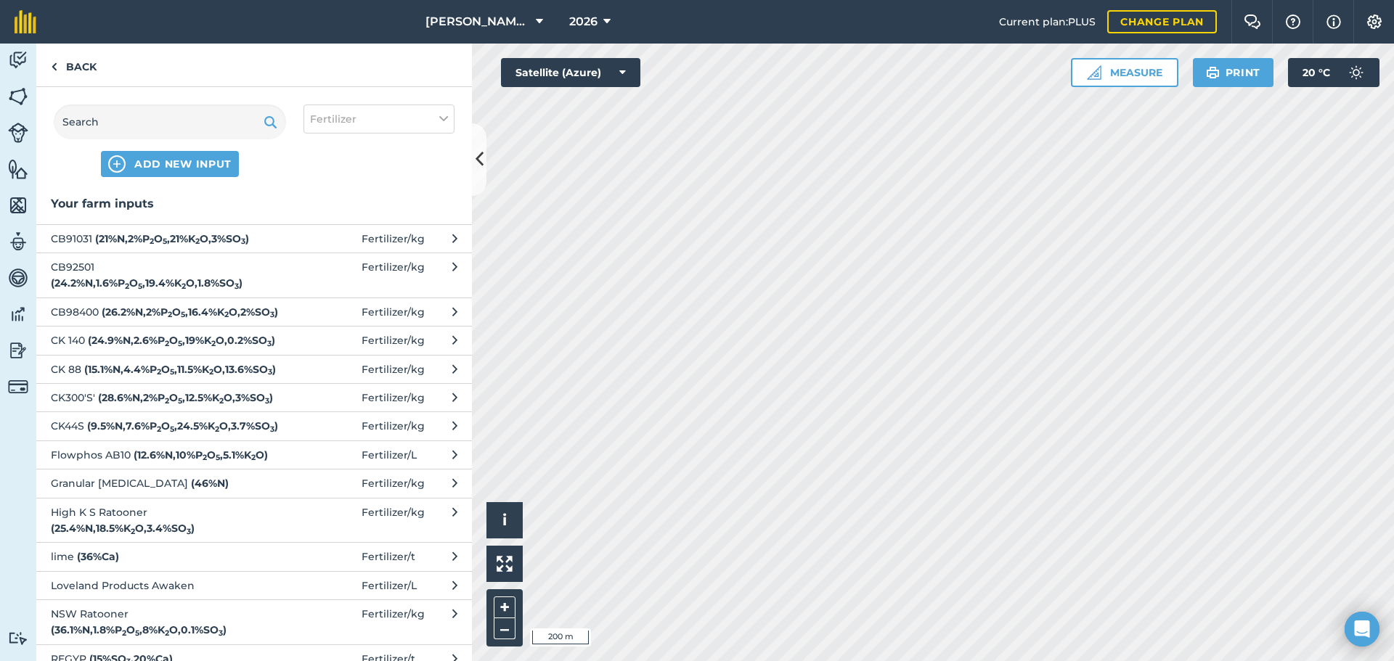
click at [439, 311] on button "CB98400 ( 26.2 % N , 2 % P 2 O 5 , 16.4 % K 2 O , 2 % SO 3 ) Fertilizer / kg" at bounding box center [254, 312] width 436 height 28
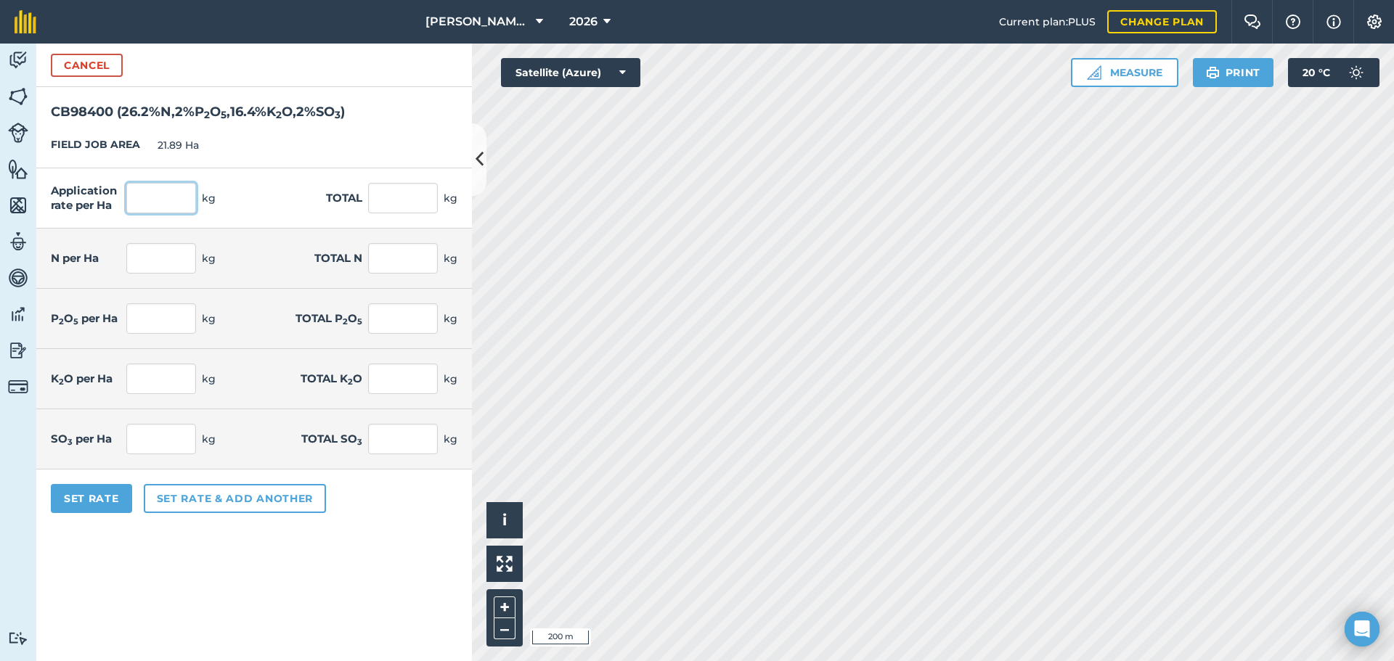
click at [152, 197] on input "text" at bounding box center [161, 198] width 70 height 30
type input "490"
type input "10,726.1"
type input "128.38"
type input "2,810.238"
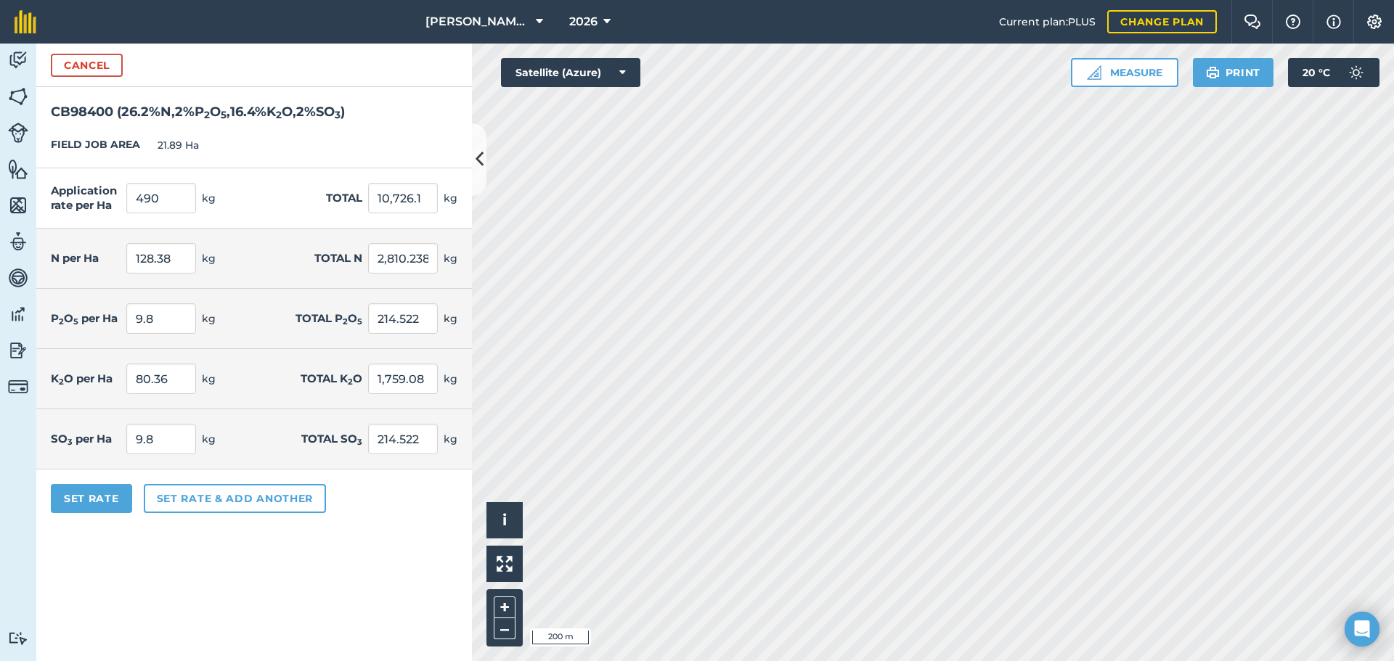
type input "9.8"
type input "214.522"
type input "80.36"
type input "1,759.08"
type input "9.8"
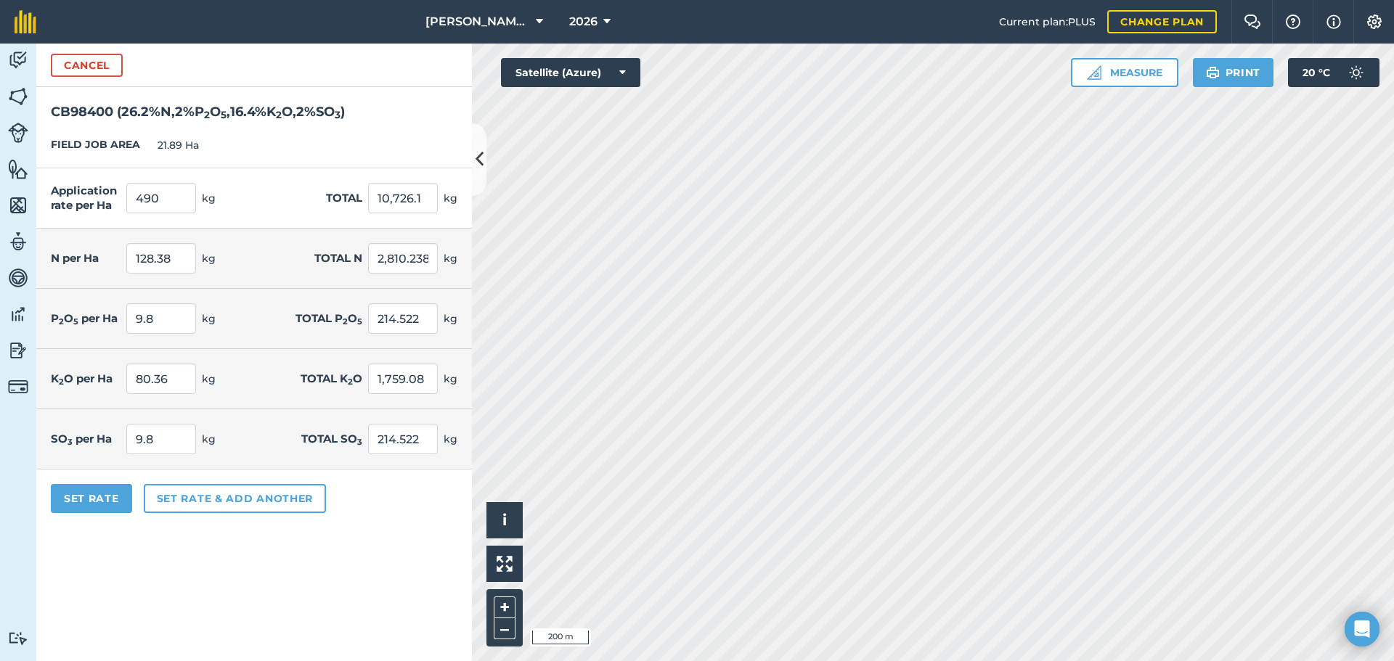
type input "214.522"
click at [396, 581] on form "Cancel CB98400 ( 26.2 % N , 2 % P 2 O 5 , 16.4 % K 2 O , 2 % SO 3 ) FIELD JOB A…" at bounding box center [254, 353] width 436 height 618
click at [102, 502] on button "Set Rate" at bounding box center [91, 498] width 81 height 29
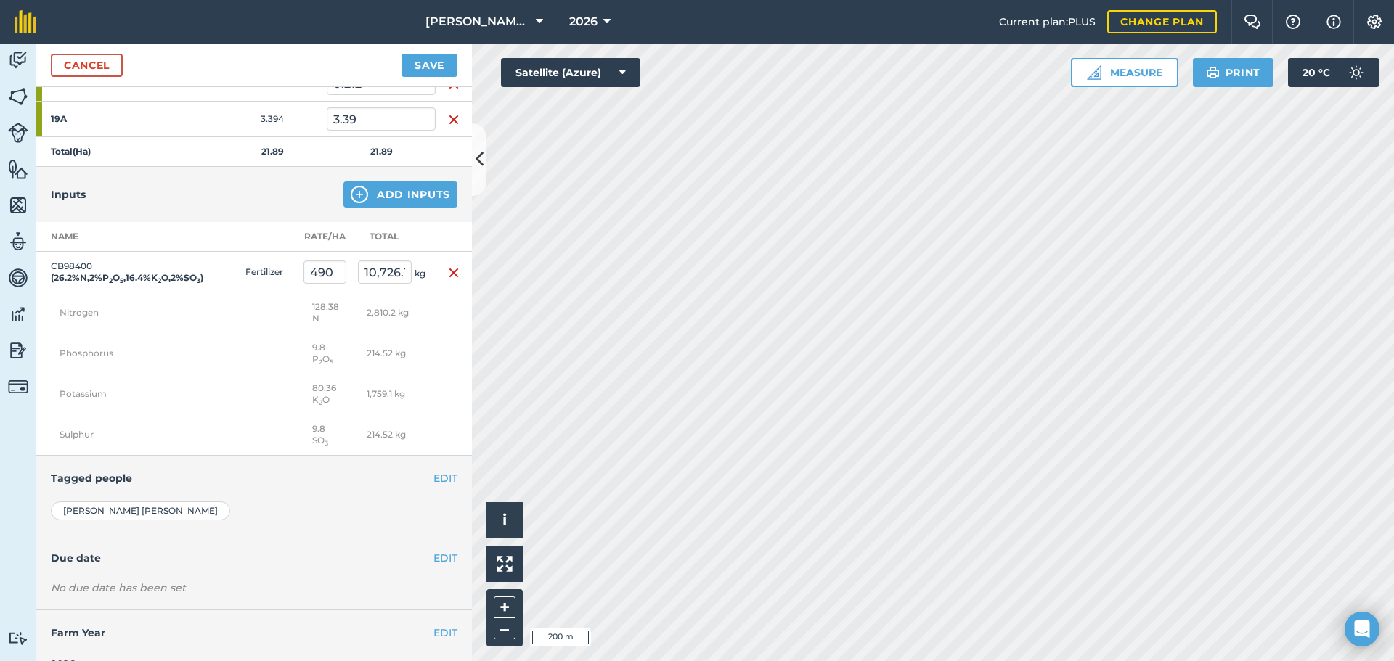
scroll to position [855, 0]
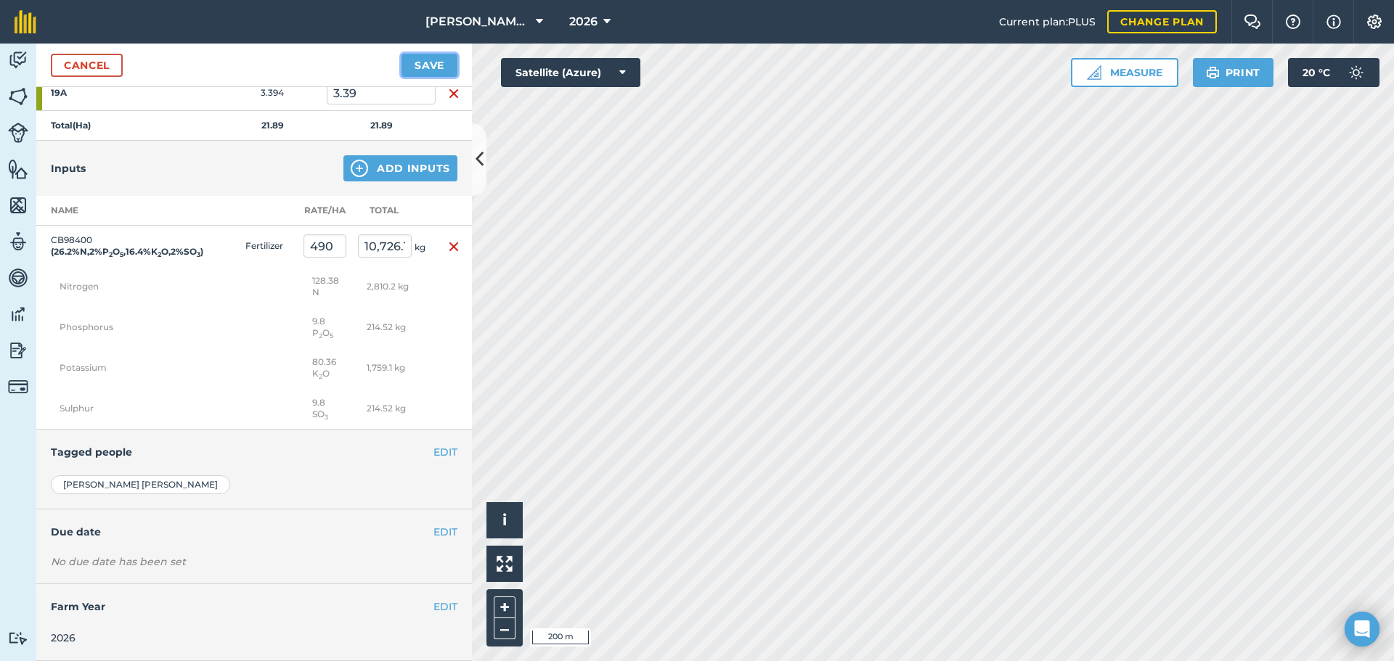
click at [412, 62] on button "Save" at bounding box center [430, 65] width 56 height 23
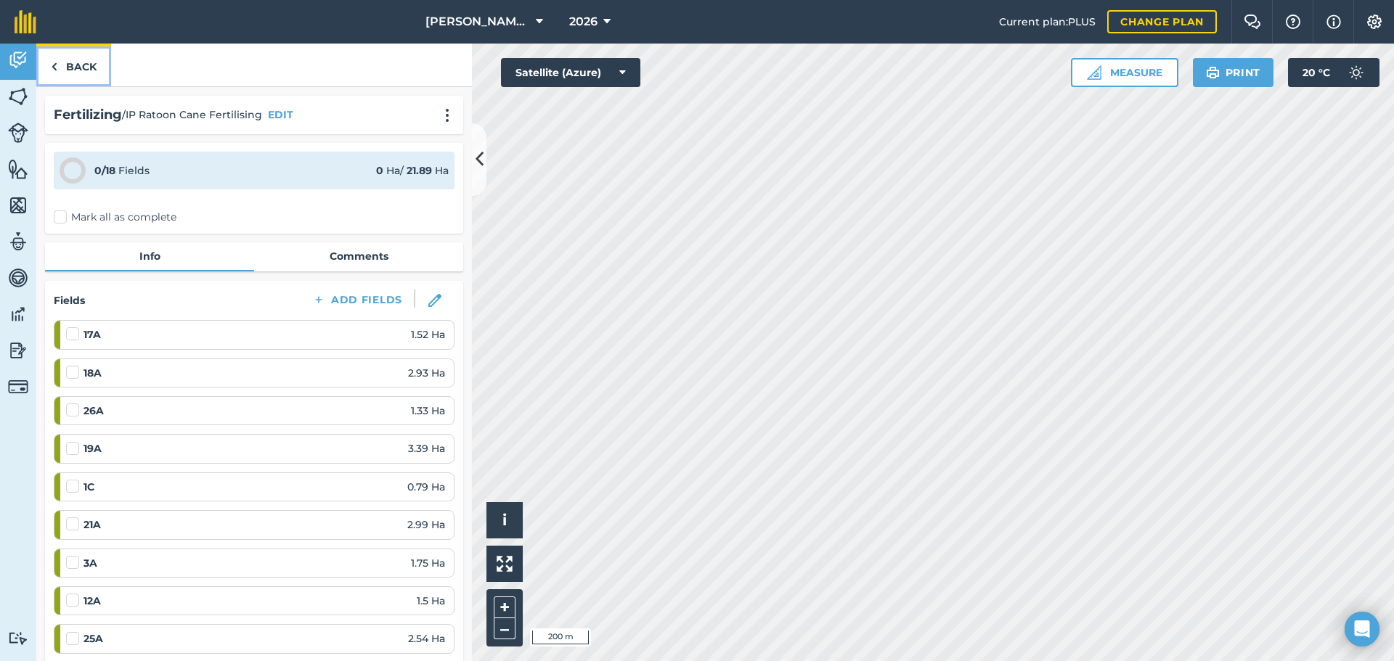
click at [86, 65] on link "Back" at bounding box center [73, 65] width 75 height 43
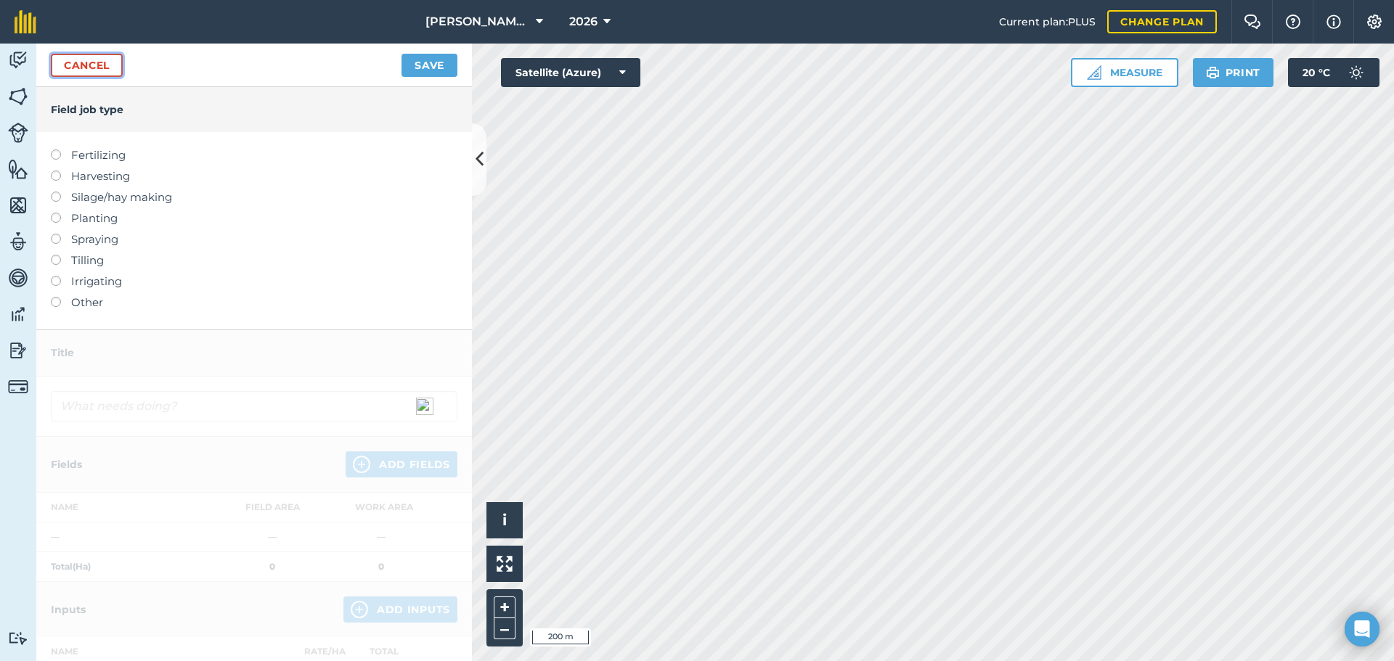
click at [110, 61] on link "Cancel" at bounding box center [87, 65] width 72 height 23
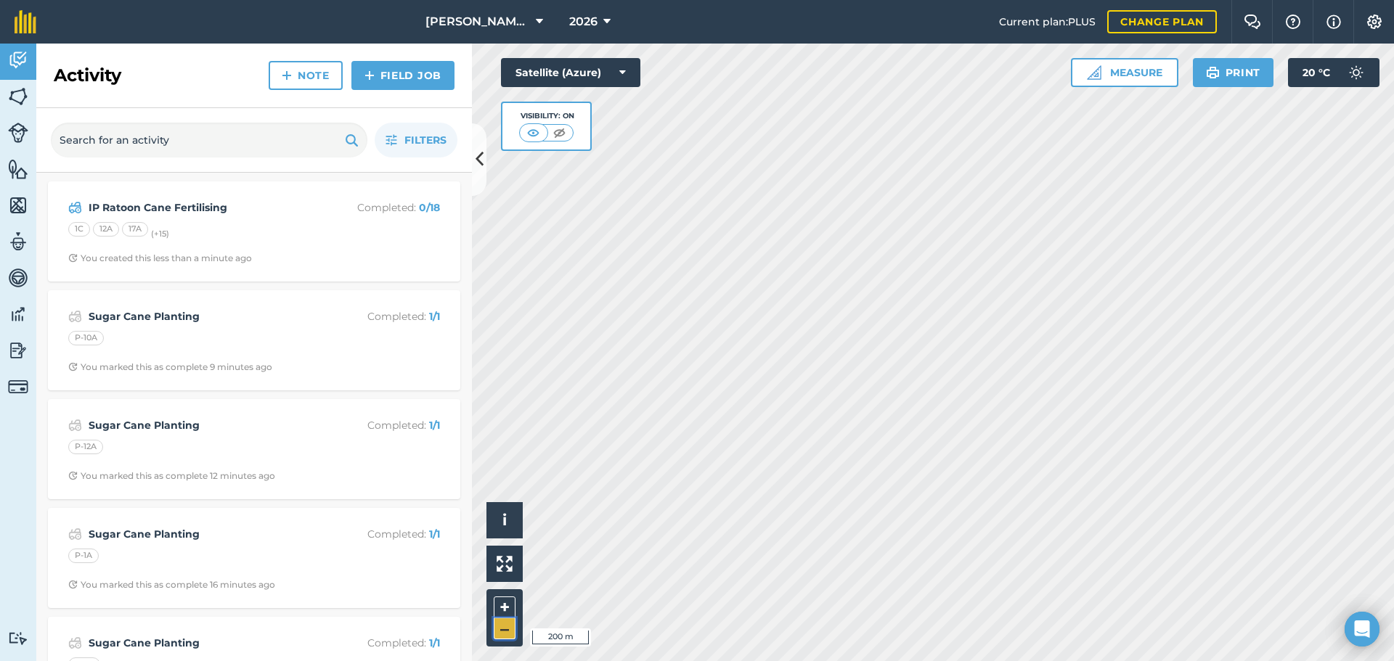
click at [513, 627] on button "–" at bounding box center [505, 629] width 22 height 21
click at [514, 608] on button "+" at bounding box center [505, 608] width 22 height 22
